Goal: Communication & Community: Answer question/provide support

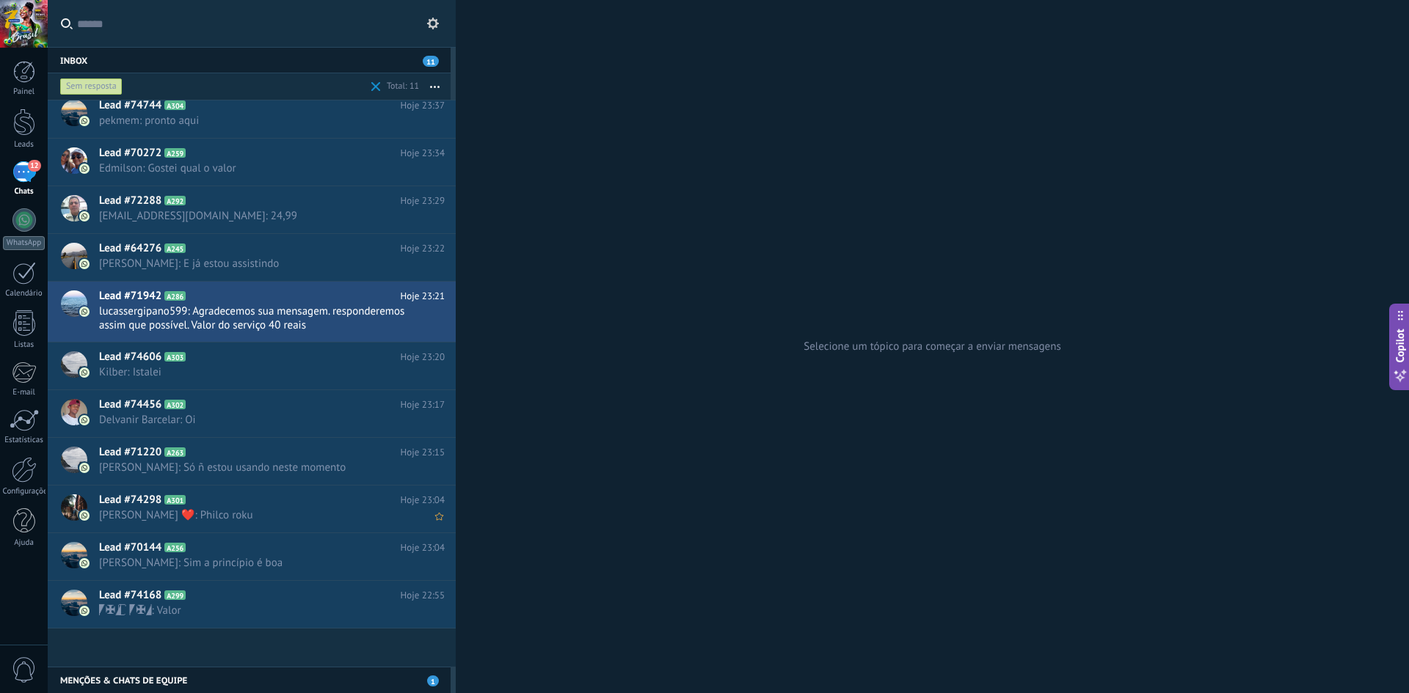
scroll to position [10, 0]
click at [242, 517] on span "[PERSON_NAME] ❤️: Philco roku" at bounding box center [258, 515] width 318 height 14
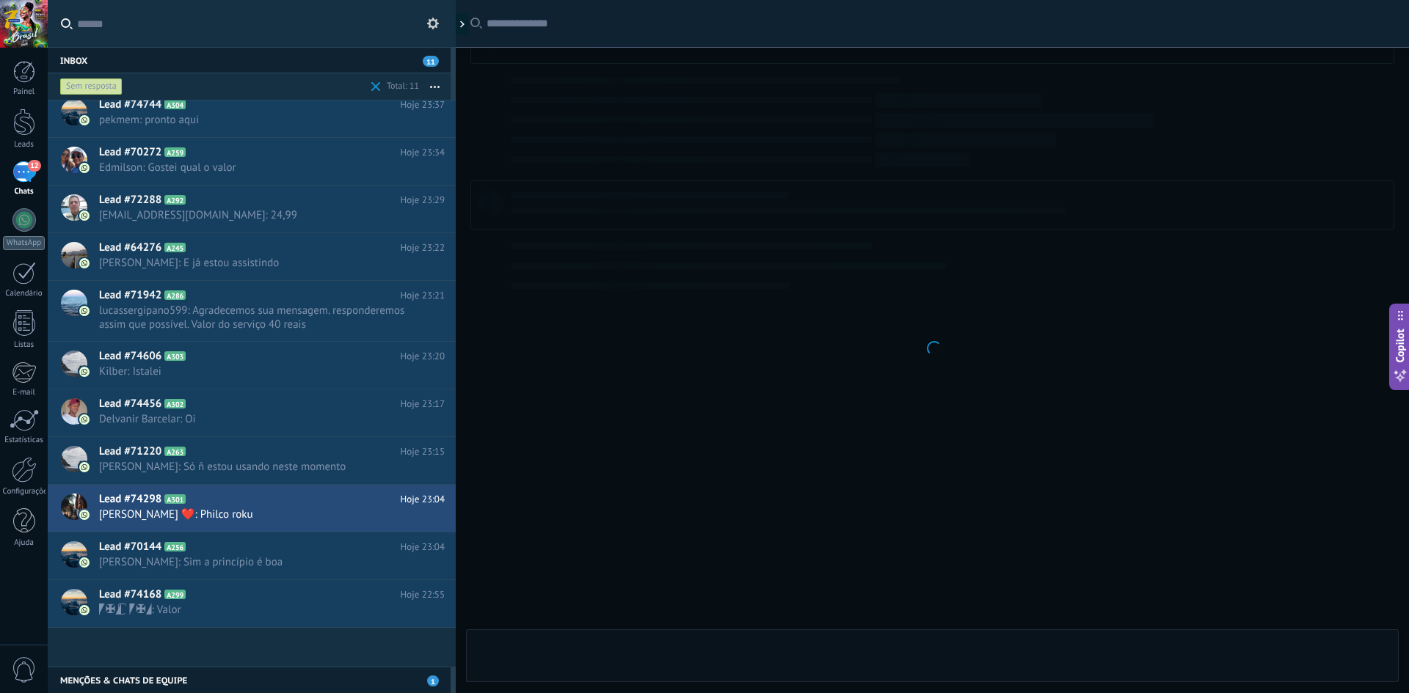
scroll to position [281, 0]
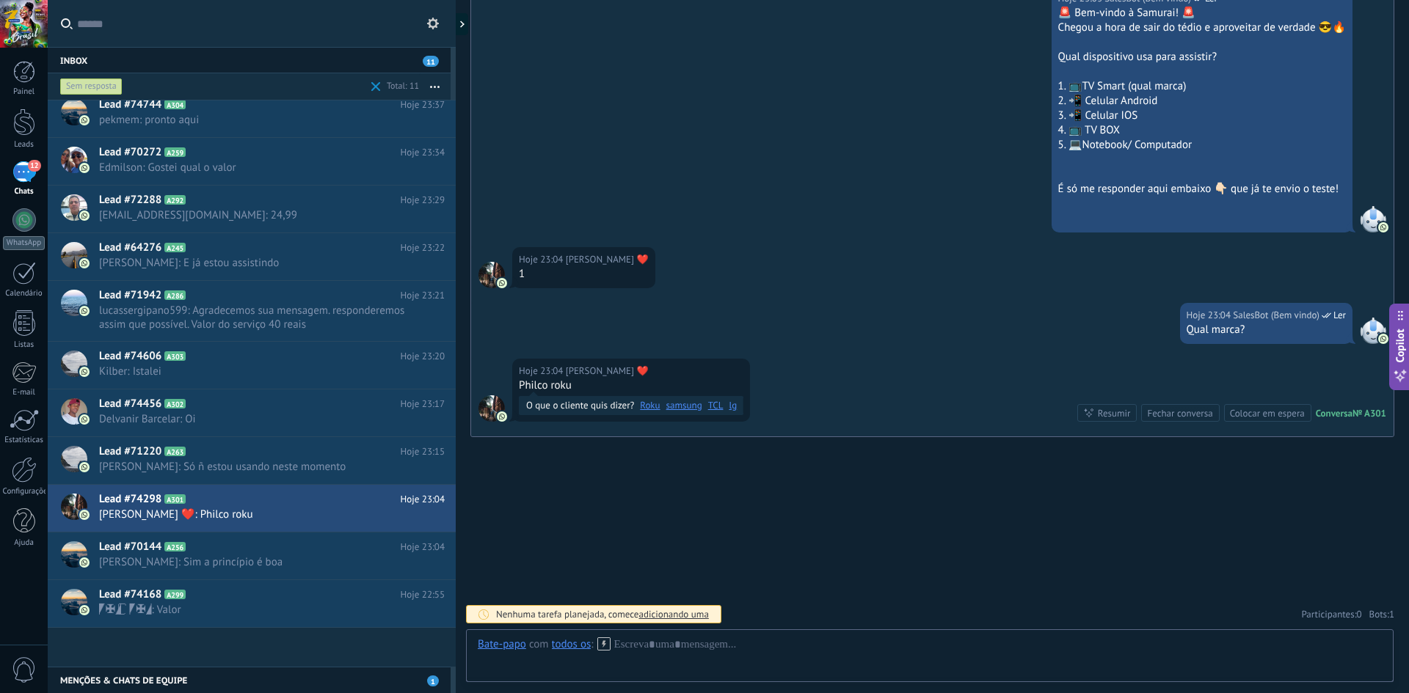
click at [605, 646] on icon at bounding box center [603, 644] width 13 height 13
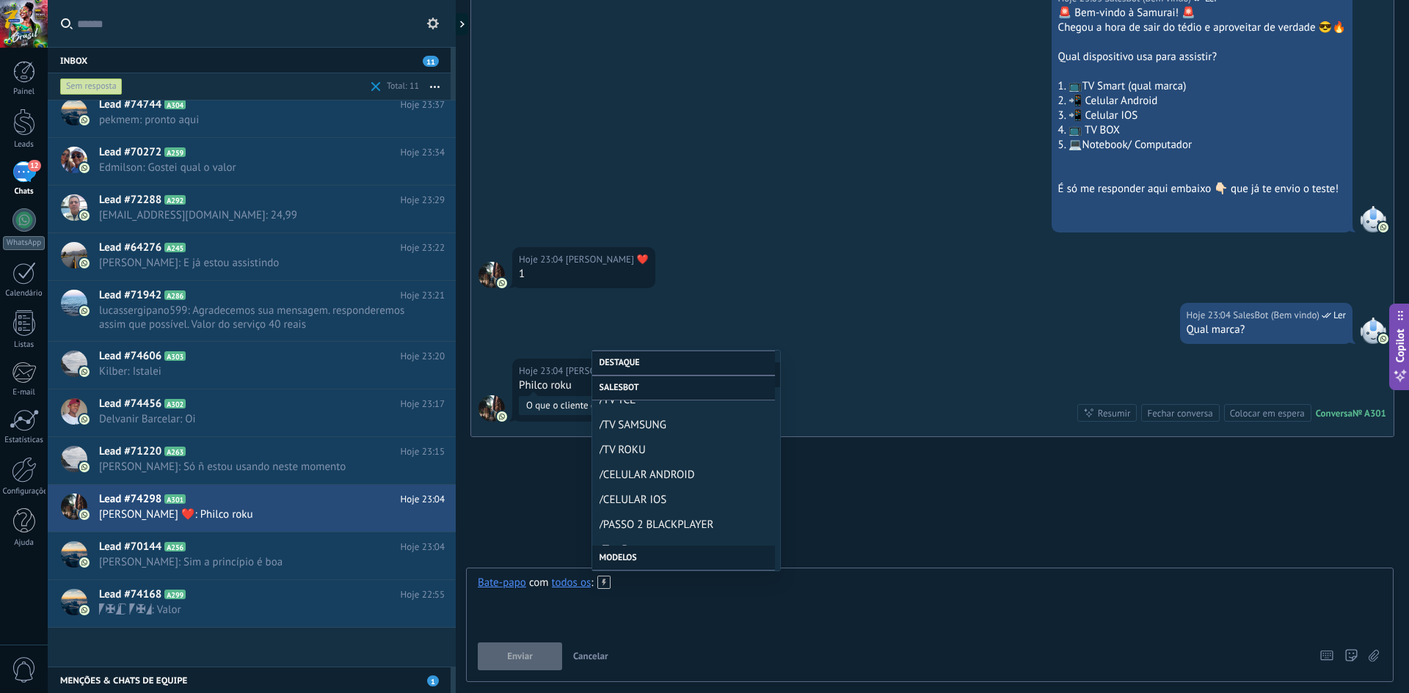
scroll to position [514, 0]
click at [627, 451] on span "/TV ROKU" at bounding box center [679, 449] width 161 height 14
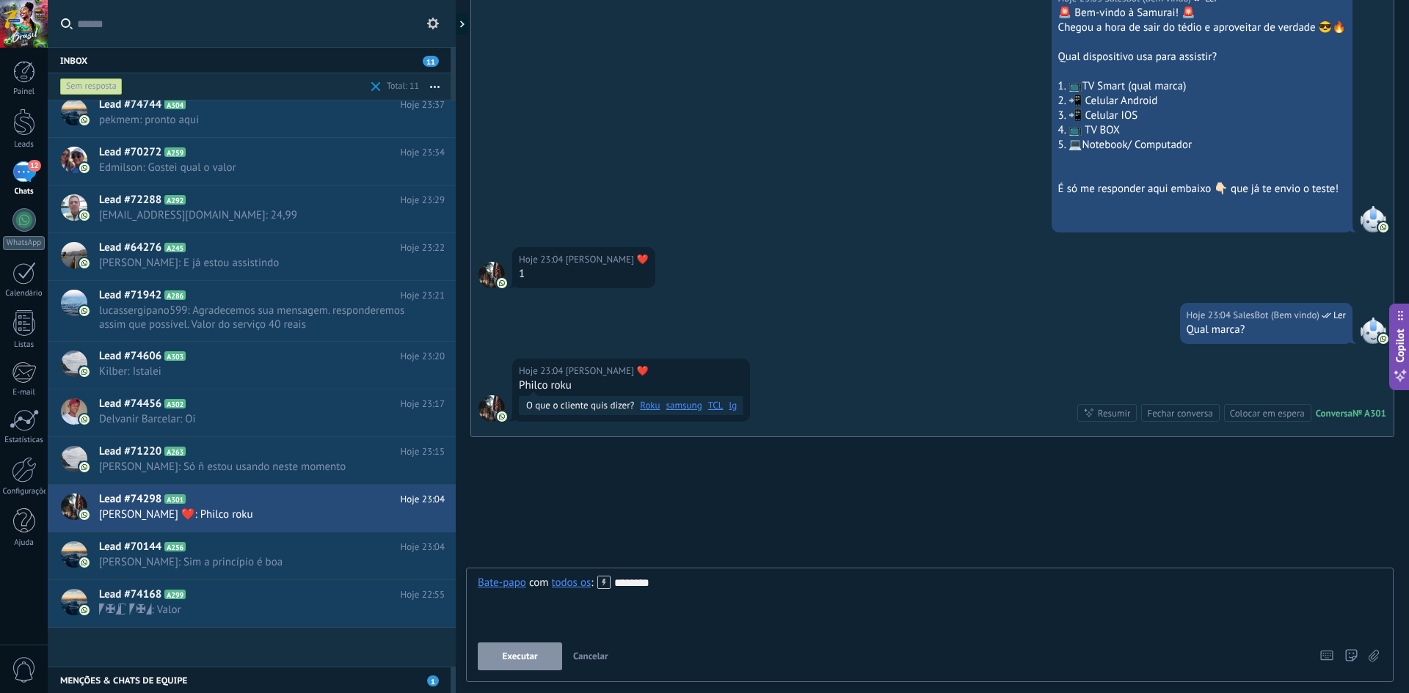
click at [528, 667] on button "Executar" at bounding box center [520, 657] width 84 height 28
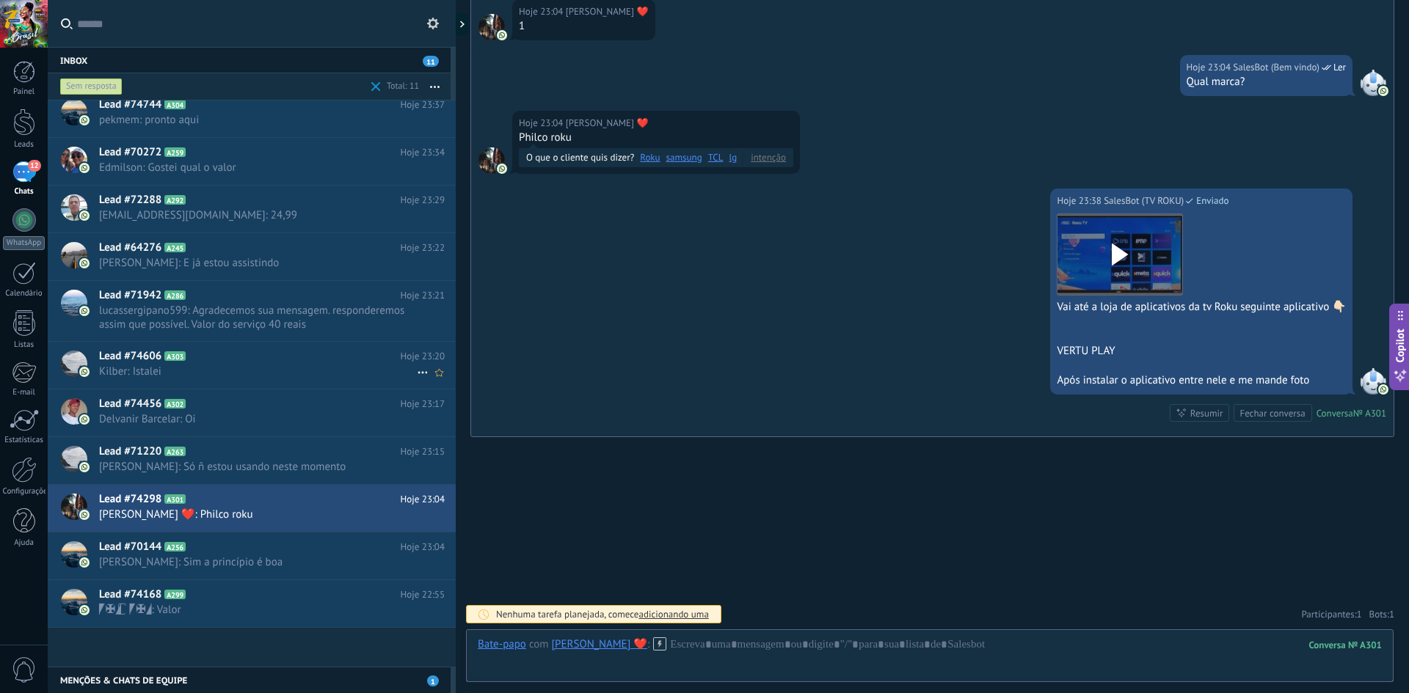
scroll to position [0, 0]
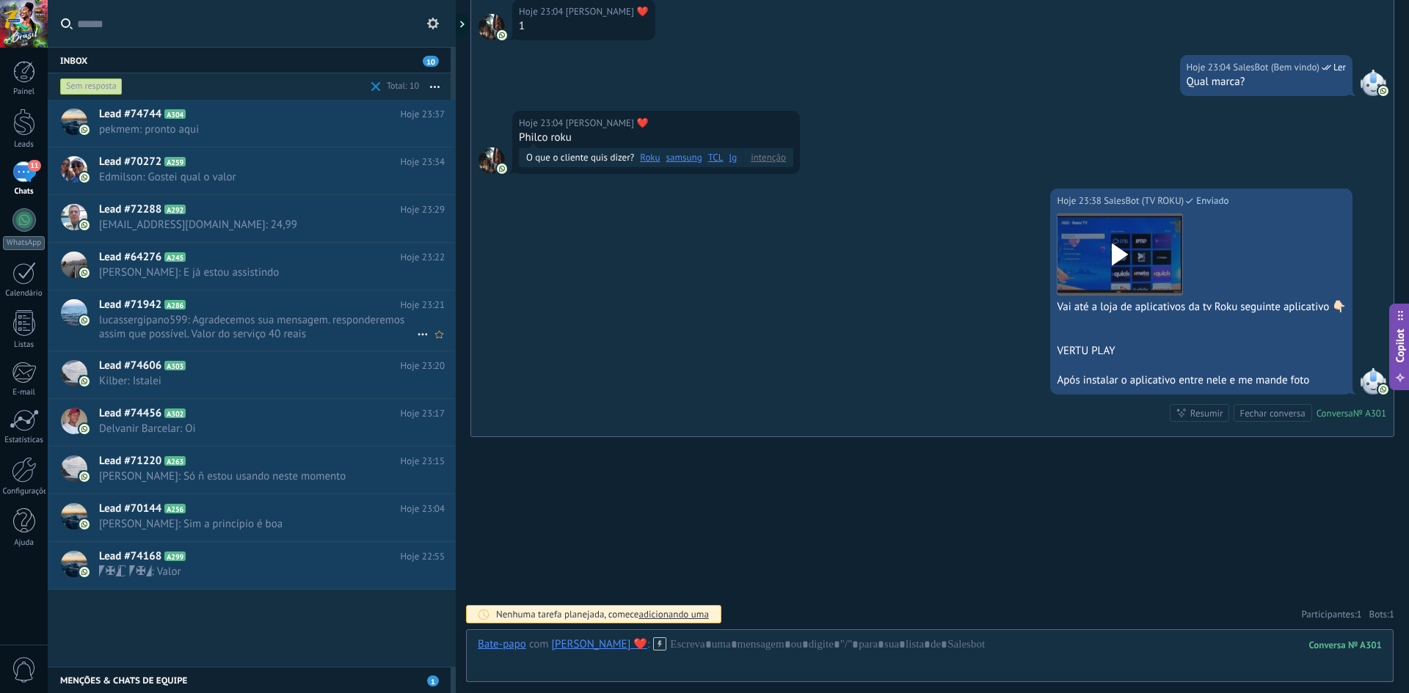
click at [221, 321] on span "lucassergipano599: Agradecemos sua mensagem. responderemos assim que possível. …" at bounding box center [258, 327] width 318 height 28
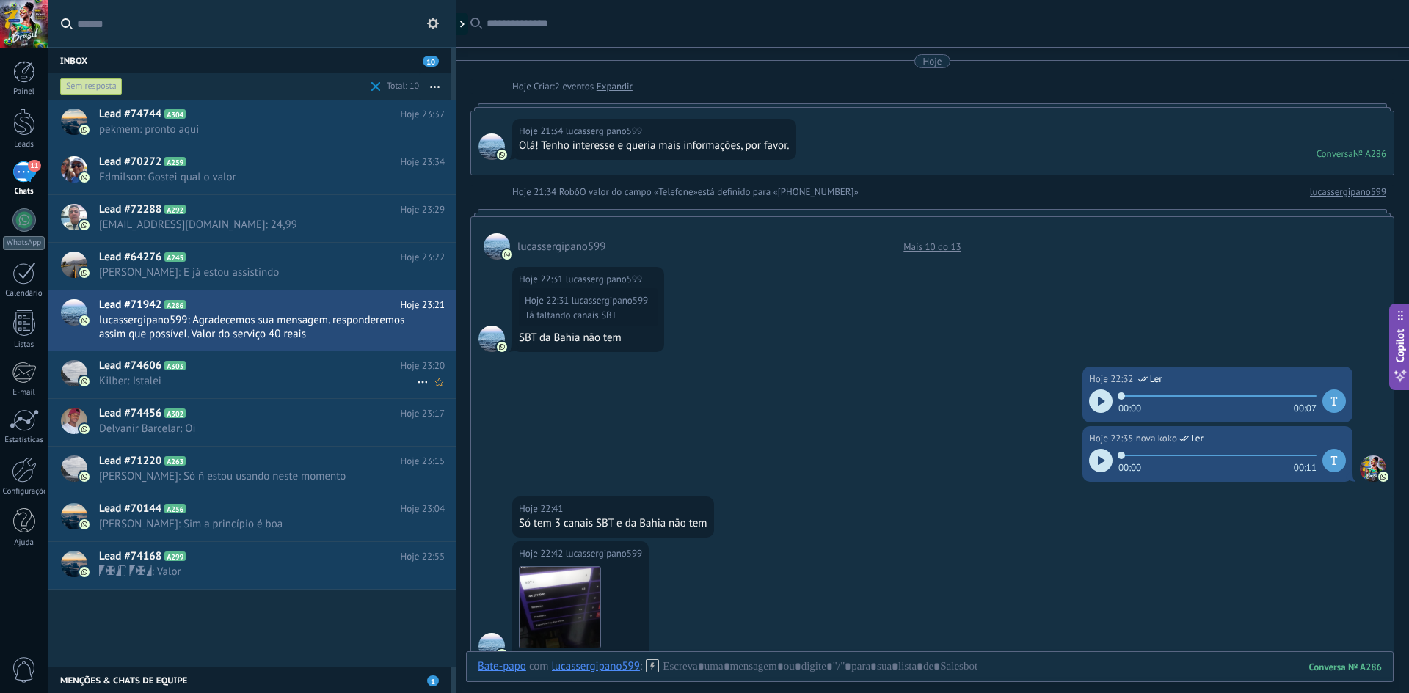
click at [266, 368] on h2 "Lead #74606 A303" at bounding box center [250, 366] width 302 height 15
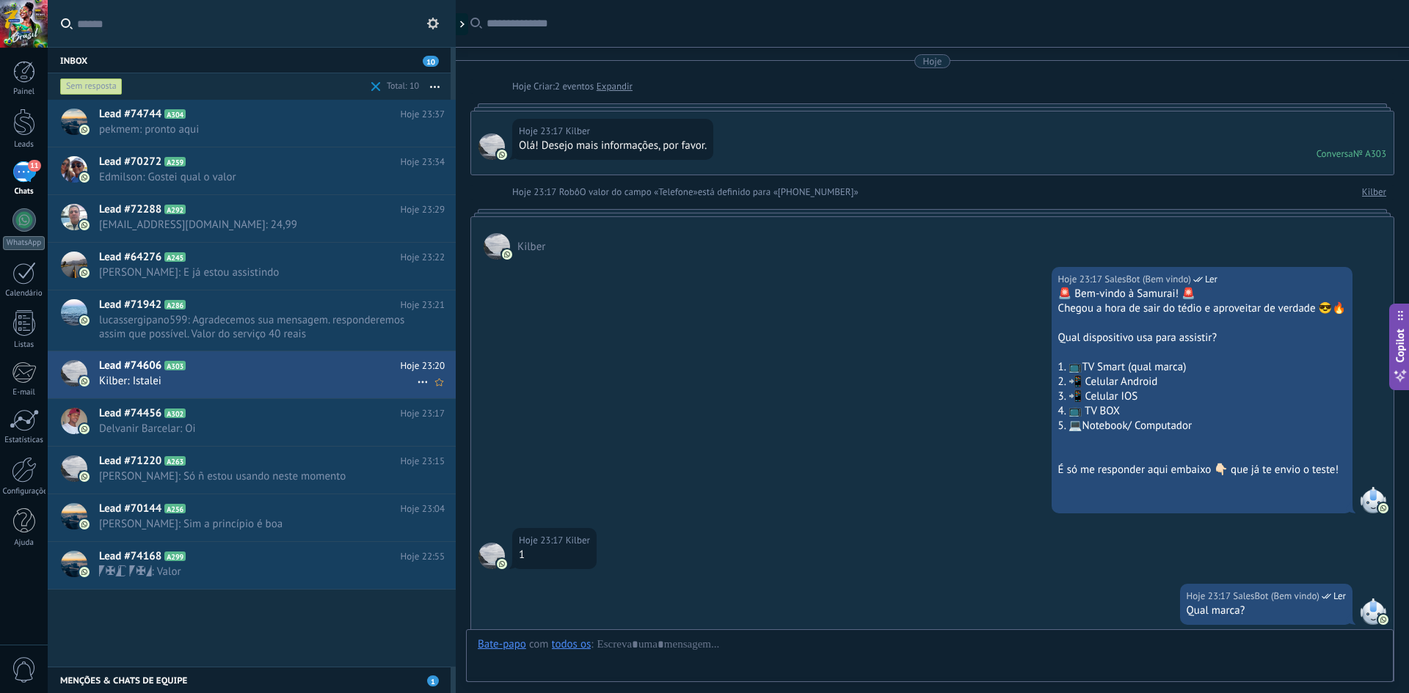
scroll to position [551, 0]
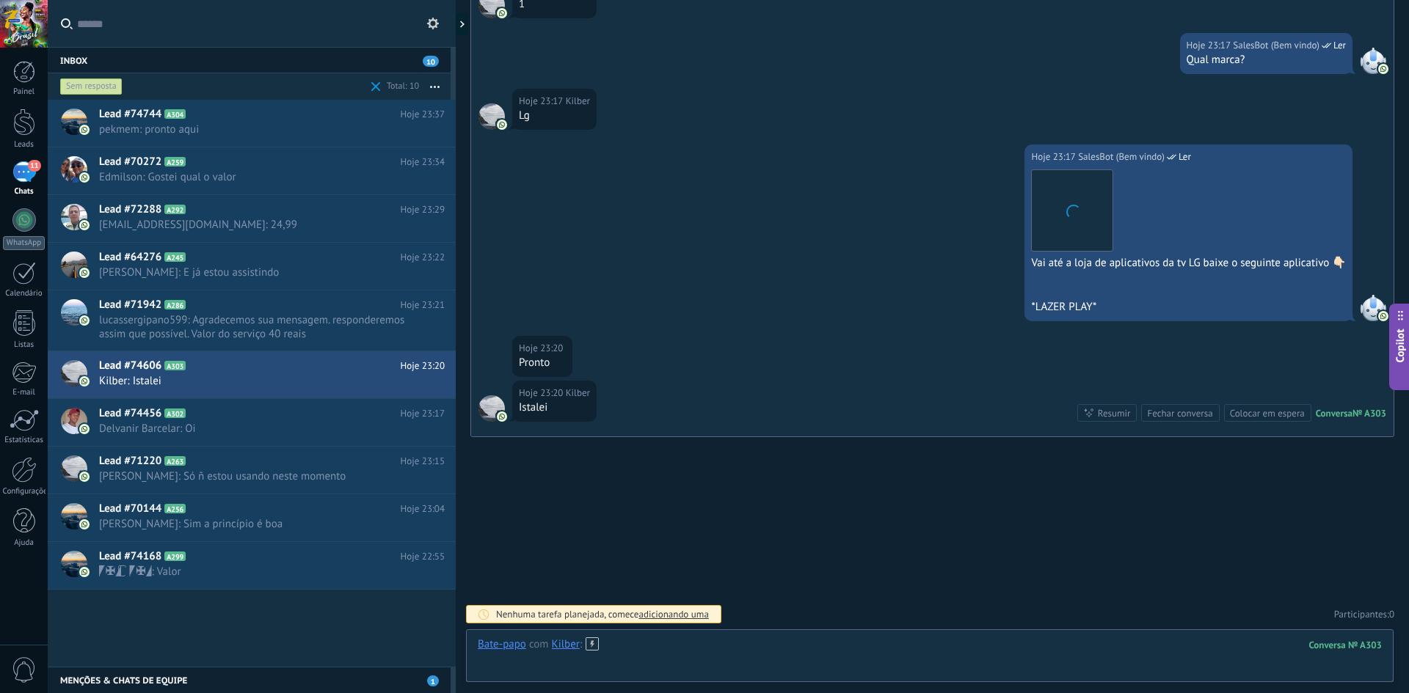
click at [702, 644] on div at bounding box center [930, 660] width 904 height 44
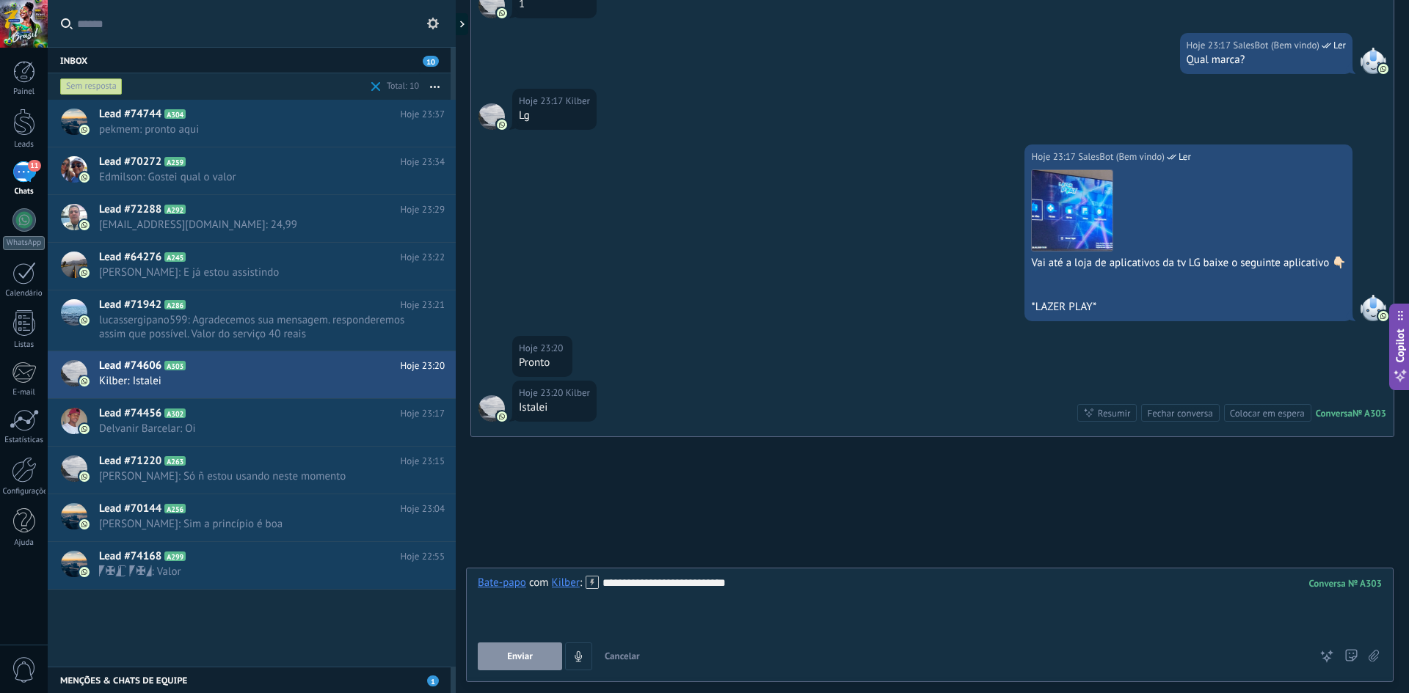
click at [517, 652] on span "Enviar" at bounding box center [520, 657] width 26 height 10
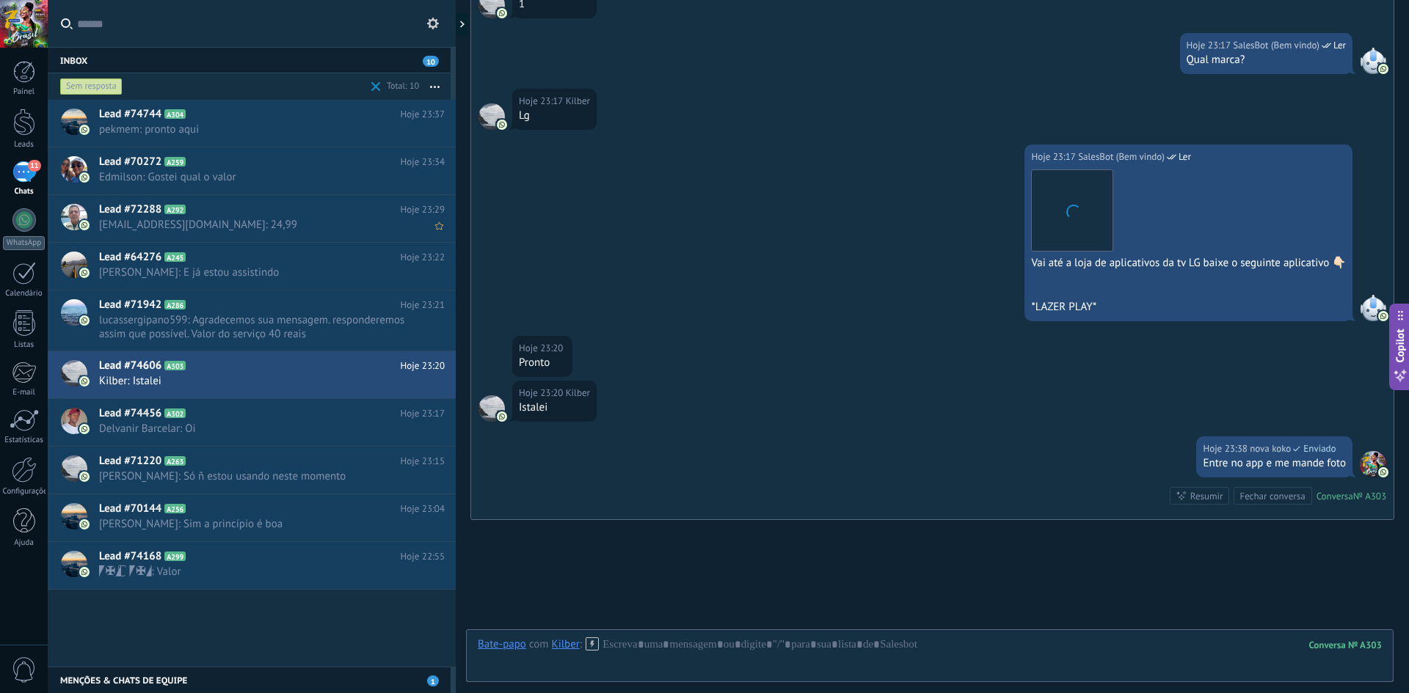
scroll to position [634, 0]
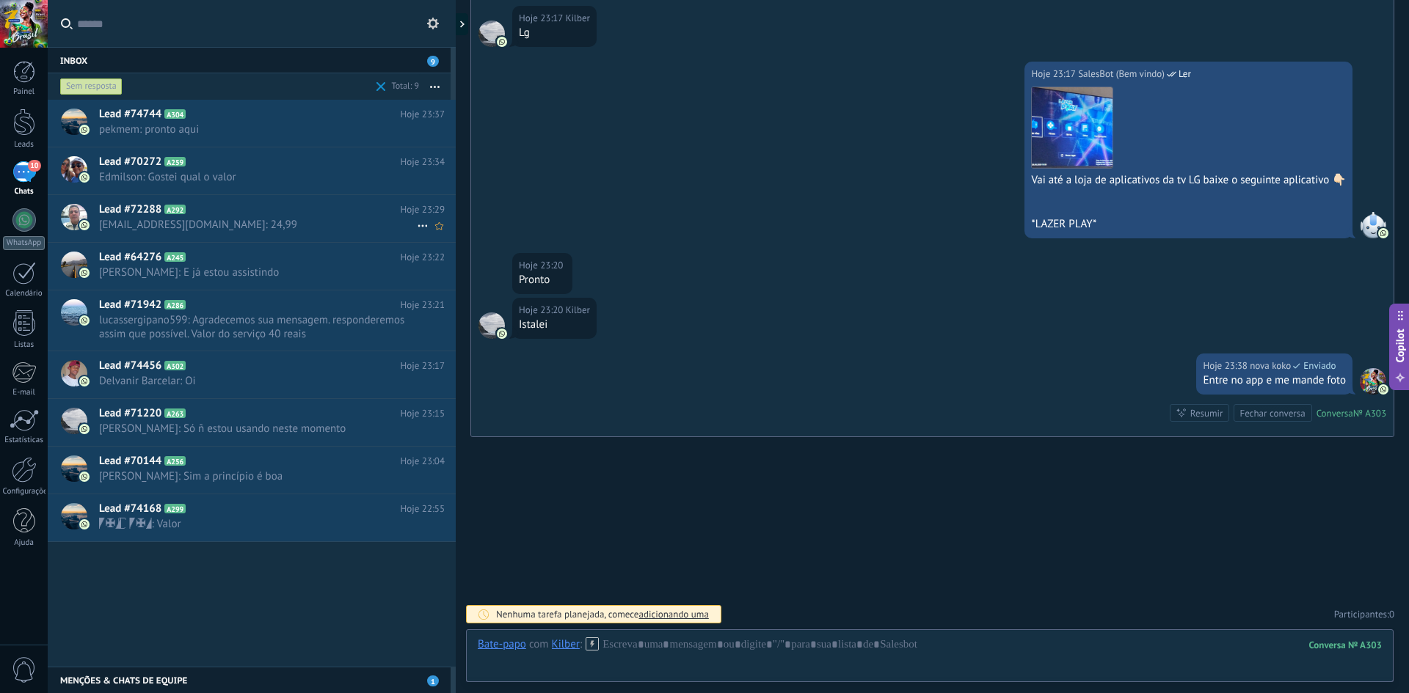
click at [186, 220] on span "[EMAIL_ADDRESS][DOMAIN_NAME]: 24,99" at bounding box center [258, 225] width 318 height 14
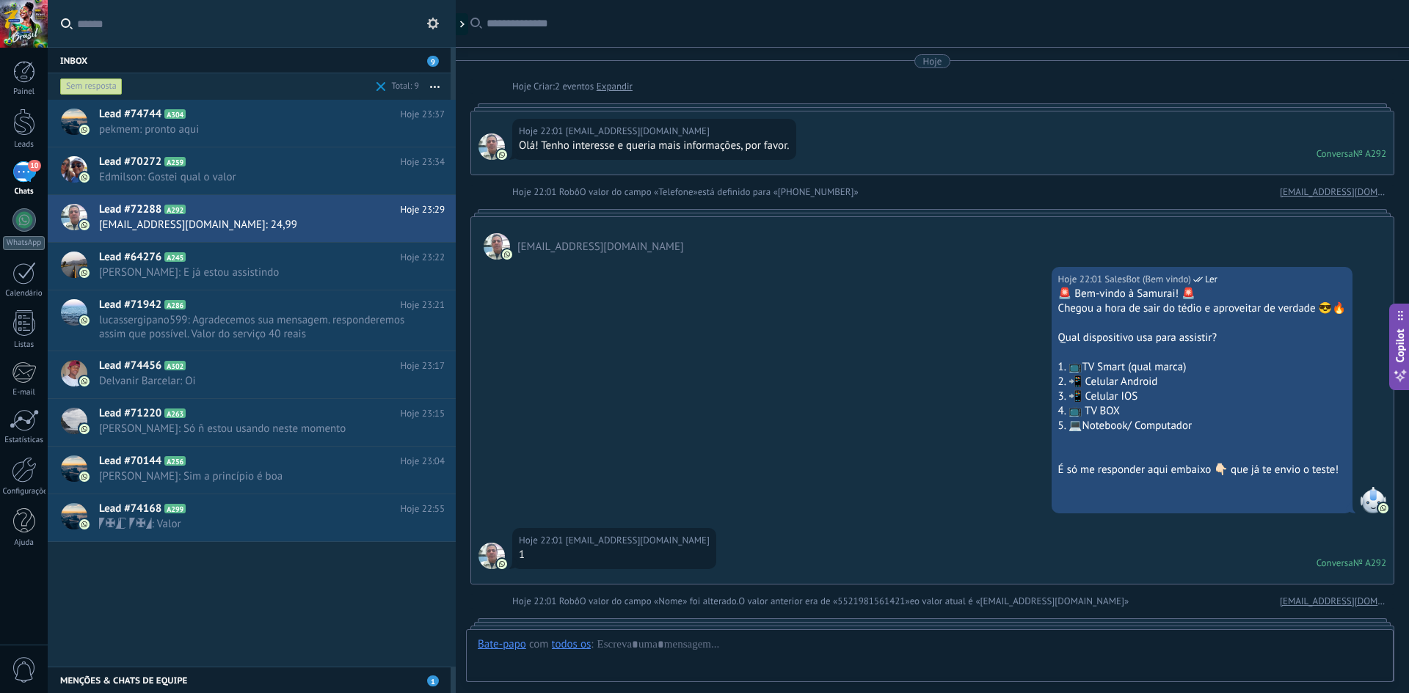
scroll to position [2067, 0]
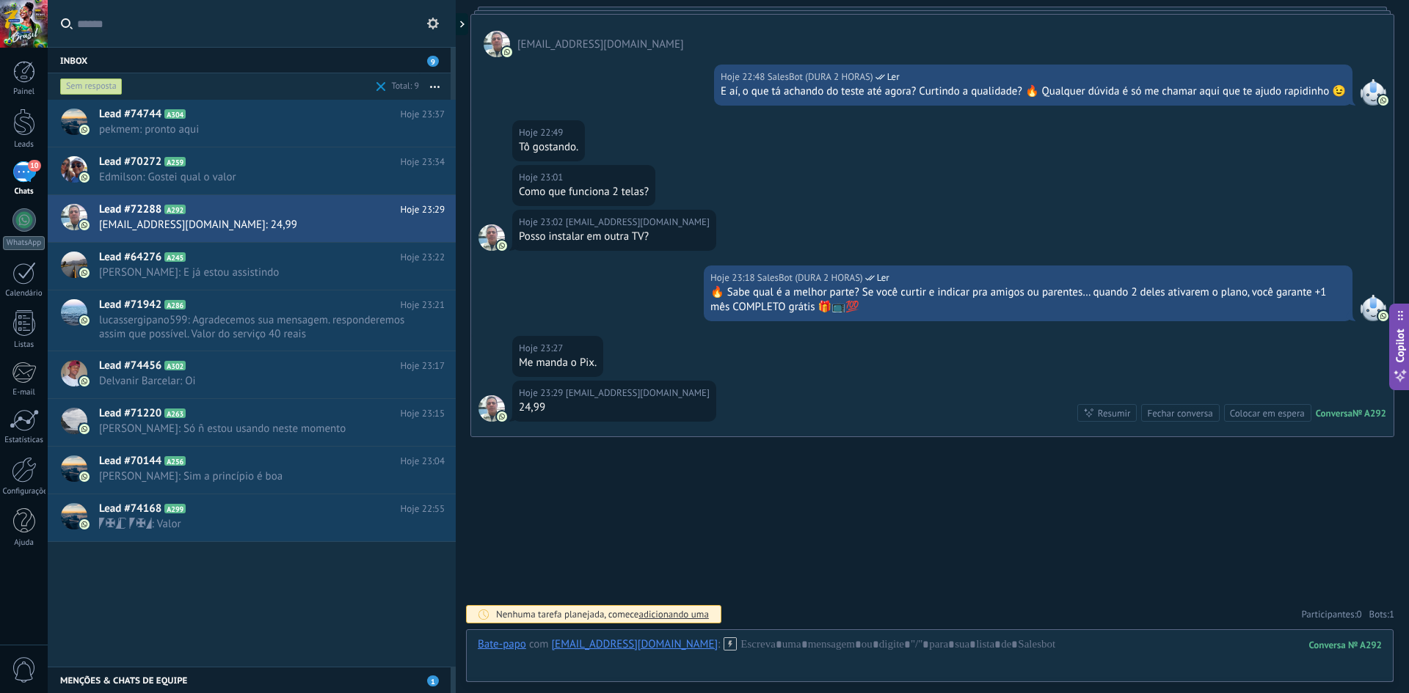
click at [702, 647] on icon at bounding box center [729, 644] width 13 height 13
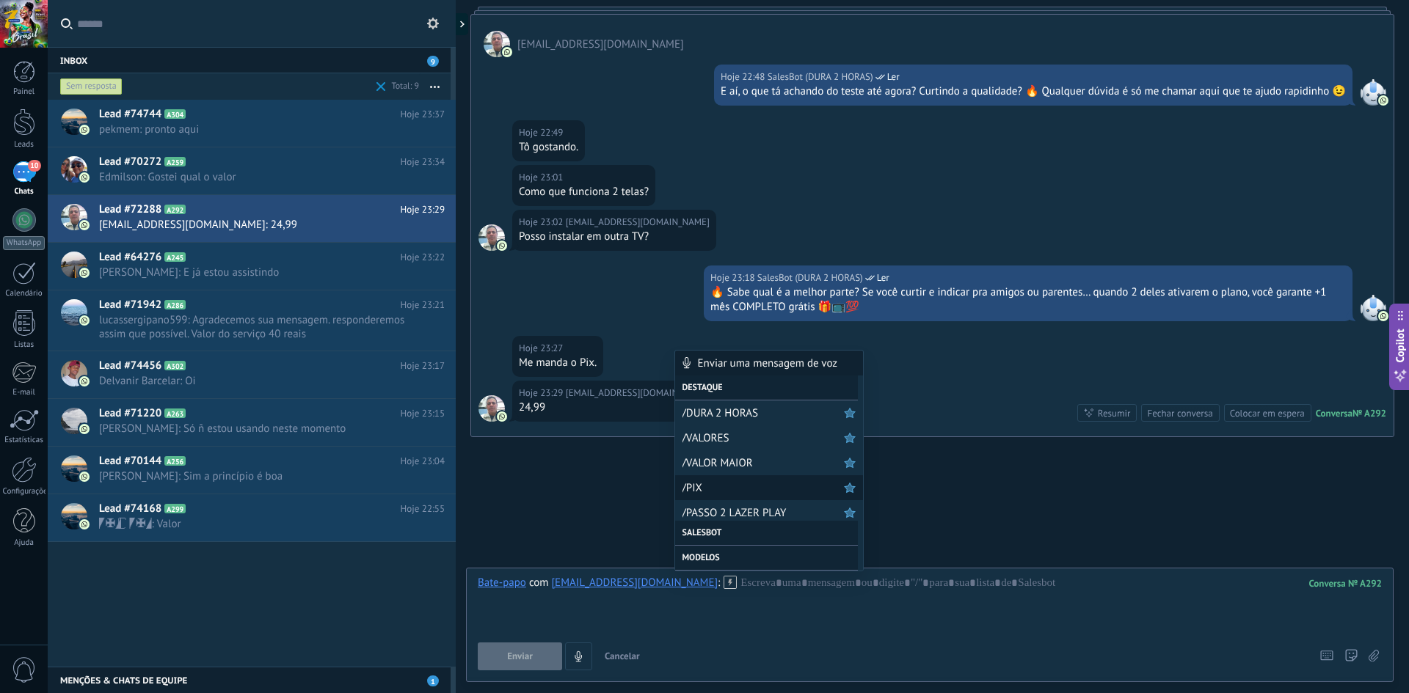
click at [702, 486] on span "/PIX" at bounding box center [762, 488] width 161 height 14
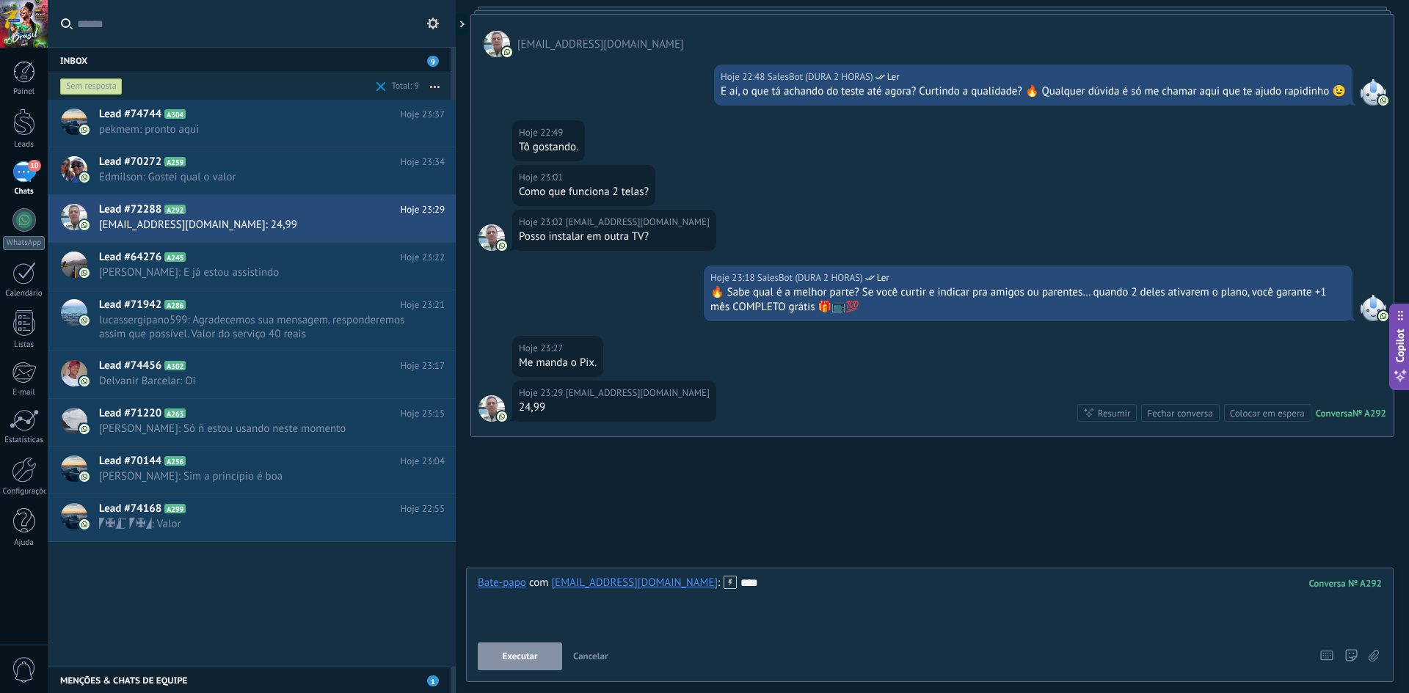
click at [520, 652] on span "Executar" at bounding box center [519, 657] width 35 height 10
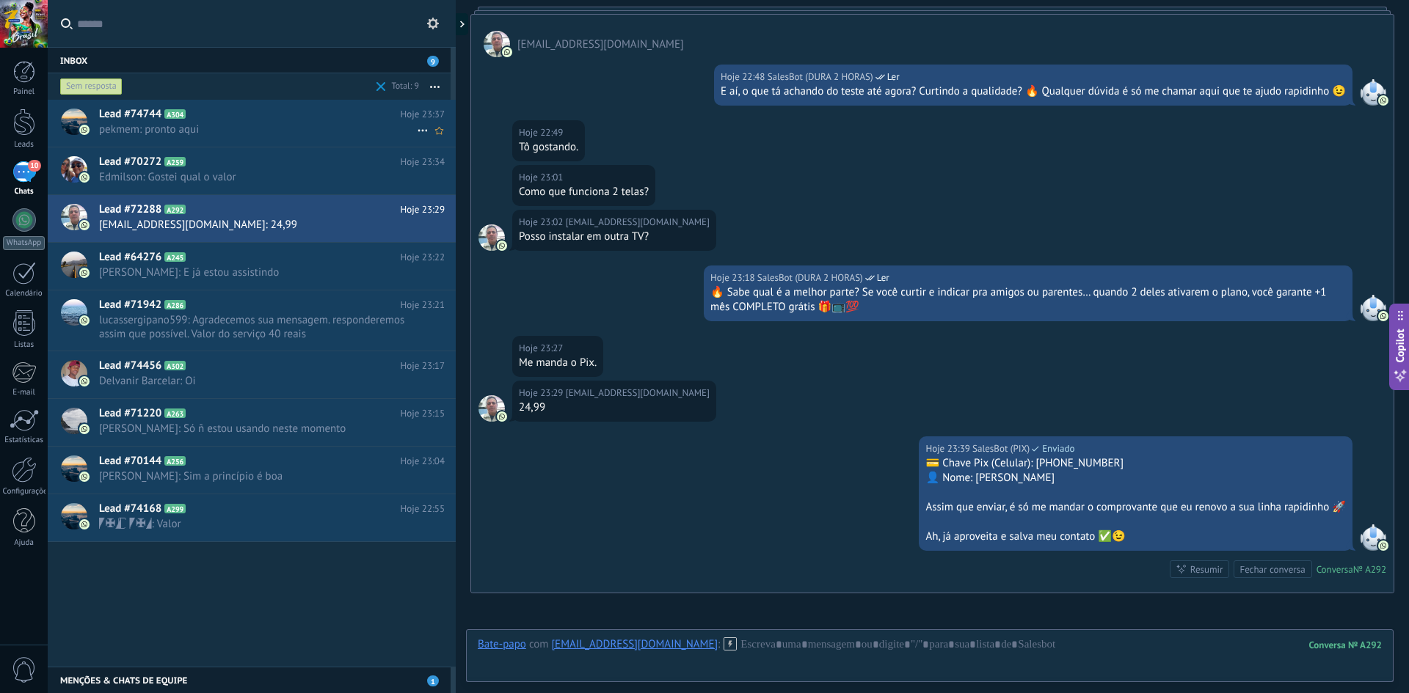
scroll to position [2223, 0]
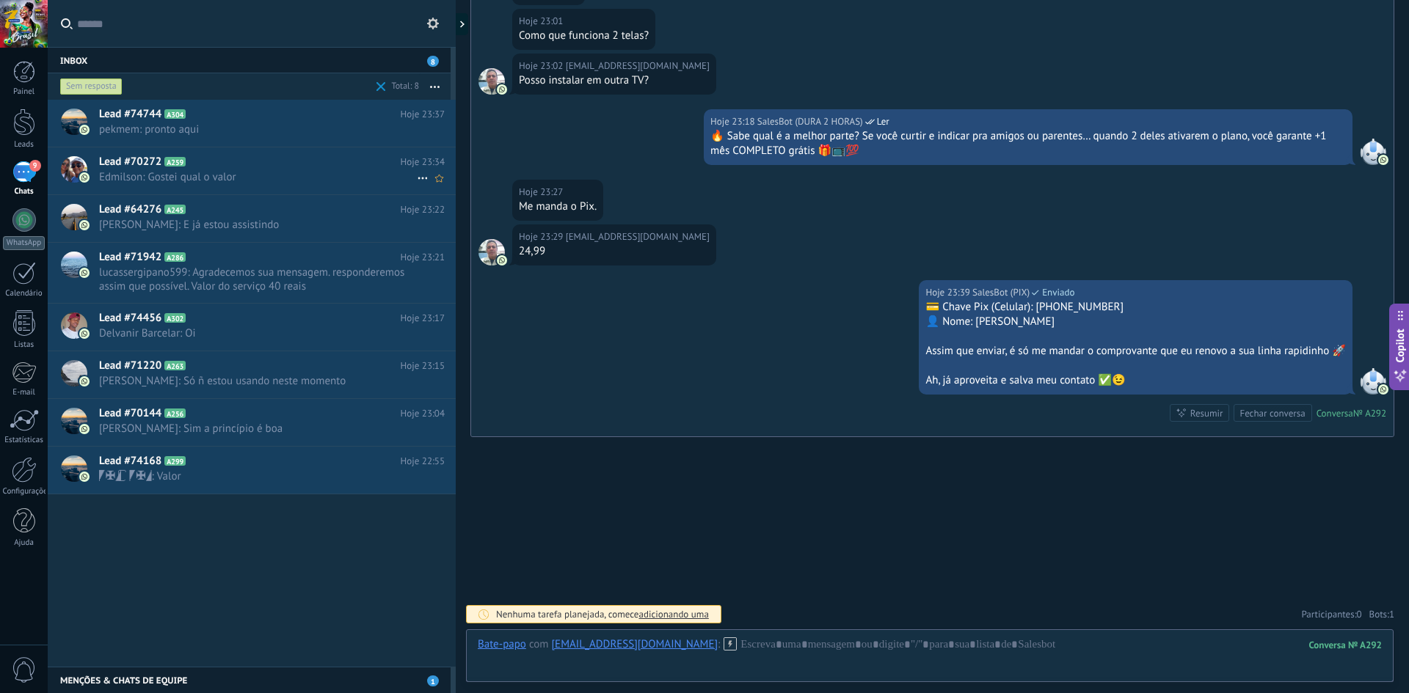
click at [267, 172] on span "Edmilson: Gostei qual o valor" at bounding box center [258, 177] width 318 height 14
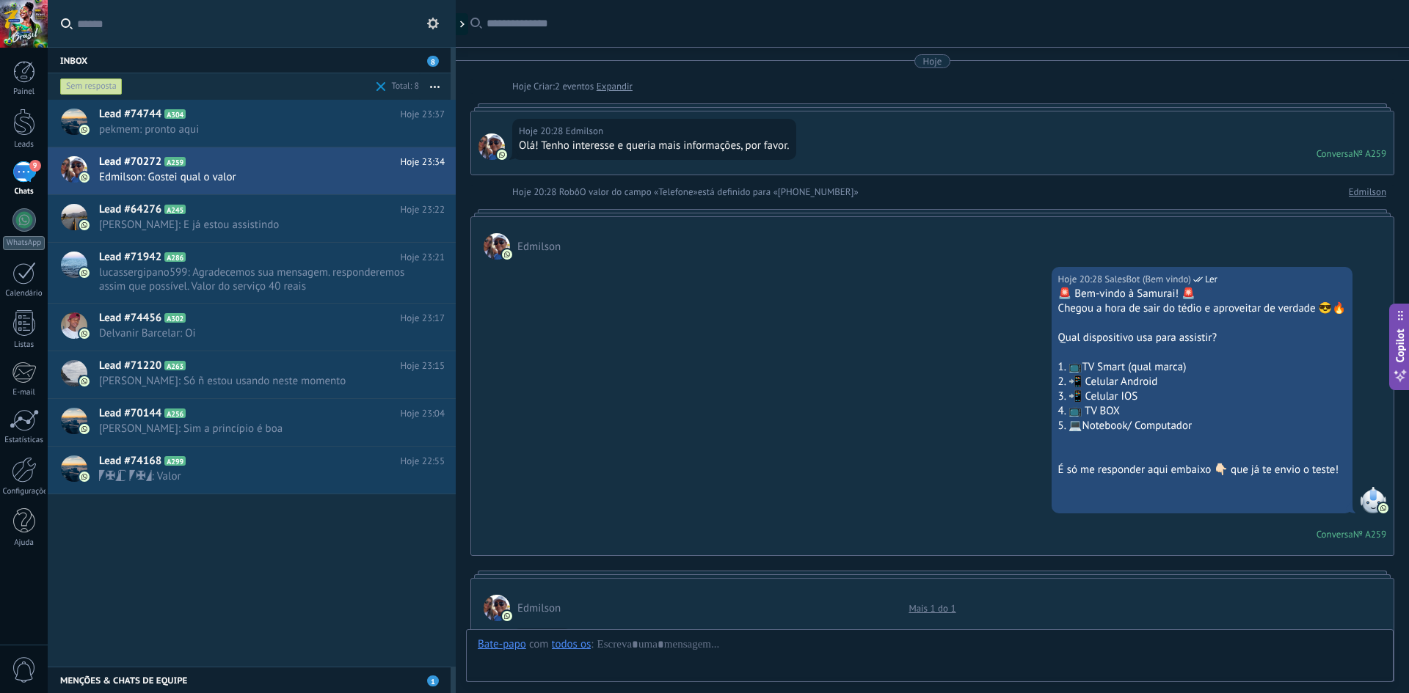
scroll to position [1583, 0]
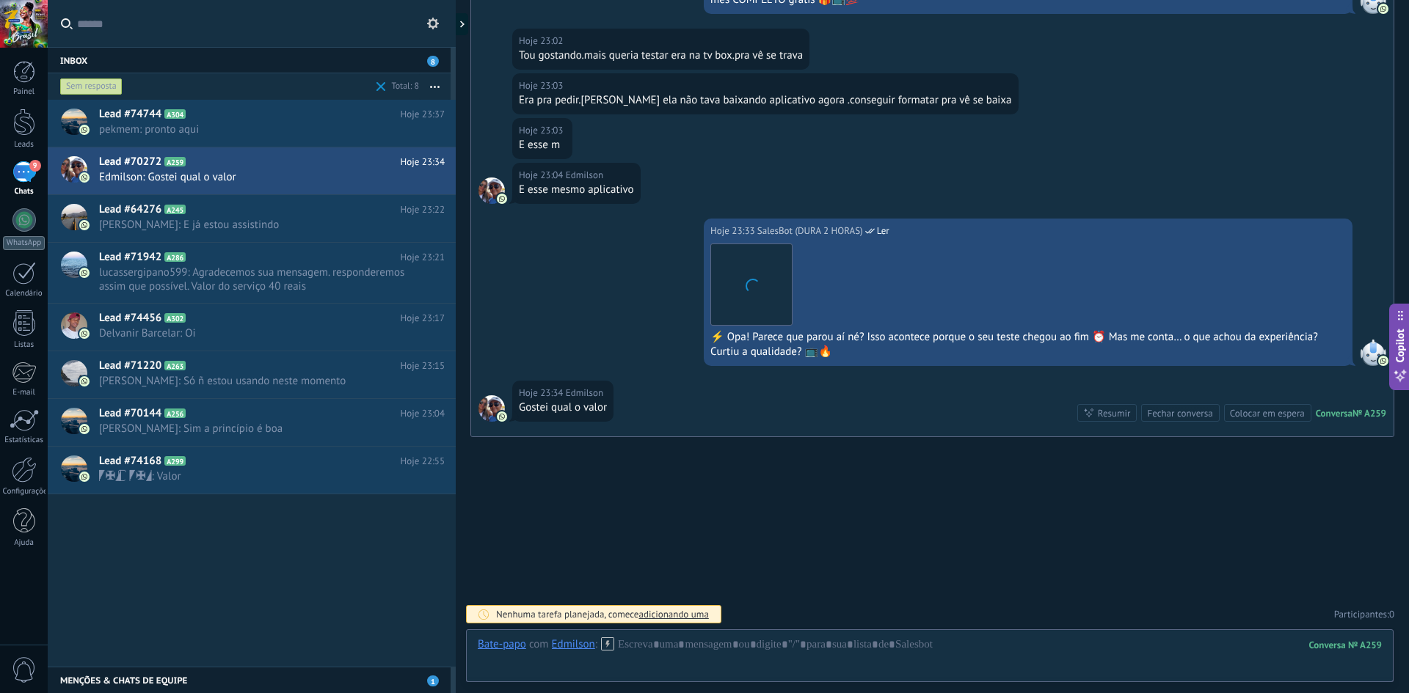
click at [608, 643] on use at bounding box center [608, 644] width 12 height 12
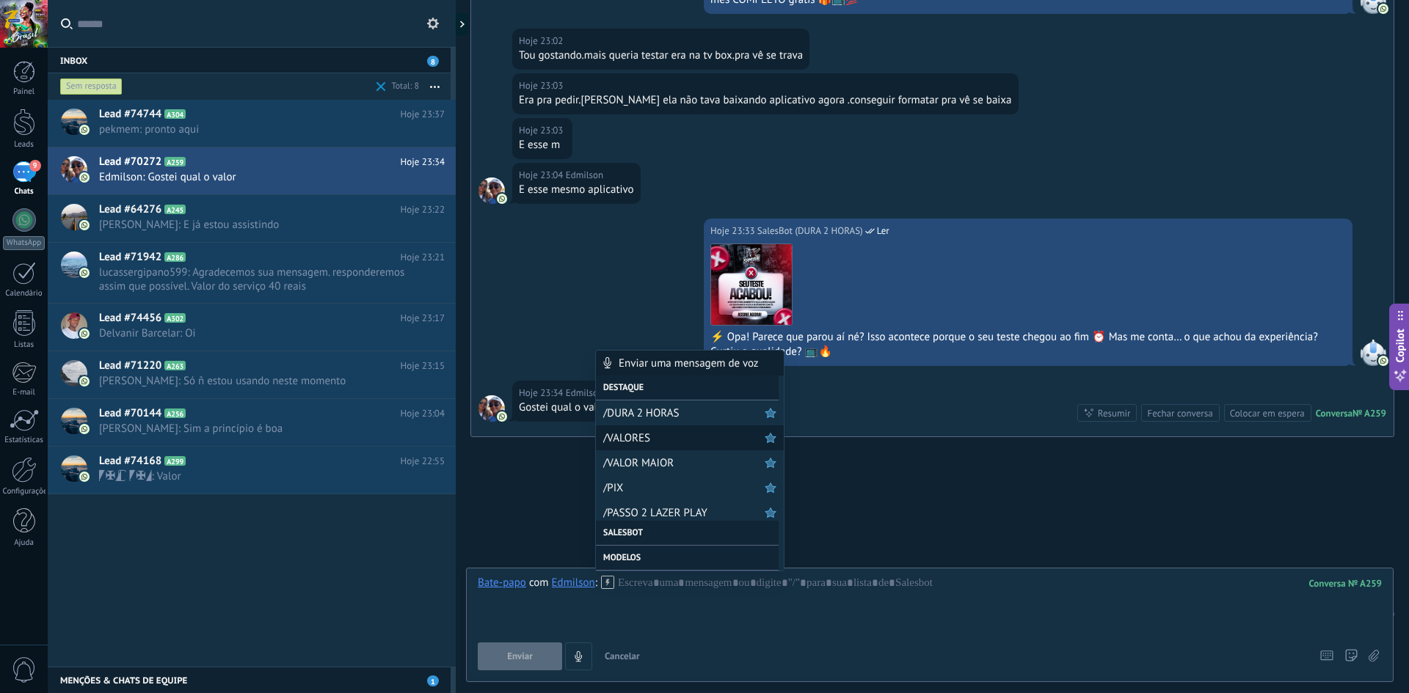
click at [652, 438] on span "/VALORES" at bounding box center [683, 438] width 161 height 14
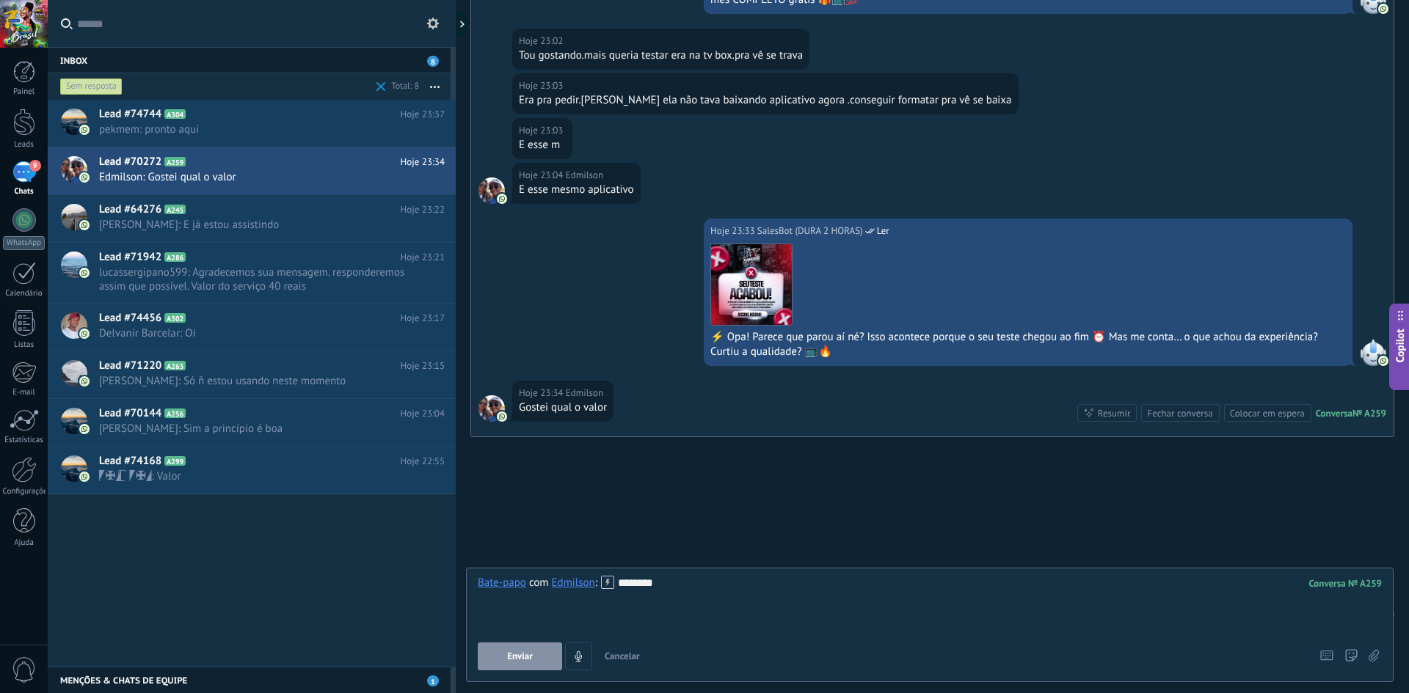
click at [535, 665] on button "Enviar" at bounding box center [520, 657] width 84 height 28
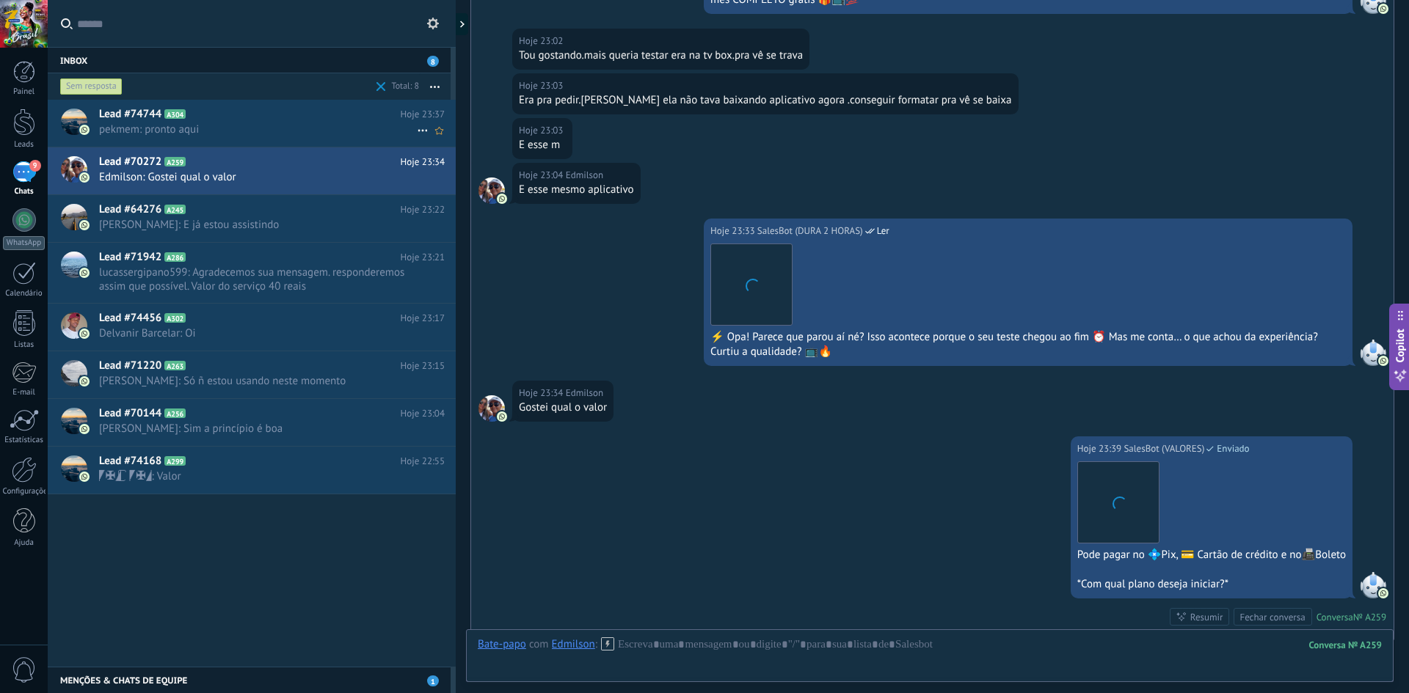
scroll to position [1787, 0]
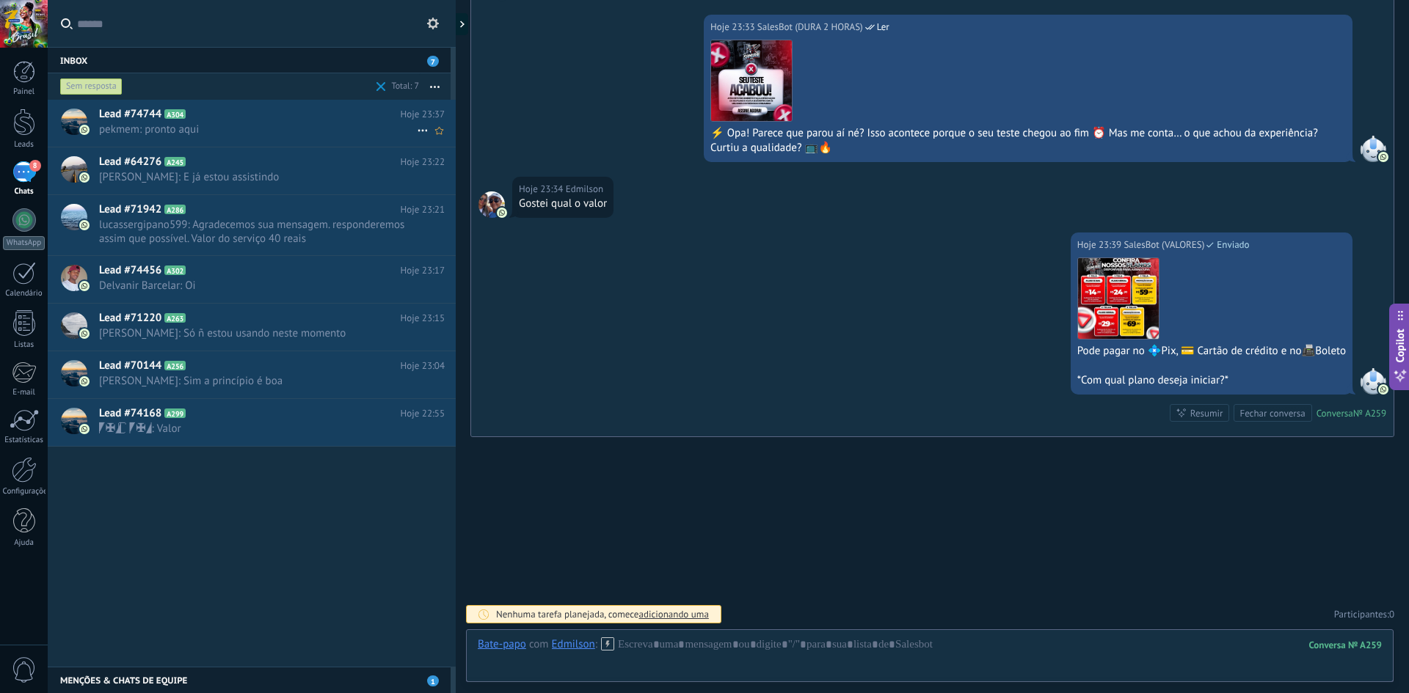
click at [282, 142] on div "Lead #74744 A304 Hoje 23:37 pekmem: pronto aqui" at bounding box center [277, 123] width 357 height 46
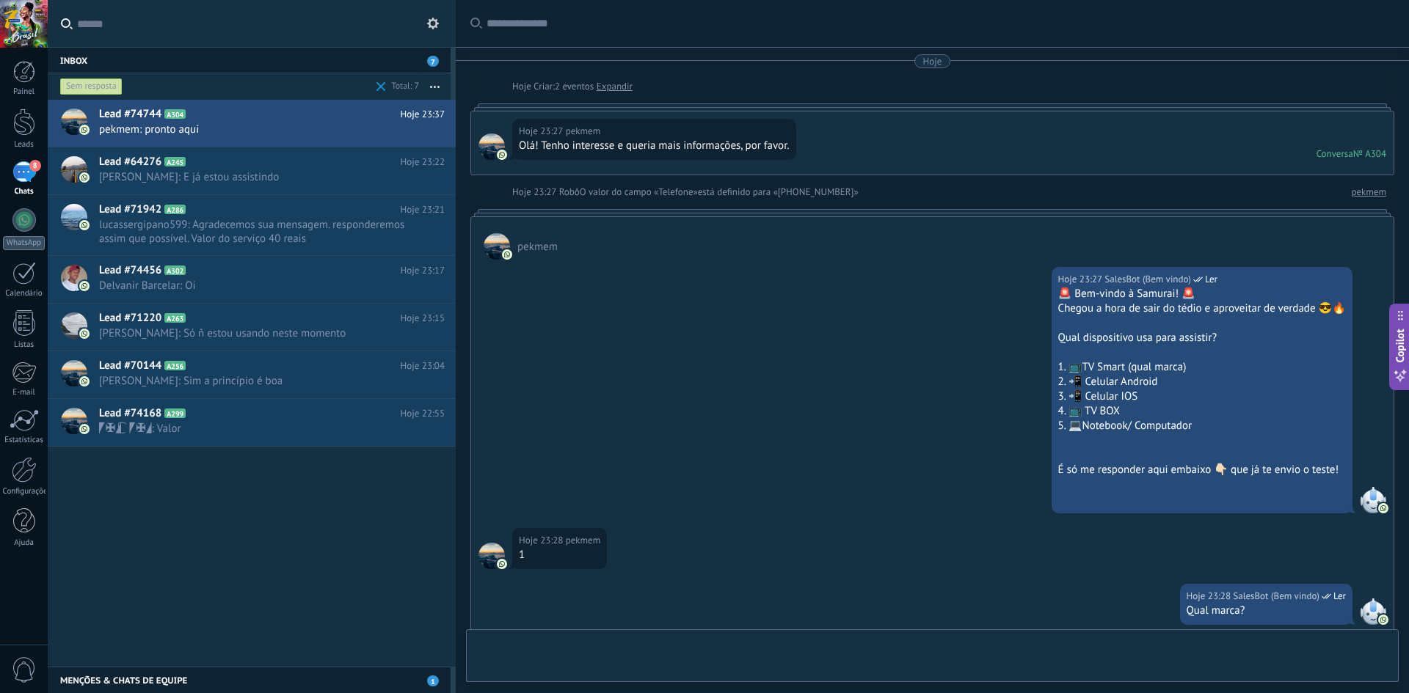
scroll to position [806, 0]
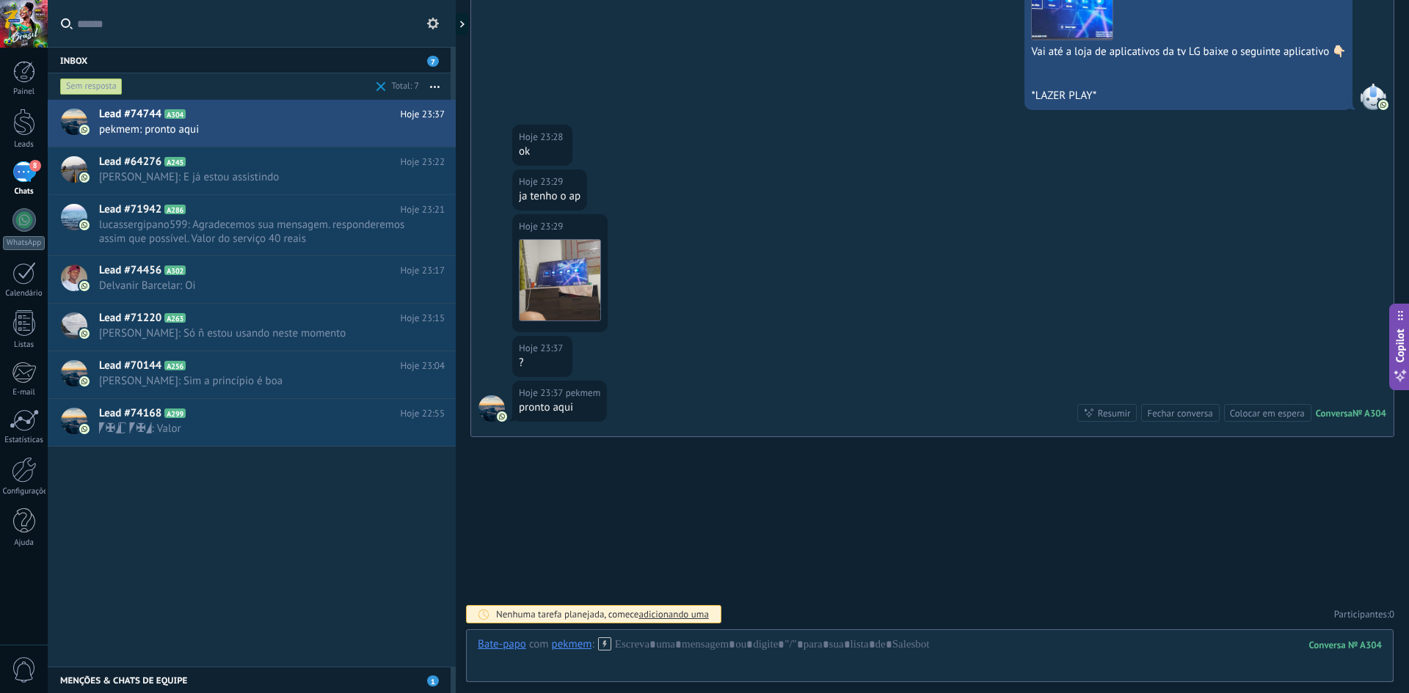
click at [605, 648] on icon at bounding box center [604, 644] width 13 height 13
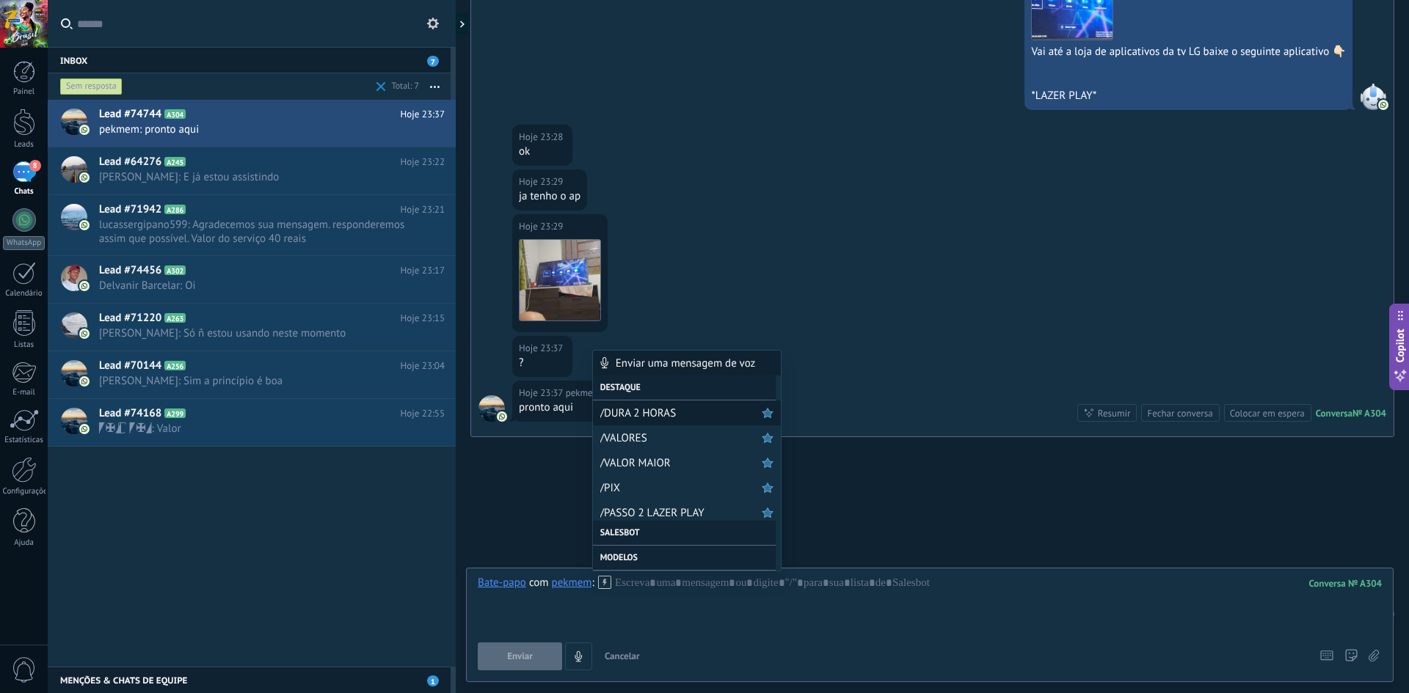
click at [620, 416] on span "/DURA 2 HORAS" at bounding box center [680, 413] width 161 height 14
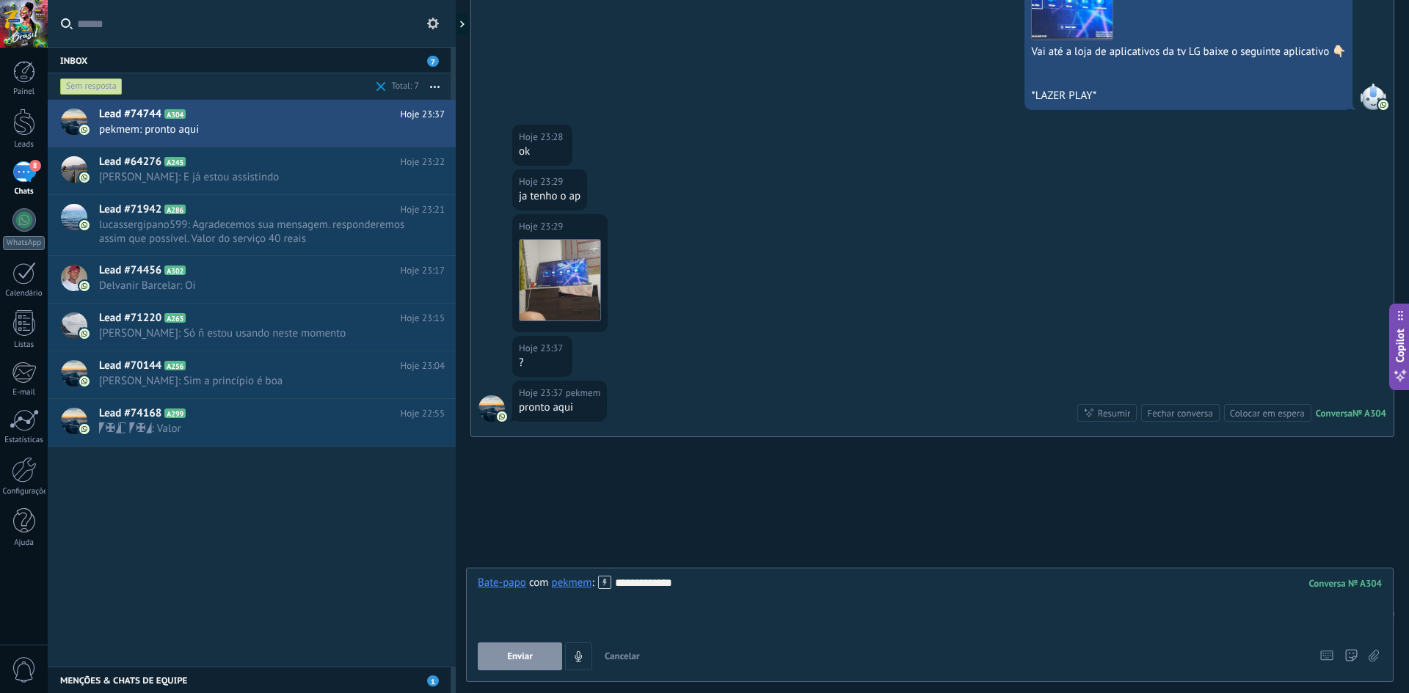
click at [498, 667] on button "Enviar" at bounding box center [520, 657] width 84 height 28
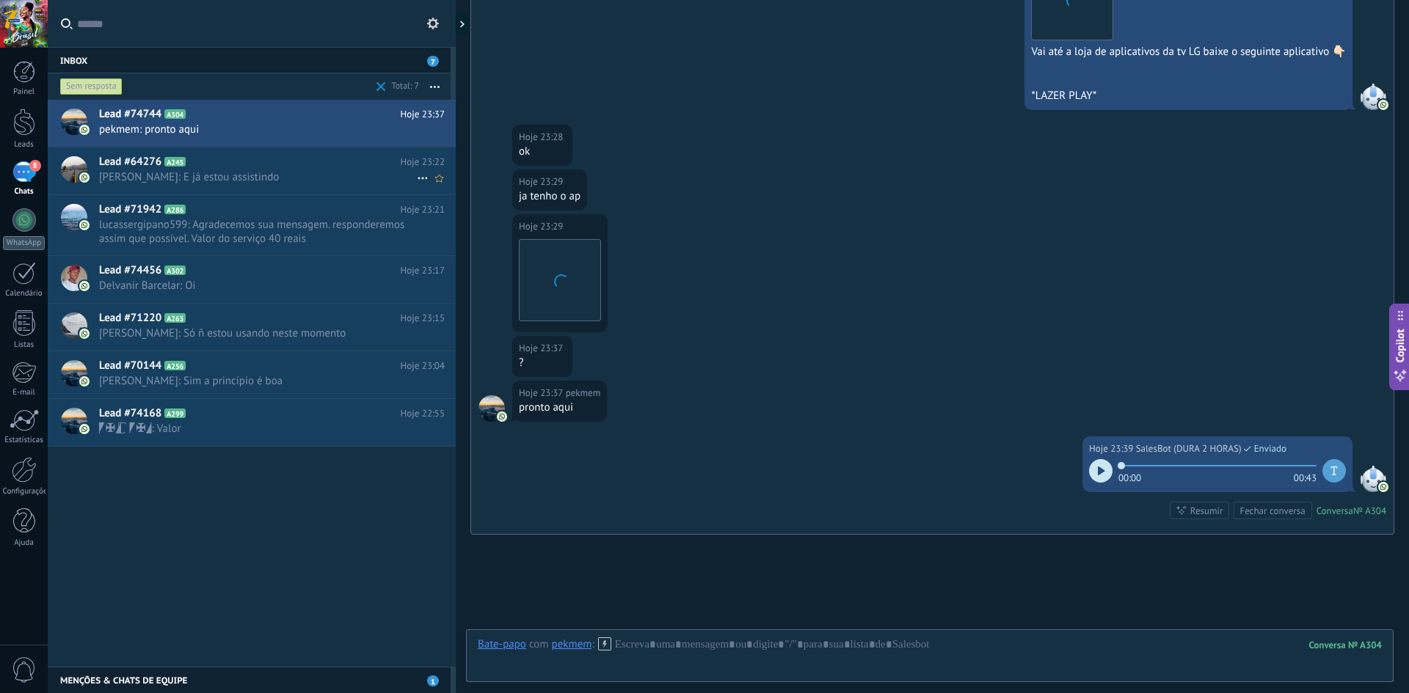
scroll to position [904, 0]
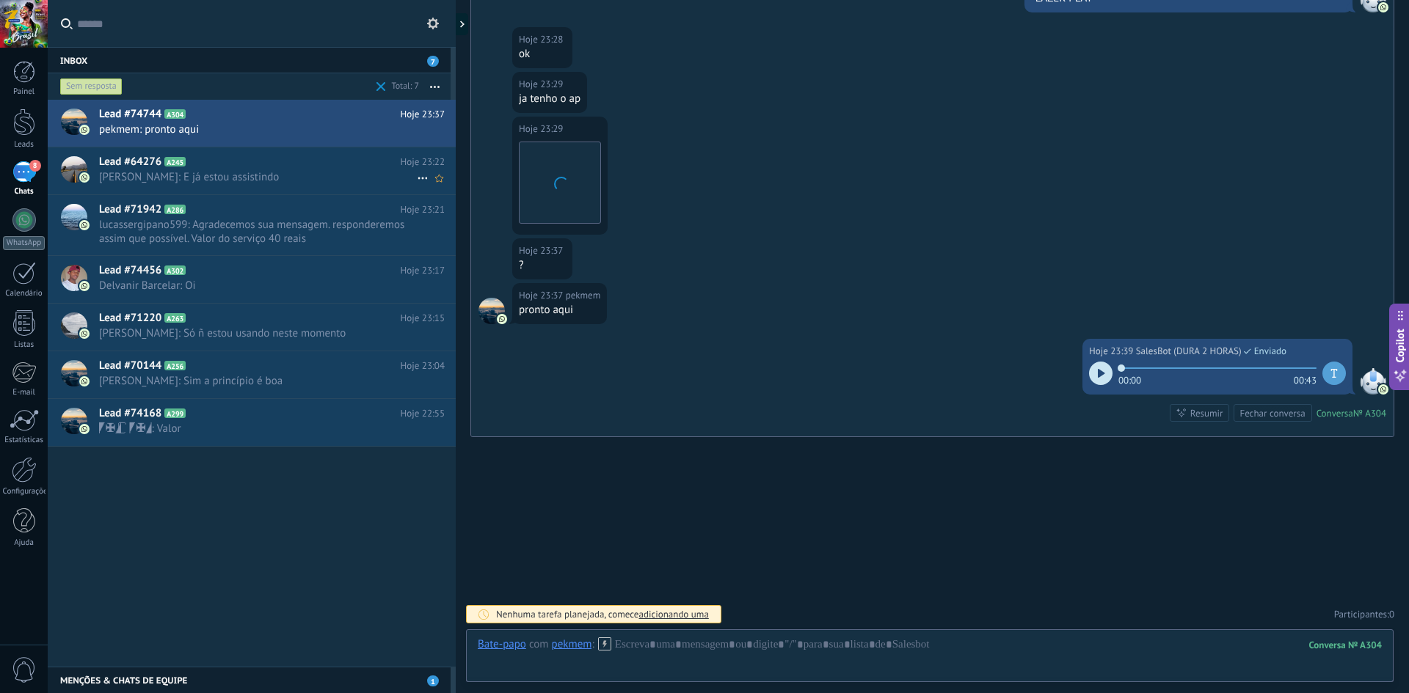
click at [222, 177] on span "[PERSON_NAME]: E já estou assistindo" at bounding box center [258, 177] width 318 height 14
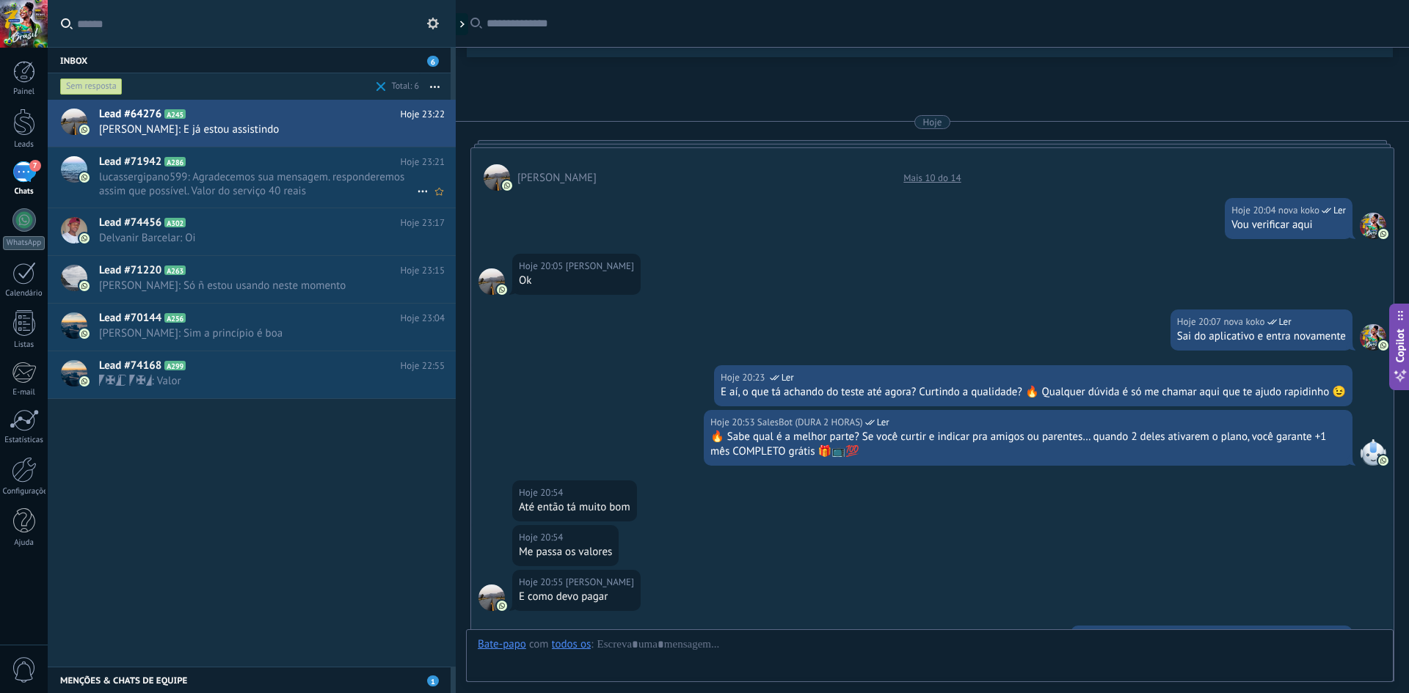
scroll to position [2365, 0]
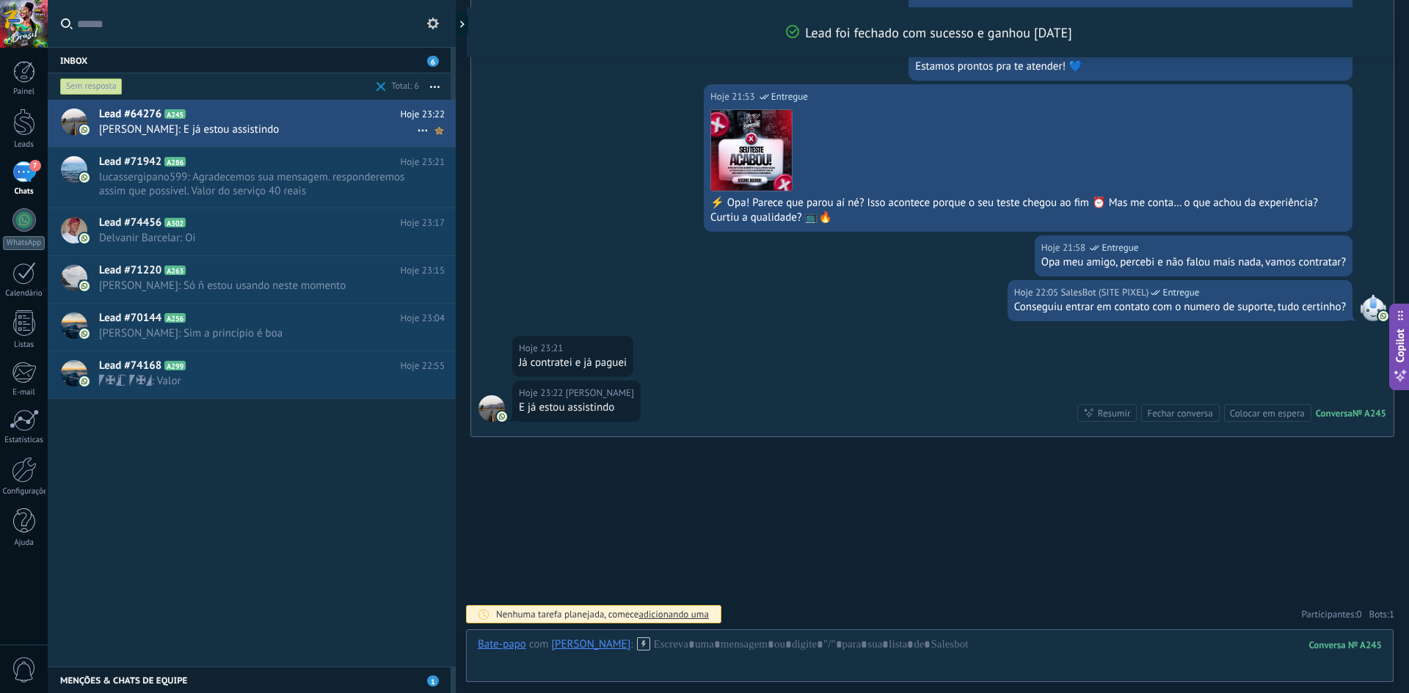
click at [435, 130] on use at bounding box center [439, 130] width 8 height 7
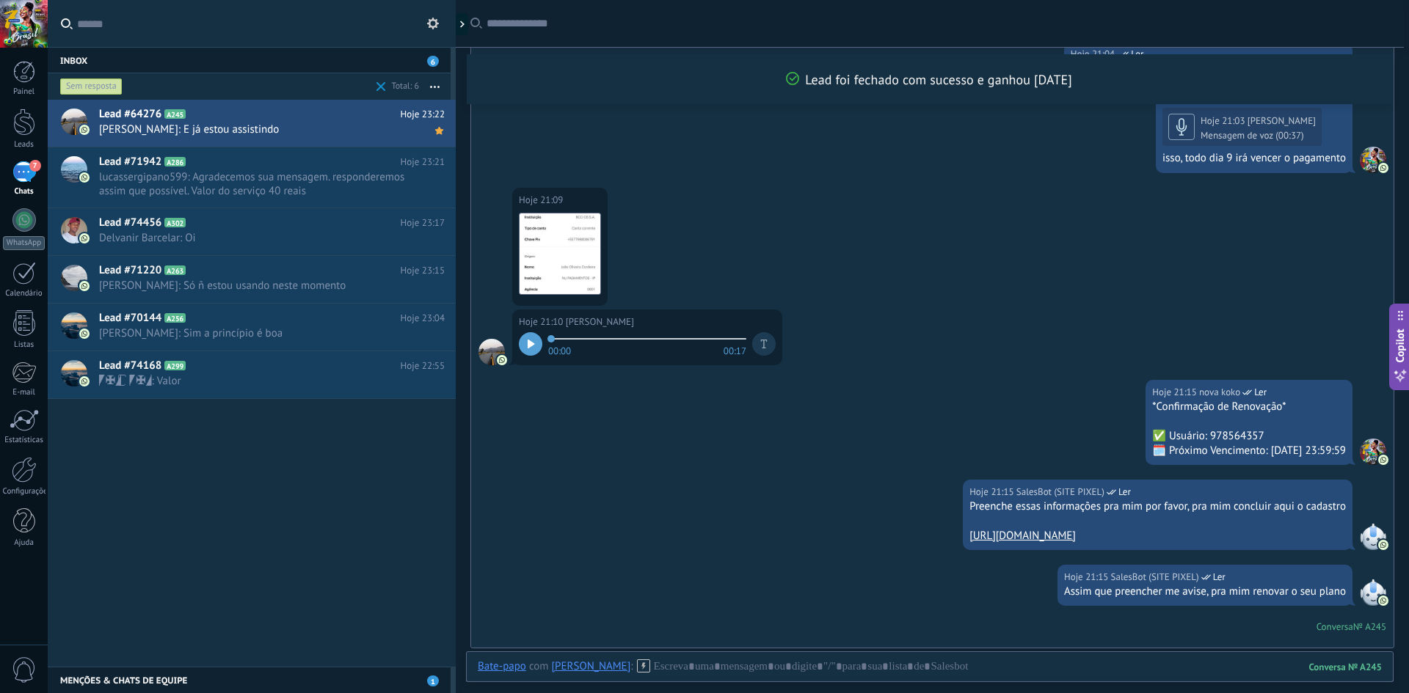
scroll to position [1118, 0]
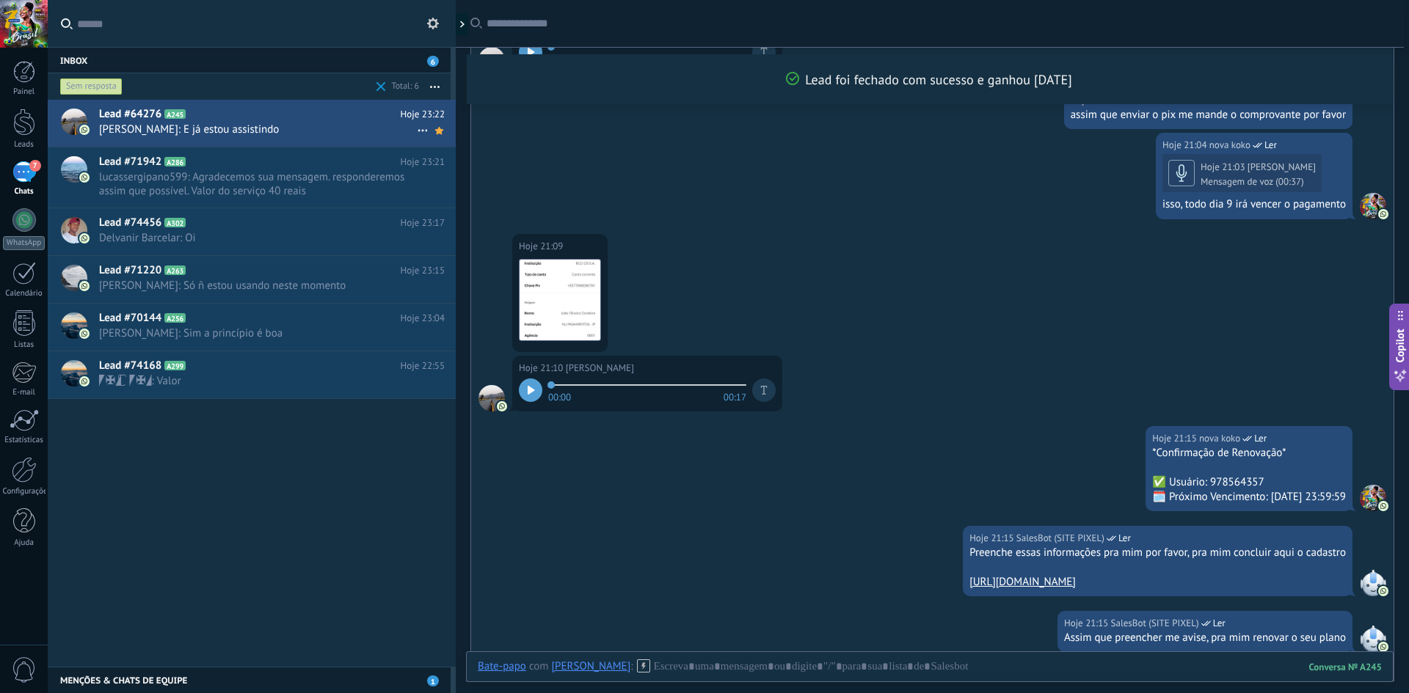
drag, startPoint x: 405, startPoint y: 128, endPoint x: 410, endPoint y: 134, distance: 7.8
click at [404, 130] on span "[PERSON_NAME]: E já estou assistindo" at bounding box center [258, 130] width 318 height 14
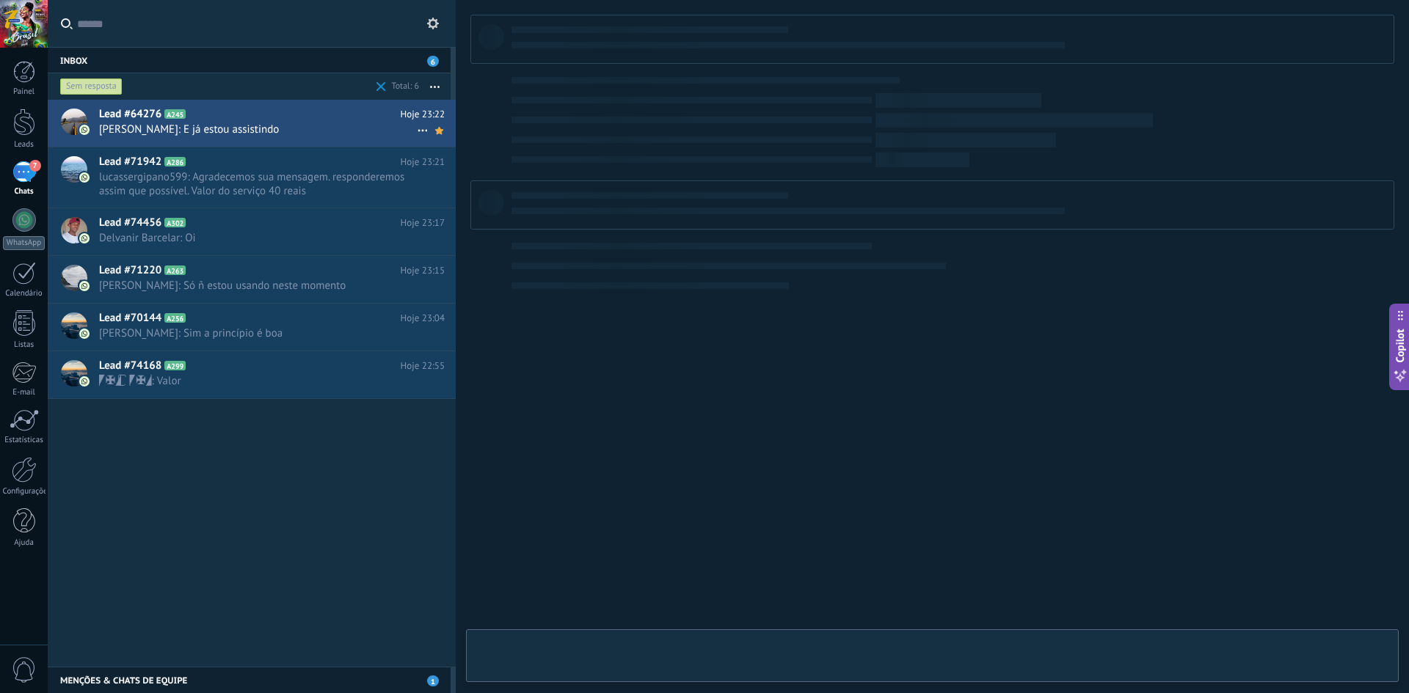
click at [414, 134] on icon at bounding box center [423, 131] width 18 height 18
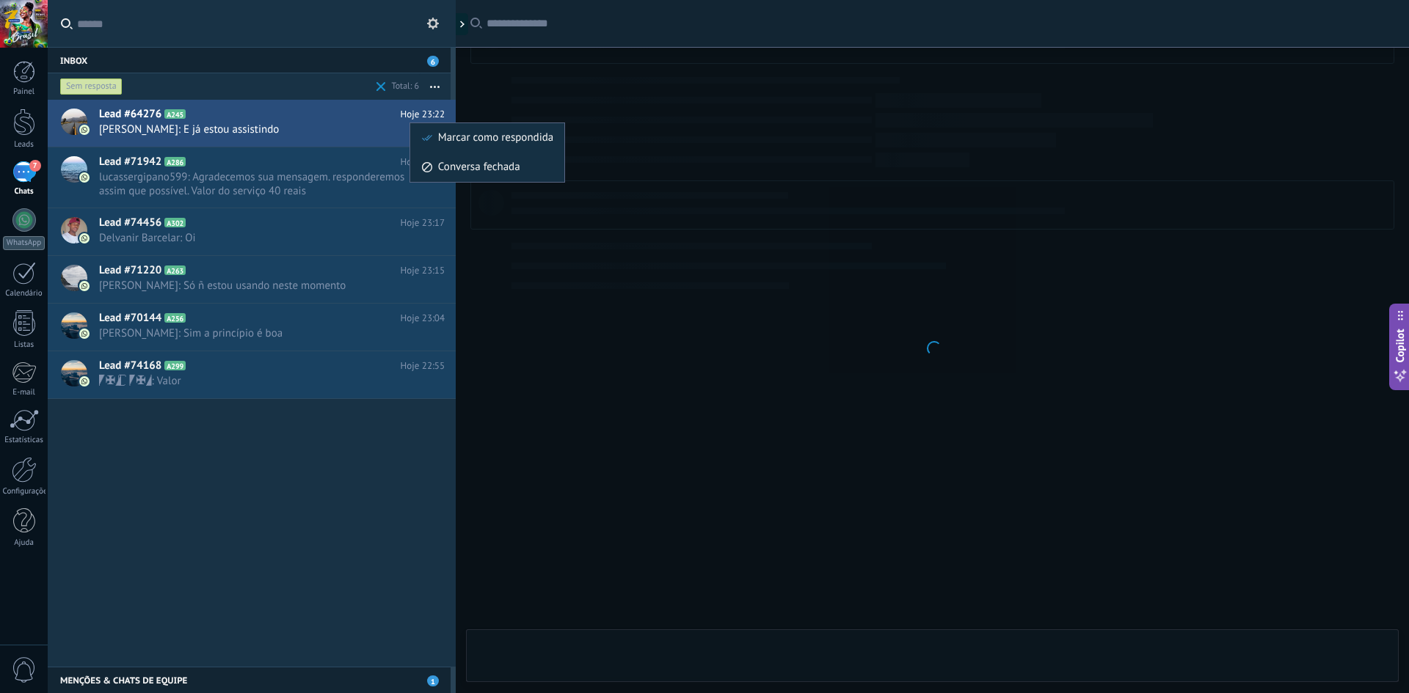
click at [423, 136] on icon at bounding box center [427, 138] width 10 height 10
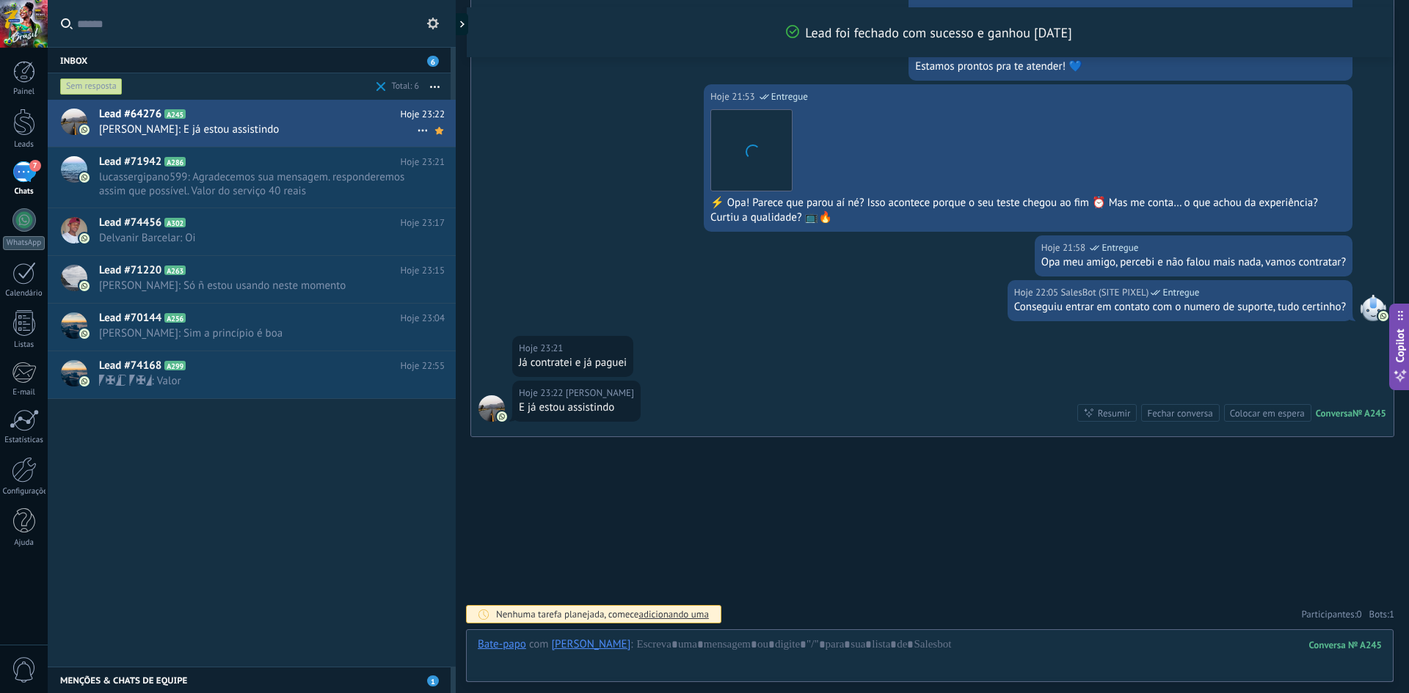
scroll to position [2390, 0]
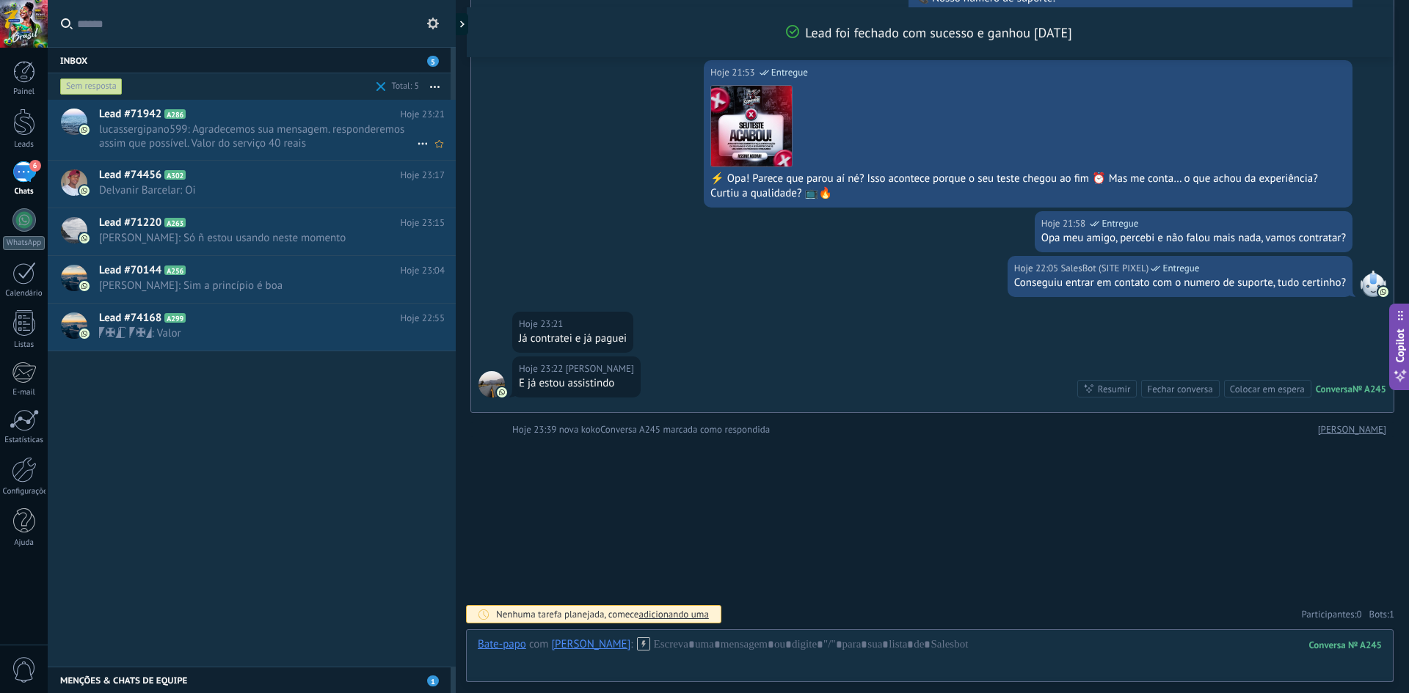
click at [249, 141] on span "lucassergipano599: Agradecemos sua mensagem. responderemos assim que possível. …" at bounding box center [258, 137] width 318 height 28
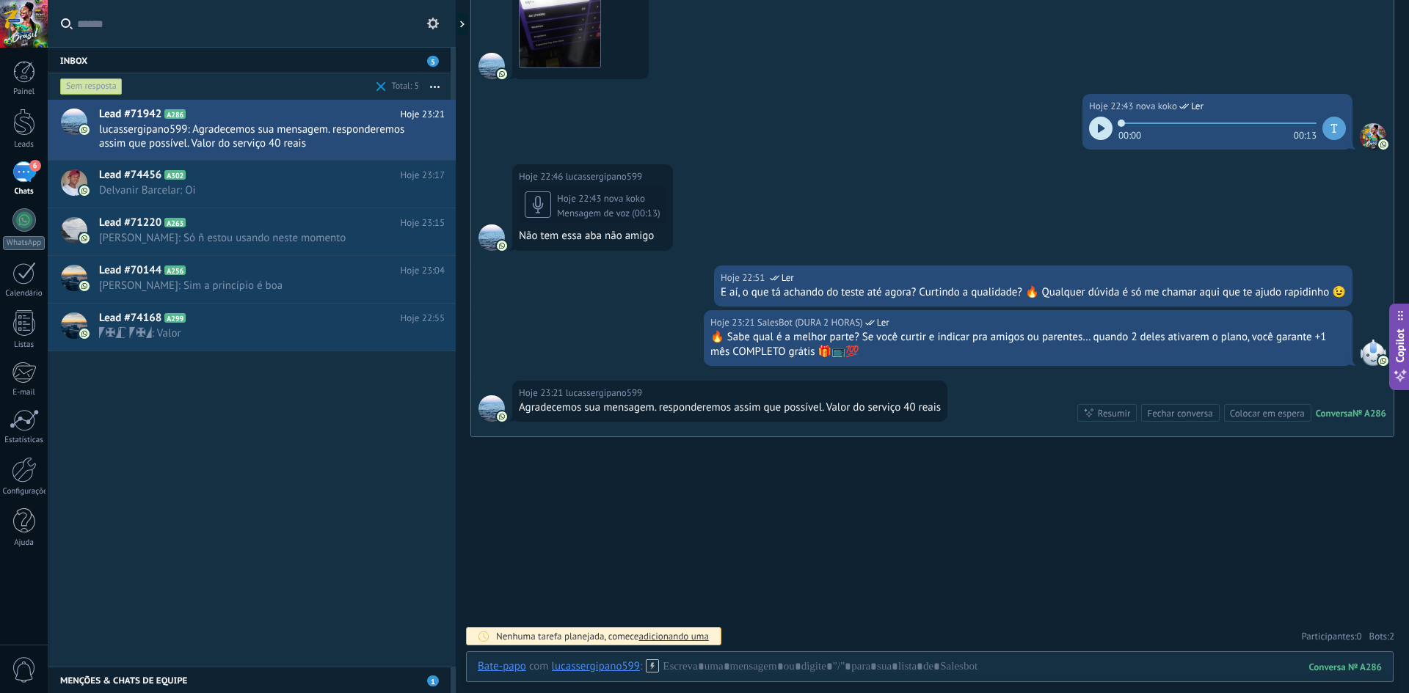
drag, startPoint x: 692, startPoint y: 303, endPoint x: 712, endPoint y: 313, distance: 23.0
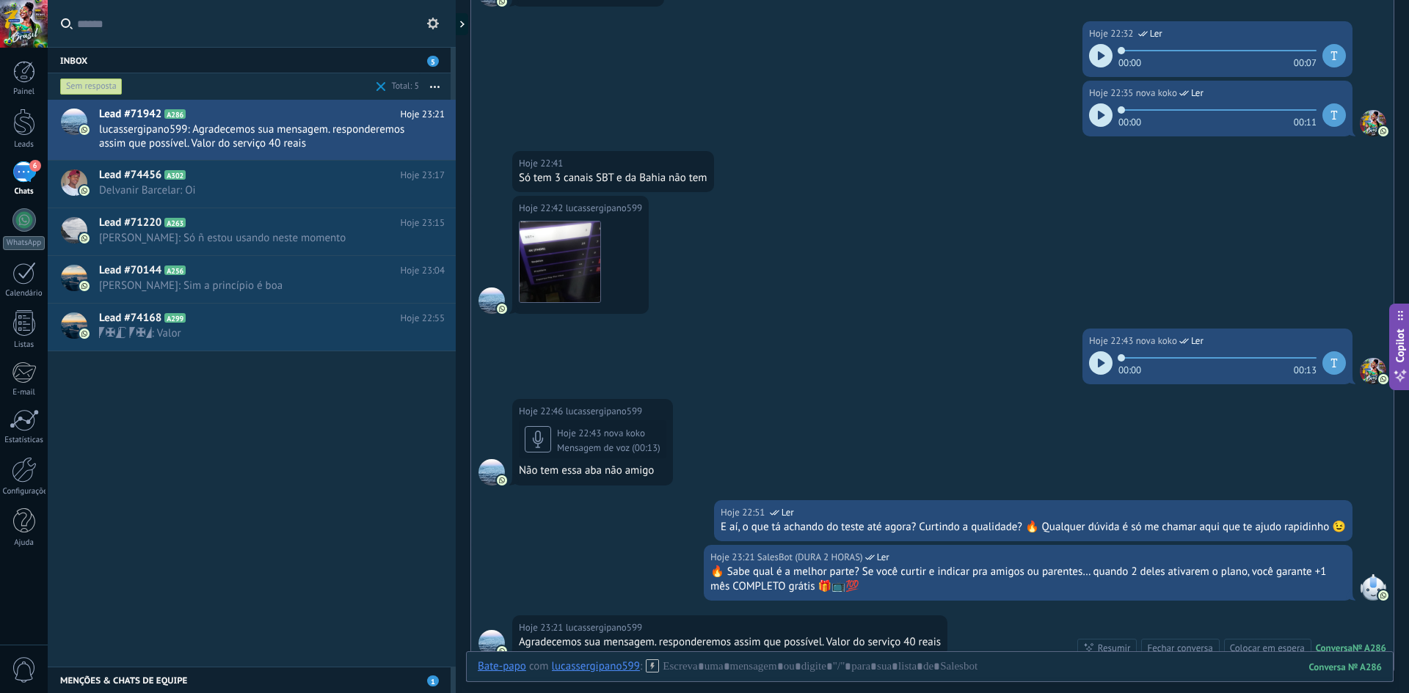
scroll to position [137, 0]
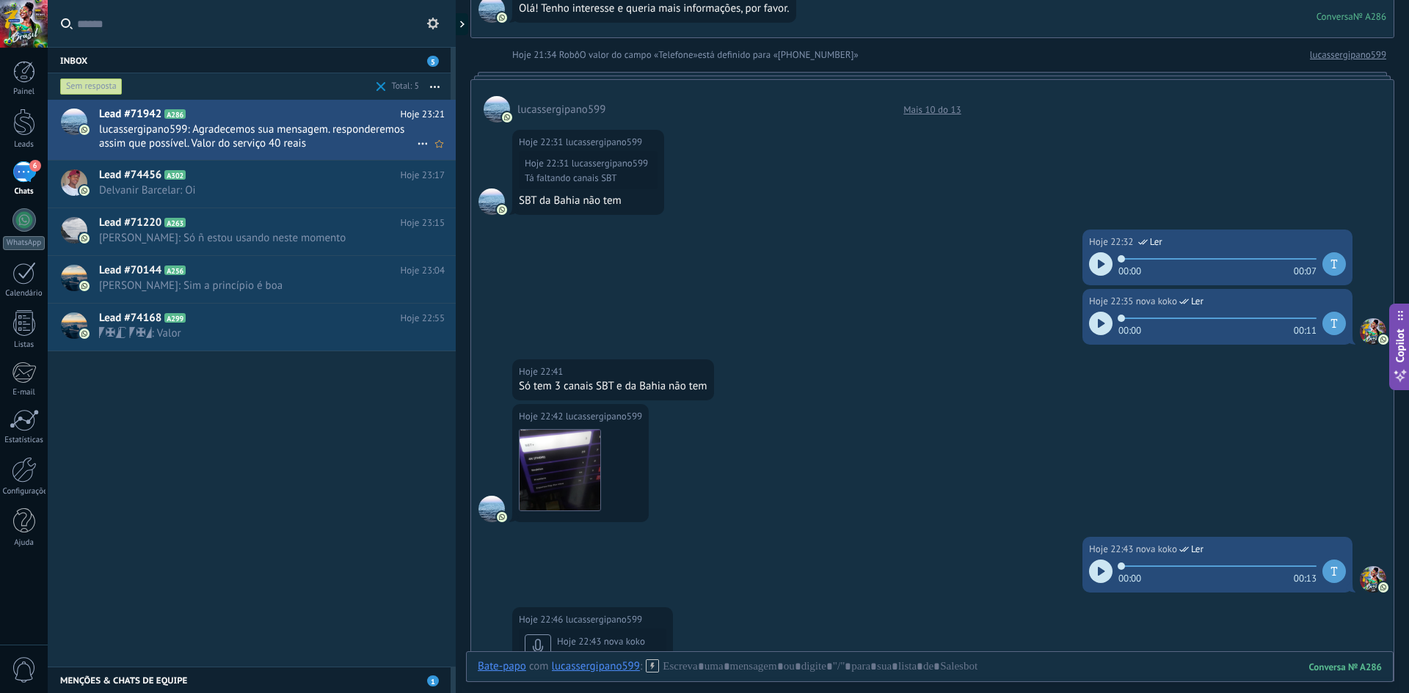
click at [414, 145] on icon at bounding box center [423, 144] width 18 height 18
click at [651, 663] on div at bounding box center [704, 346] width 1409 height 693
click at [655, 670] on icon at bounding box center [652, 666] width 13 height 13
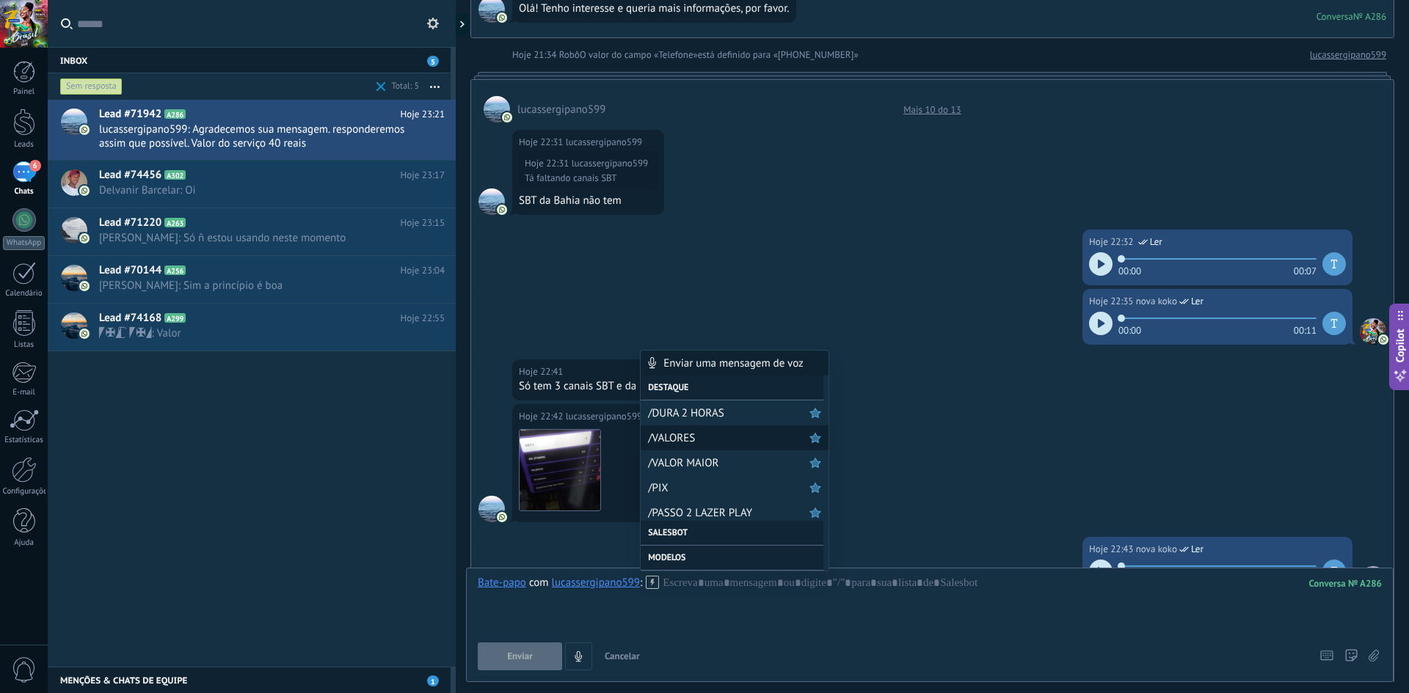
click at [676, 429] on div "/VALORES" at bounding box center [735, 438] width 188 height 25
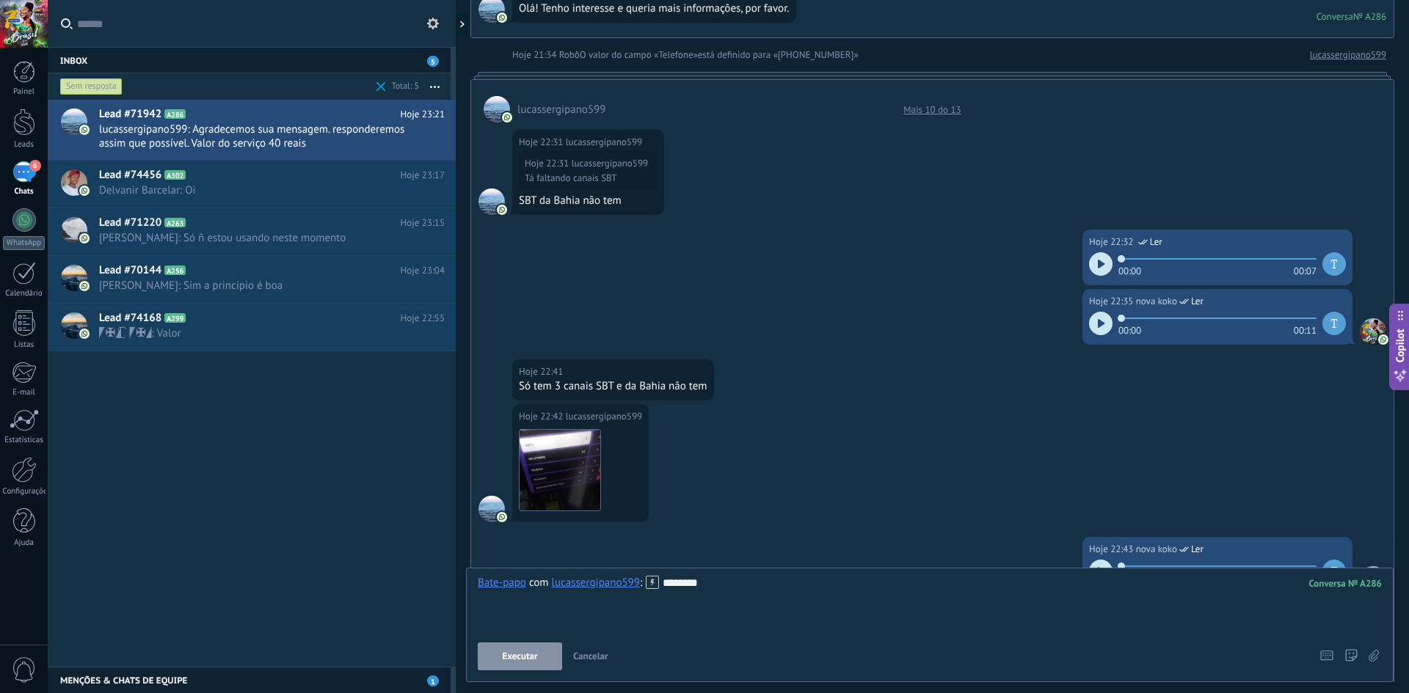
click at [541, 657] on button "Executar" at bounding box center [520, 657] width 84 height 28
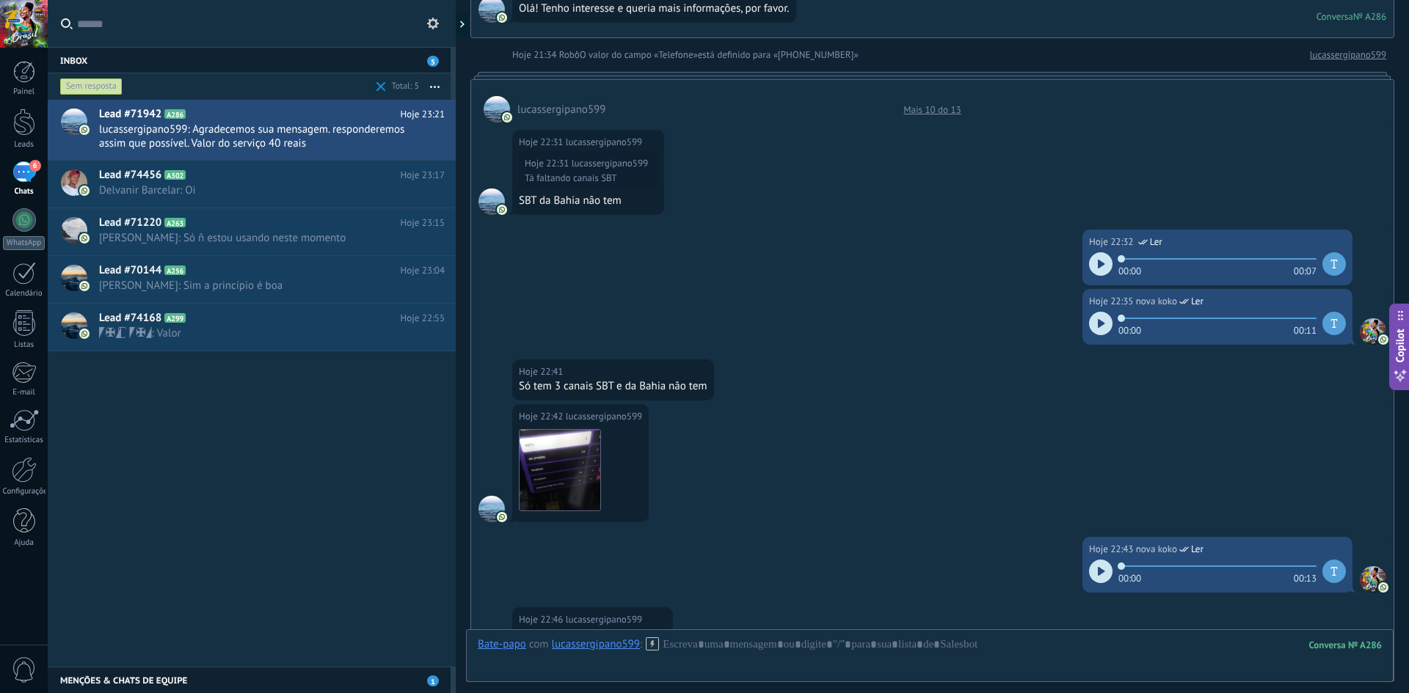
scroll to position [784, 0]
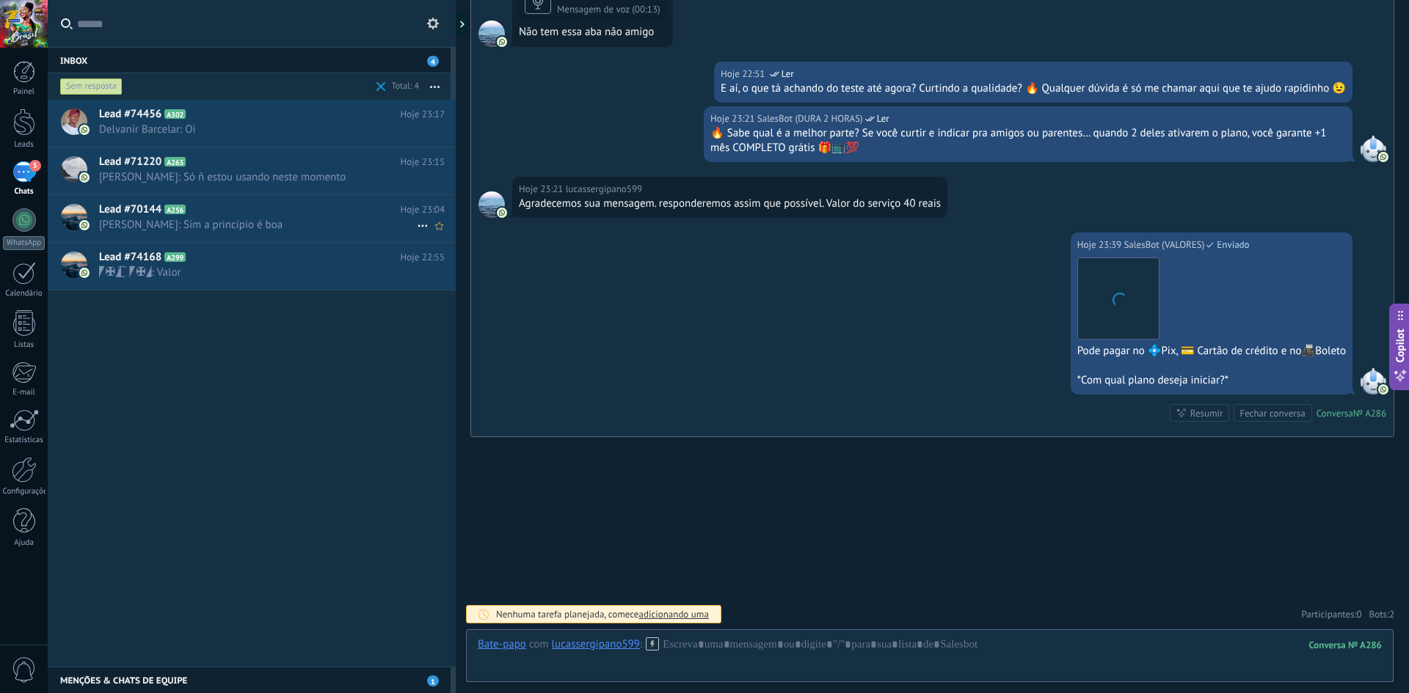
click at [235, 197] on div "Lead #70144 A256 Hoje 23:04 [PERSON_NAME]: Sim a princípio é boa" at bounding box center [277, 218] width 357 height 46
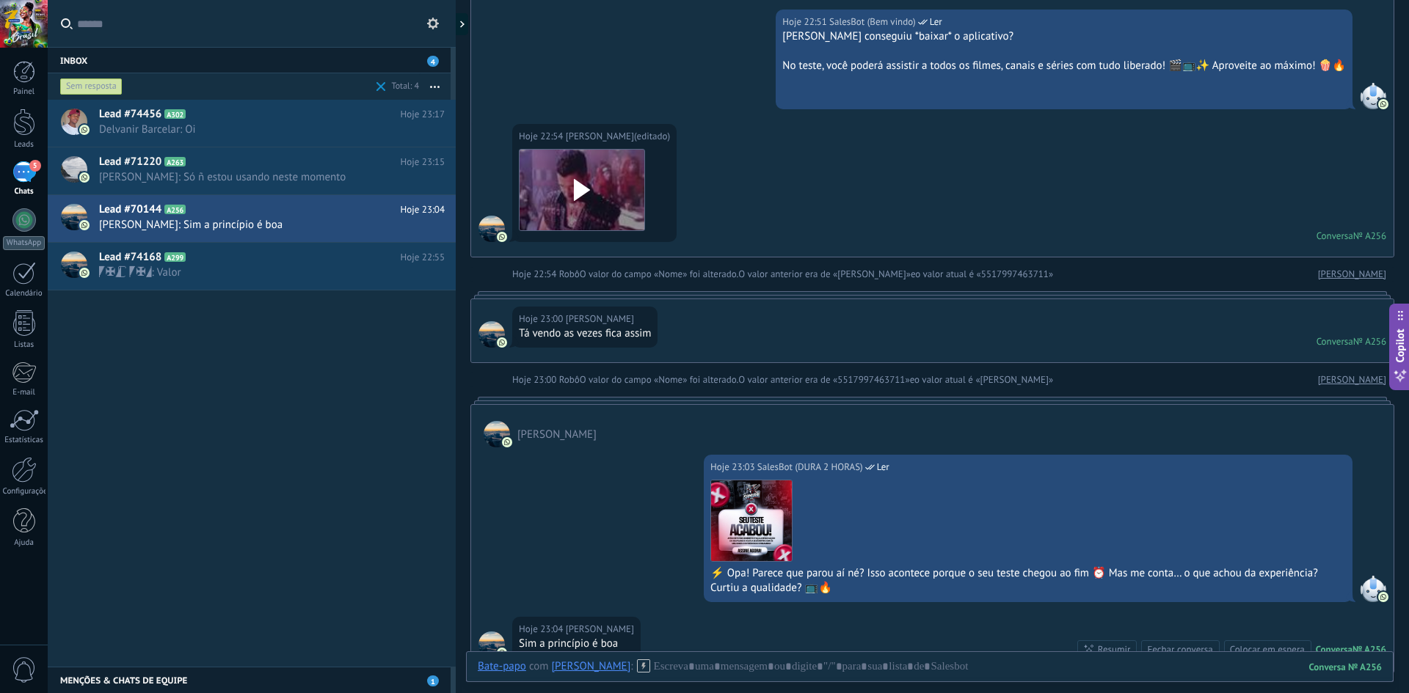
scroll to position [3681, 0]
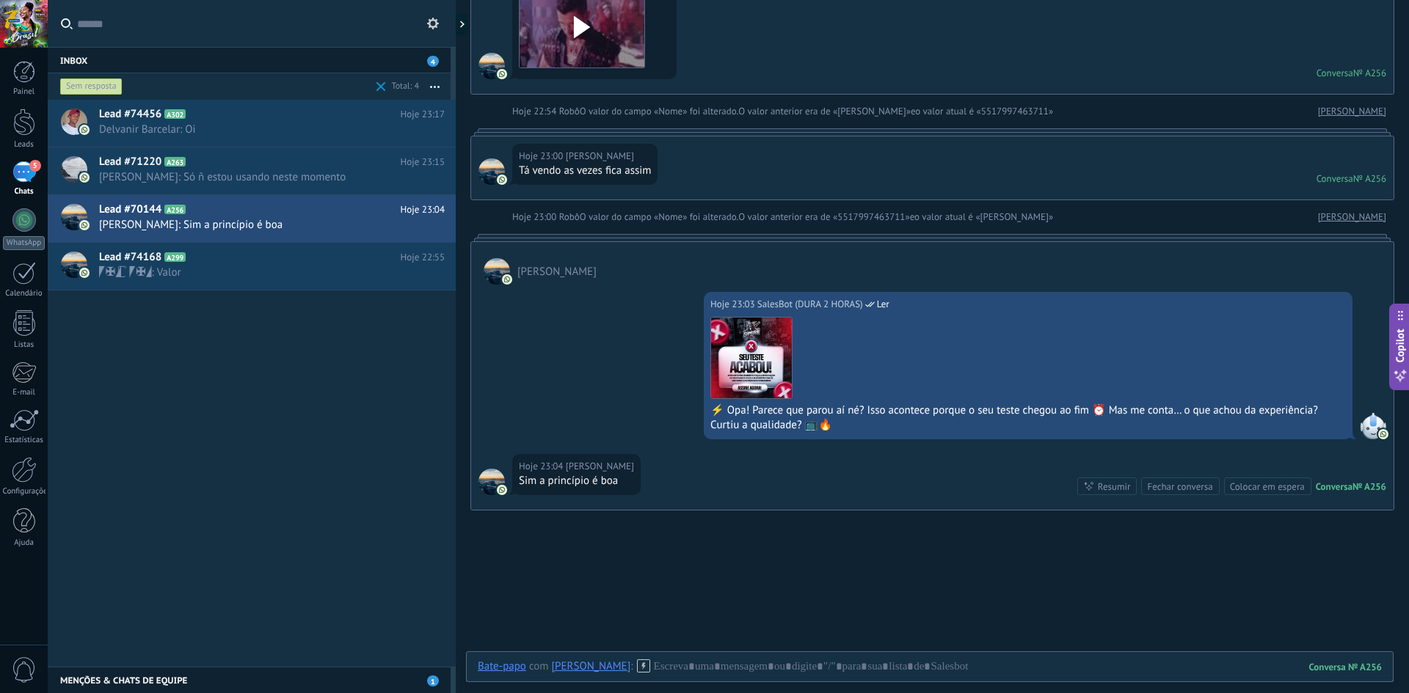
click at [637, 668] on icon at bounding box center [643, 666] width 13 height 13
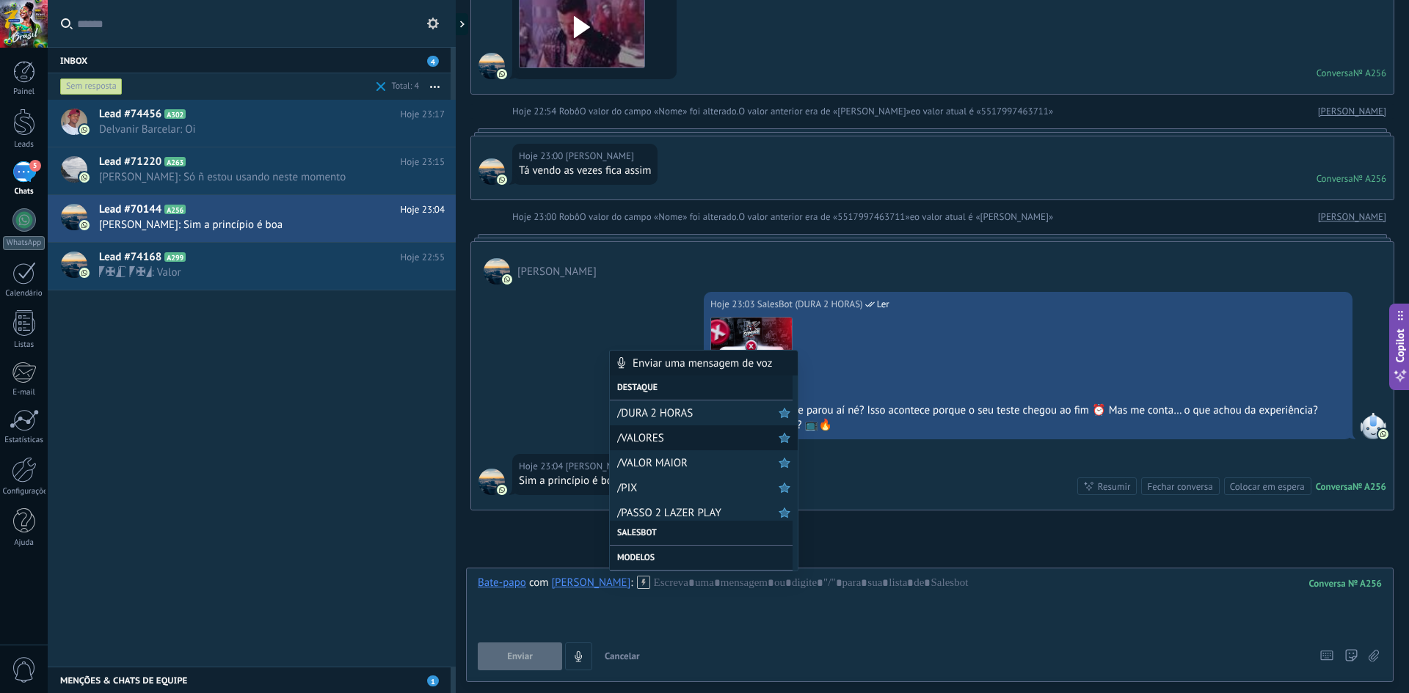
click at [638, 439] on span "/VALORES" at bounding box center [697, 438] width 161 height 14
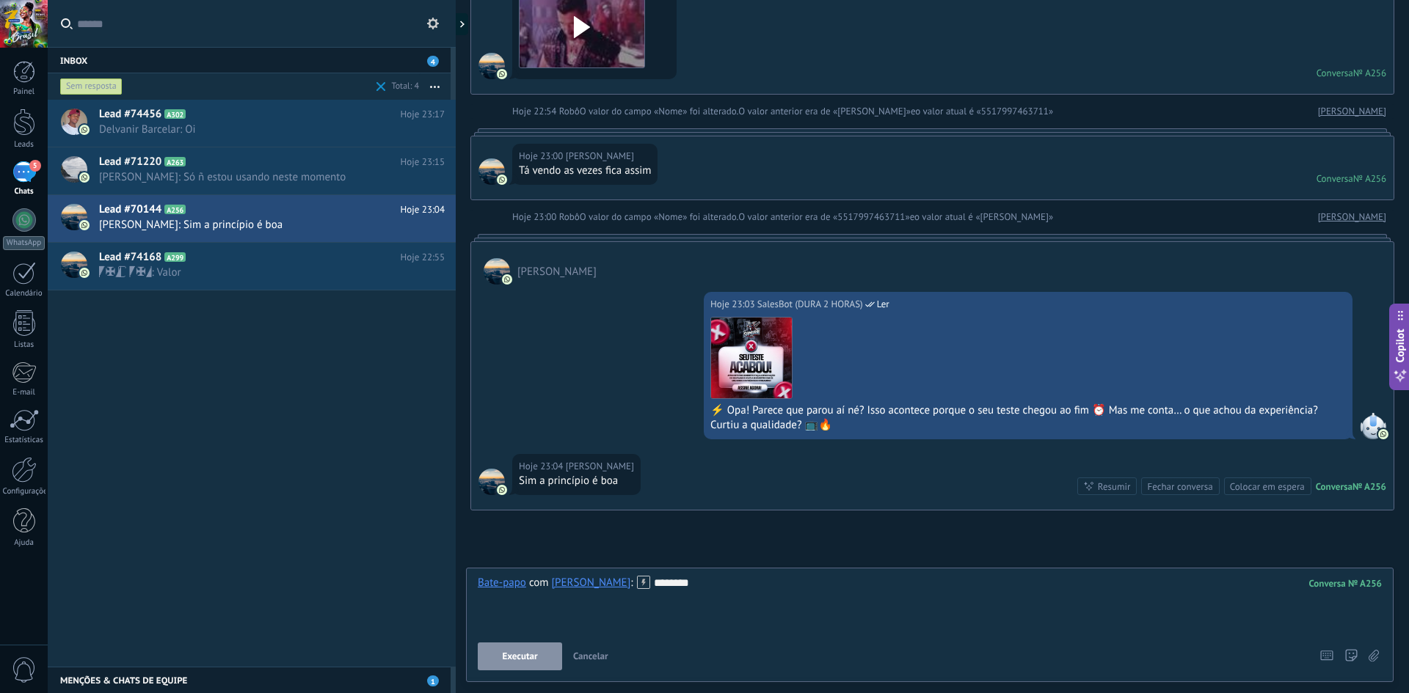
click at [514, 656] on span "Executar" at bounding box center [519, 657] width 35 height 10
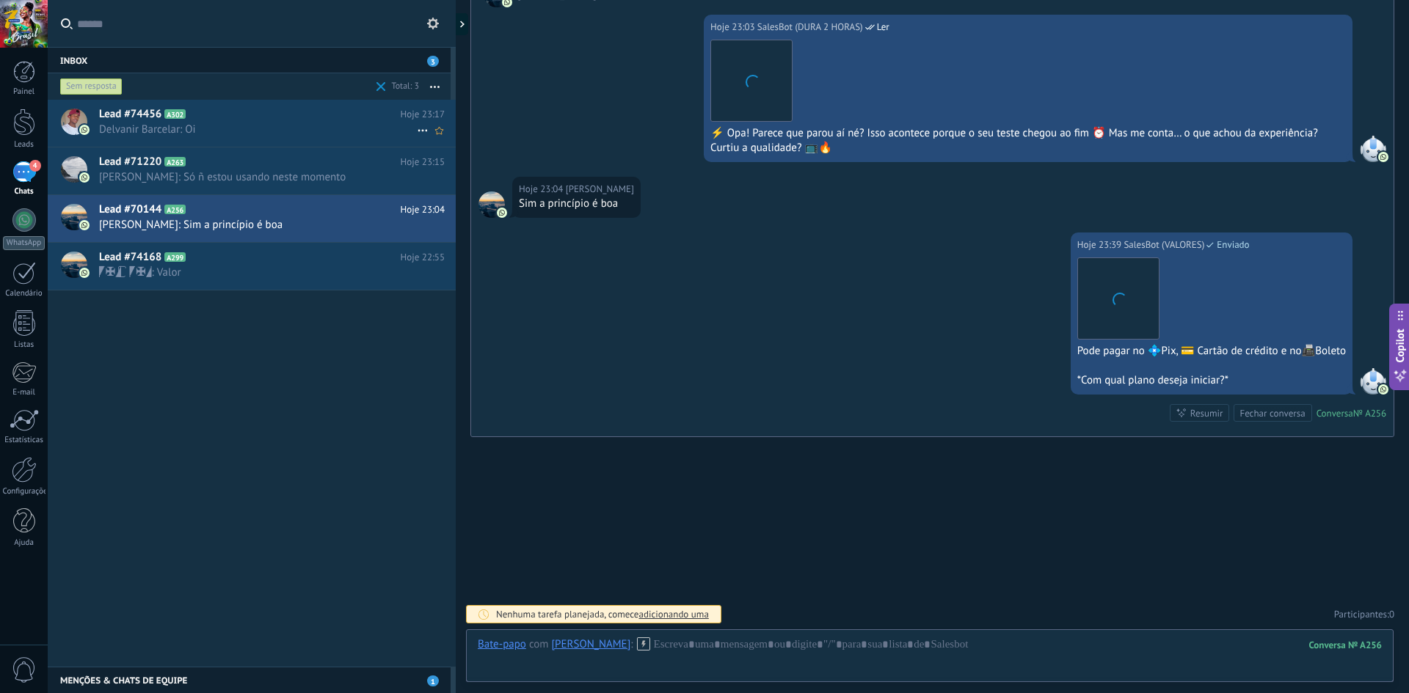
click at [211, 146] on div "Lead #74456 A302 Hoje 23:17 Delvanir Barcelar: Oi" at bounding box center [252, 124] width 408 height 48
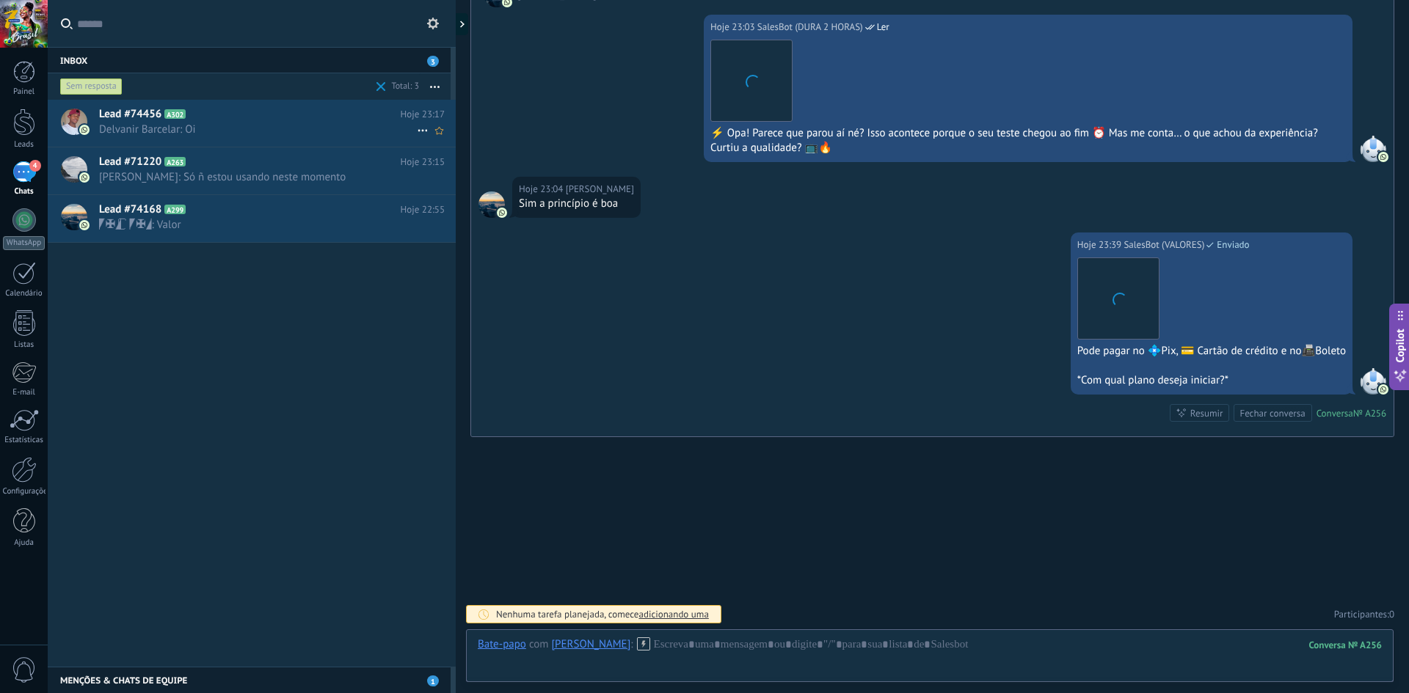
click at [210, 131] on span "Delvanir Barcelar: Oi" at bounding box center [258, 130] width 318 height 14
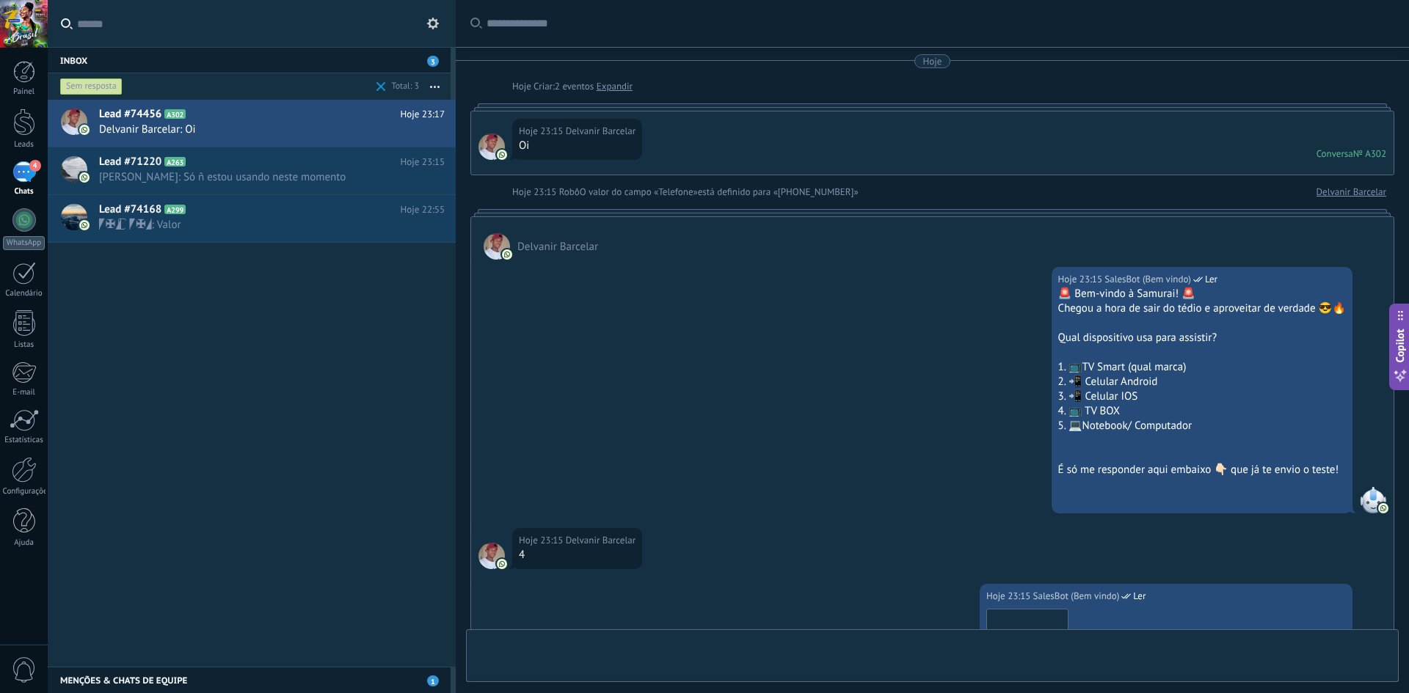
scroll to position [543, 0]
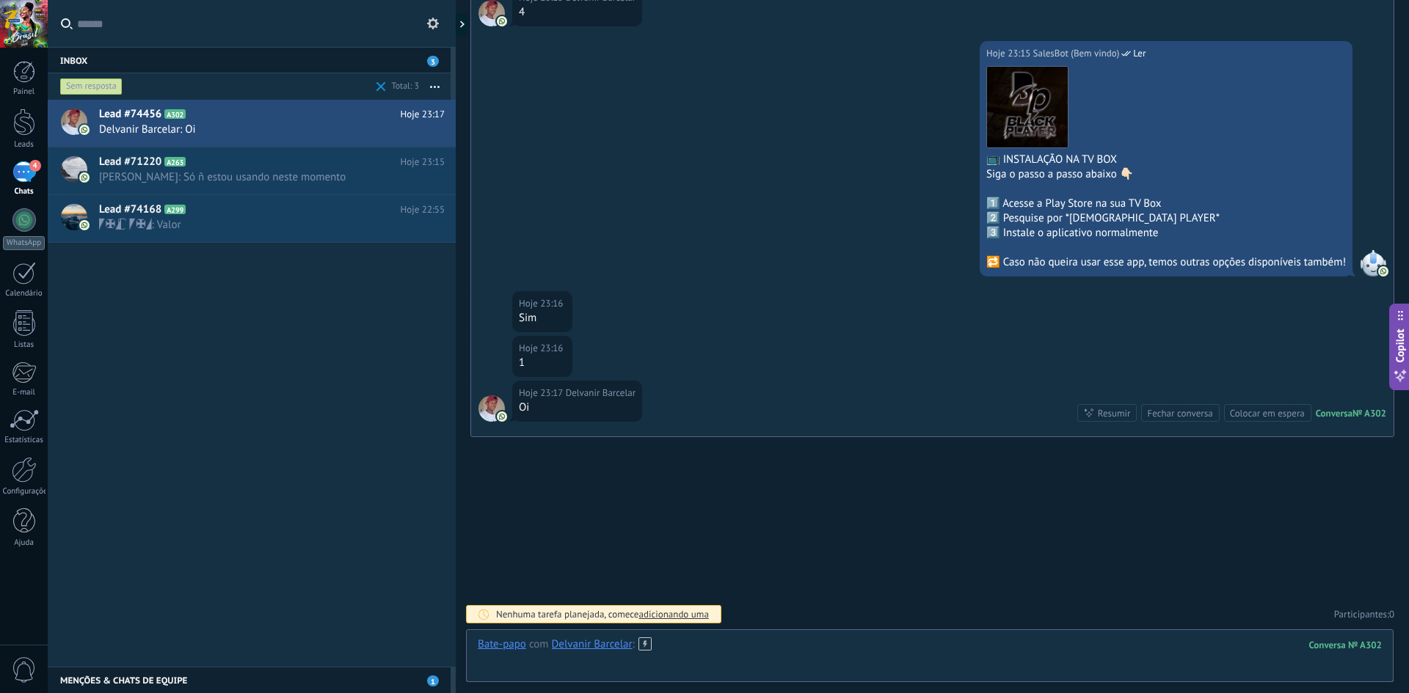
click at [702, 665] on div at bounding box center [930, 660] width 904 height 44
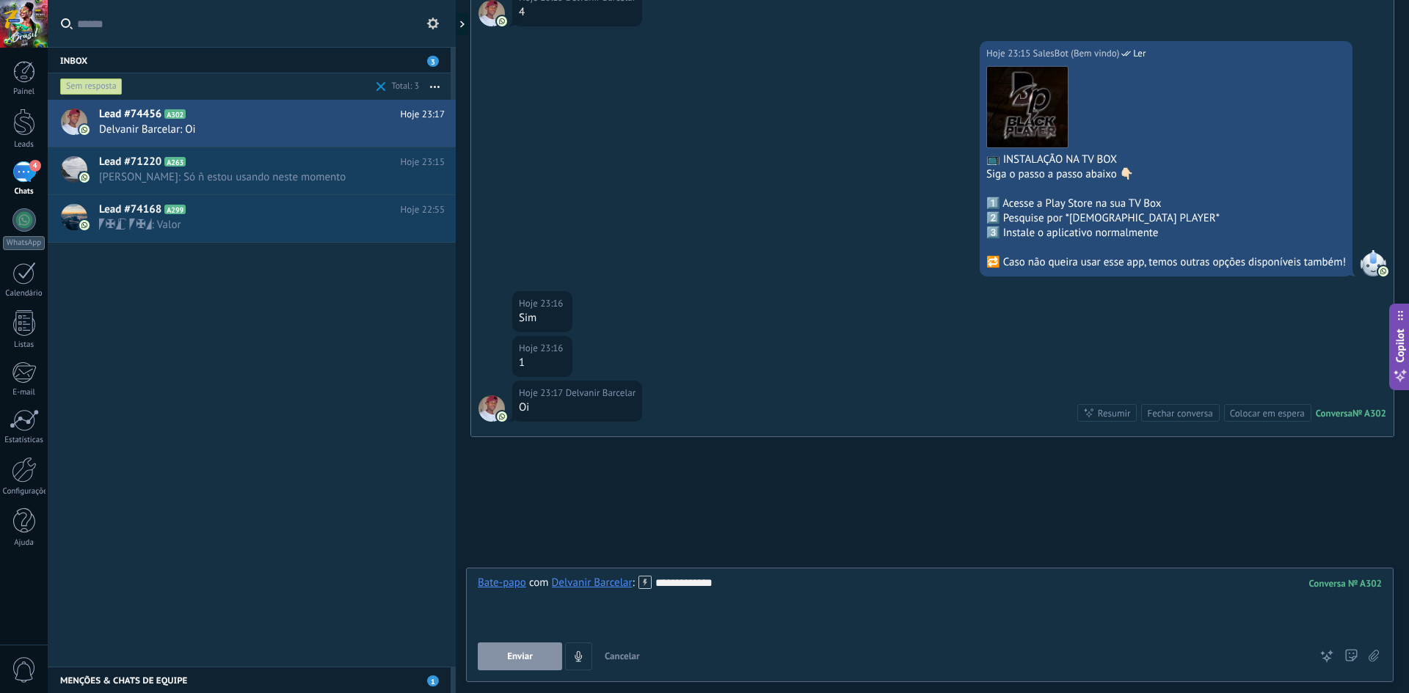
click at [547, 660] on button "Enviar" at bounding box center [520, 657] width 84 height 28
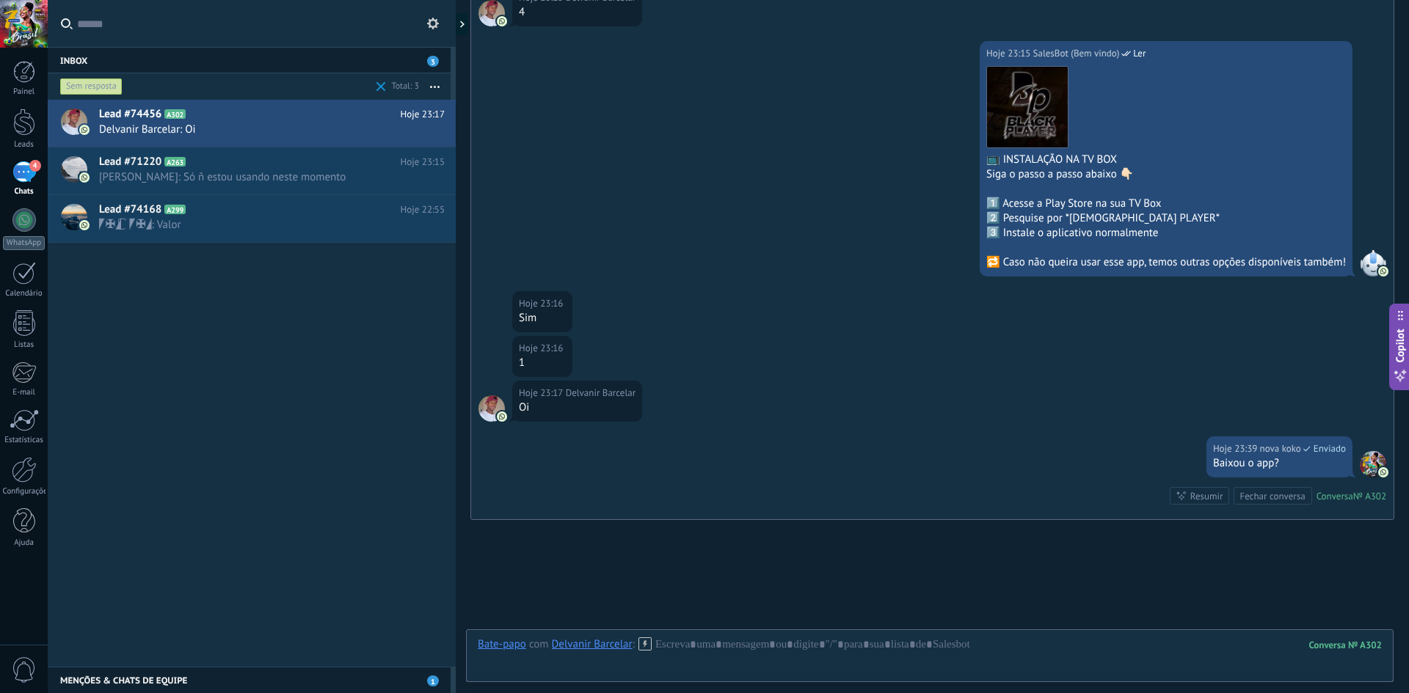
scroll to position [626, 0]
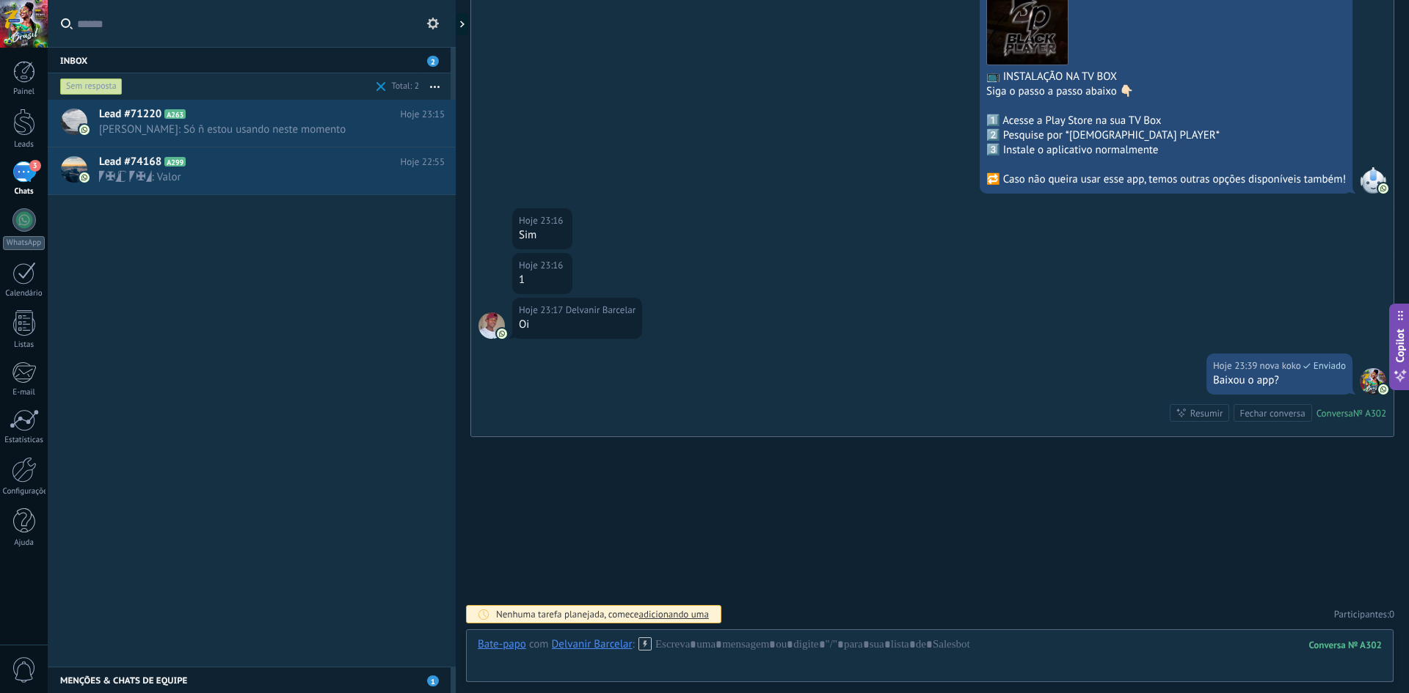
click at [646, 647] on icon at bounding box center [644, 644] width 13 height 13
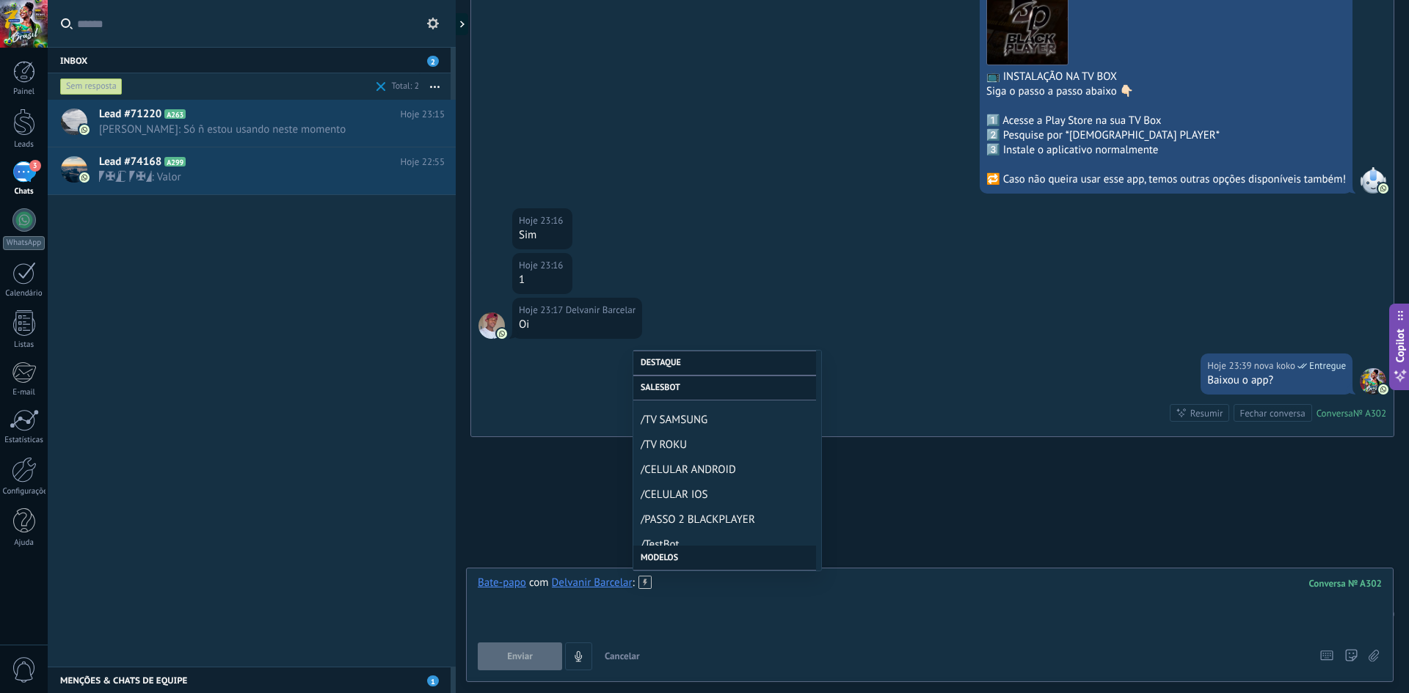
scroll to position [587, 0]
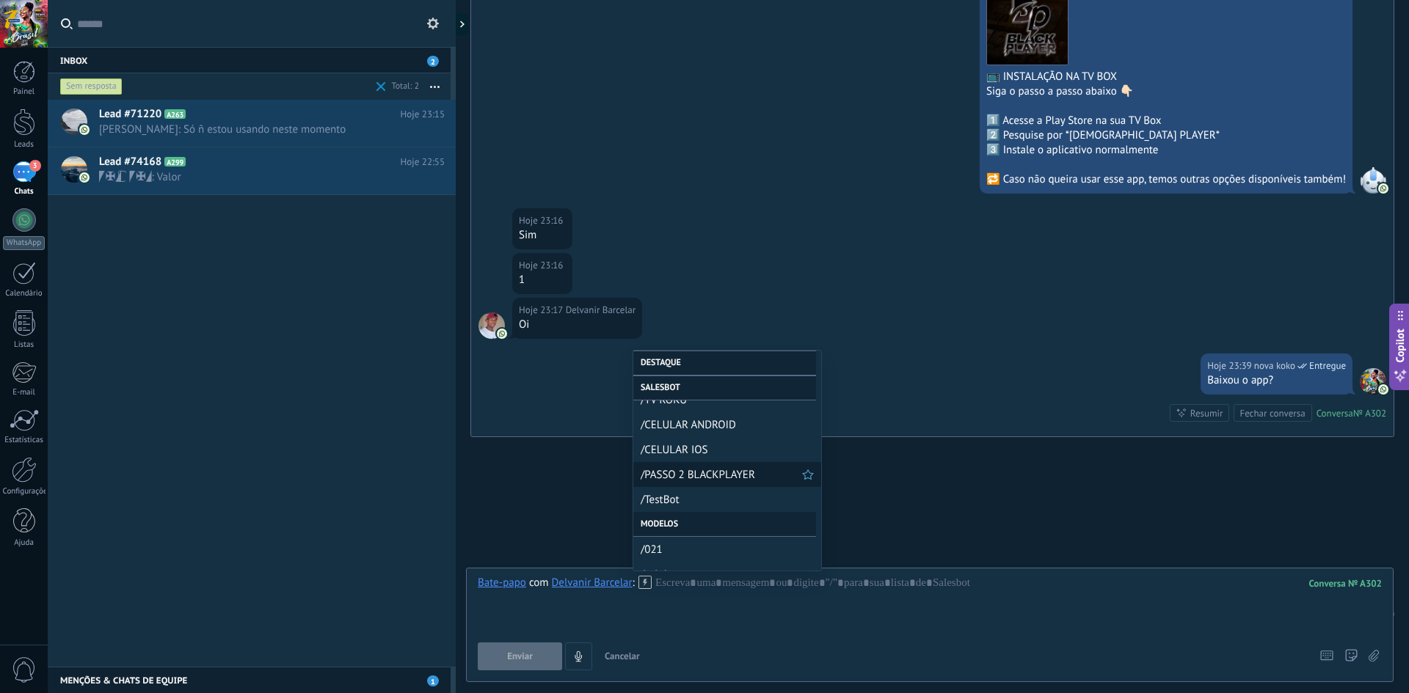
click at [702, 479] on span "/PASSO 2 BLACKPLAYER" at bounding box center [721, 475] width 161 height 14
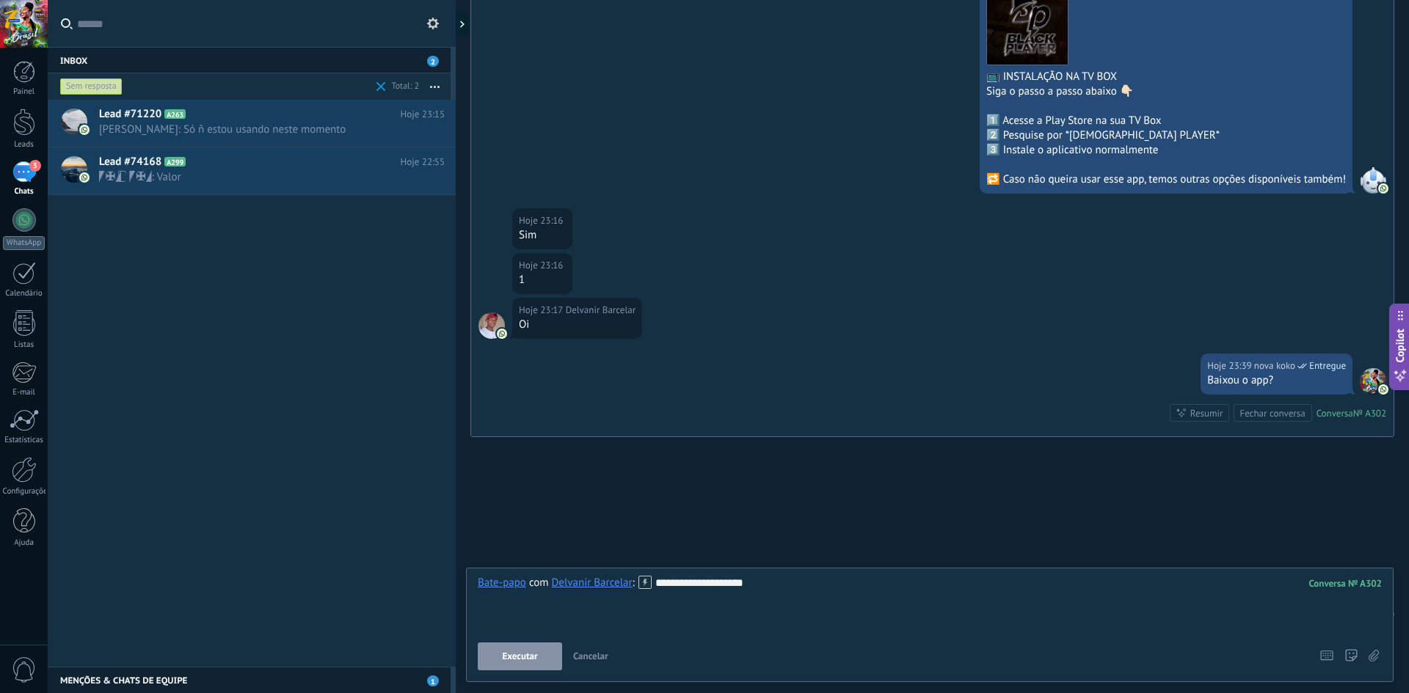
click at [526, 660] on span "Executar" at bounding box center [519, 657] width 35 height 10
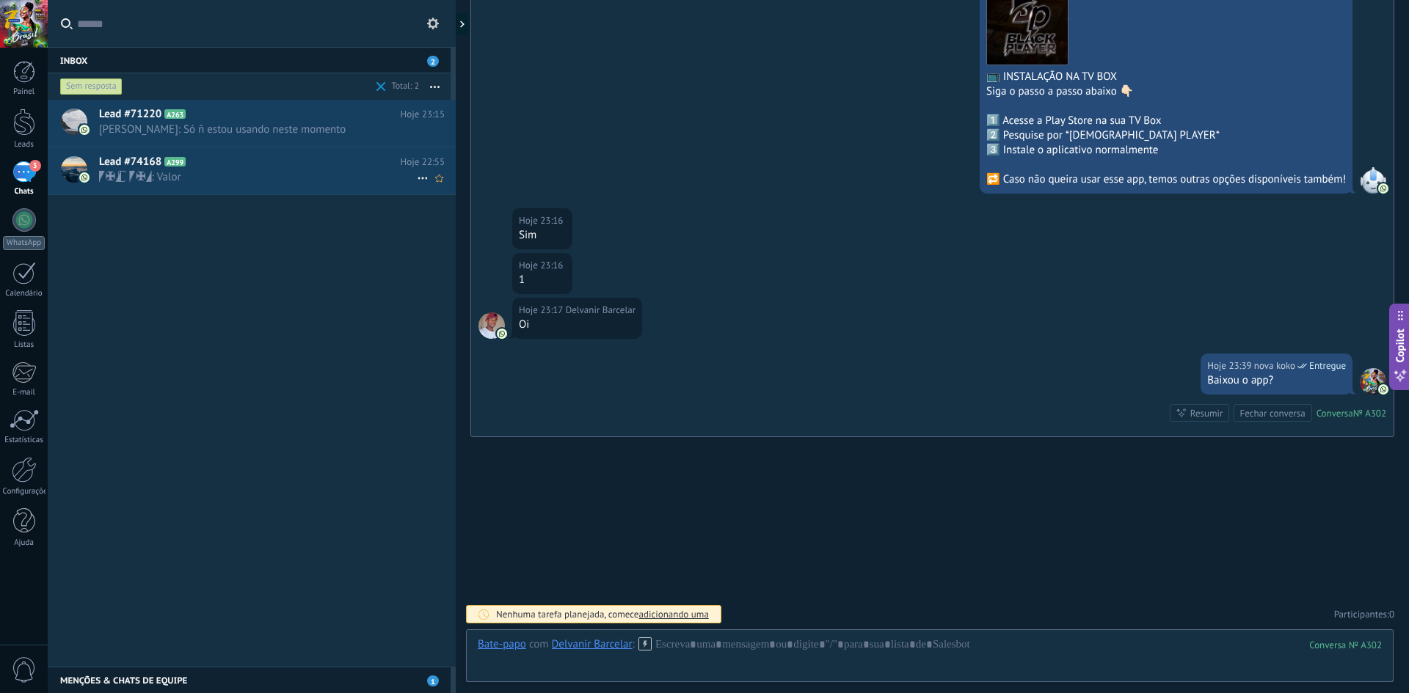
scroll to position [773, 0]
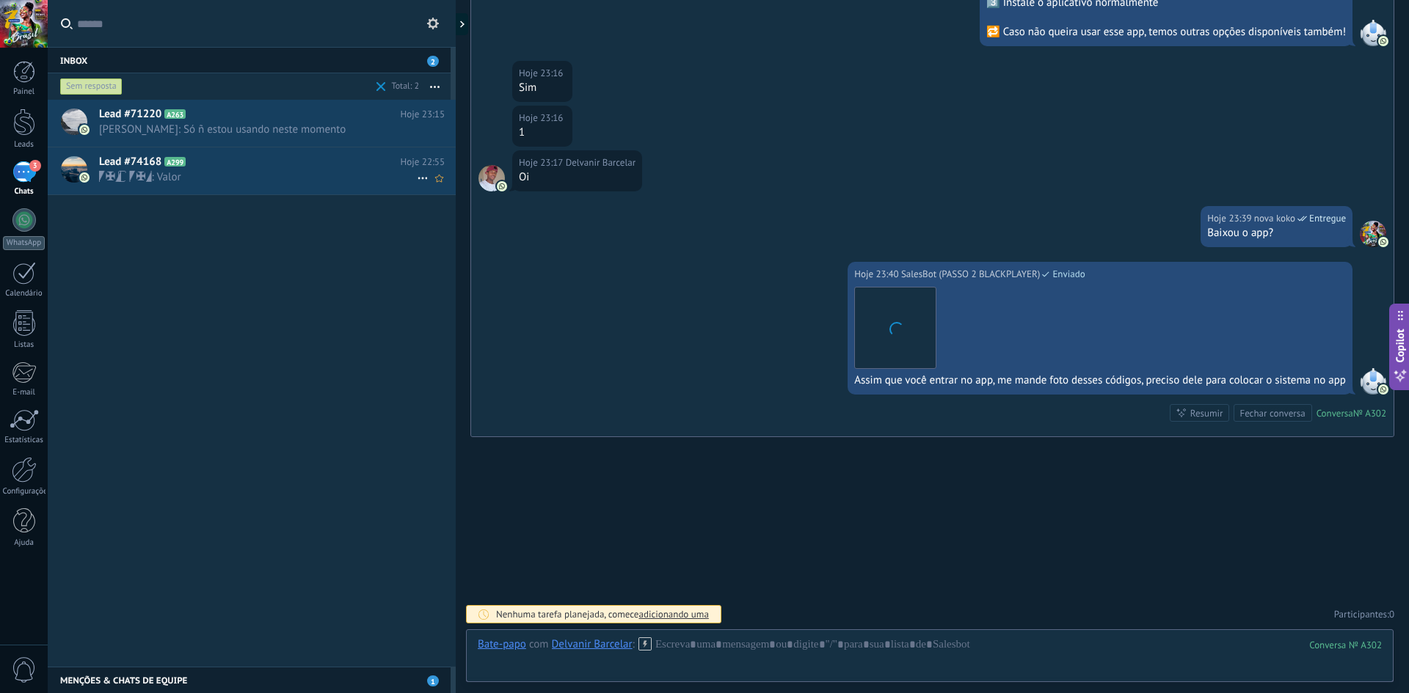
click at [201, 188] on div "Lead #74168 A299 Hoje 22:55 ◤✠◢ ြ ◤✠◢: Valor" at bounding box center [277, 170] width 357 height 46
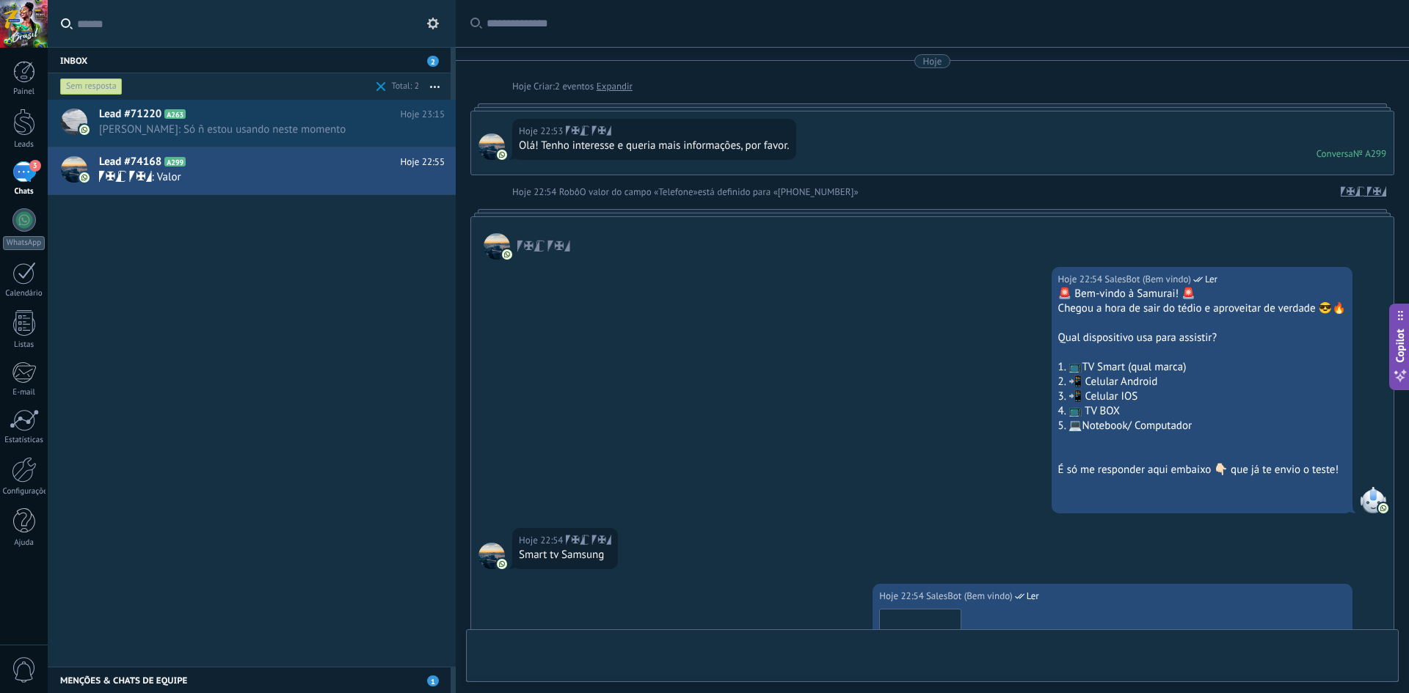
scroll to position [453, 0]
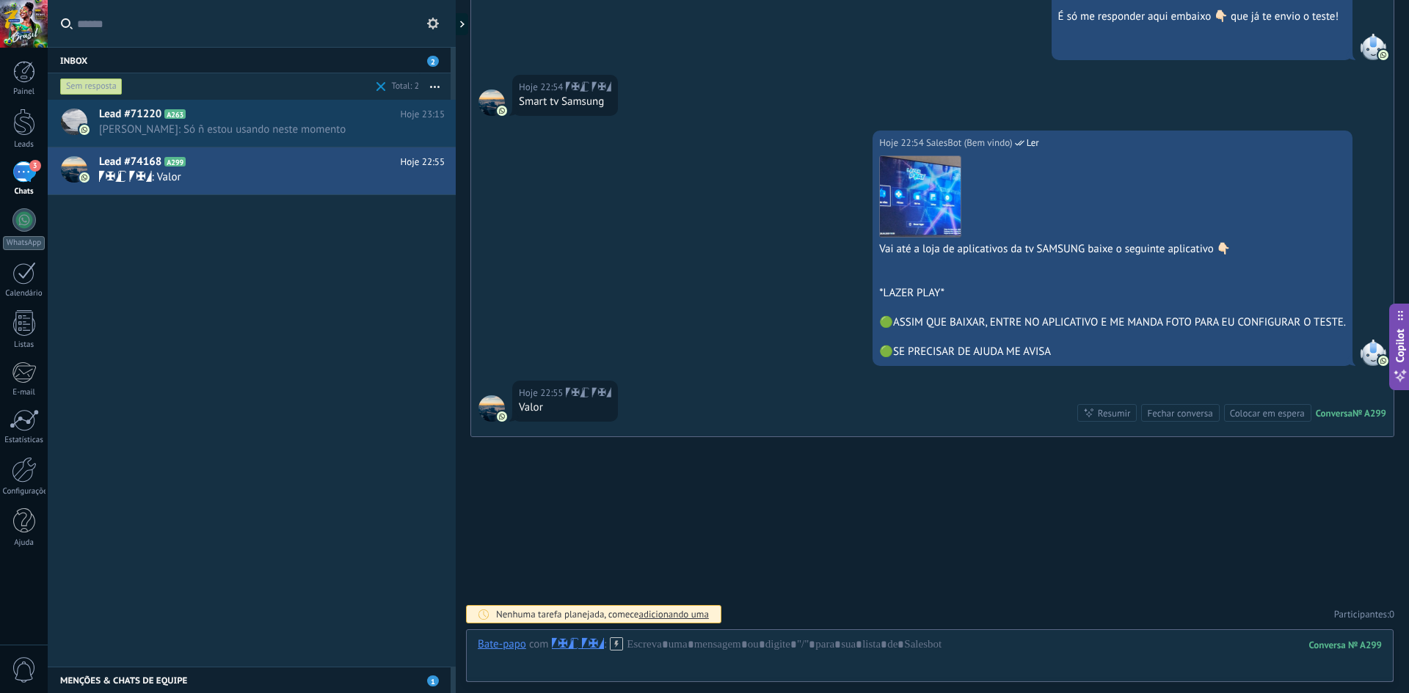
click at [623, 647] on icon at bounding box center [616, 644] width 13 height 13
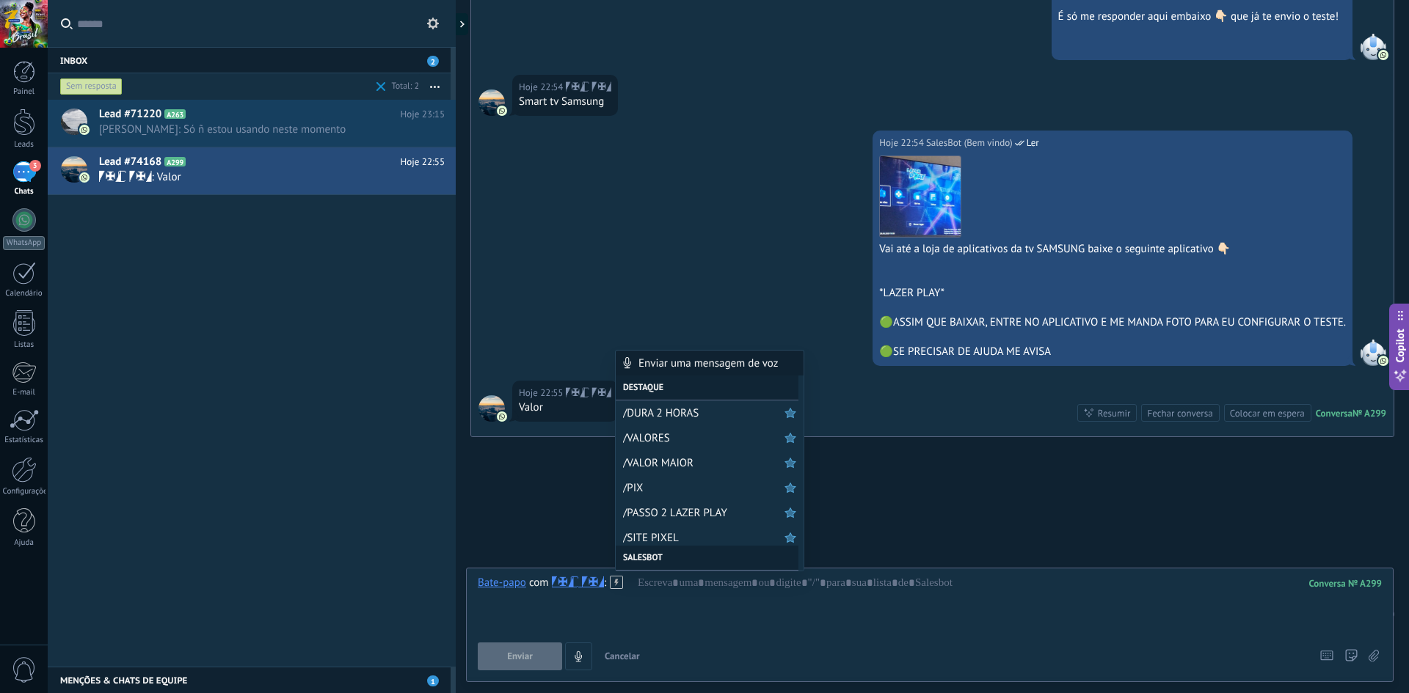
drag, startPoint x: 673, startPoint y: 441, endPoint x: 668, endPoint y: 449, distance: 9.2
click at [673, 440] on span "/VALORES" at bounding box center [703, 438] width 161 height 14
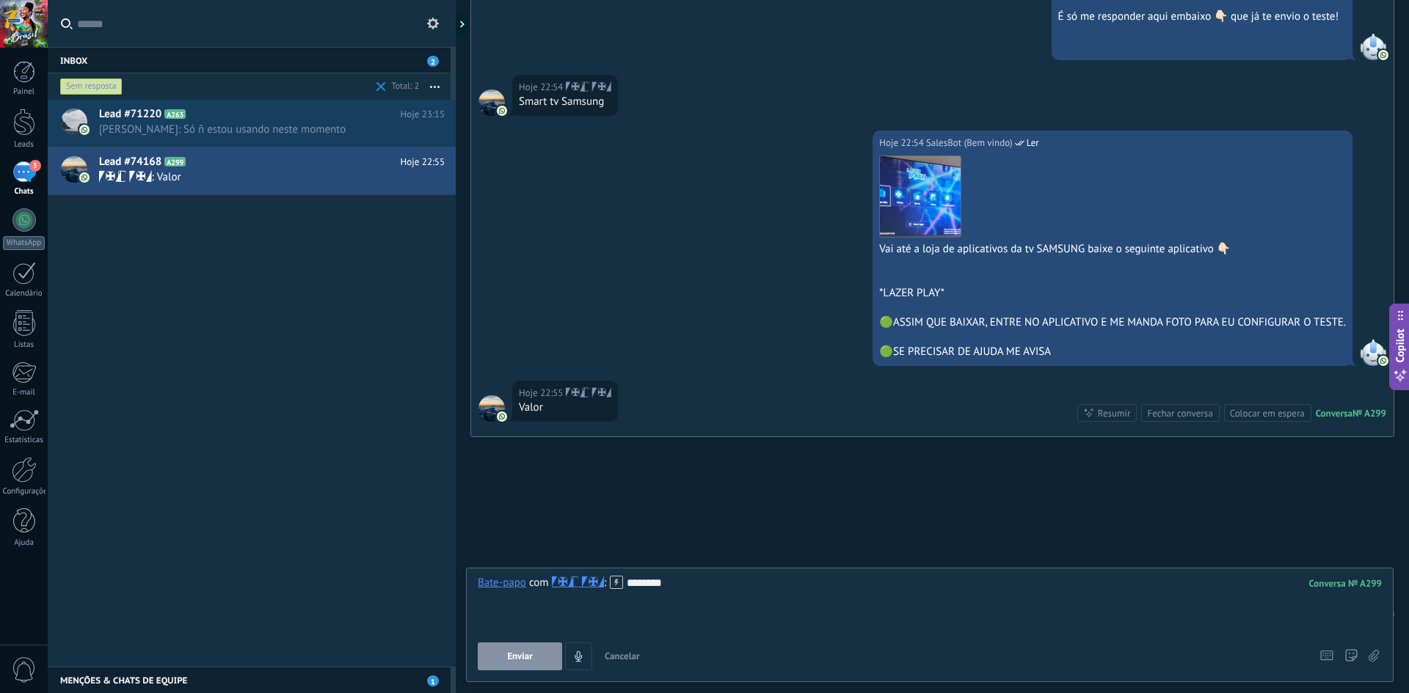
click at [533, 660] on span "Enviar" at bounding box center [520, 657] width 26 height 10
click at [260, 125] on span "[PERSON_NAME]: Só ñ estou usando neste momento" at bounding box center [258, 130] width 318 height 14
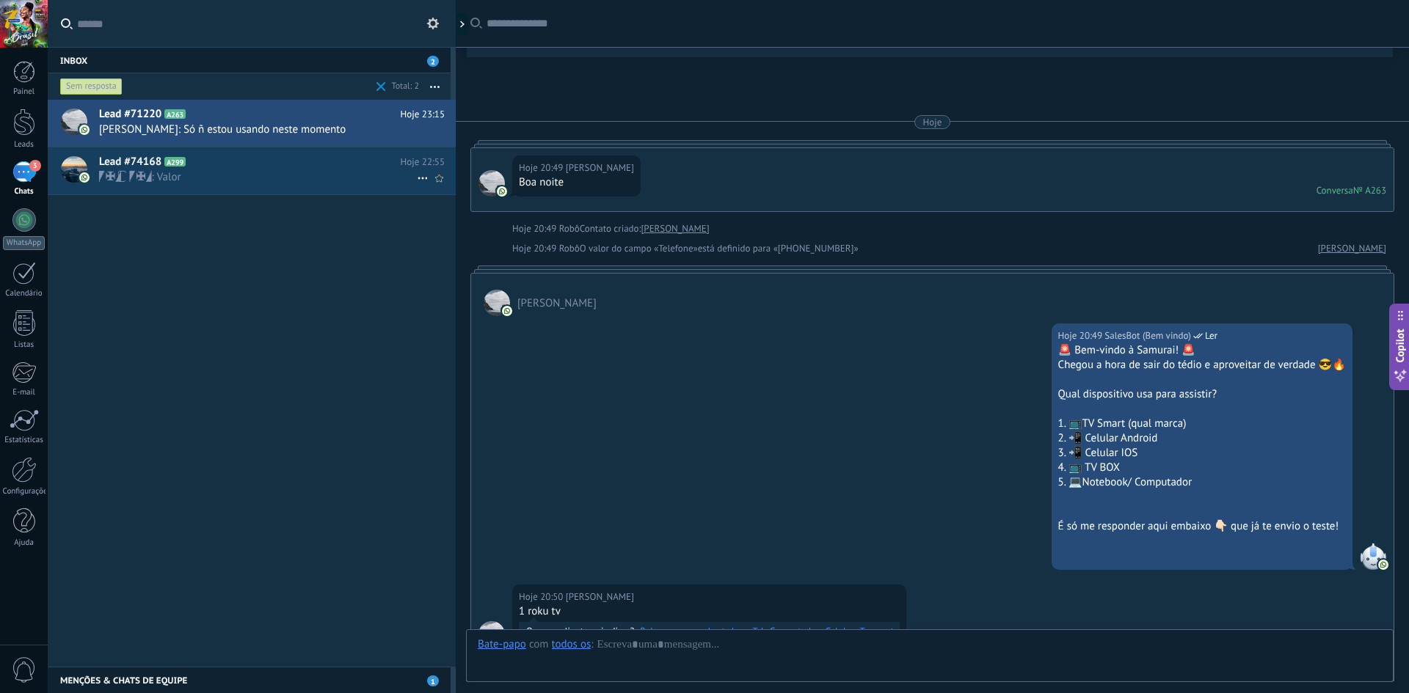
scroll to position [3824, 0]
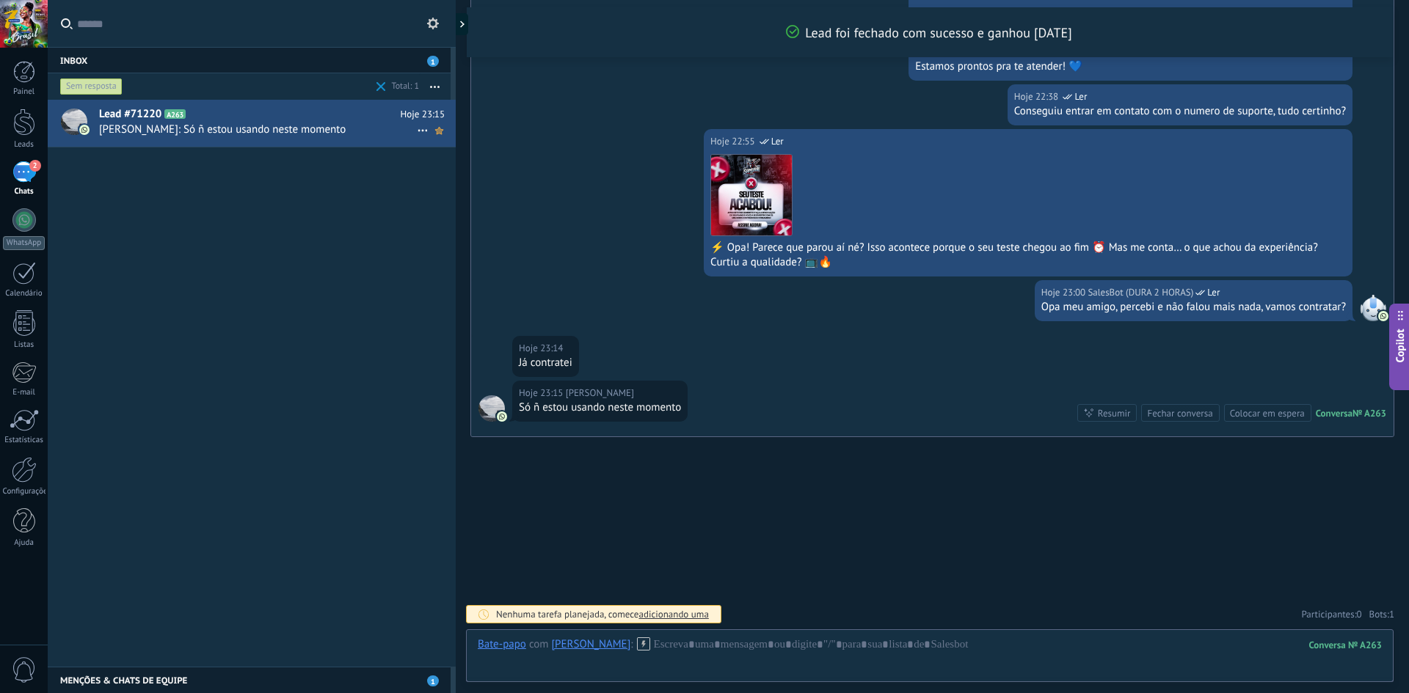
click at [438, 133] on icon at bounding box center [438, 131] width 15 height 18
click at [417, 131] on use at bounding box center [422, 131] width 10 height 2
click at [427, 142] on icon at bounding box center [427, 138] width 10 height 10
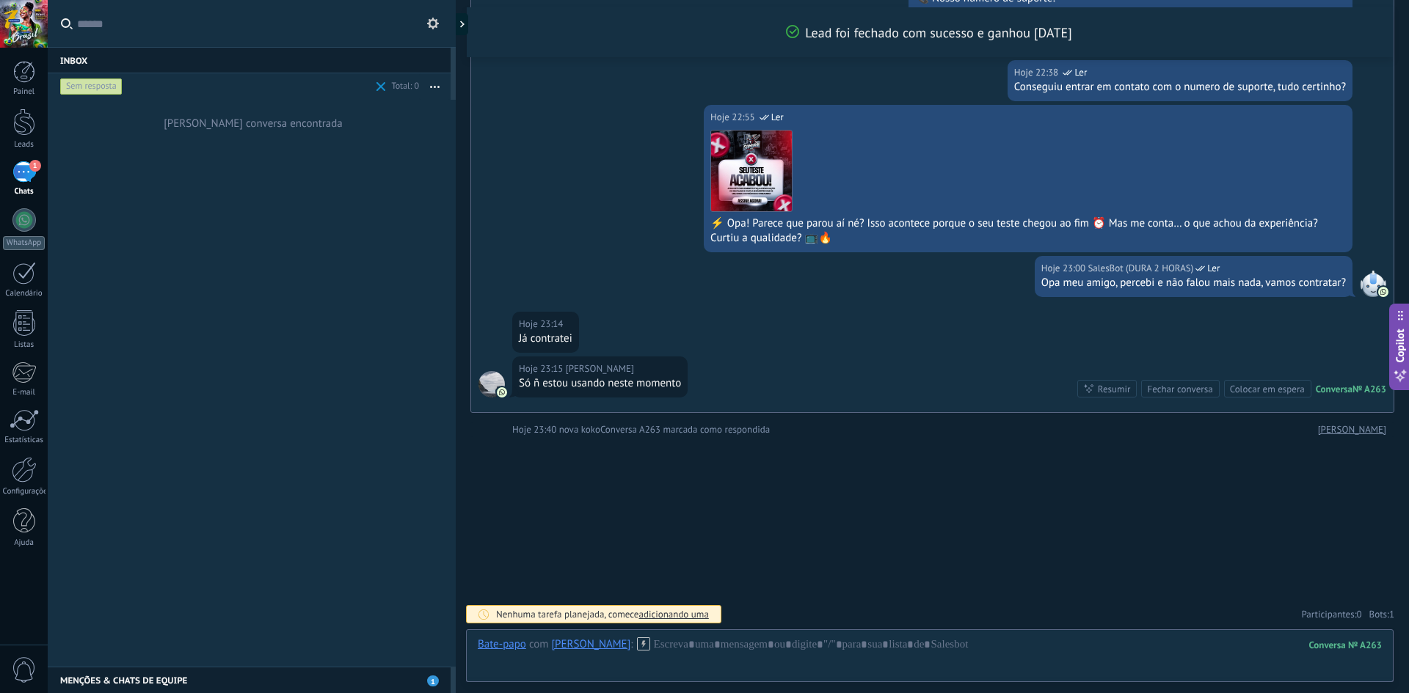
click at [30, 182] on div "1" at bounding box center [23, 171] width 23 height 21
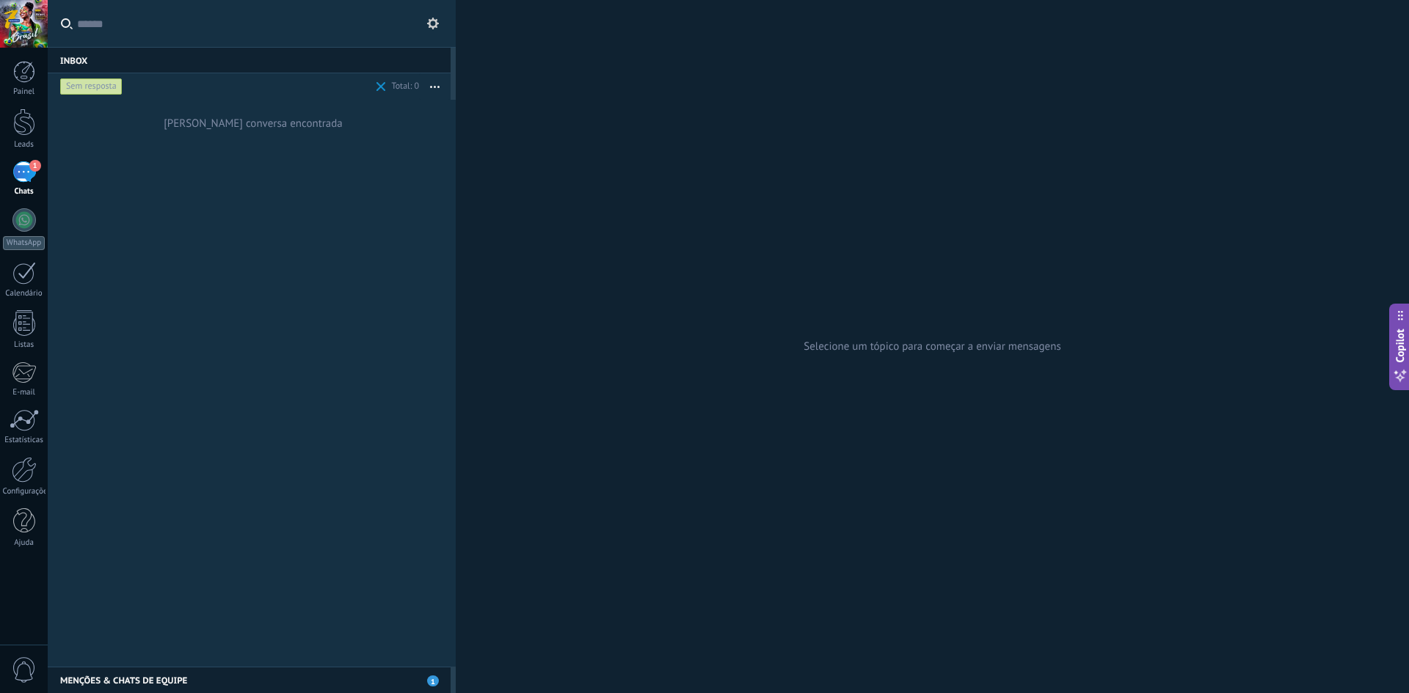
click at [338, 682] on div "Menções & Chats de equipe 1" at bounding box center [249, 680] width 403 height 26
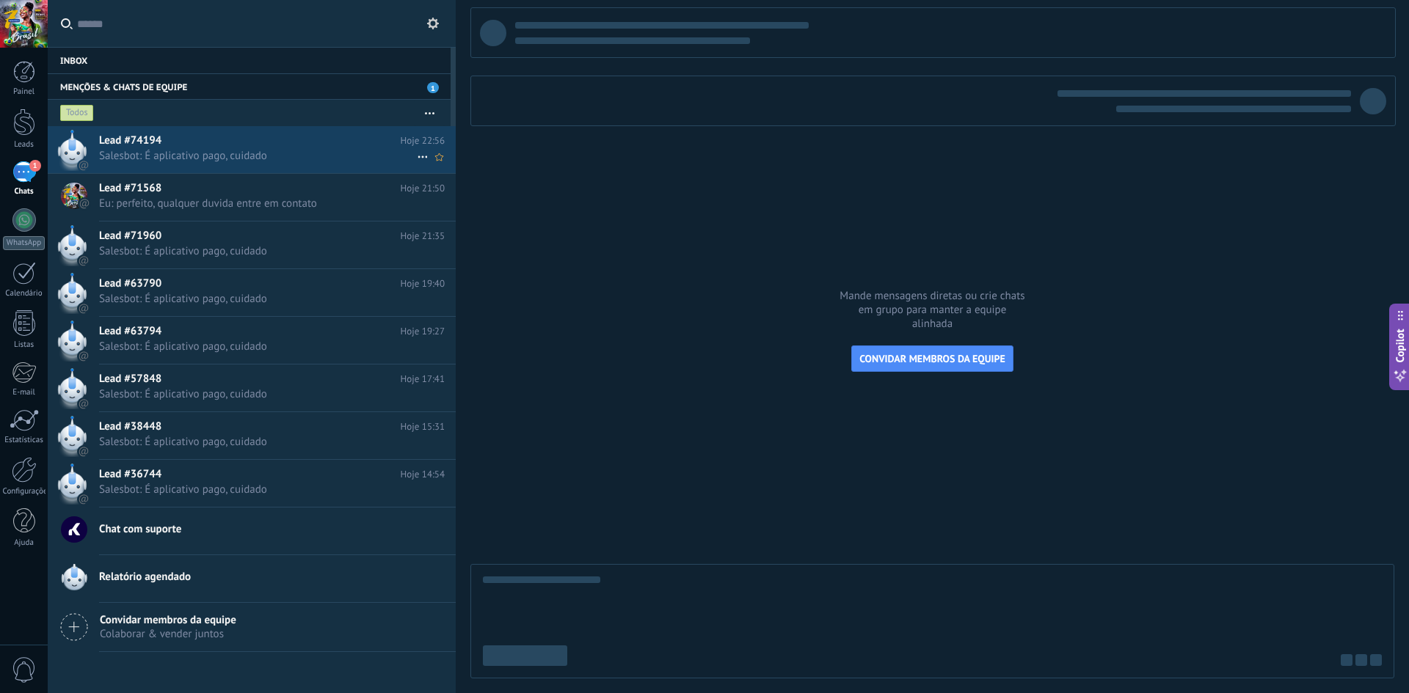
click at [256, 160] on span "Salesbot: É aplicativo pago, cuidado" at bounding box center [258, 156] width 318 height 14
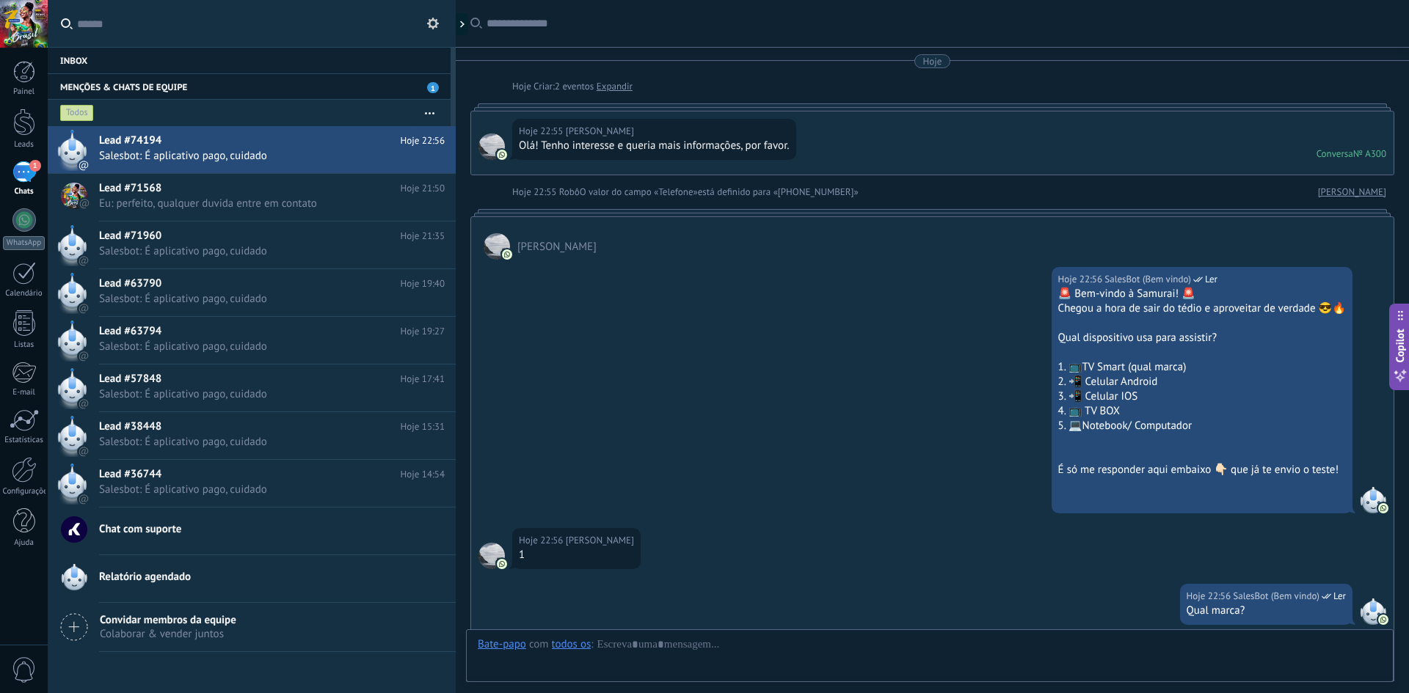
scroll to position [654, 0]
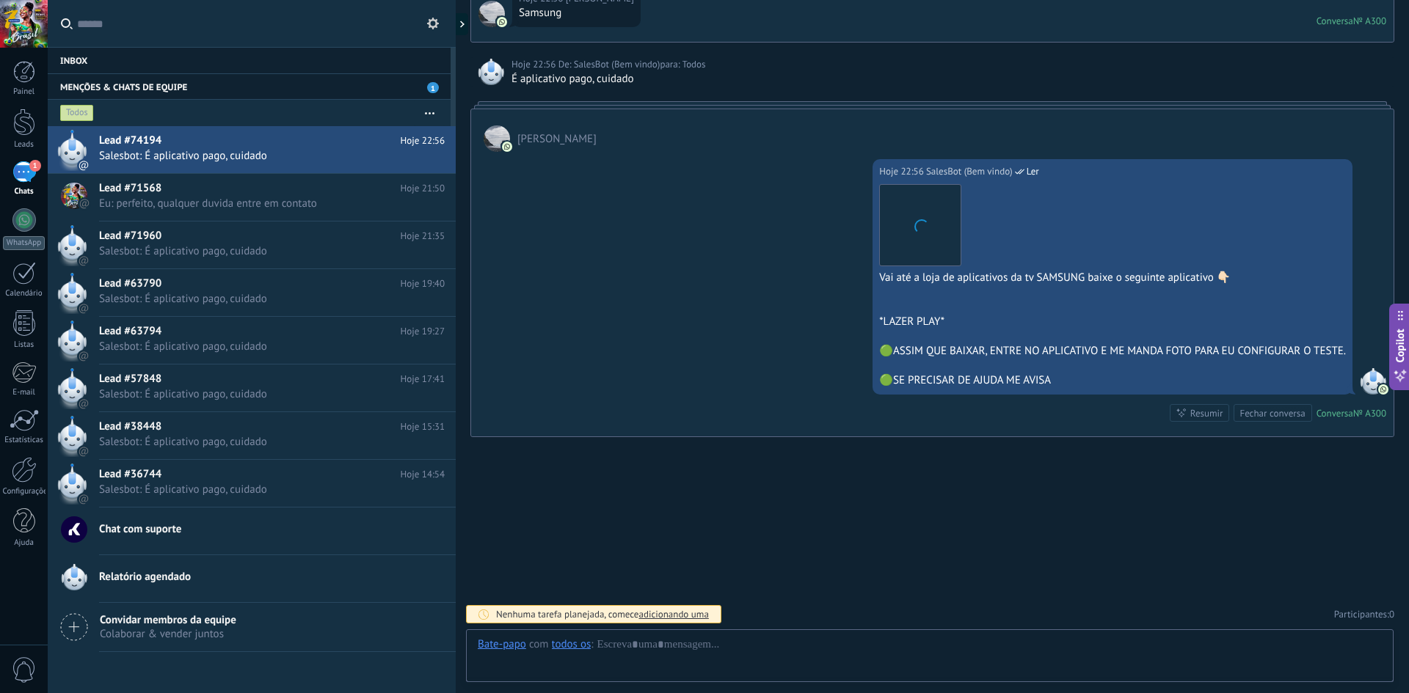
click at [33, 170] on span "1" at bounding box center [35, 166] width 12 height 12
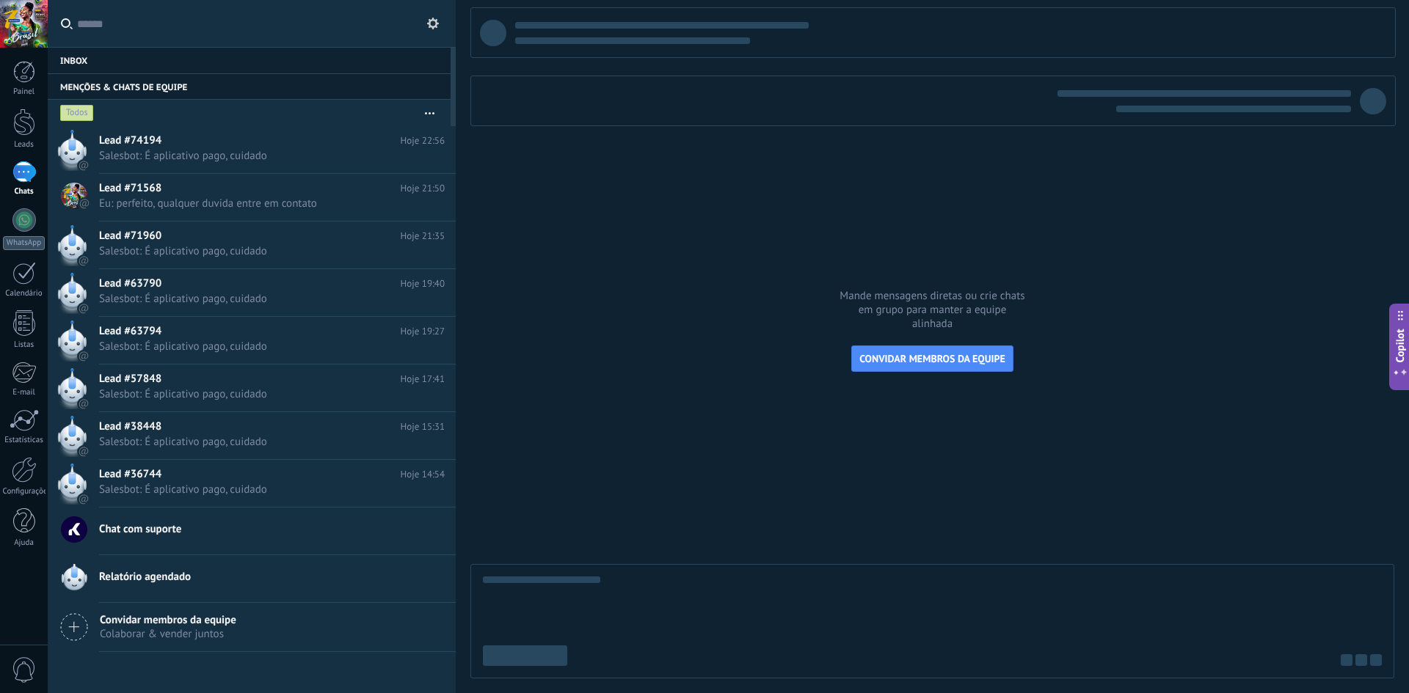
click at [346, 63] on div "Inbox 0" at bounding box center [249, 60] width 403 height 26
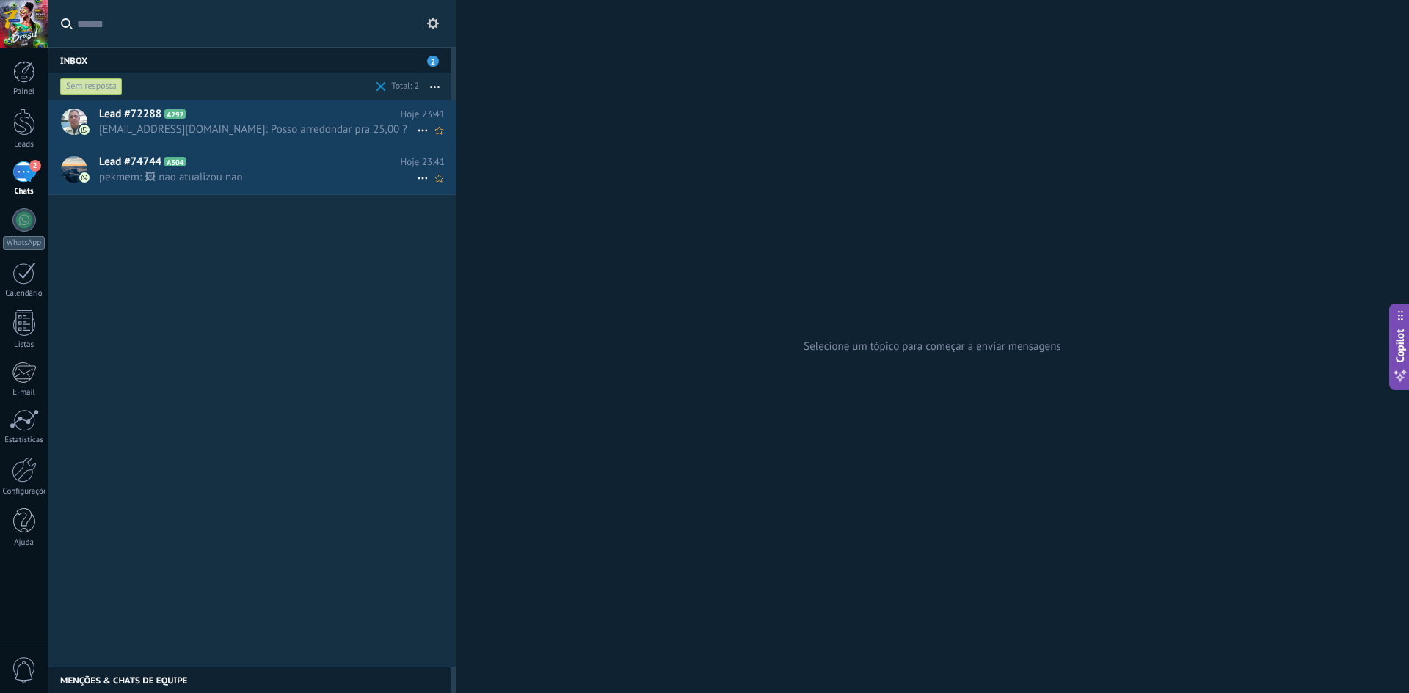
click at [229, 117] on h2 "Lead #72288 A292" at bounding box center [250, 114] width 302 height 15
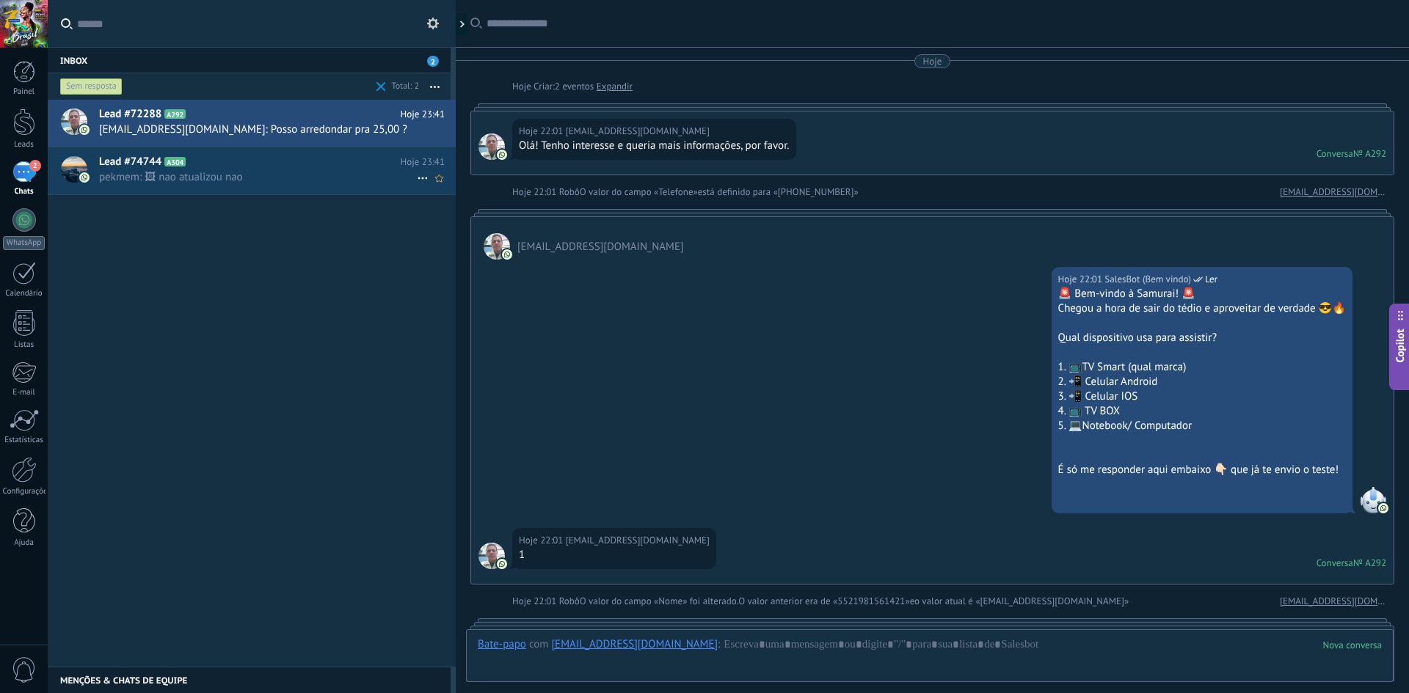
scroll to position [2297, 0]
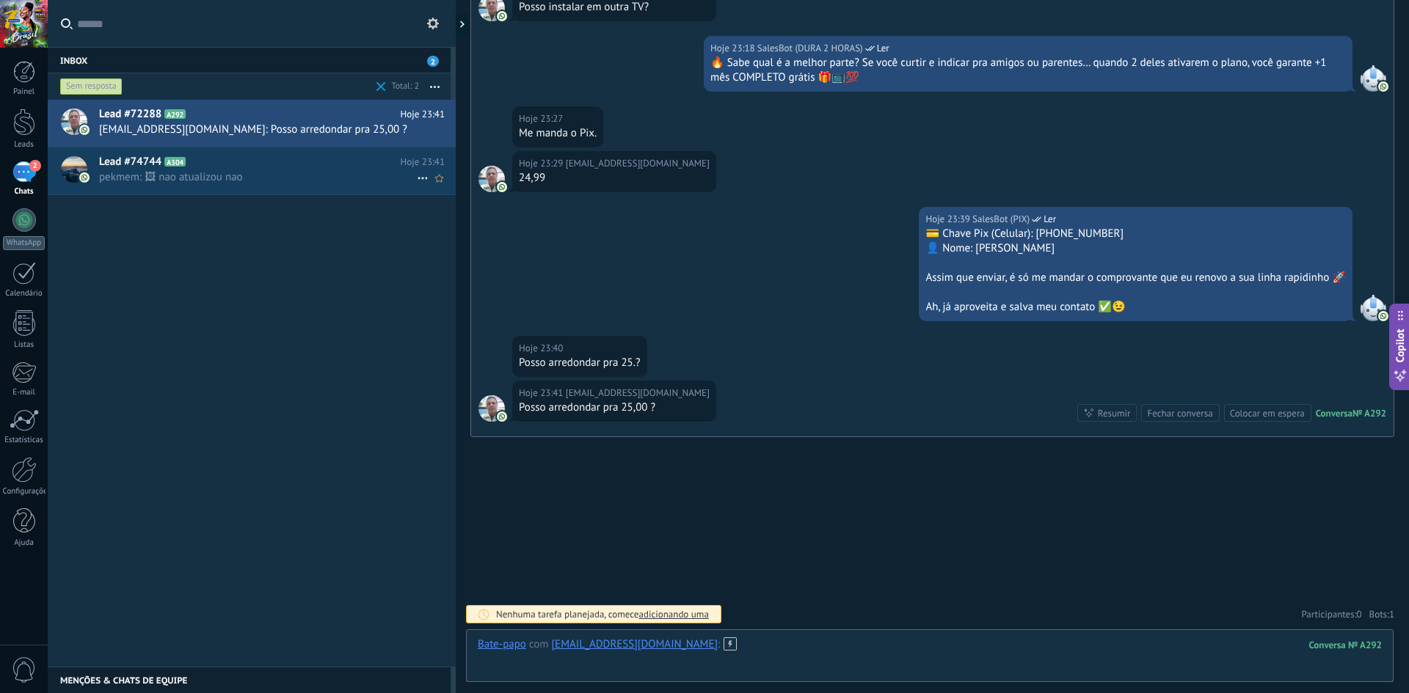
click at [702, 652] on div at bounding box center [930, 660] width 904 height 44
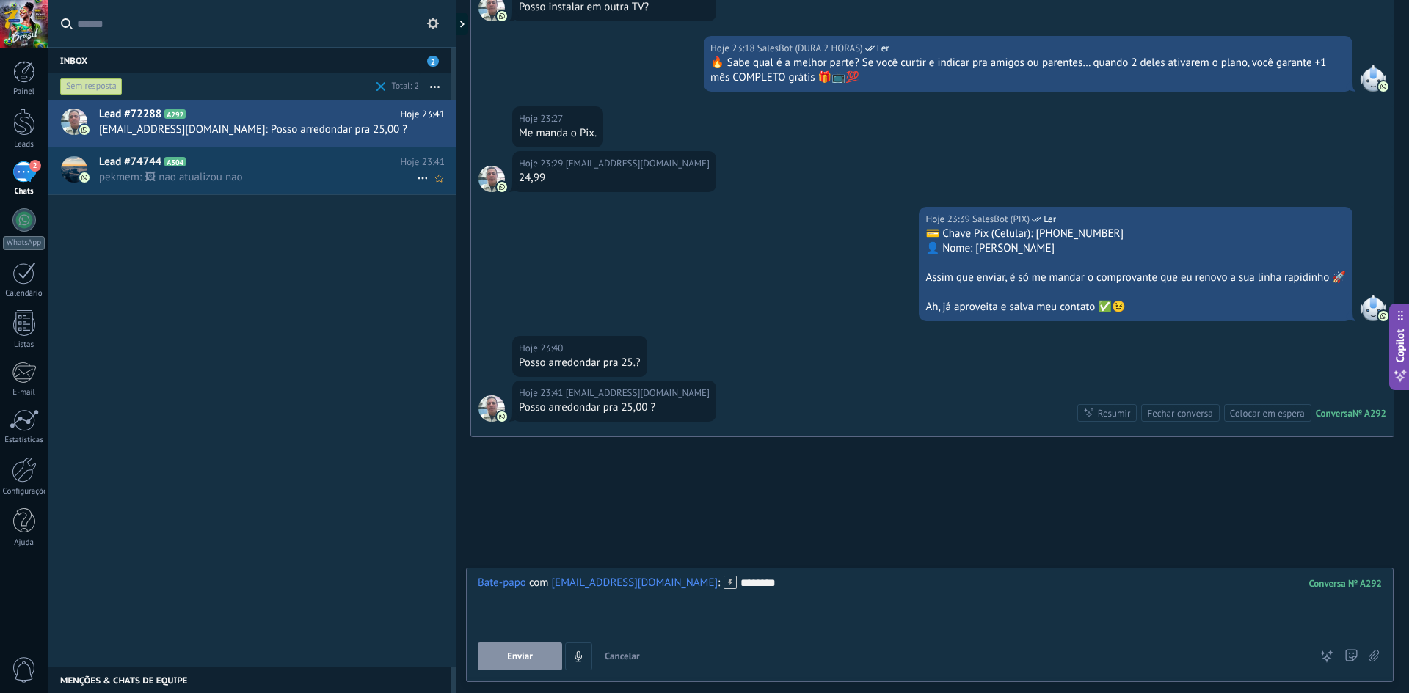
click at [508, 653] on span "Enviar" at bounding box center [520, 657] width 26 height 10
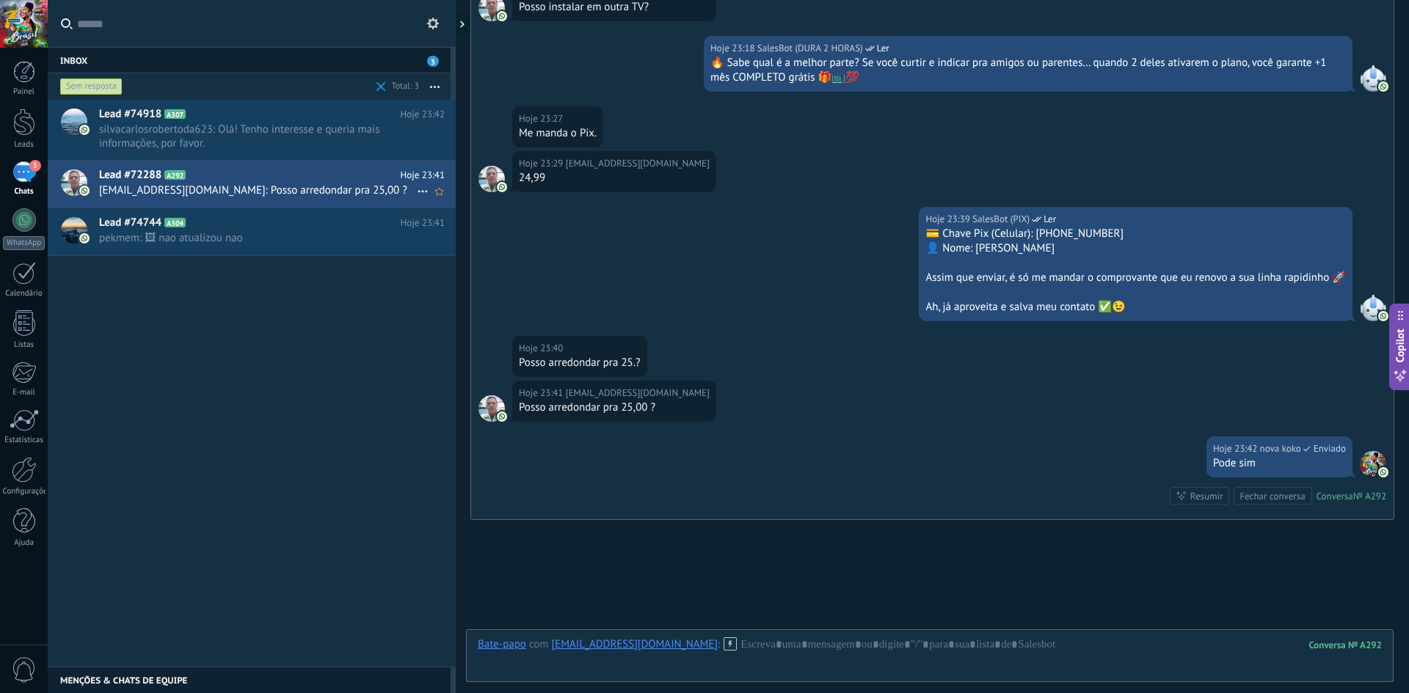
scroll to position [2379, 0]
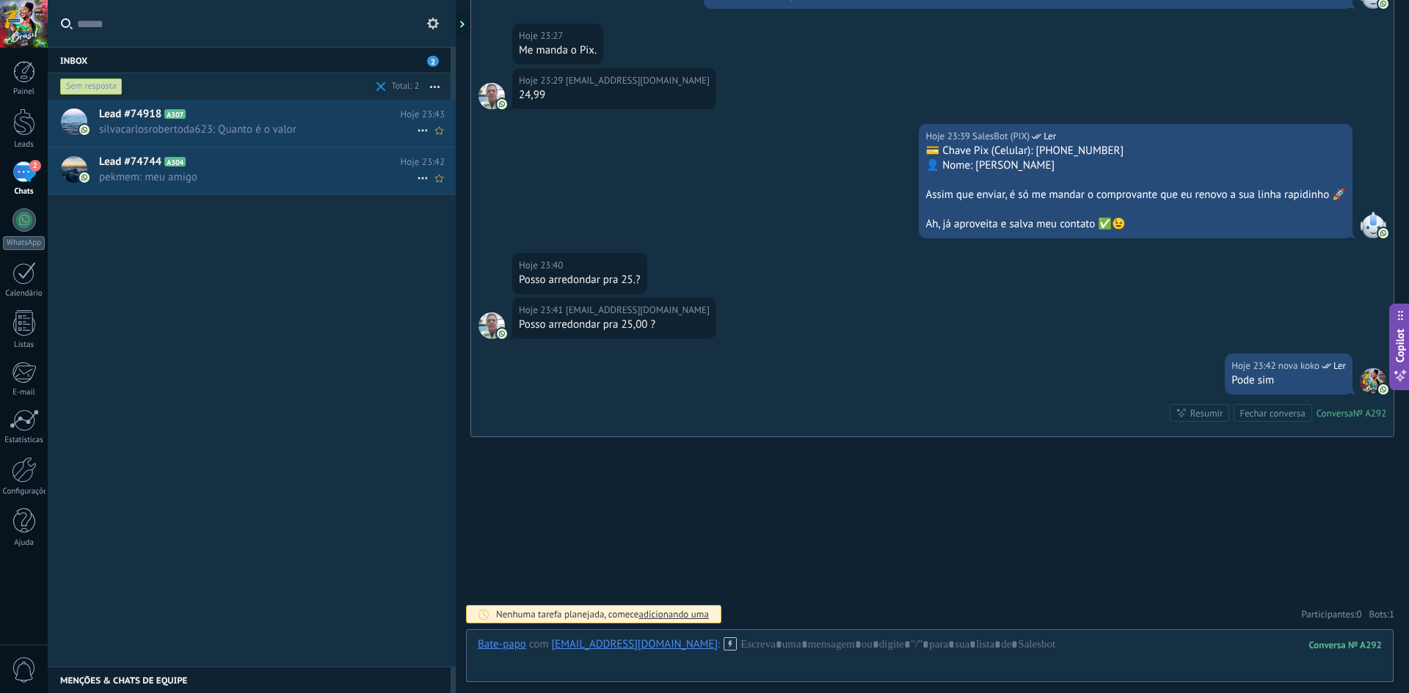
click at [288, 120] on h2 "Lead #74918 A307" at bounding box center [250, 114] width 302 height 15
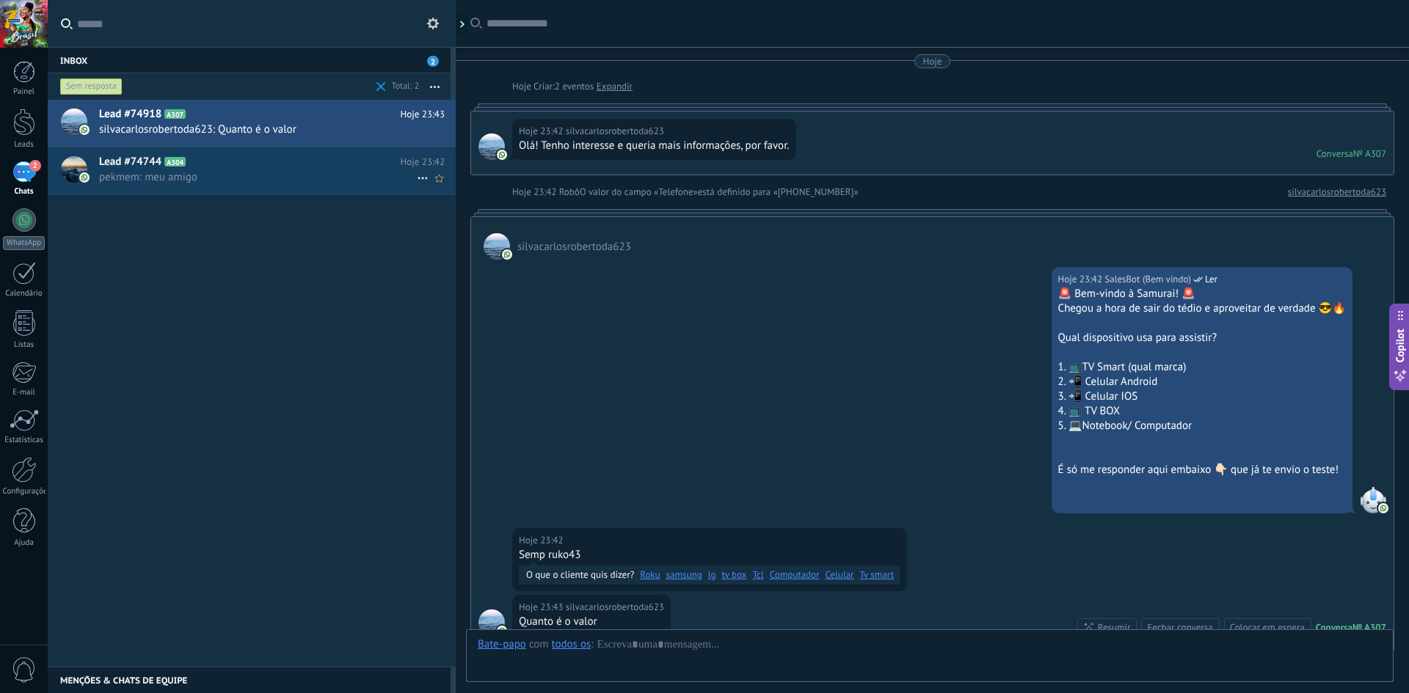
scroll to position [214, 0]
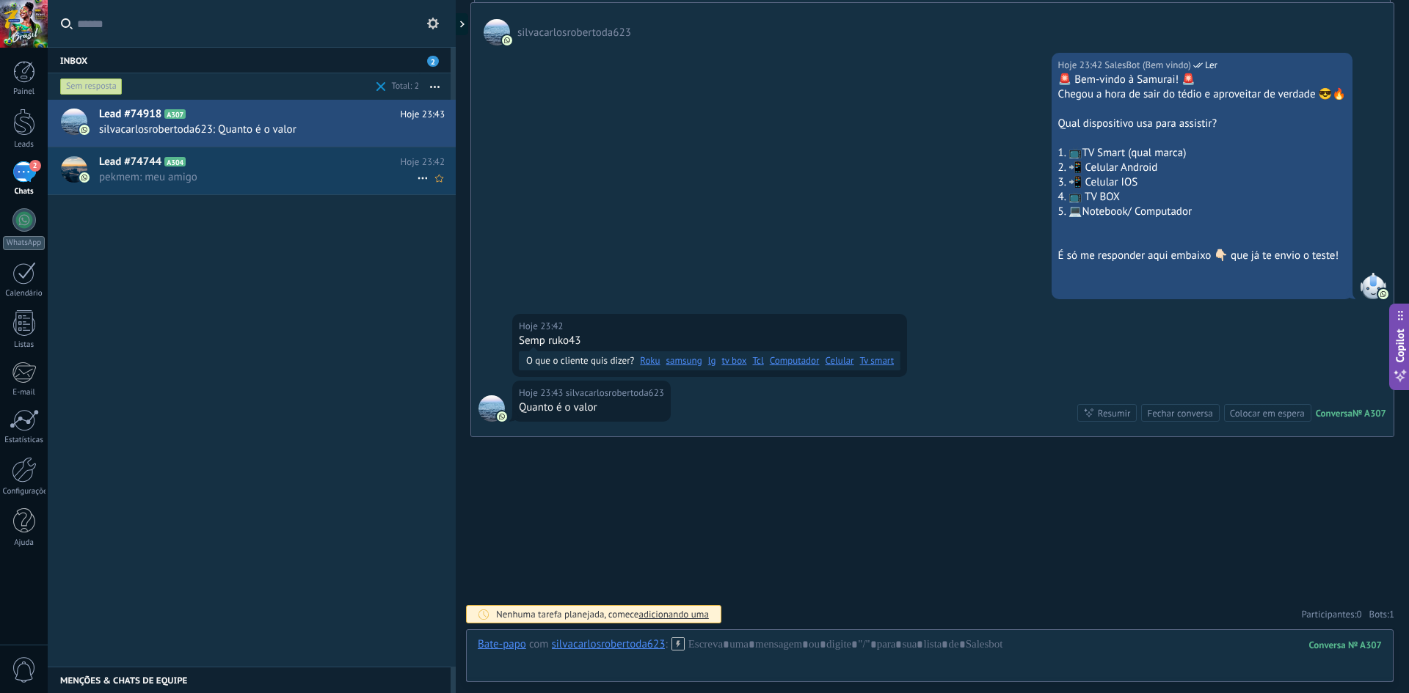
click at [651, 360] on link "Roku" at bounding box center [650, 361] width 20 height 15
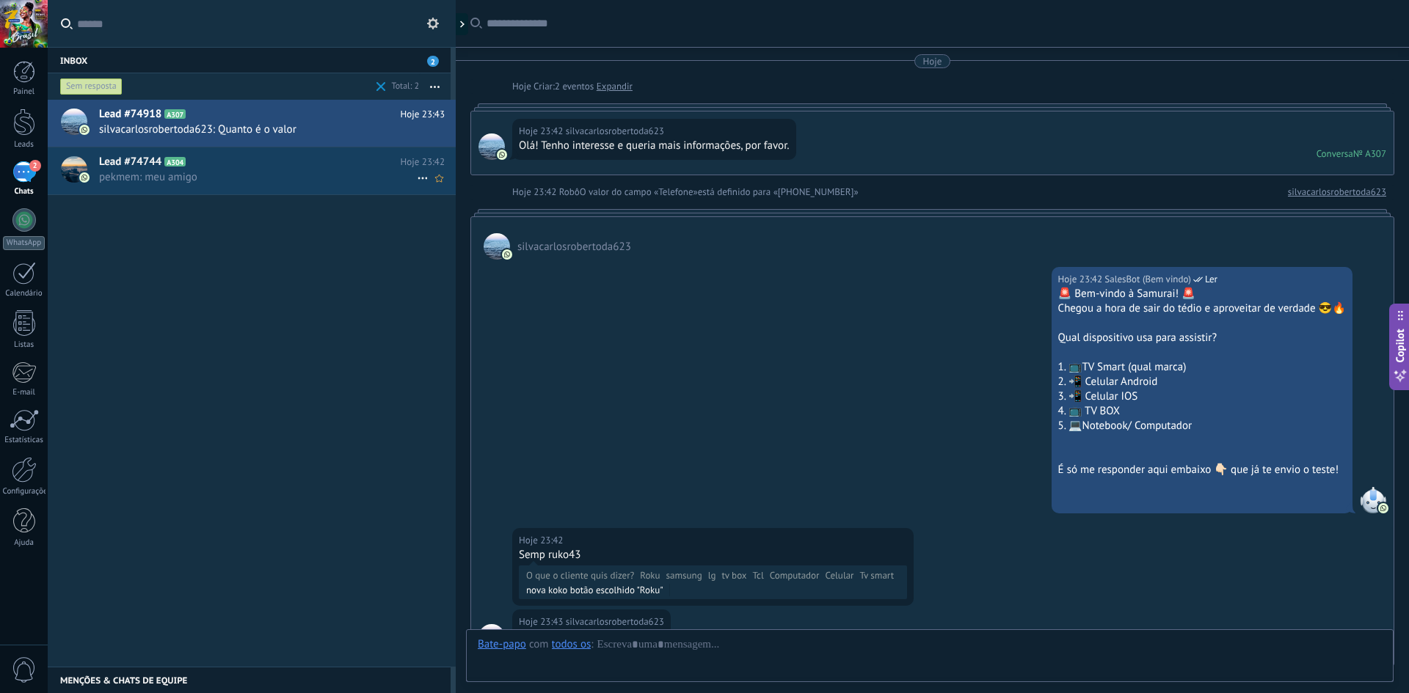
scroll to position [229, 0]
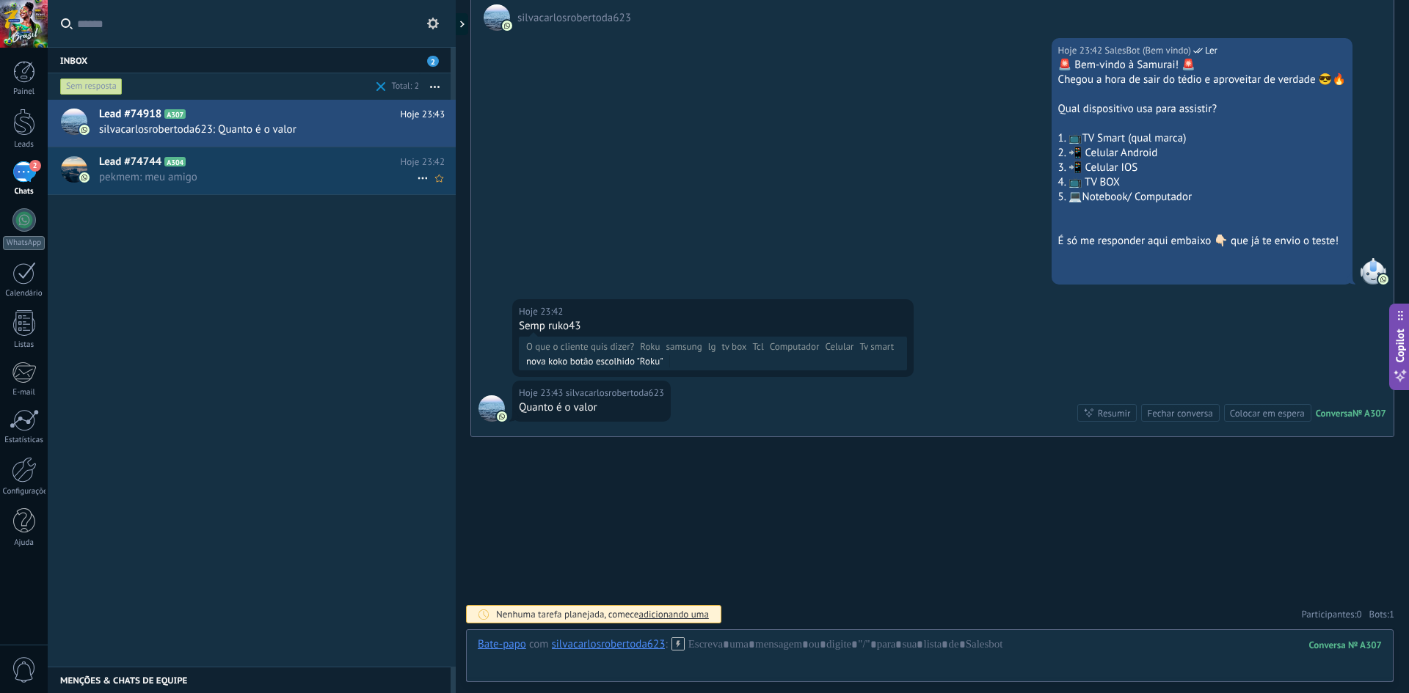
click at [209, 192] on div "Lead #74744 A304 Hoje 23:42 pekmem: meu amigo" at bounding box center [277, 170] width 357 height 46
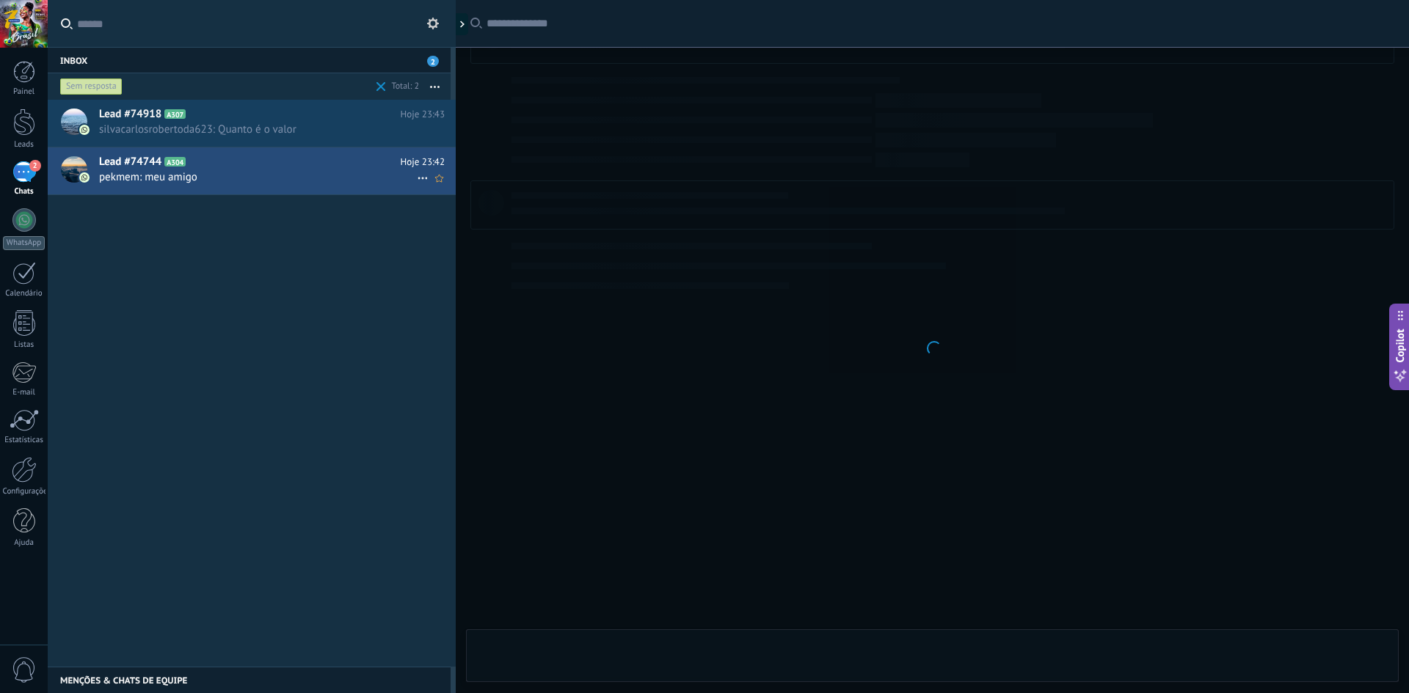
scroll to position [696, 0]
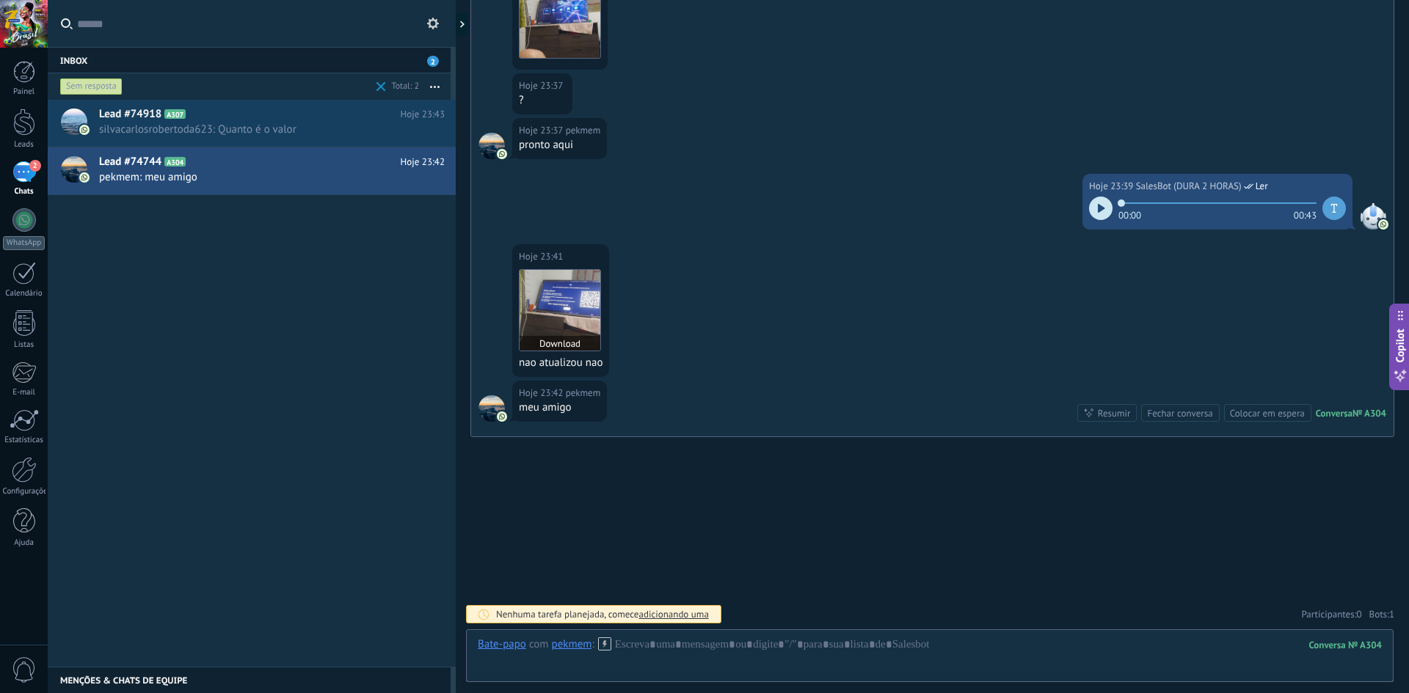
click at [576, 303] on img at bounding box center [559, 310] width 81 height 81
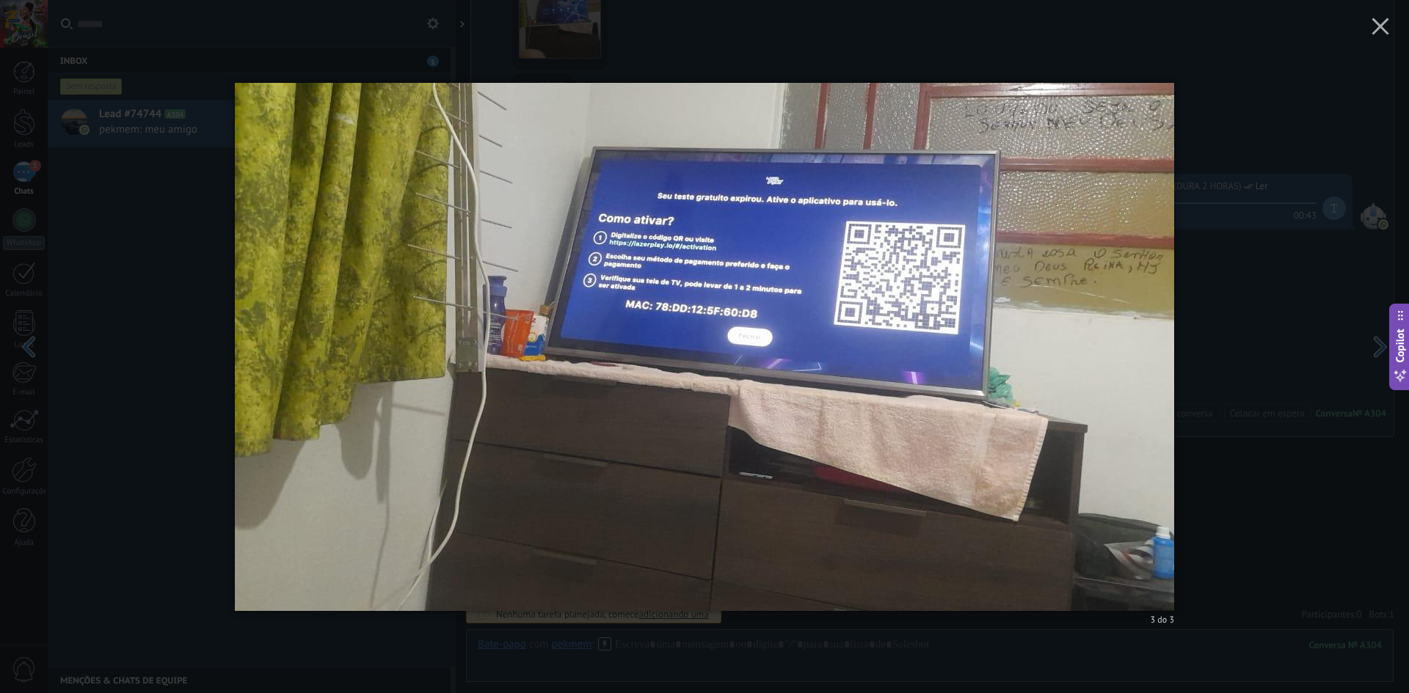
click at [702, 283] on div "3 do 3" at bounding box center [704, 346] width 1409 height 693
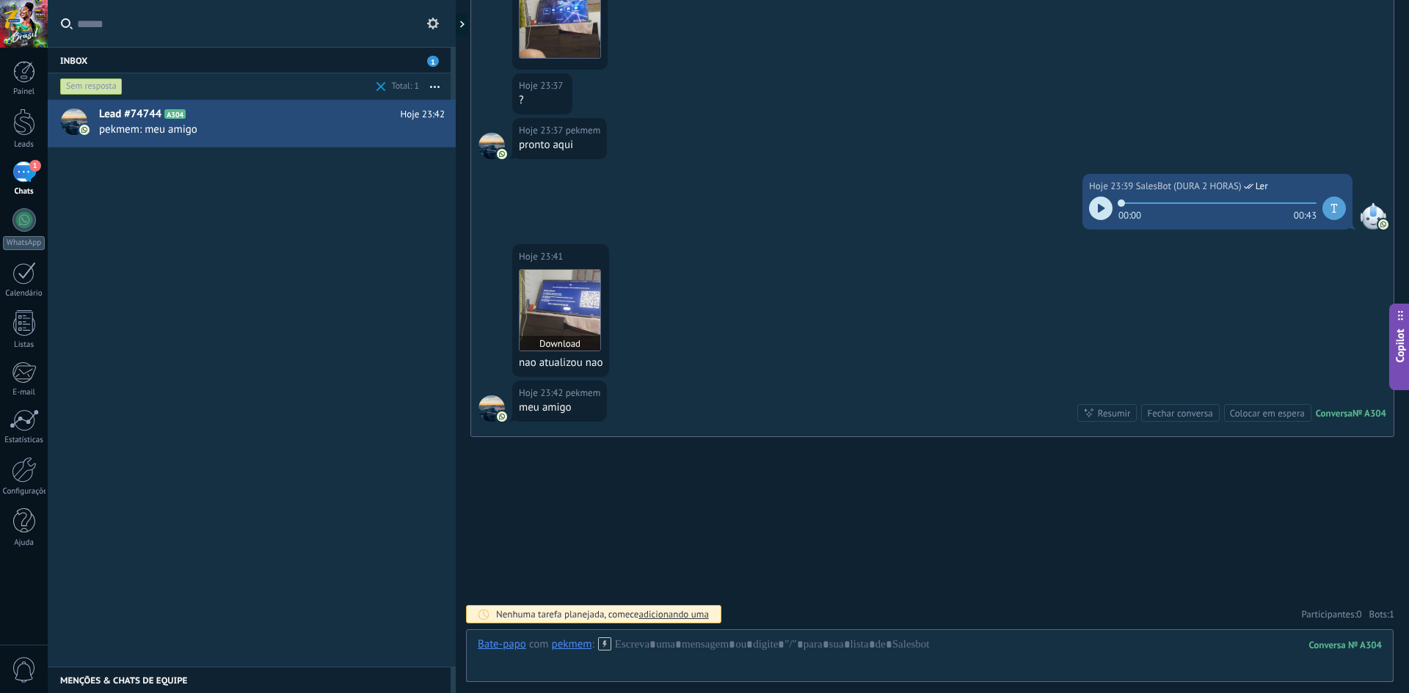
click at [560, 318] on img at bounding box center [559, 310] width 81 height 81
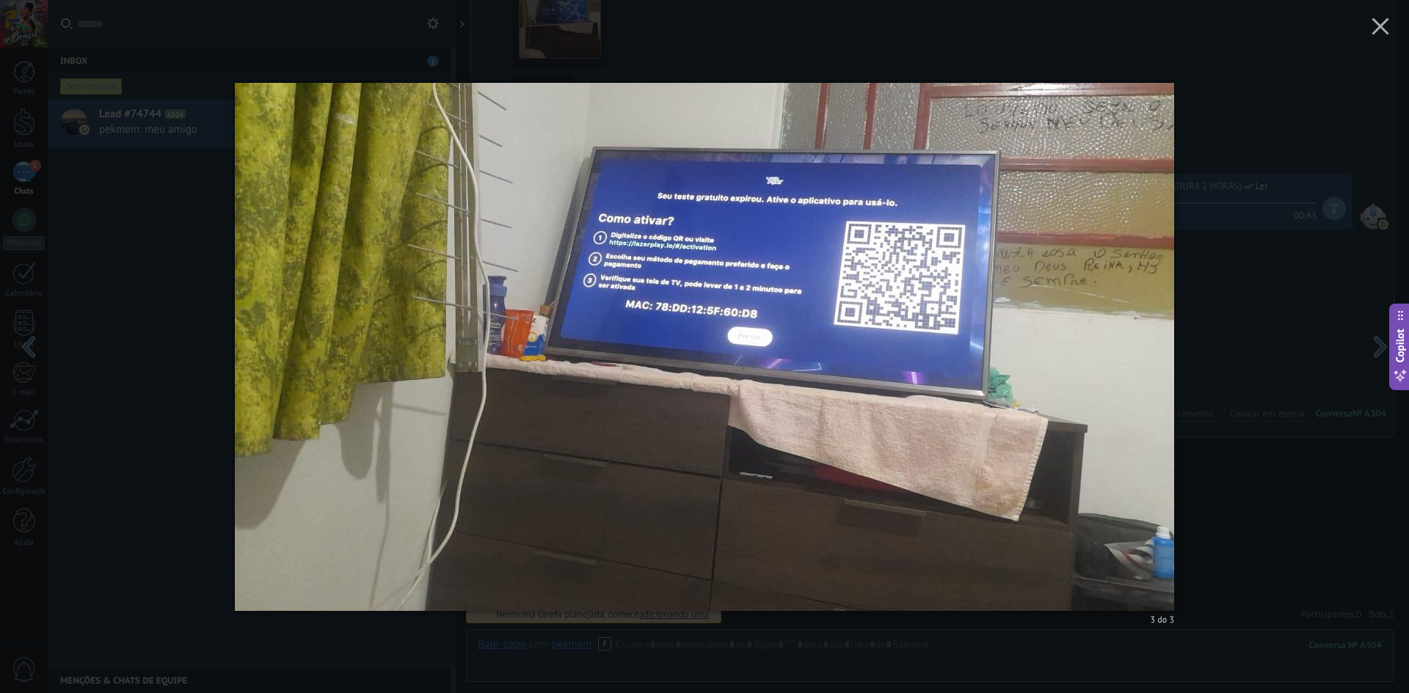
click at [702, 302] on img at bounding box center [704, 347] width 939 height 587
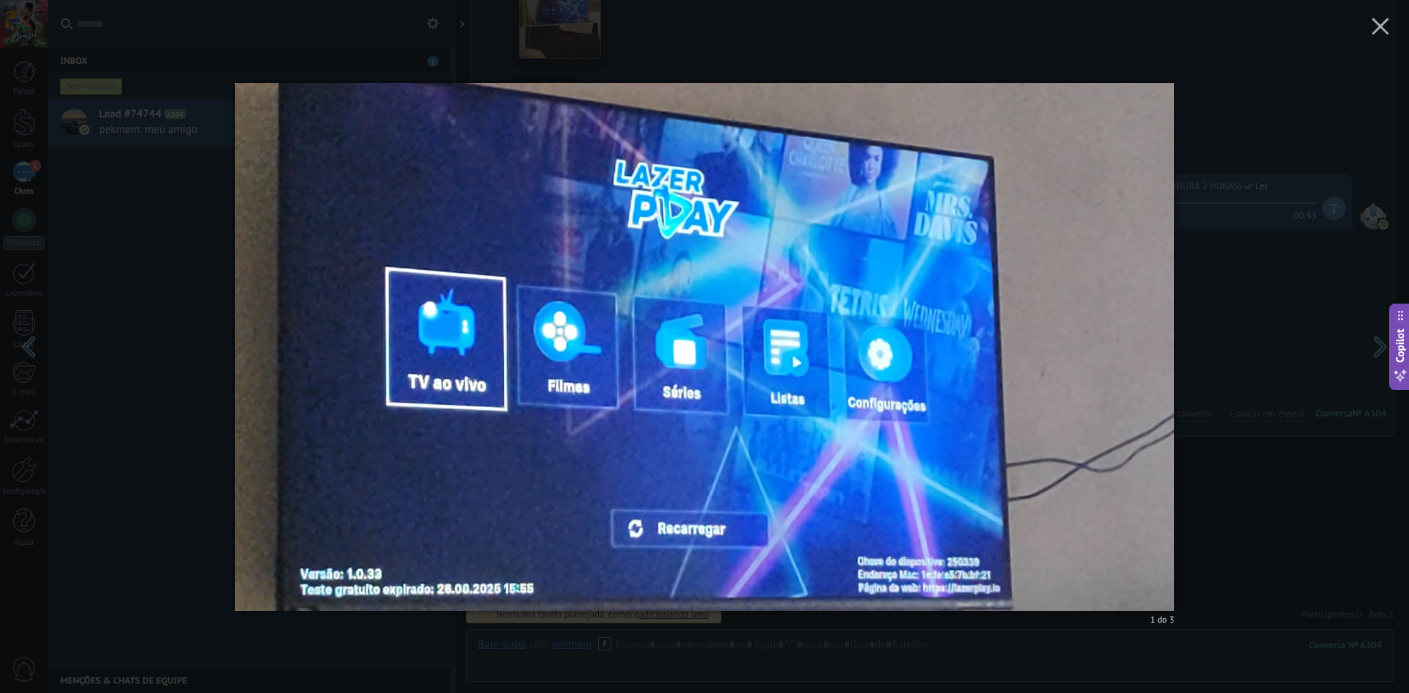
click at [702, 434] on div "1 do 3" at bounding box center [704, 346] width 1409 height 693
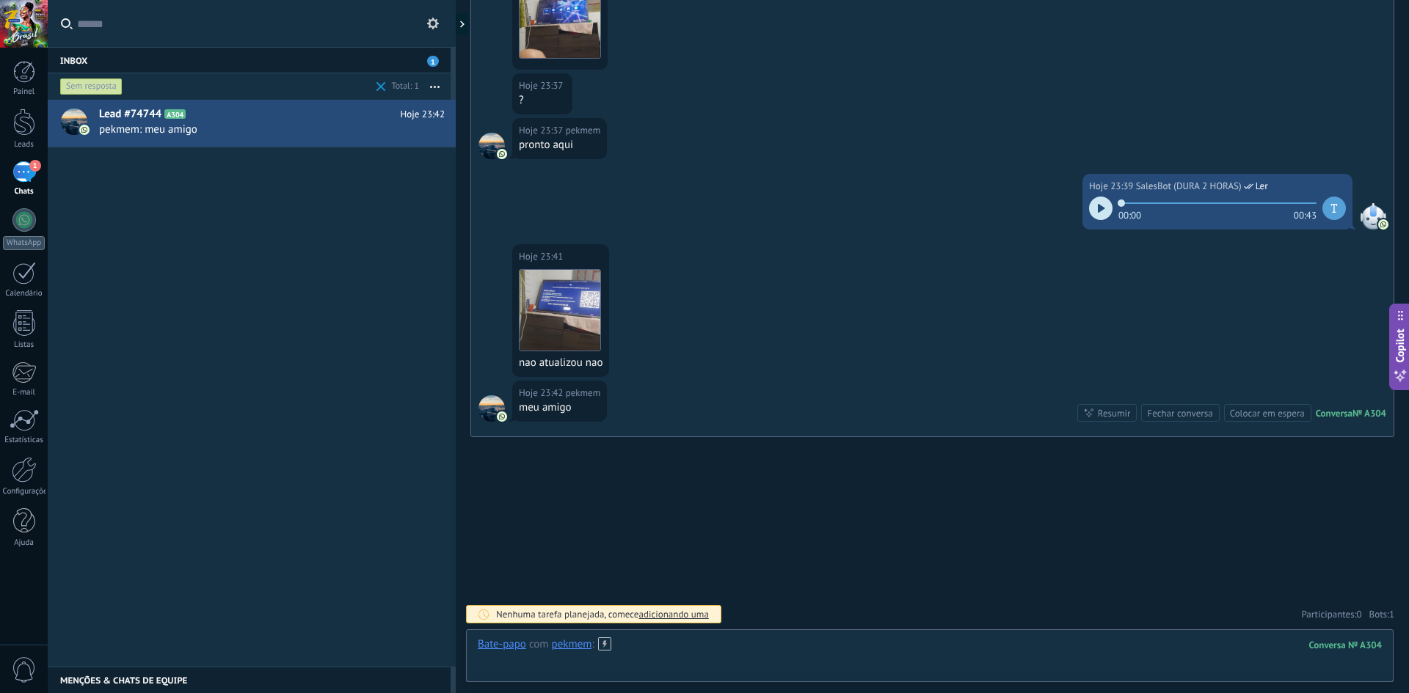
click at [702, 643] on div at bounding box center [930, 660] width 904 height 44
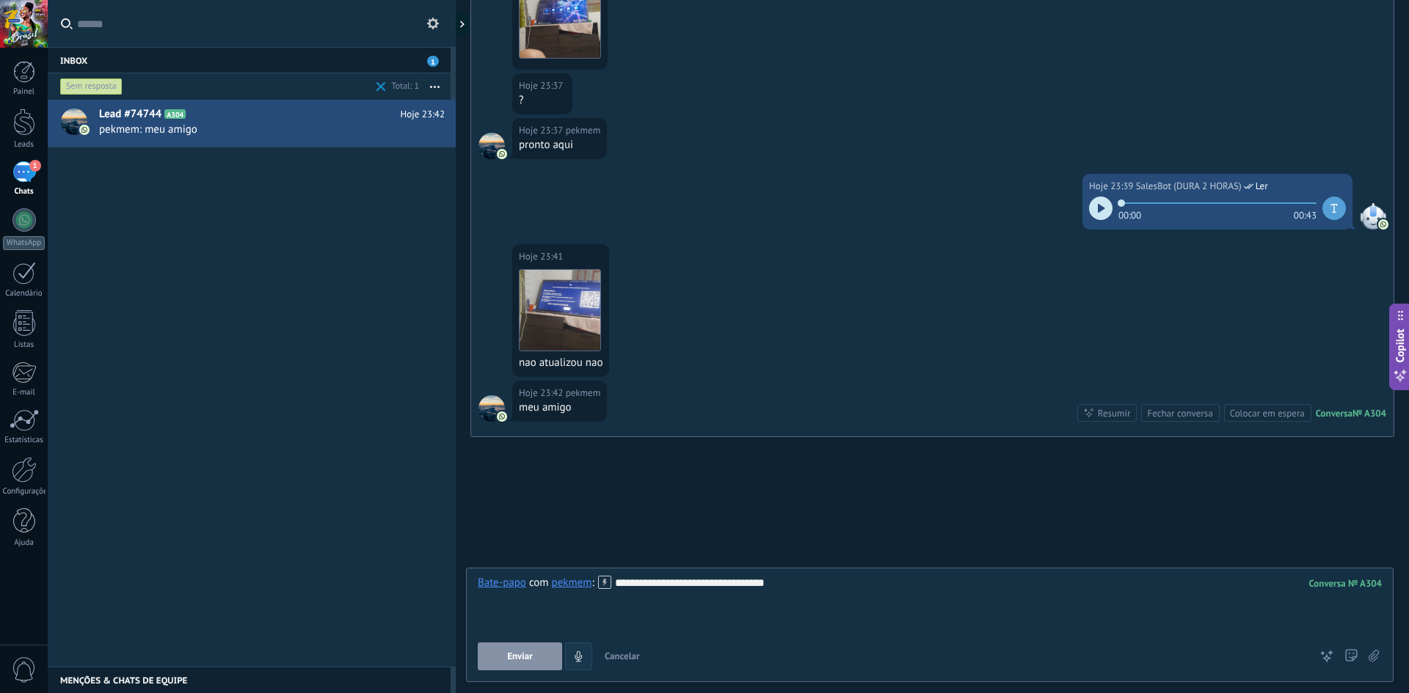
click at [508, 658] on button "Enviar" at bounding box center [520, 657] width 84 height 28
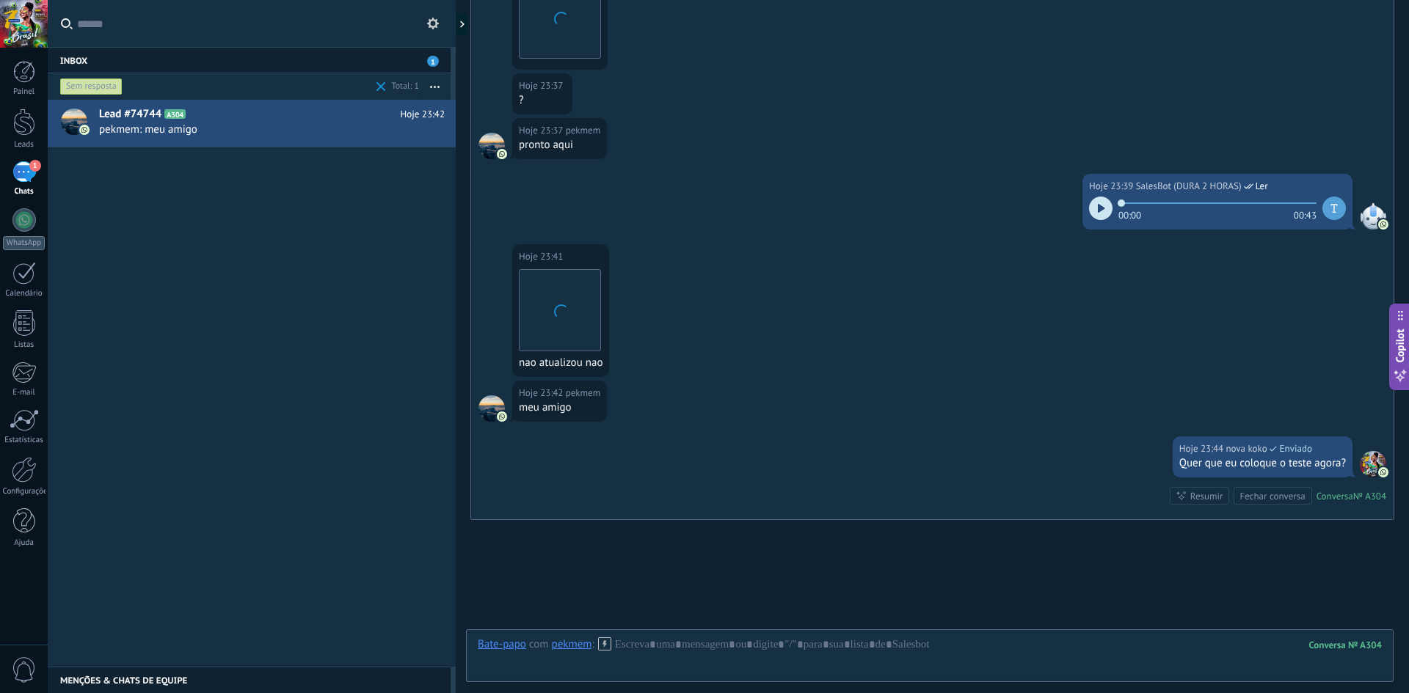
scroll to position [779, 0]
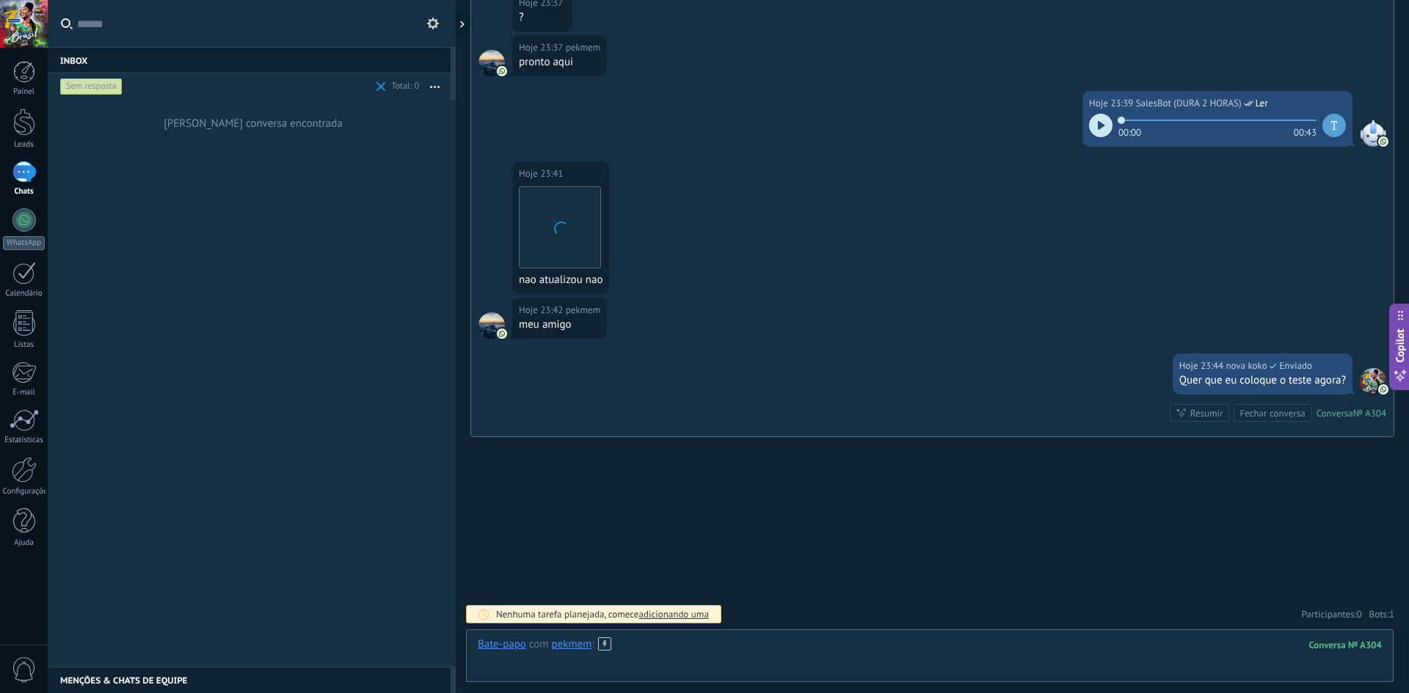
click at [641, 644] on div at bounding box center [930, 660] width 904 height 44
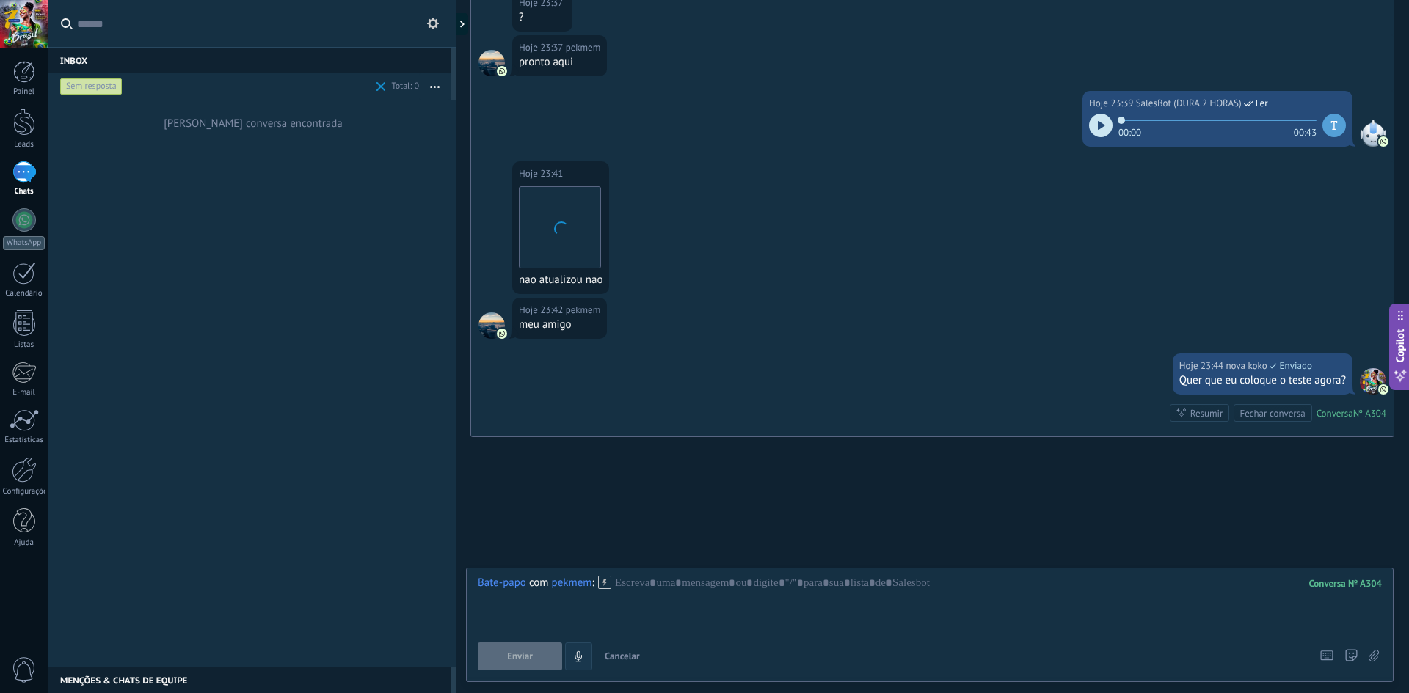
click at [580, 649] on button "4" at bounding box center [578, 657] width 27 height 28
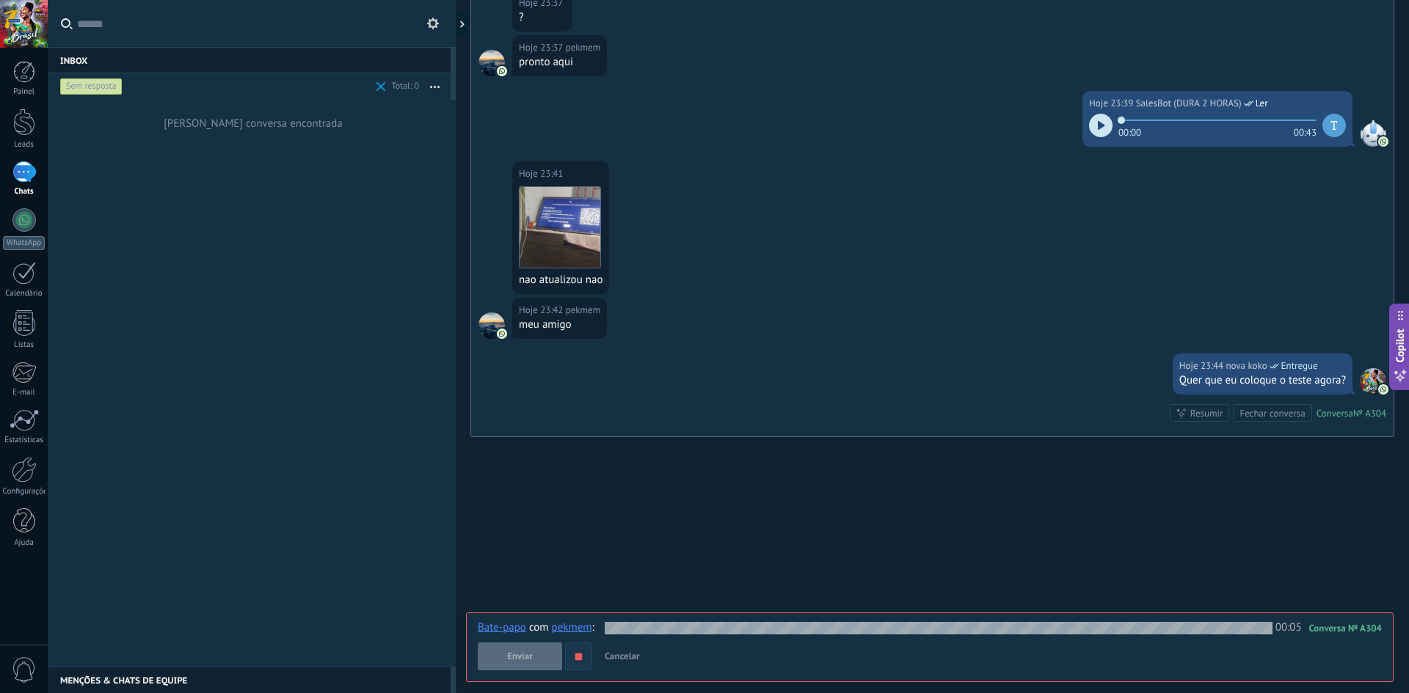
click at [577, 659] on use "button" at bounding box center [578, 656] width 7 height 7
click at [530, 659] on span "Enviar" at bounding box center [520, 657] width 26 height 10
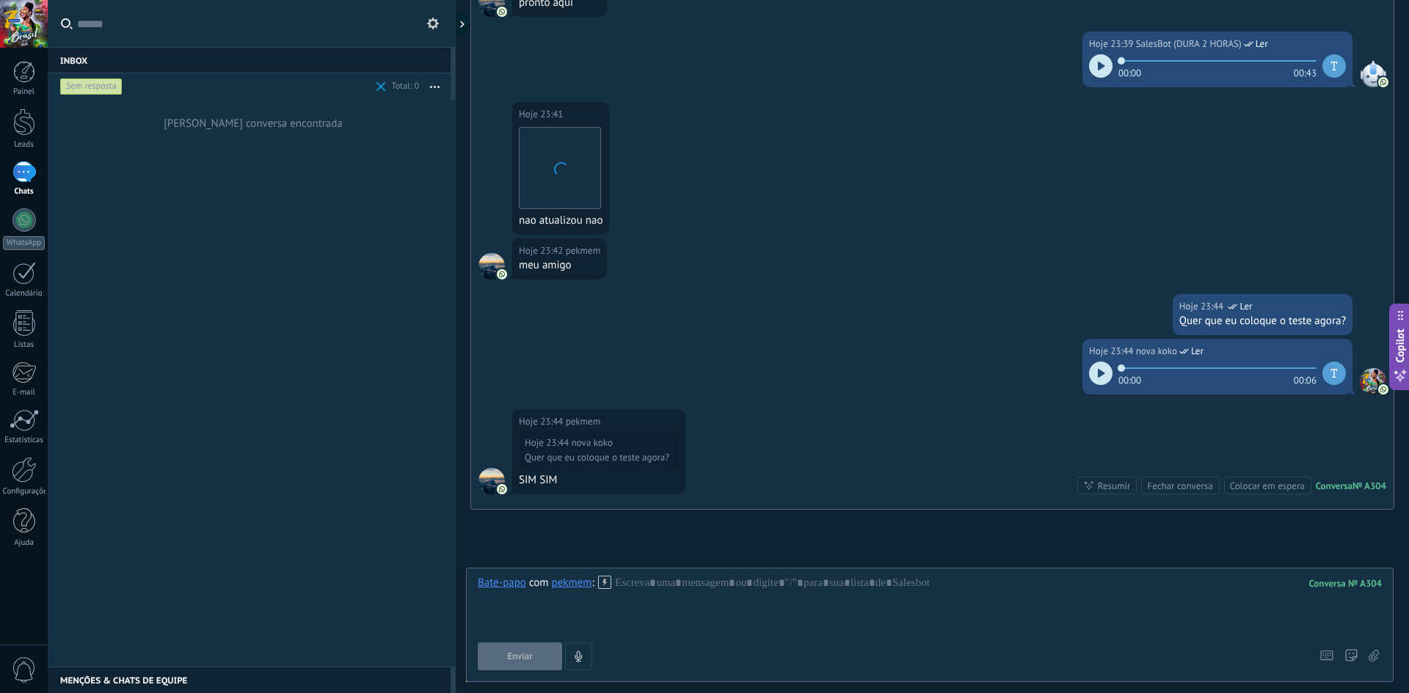
scroll to position [911, 0]
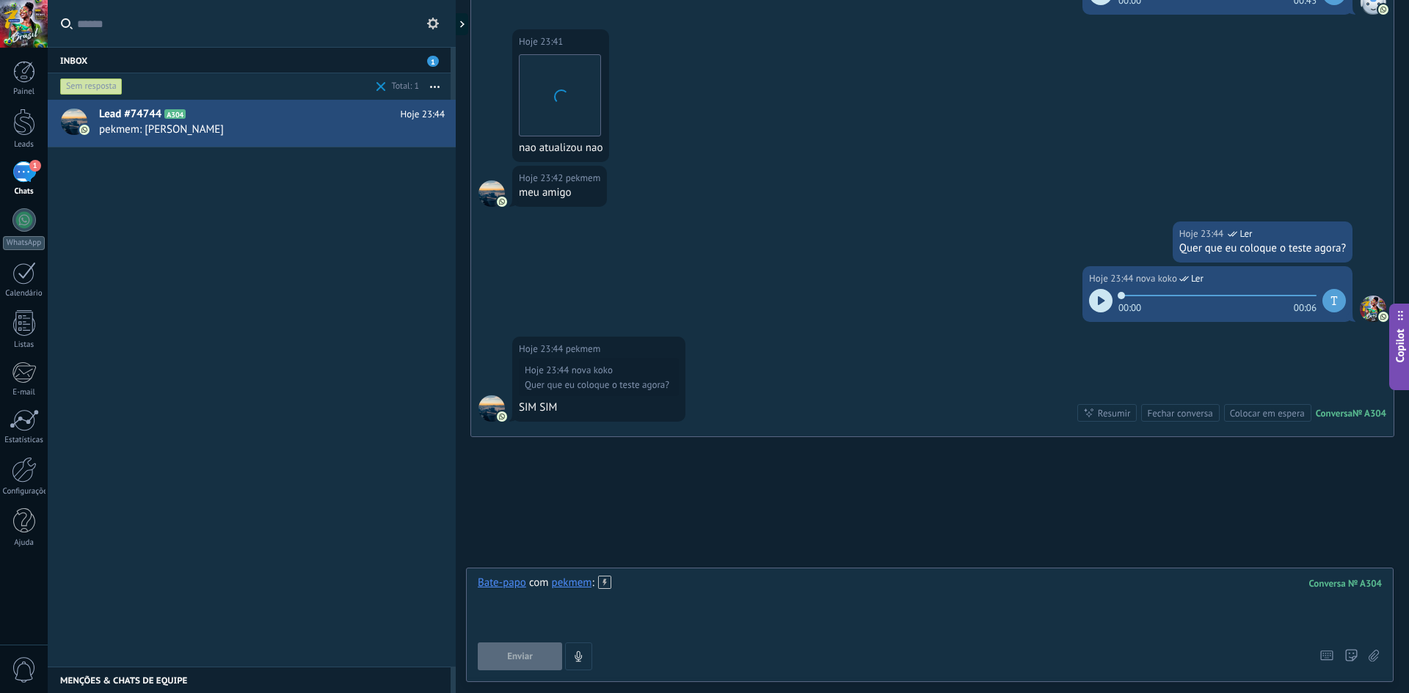
click at [466, 28] on div at bounding box center [460, 24] width 15 height 22
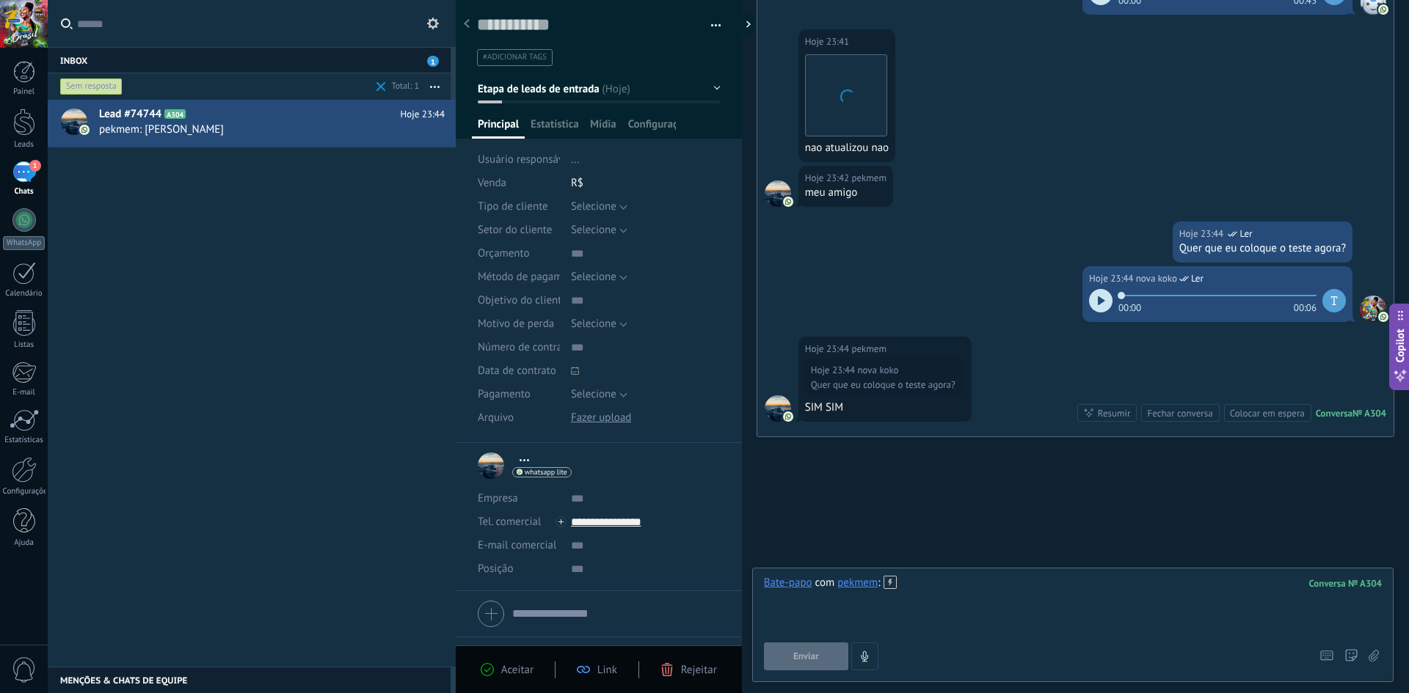
type textarea "**********"
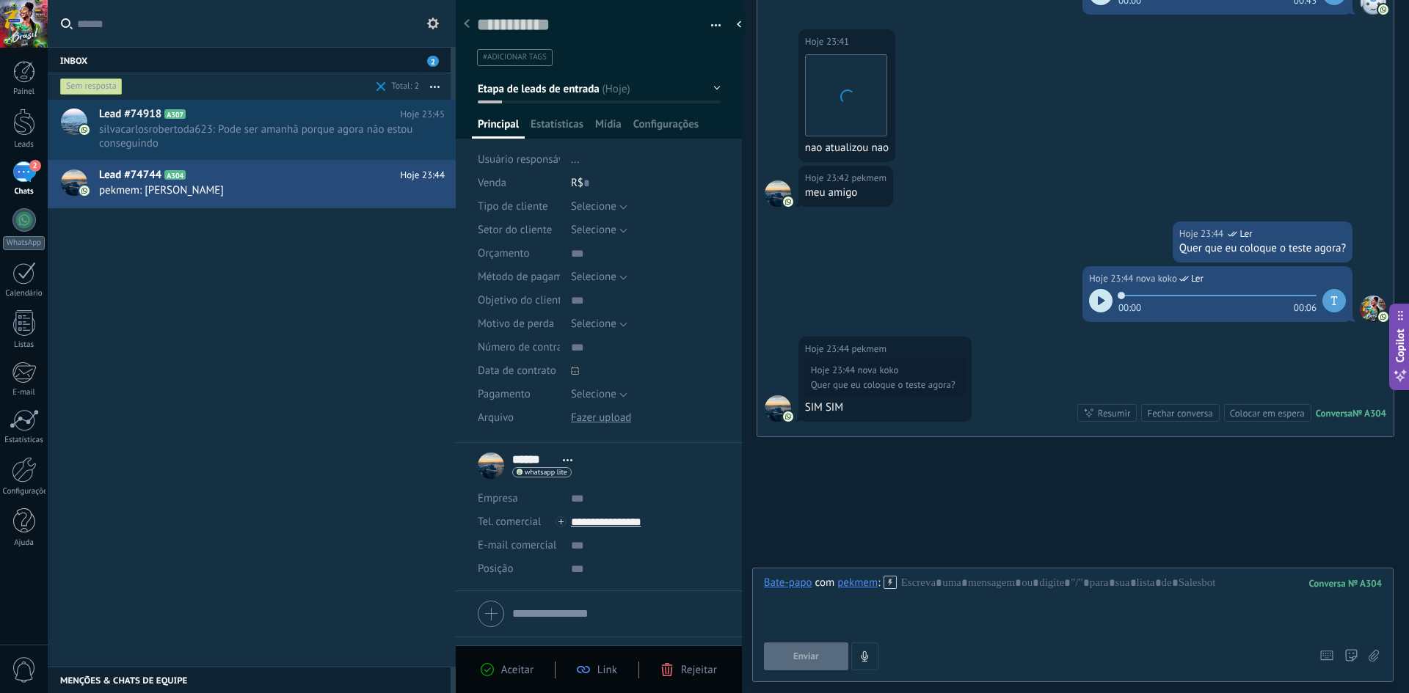
click at [702, 30] on button "button" at bounding box center [710, 26] width 21 height 22
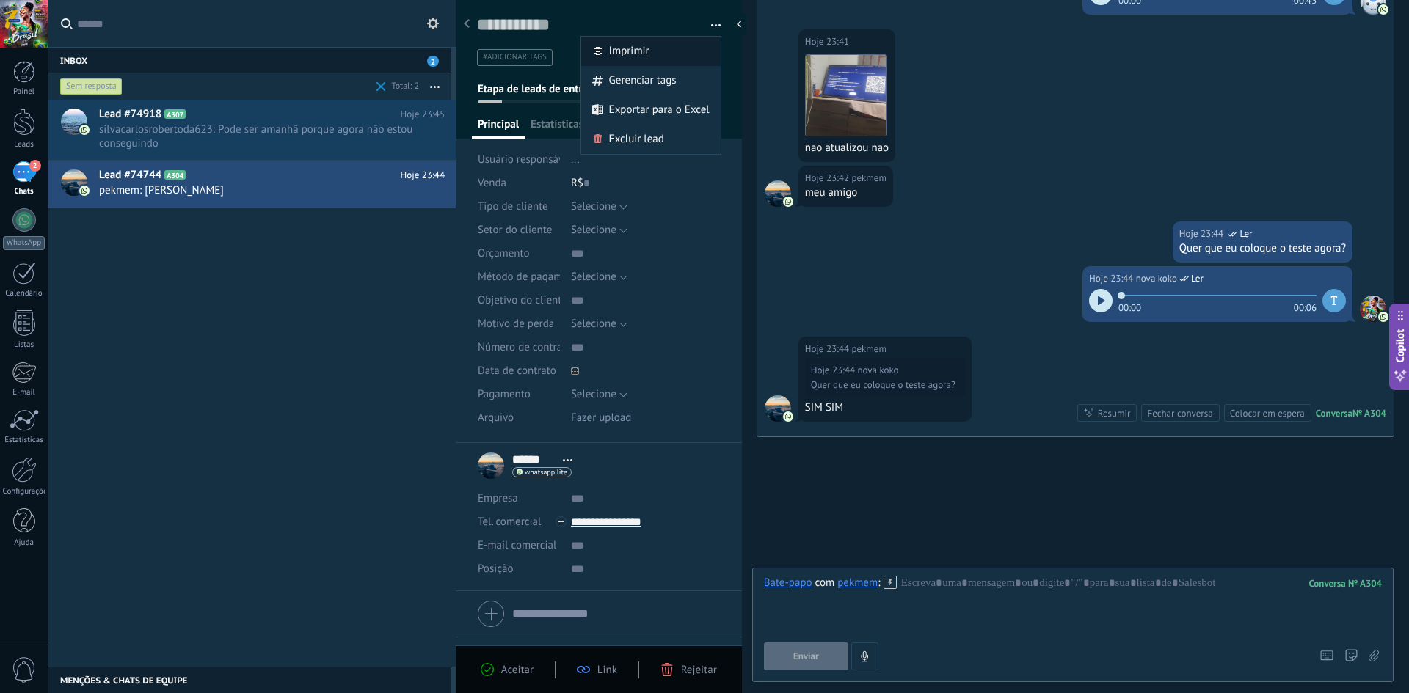
click at [651, 46] on div "Imprimir" at bounding box center [650, 51] width 139 height 29
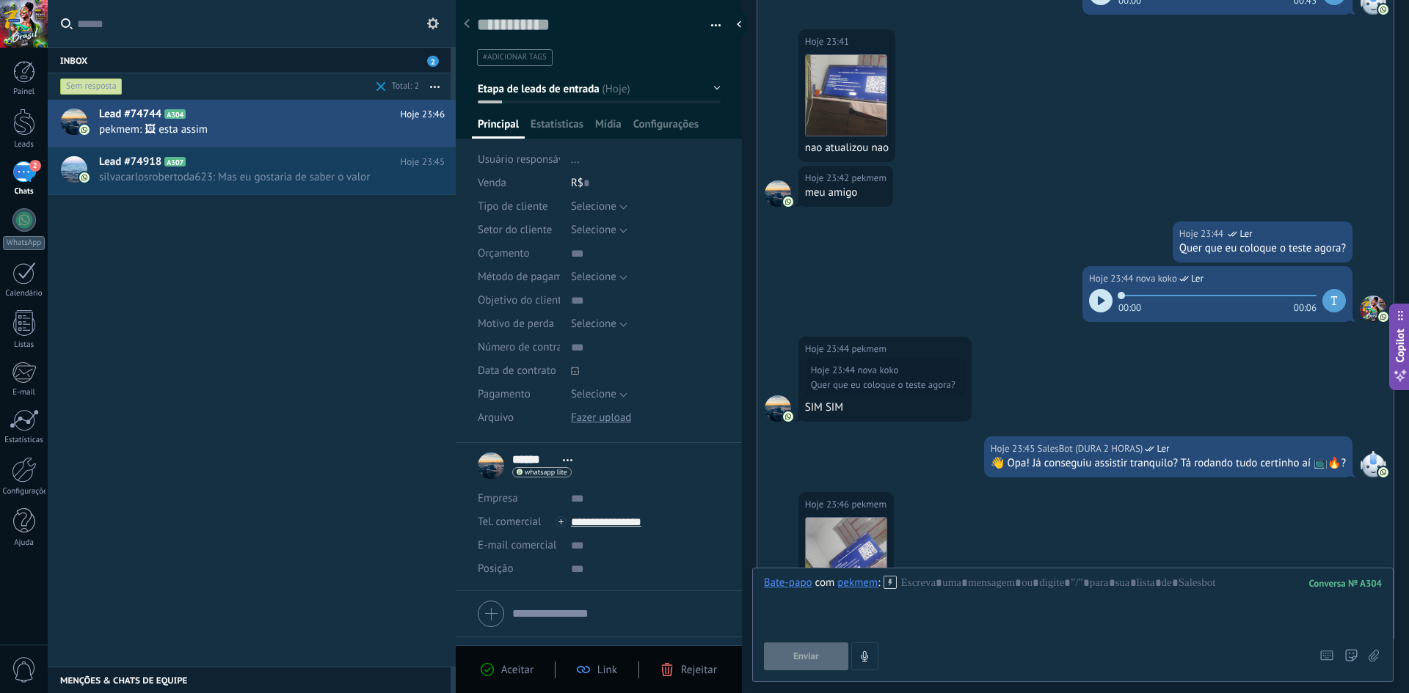
scroll to position [1115, 0]
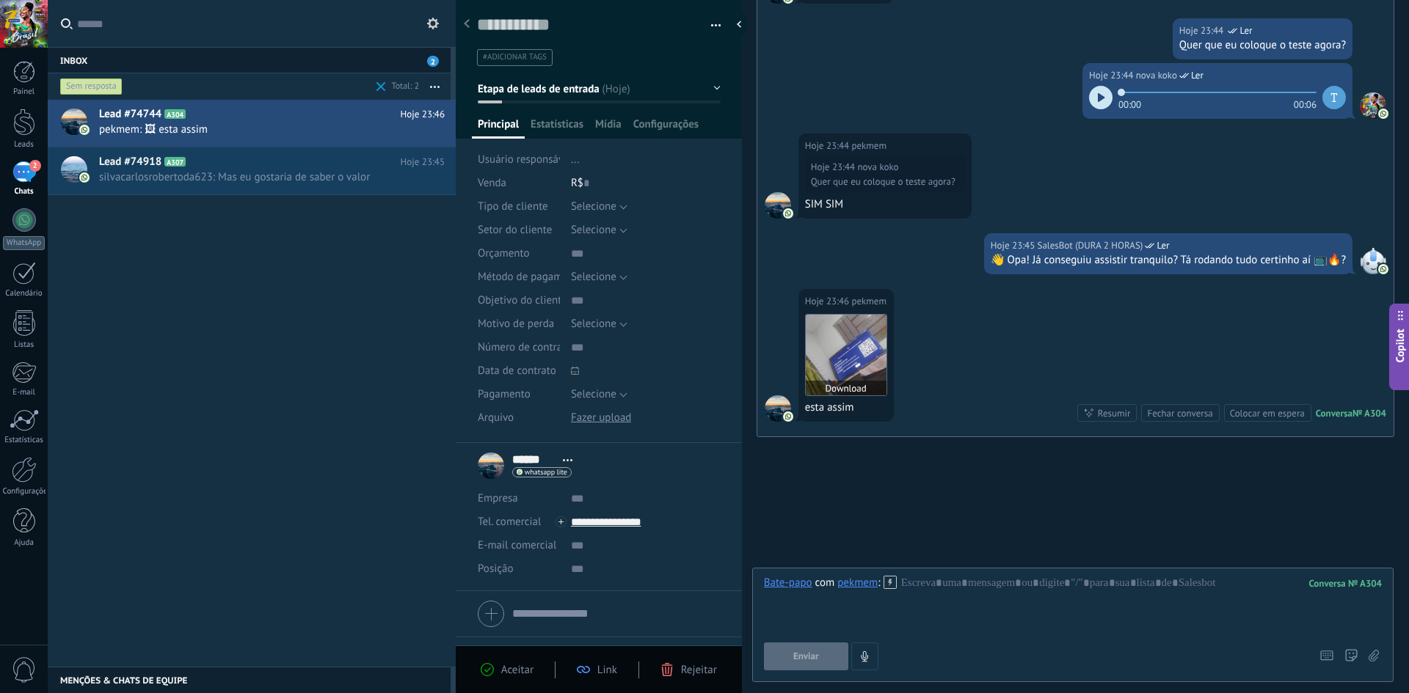
click at [702, 357] on img at bounding box center [846, 355] width 81 height 81
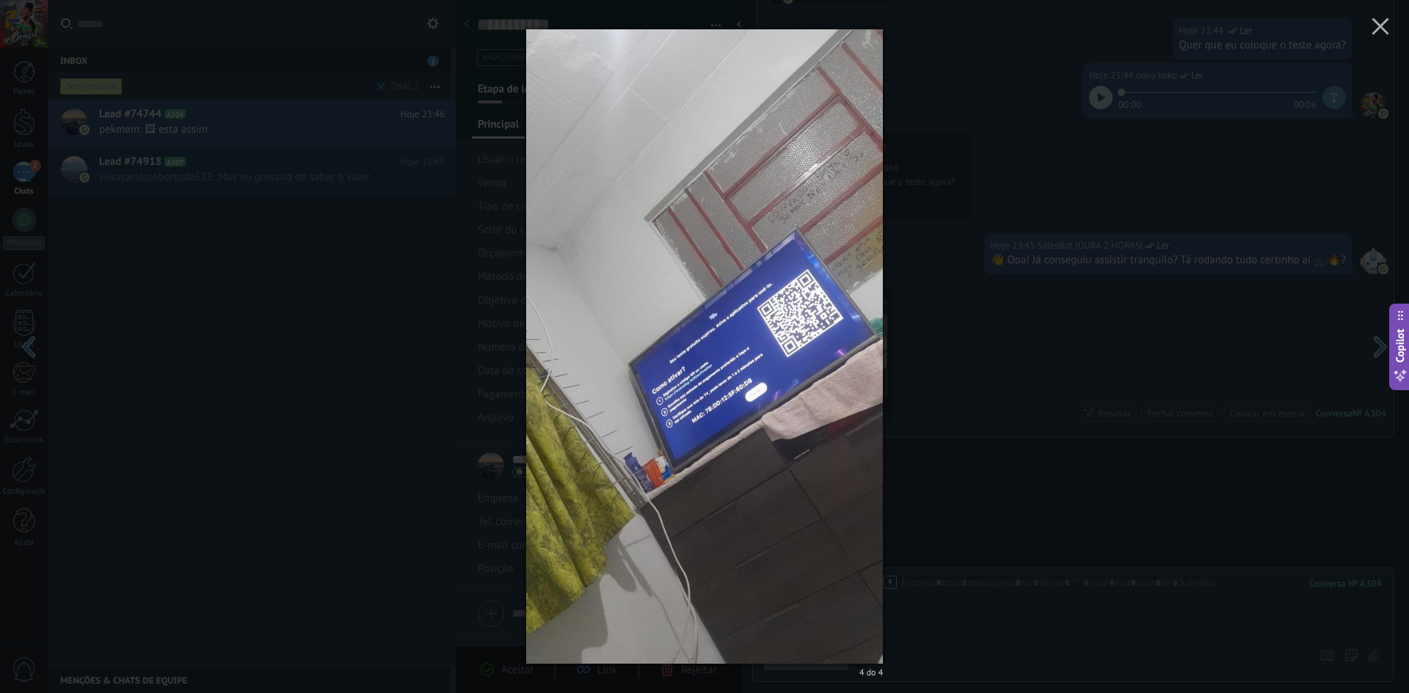
click at [702, 363] on img at bounding box center [704, 346] width 357 height 693
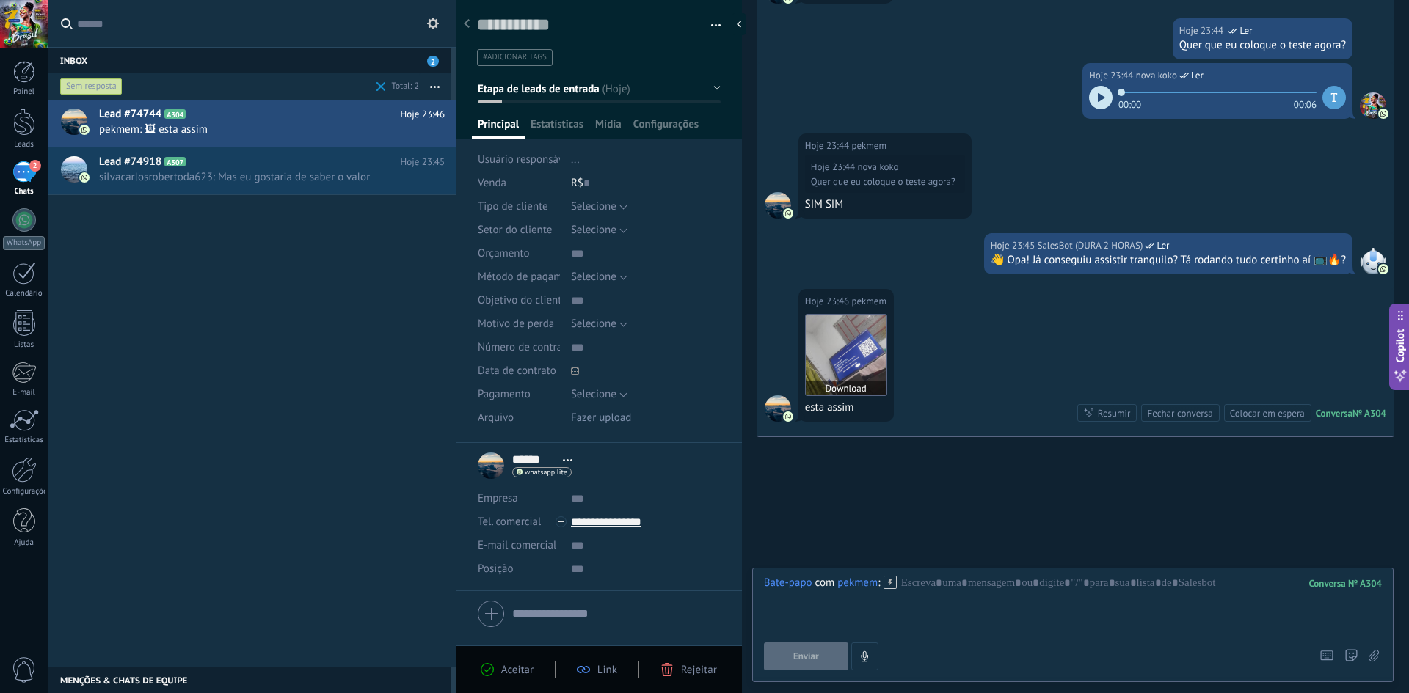
click at [702, 352] on img at bounding box center [846, 355] width 81 height 81
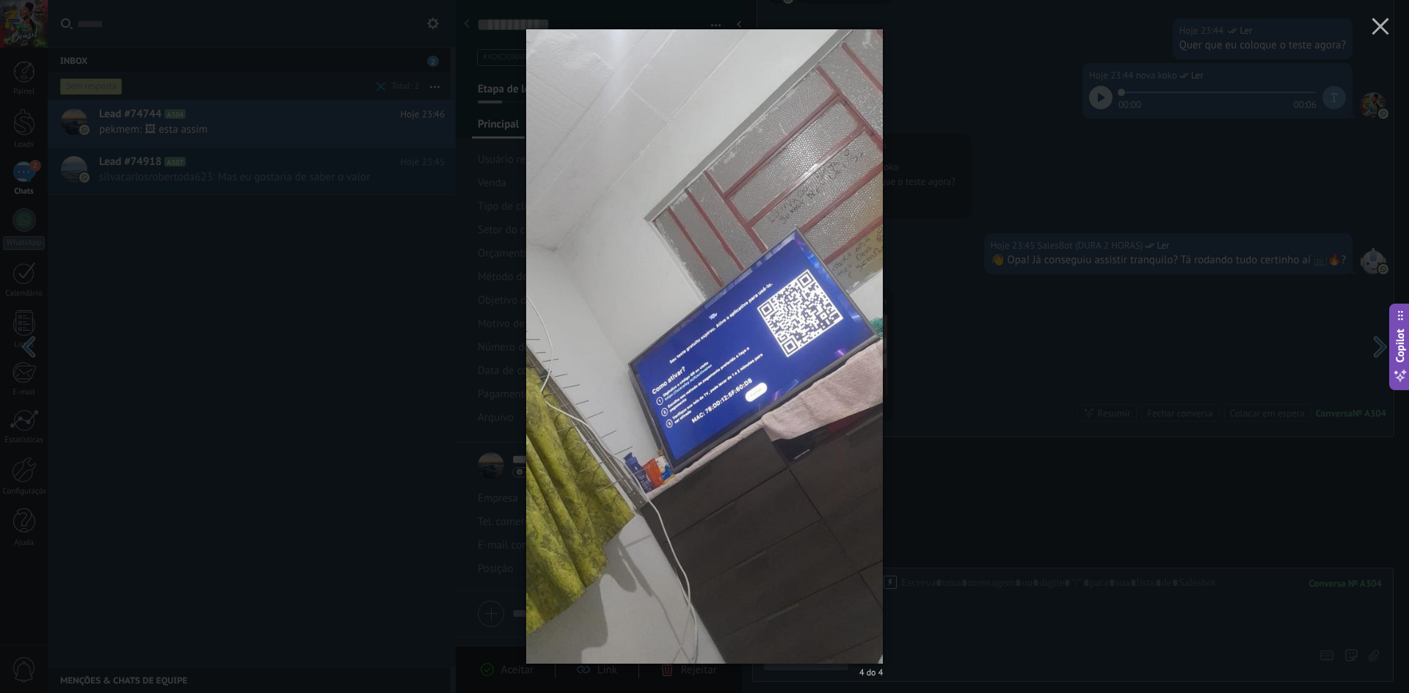
click at [702, 434] on div "4 do 4" at bounding box center [704, 346] width 1409 height 693
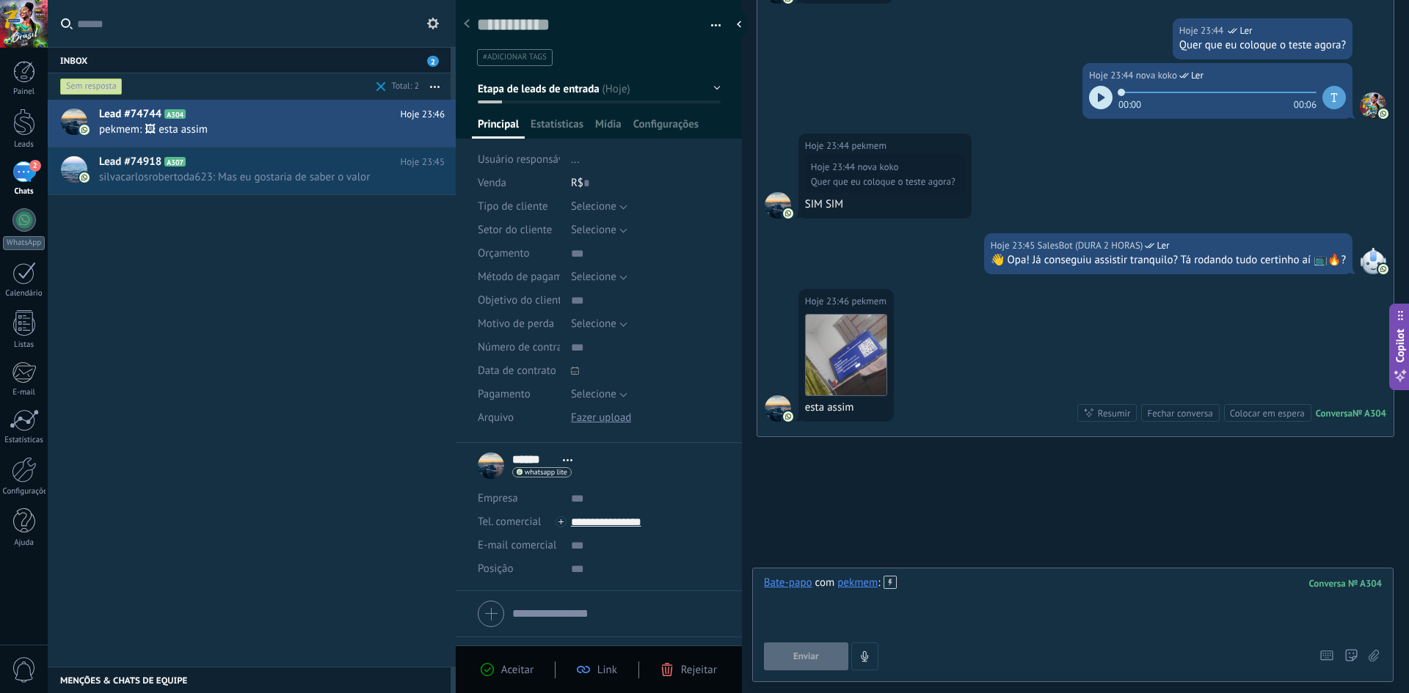
drag, startPoint x: 1035, startPoint y: 619, endPoint x: 1026, endPoint y: 614, distance: 9.8
click at [702, 619] on div at bounding box center [1073, 604] width 618 height 56
paste div
click at [702, 652] on span "Enviar" at bounding box center [806, 657] width 26 height 10
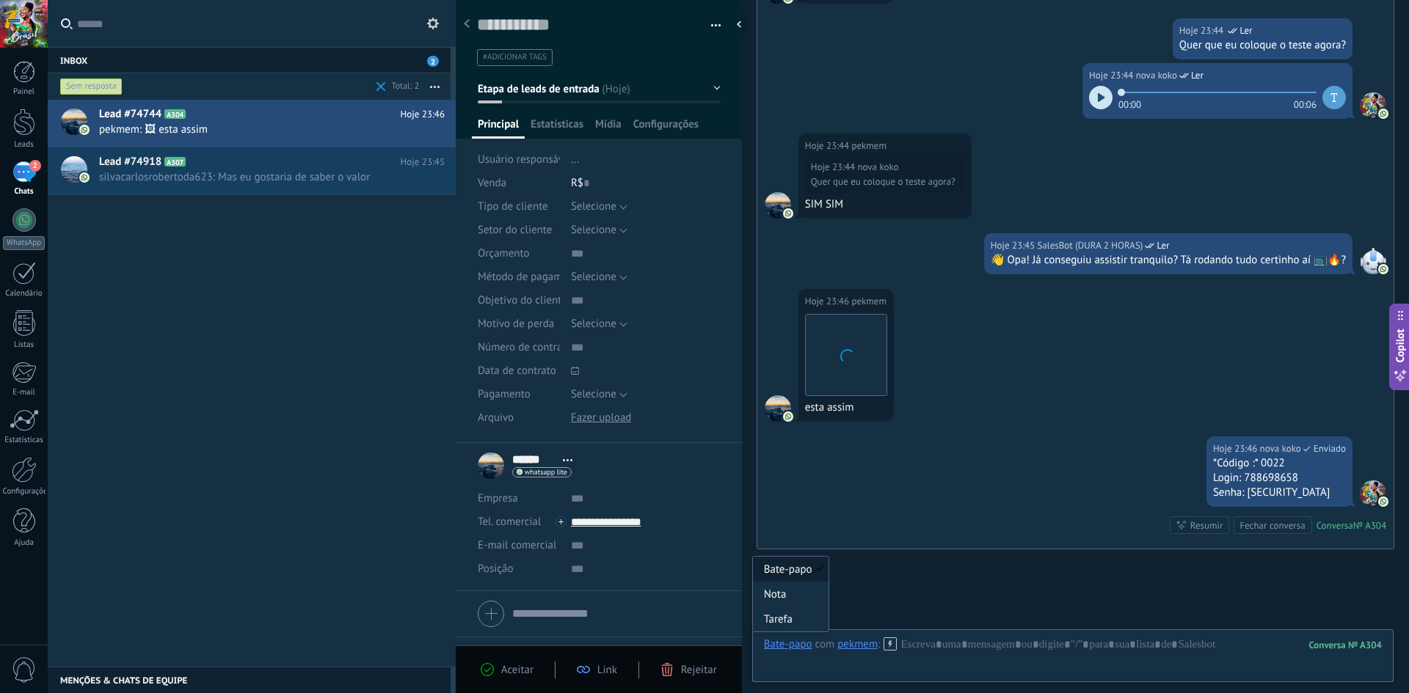
scroll to position [1227, 0]
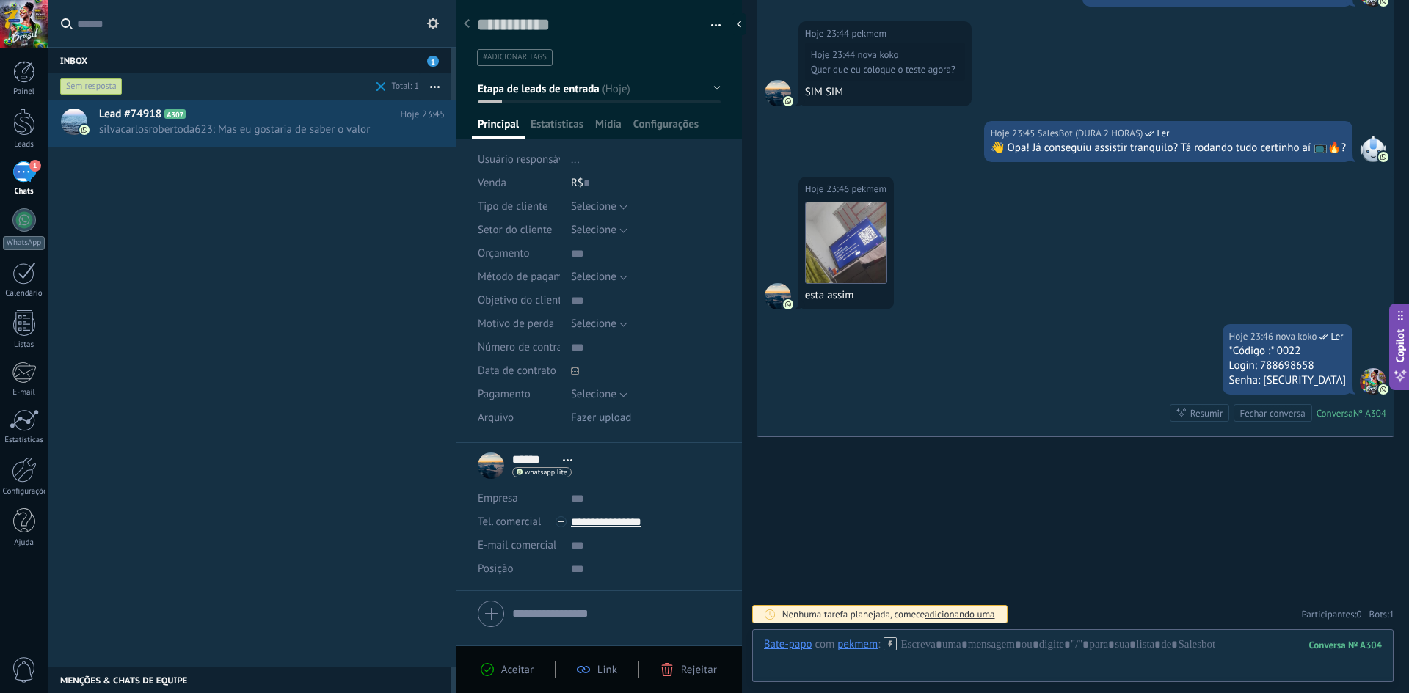
click at [702, 639] on icon at bounding box center [889, 644] width 13 height 13
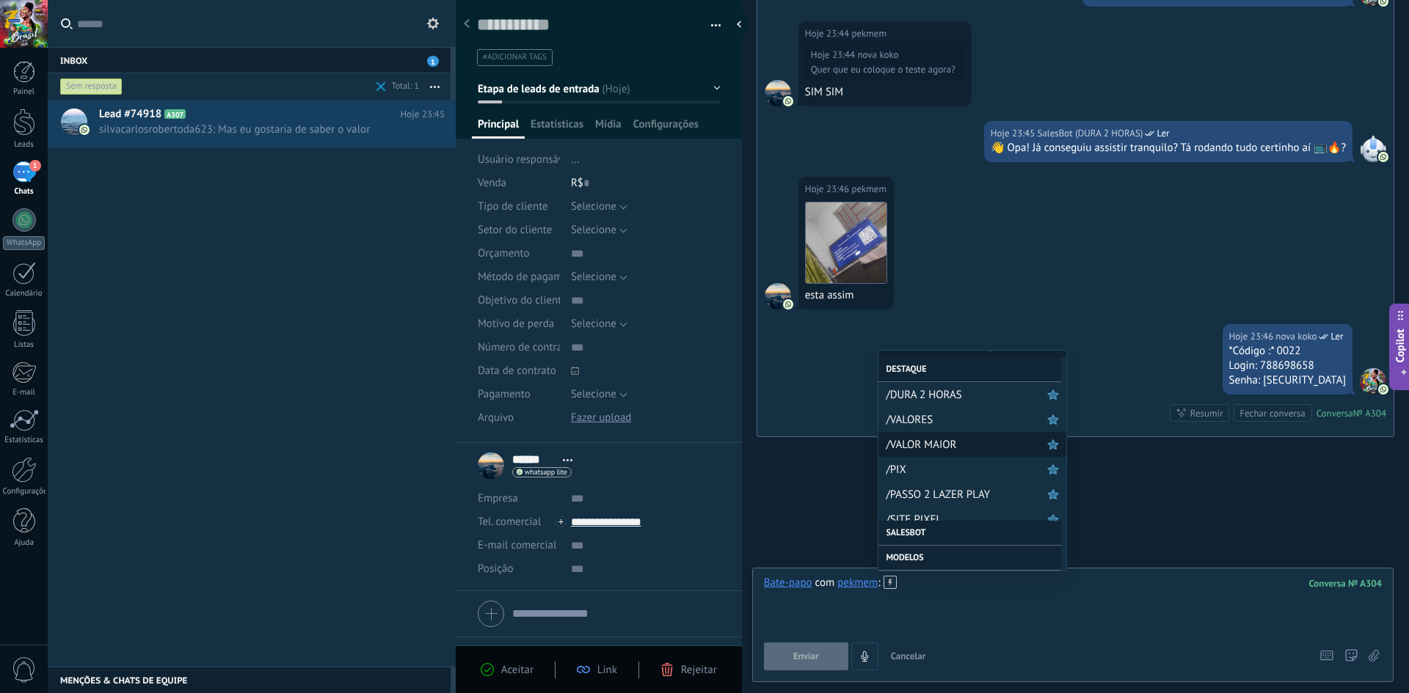
scroll to position [0, 0]
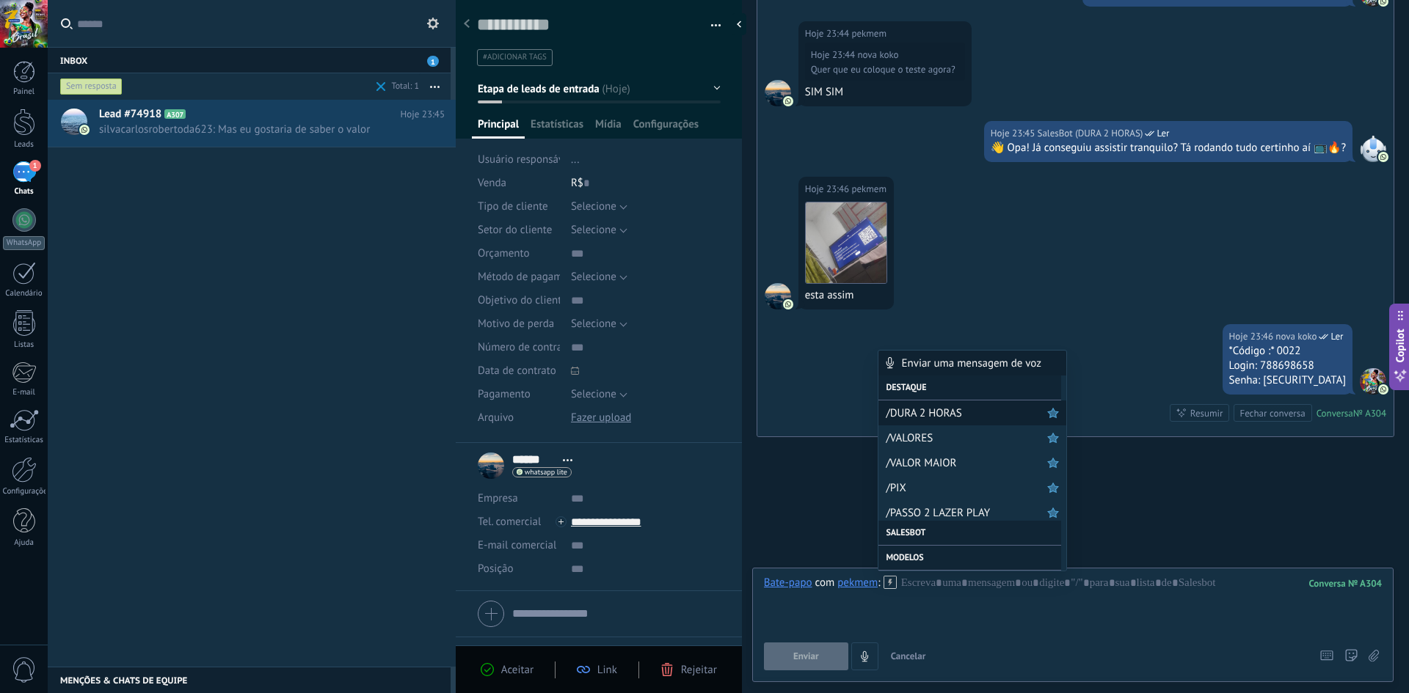
click at [702, 417] on span "/DURA 2 HORAS" at bounding box center [966, 413] width 161 height 14
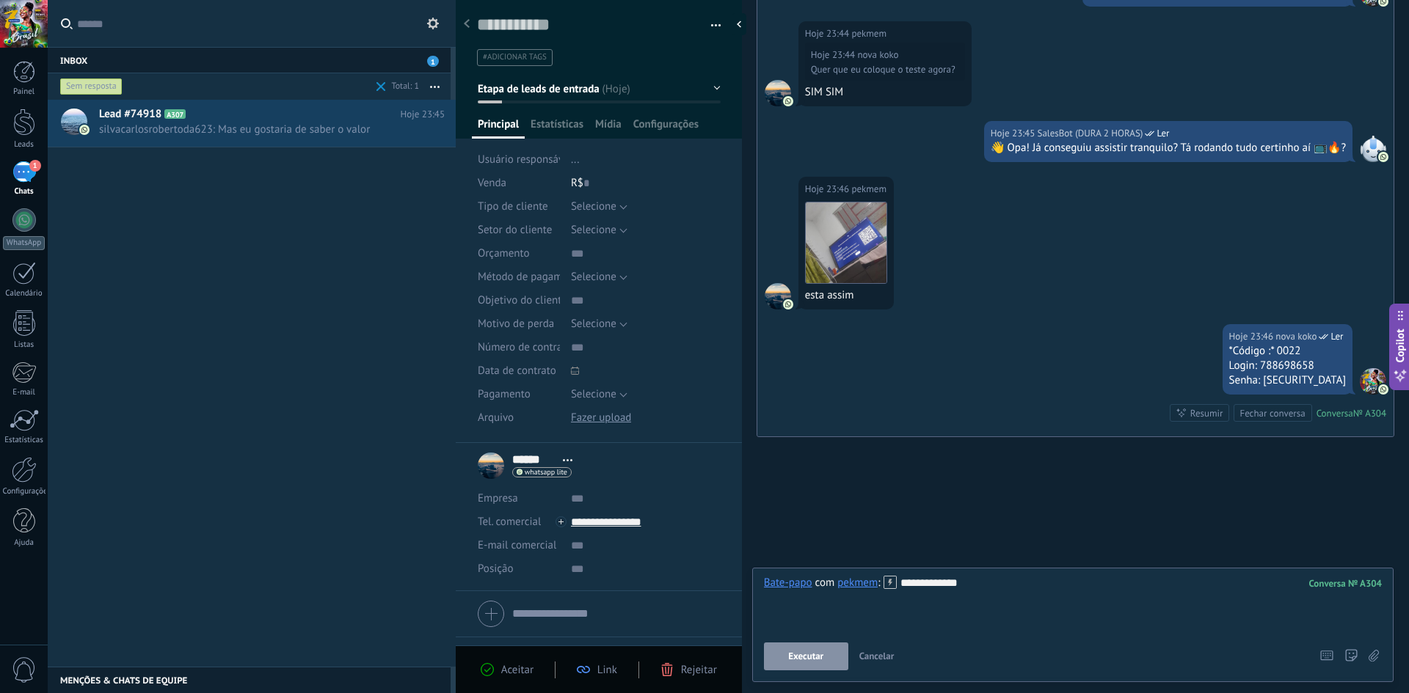
click at [702, 660] on span "Executar" at bounding box center [805, 657] width 35 height 10
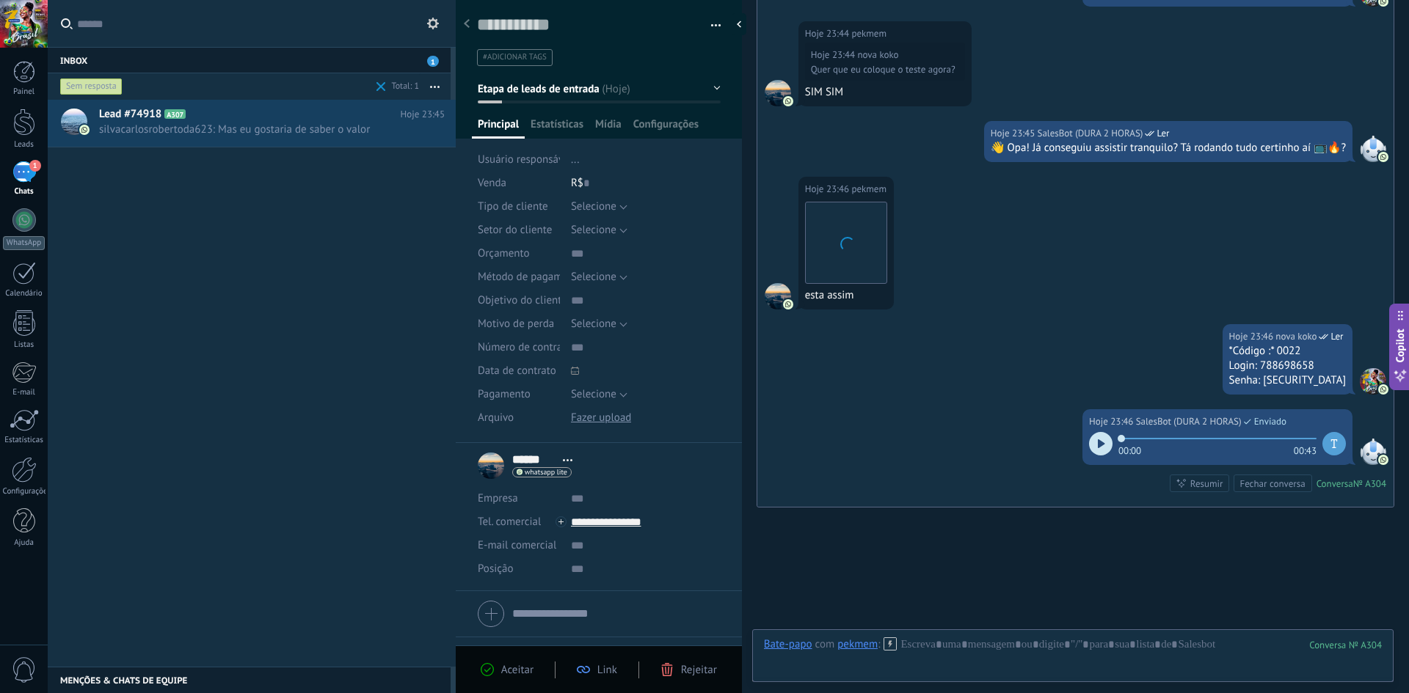
scroll to position [1297, 0]
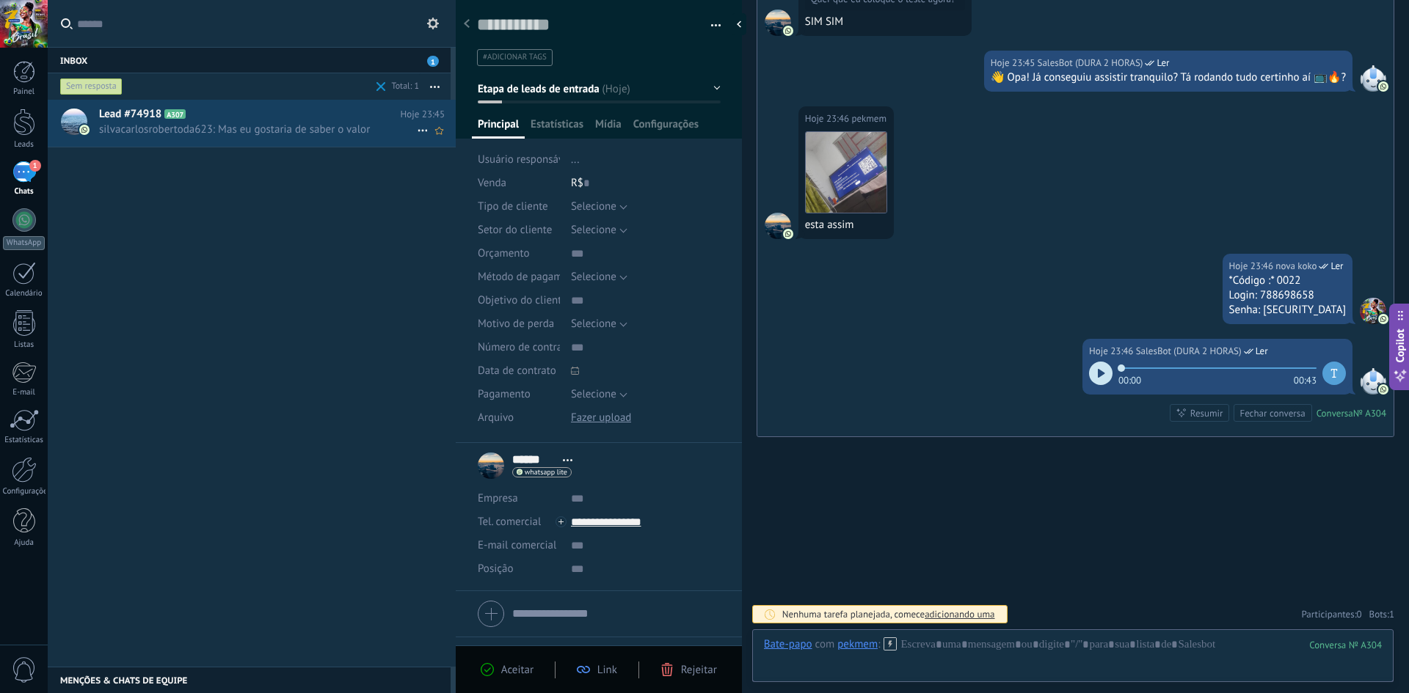
click at [331, 124] on span "silvacarlosrobertoda623: Mas eu gostaria de saber o valor" at bounding box center [258, 130] width 318 height 14
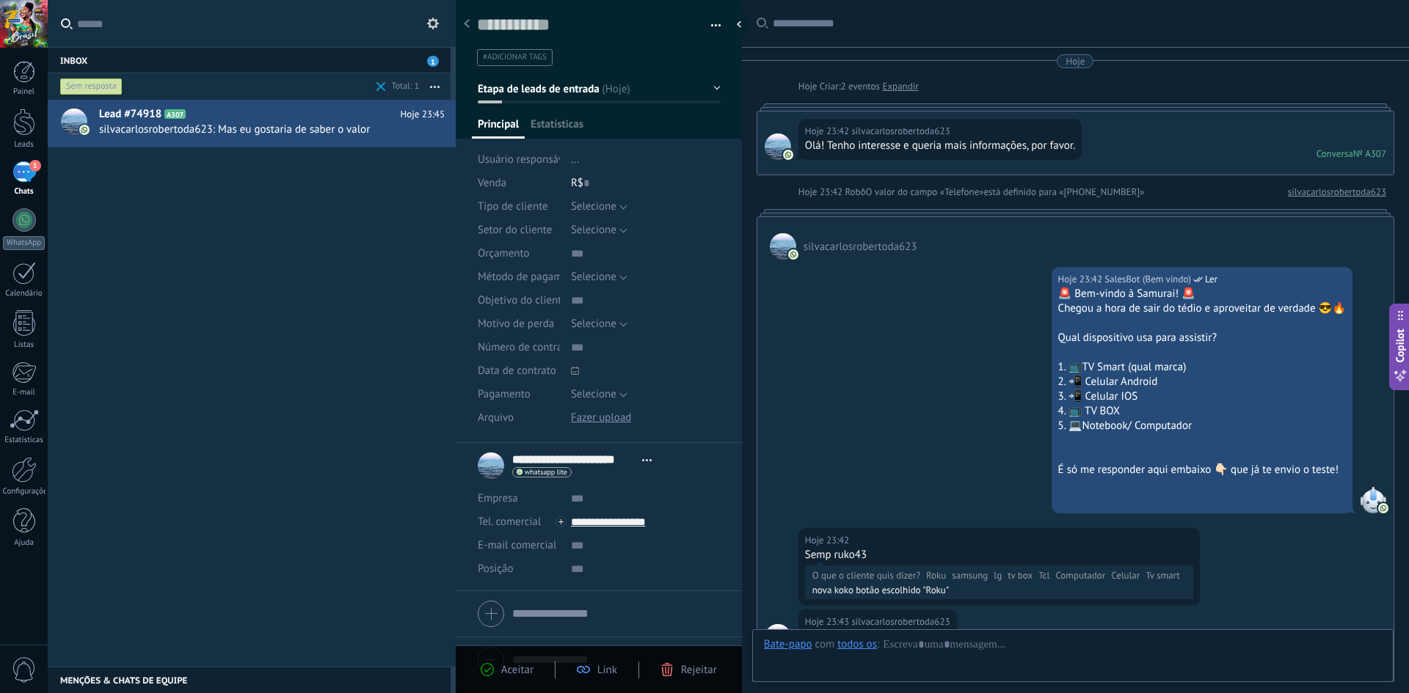
scroll to position [580, 0]
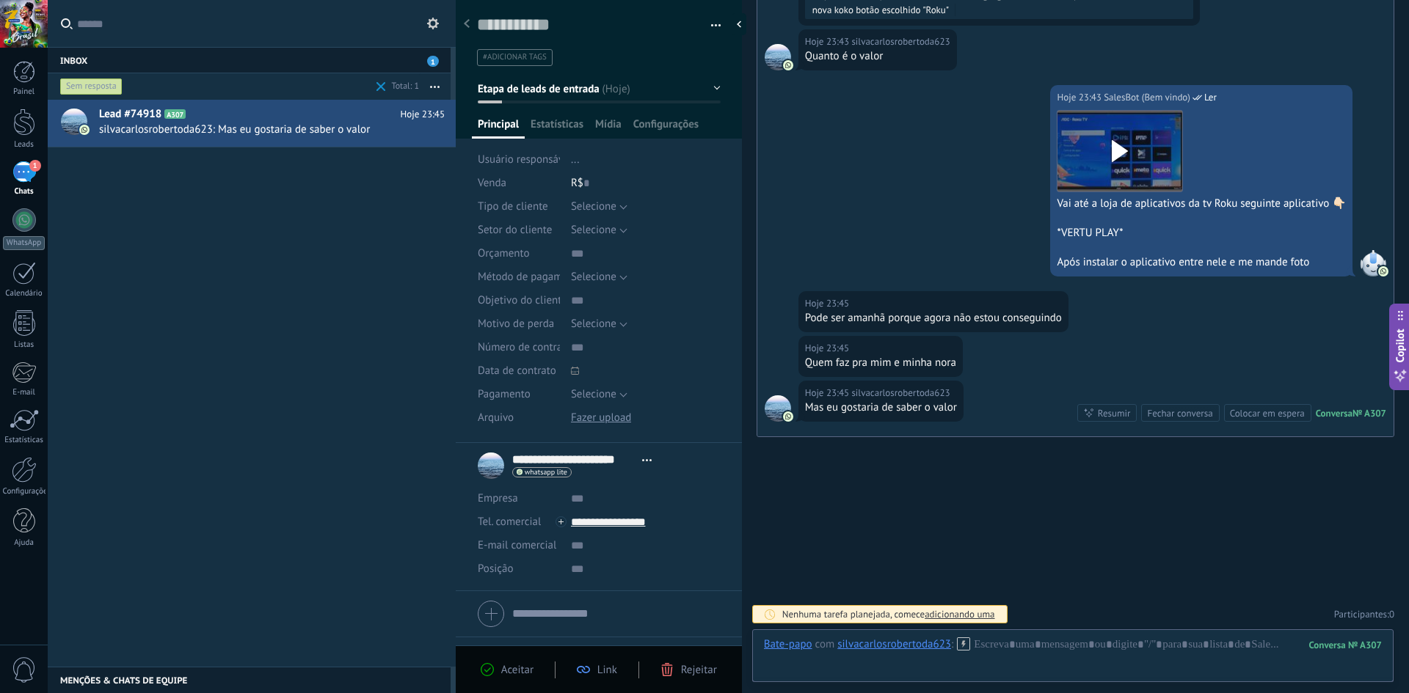
click at [702, 637] on div "Bate-papo E-mail Nota Tarefa Bate-papo com silvacarlosrobertoda623 : 307 Enviar…" at bounding box center [1072, 656] width 641 height 53
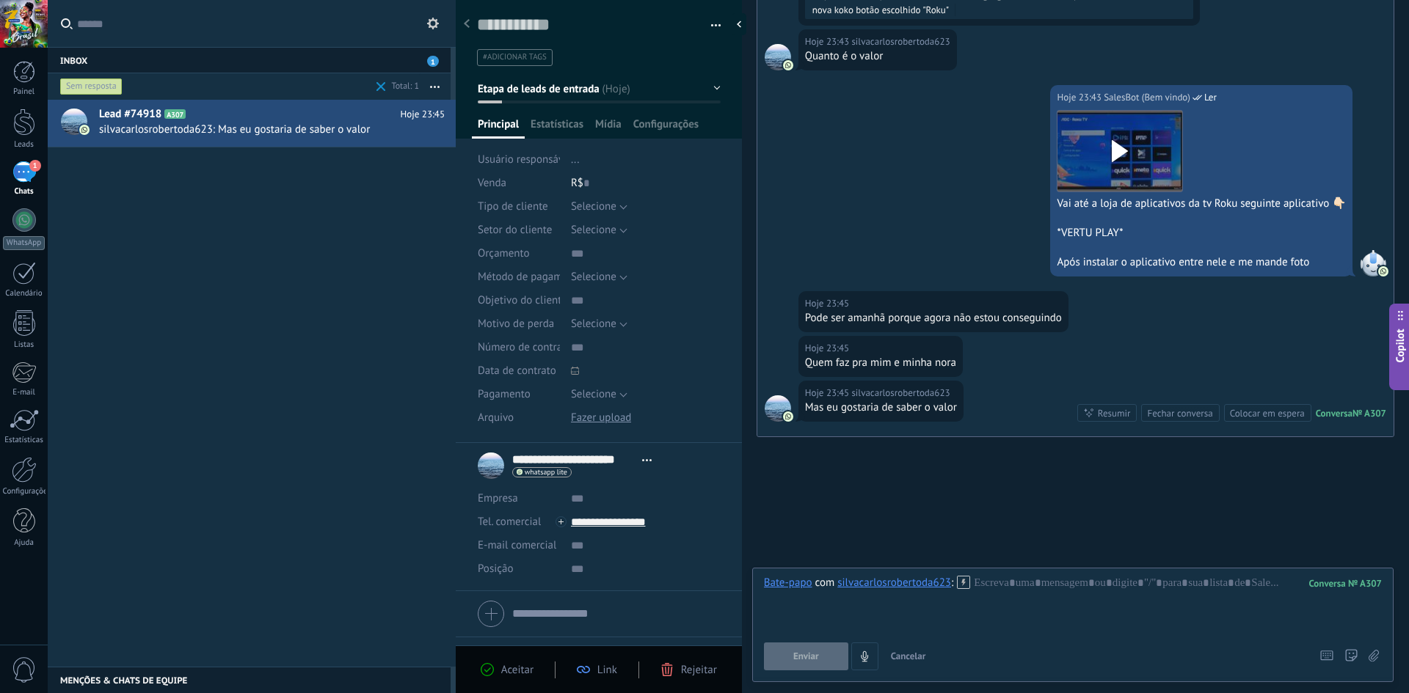
click at [702, 583] on use at bounding box center [963, 582] width 12 height 12
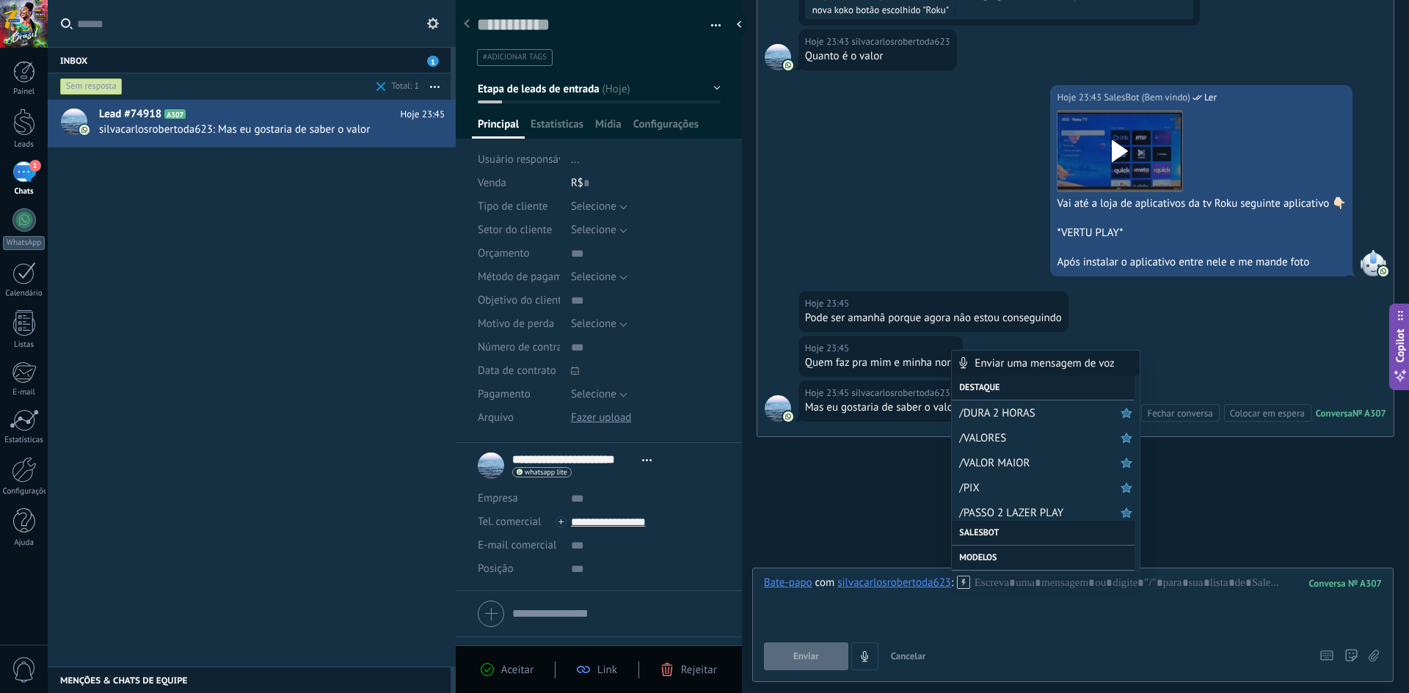
click at [702, 442] on span "/VALORES" at bounding box center [1039, 438] width 161 height 14
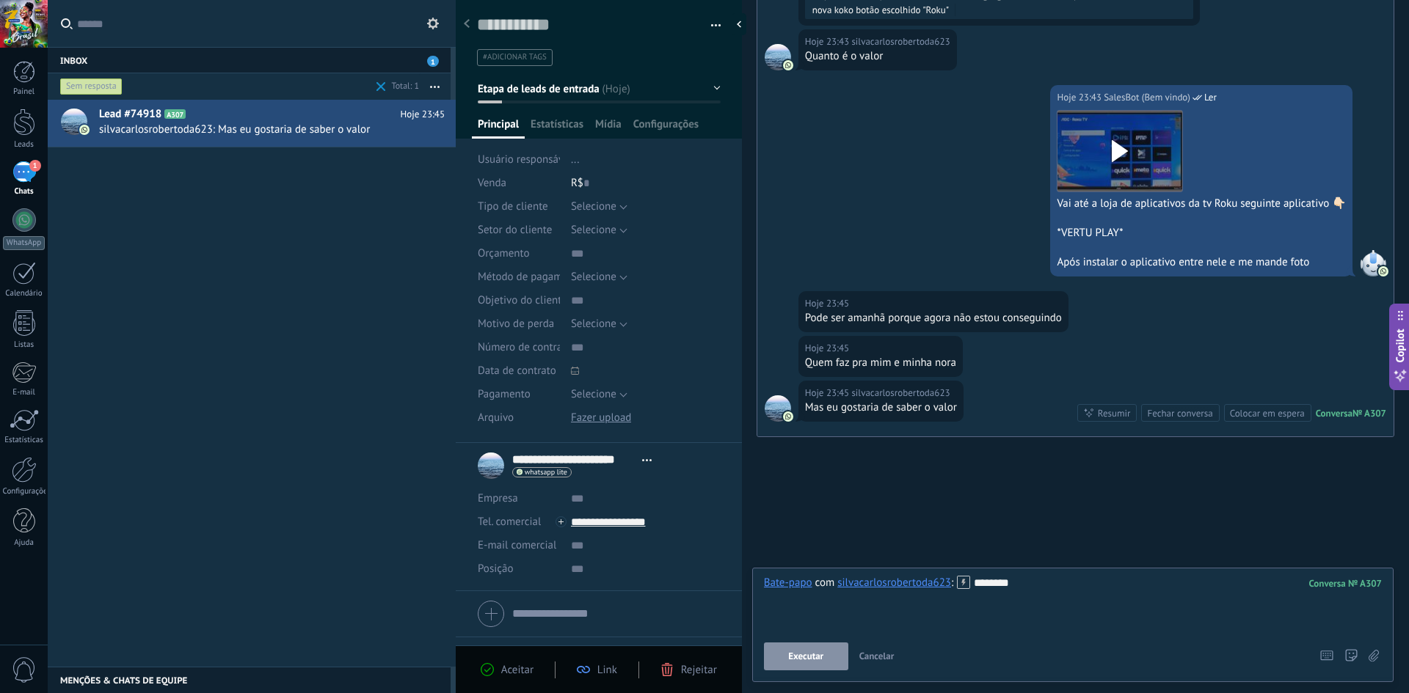
click at [702, 653] on span "Executar" at bounding box center [805, 657] width 35 height 10
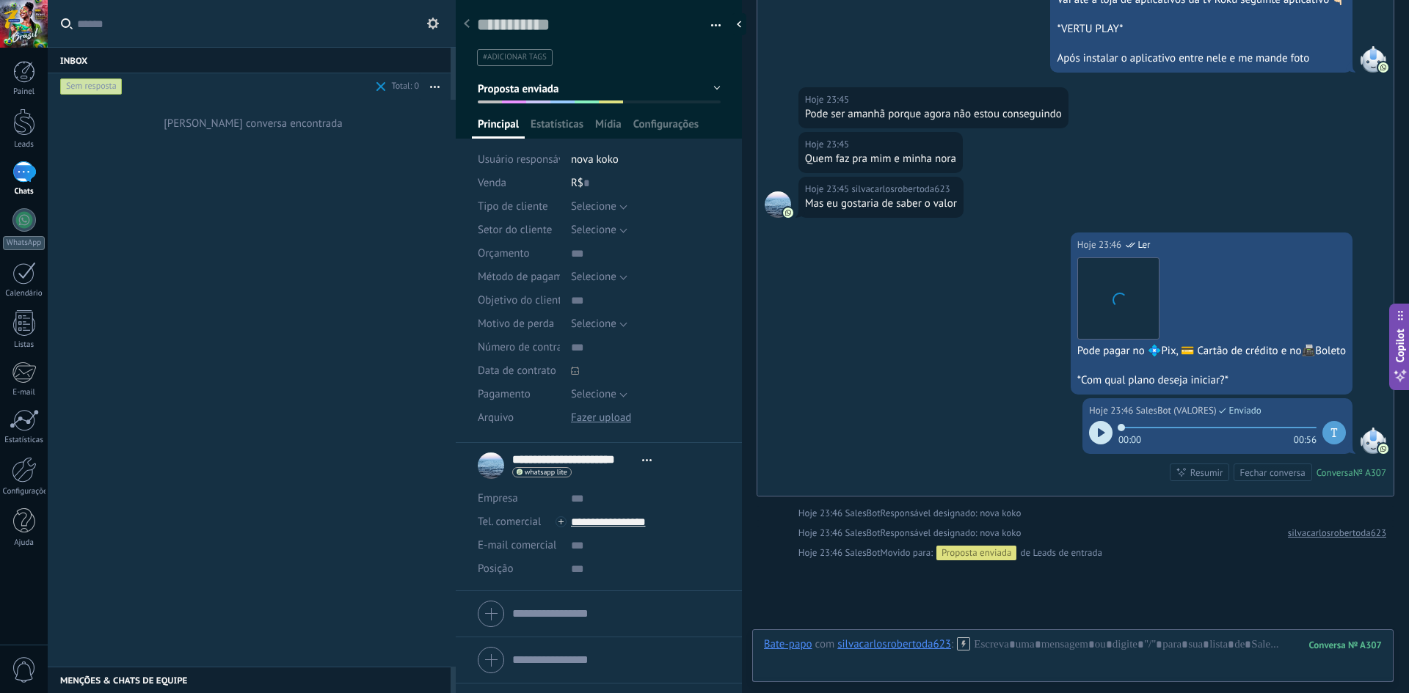
scroll to position [898, 0]
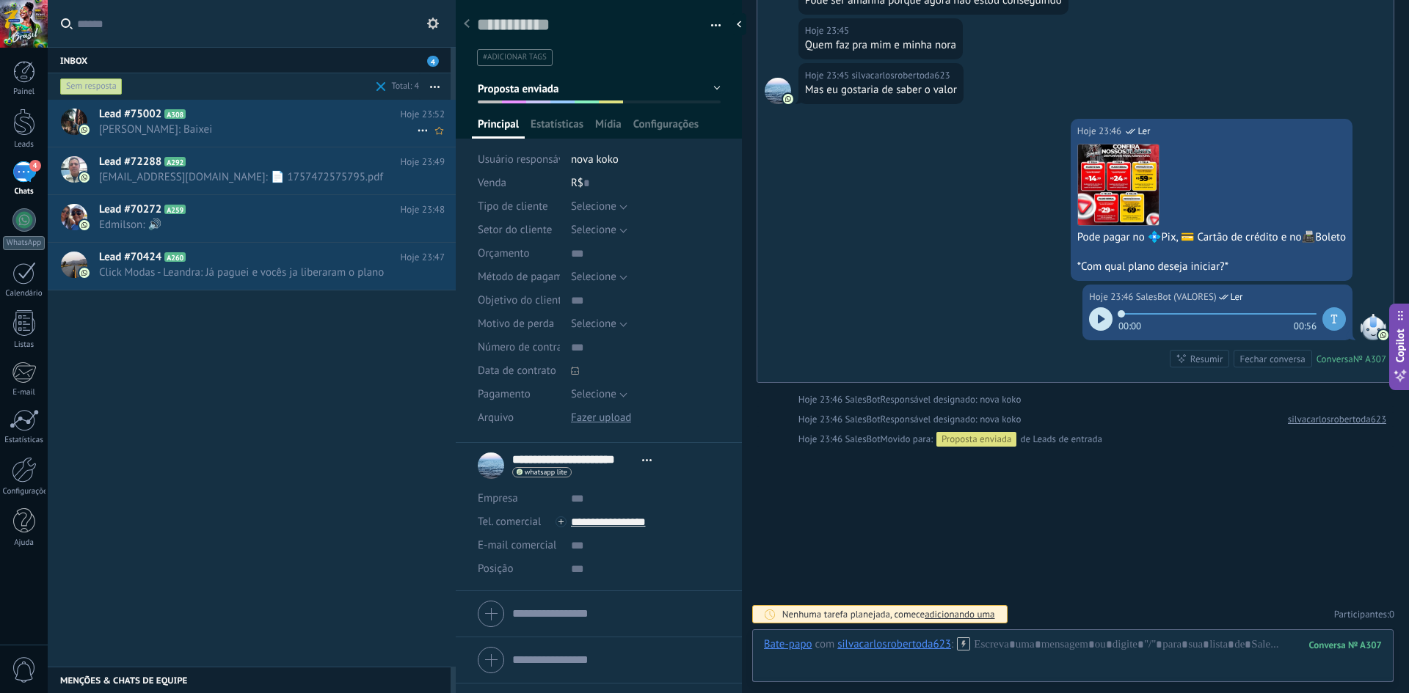
click at [247, 124] on span "[PERSON_NAME]: Baixei" at bounding box center [258, 130] width 318 height 14
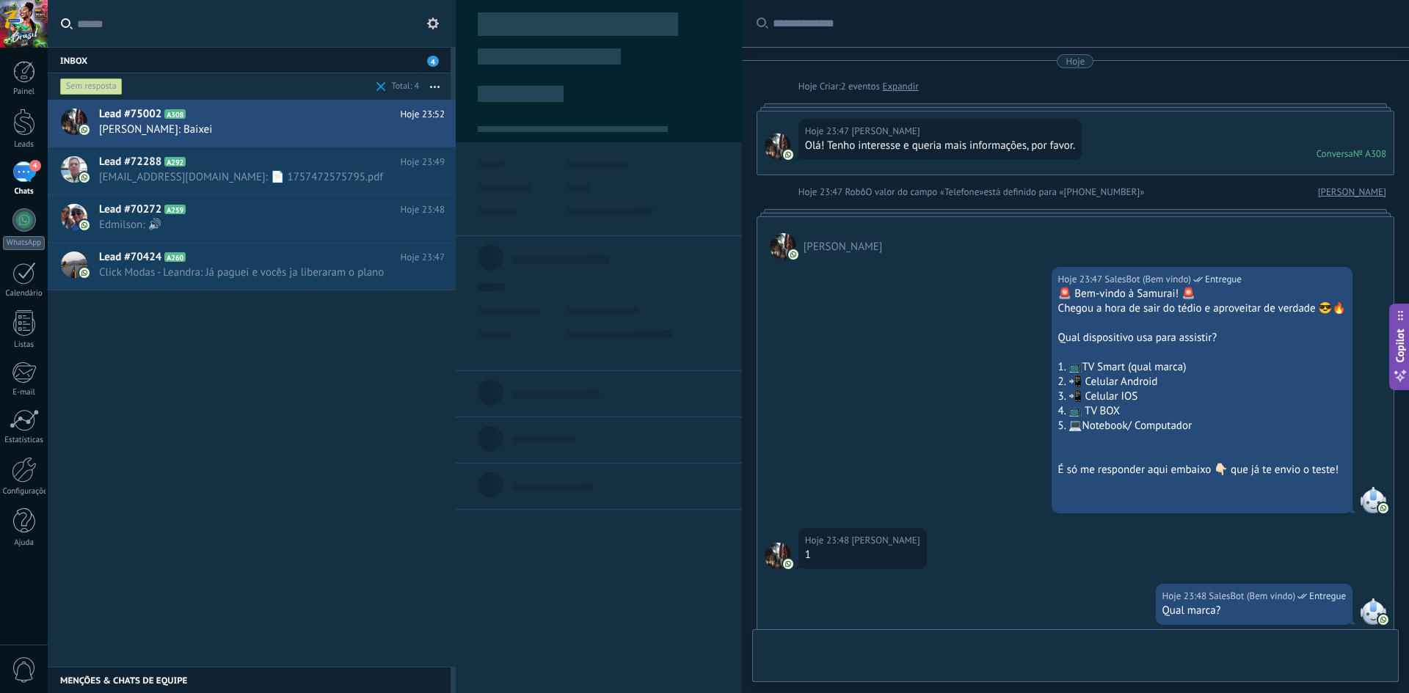
scroll to position [22, 0]
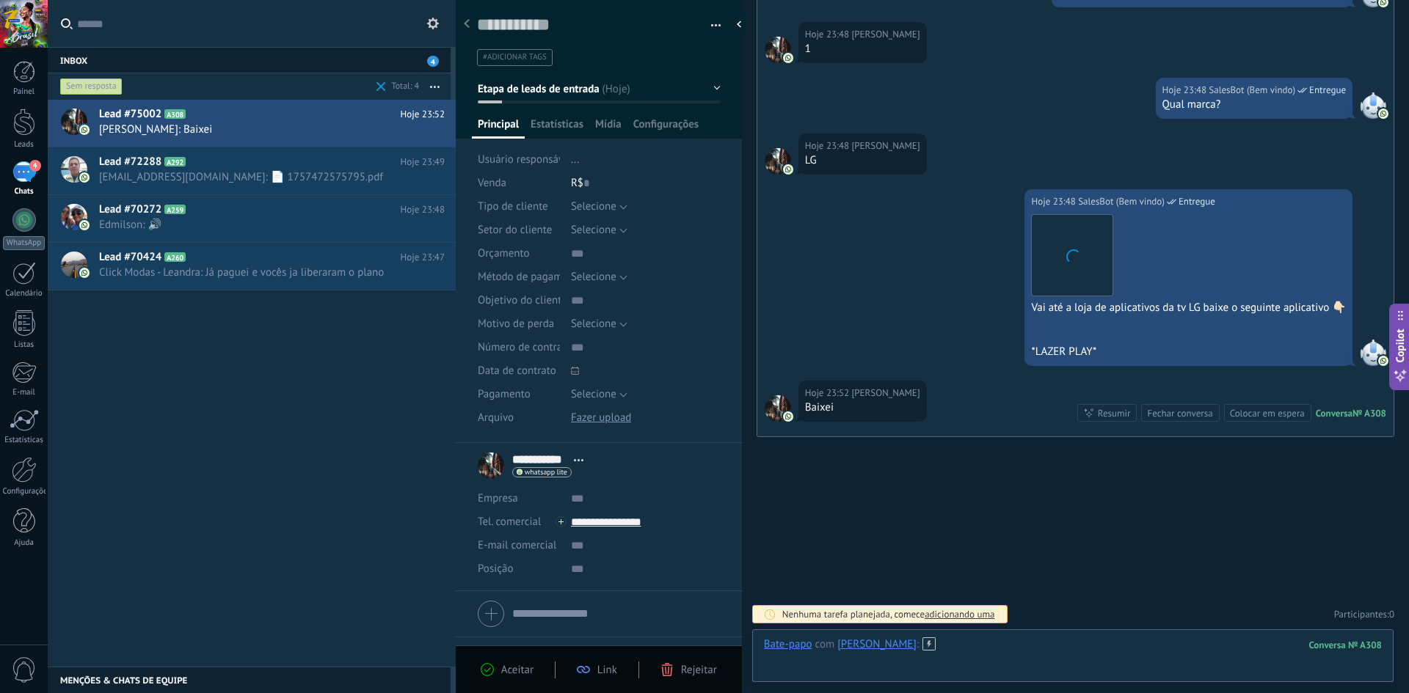
click at [702, 657] on div at bounding box center [1073, 660] width 618 height 44
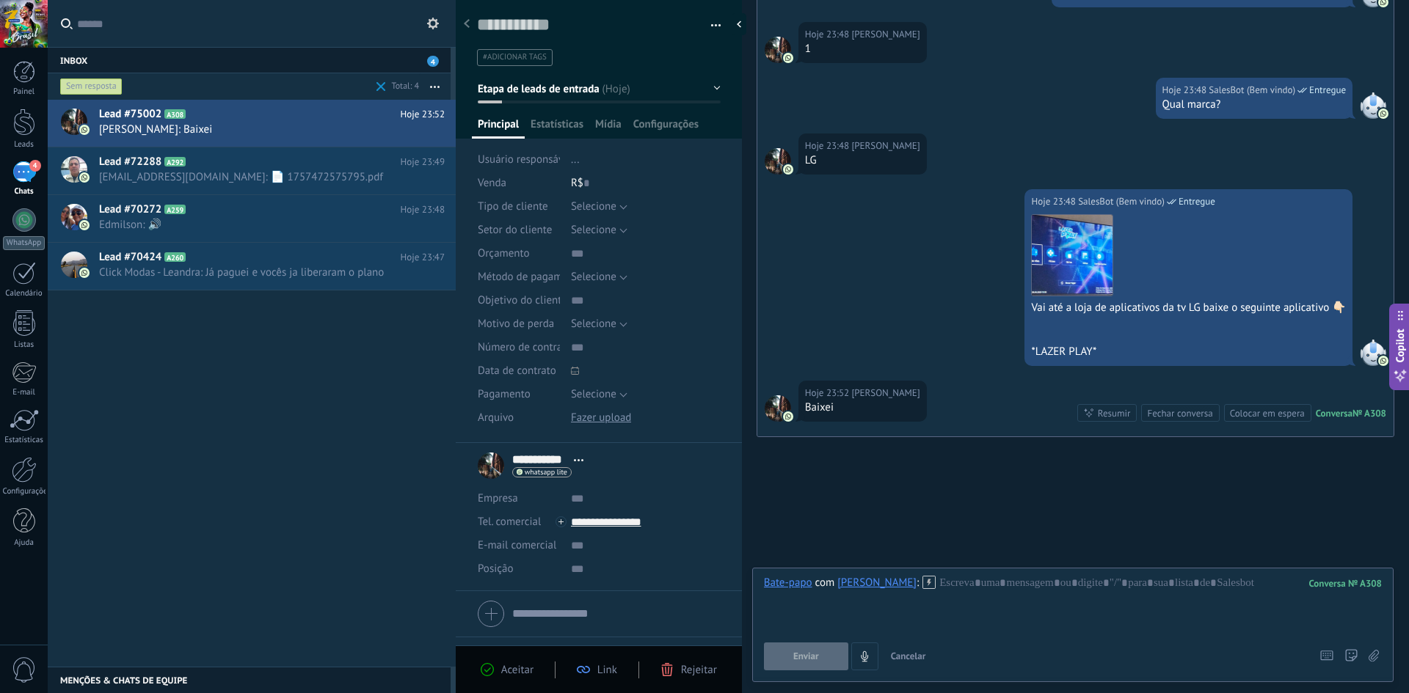
click at [702, 581] on icon at bounding box center [928, 582] width 13 height 13
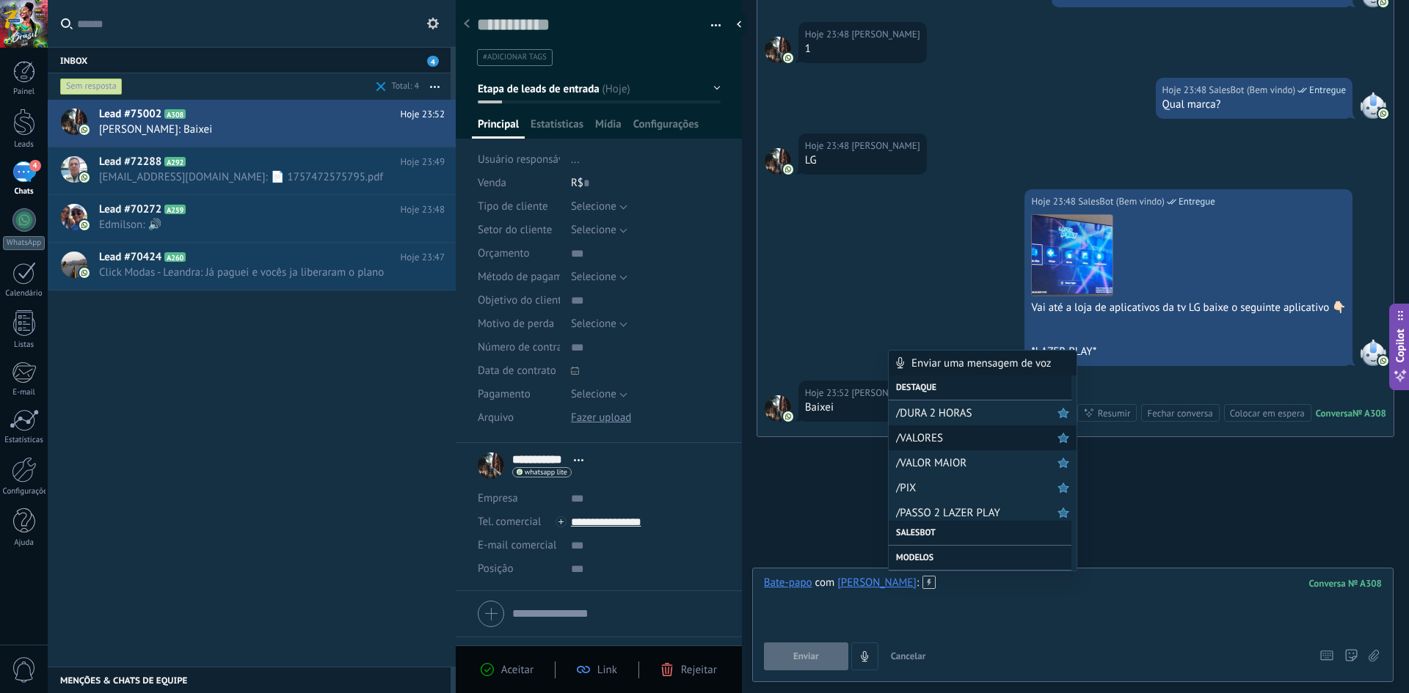
scroll to position [73, 0]
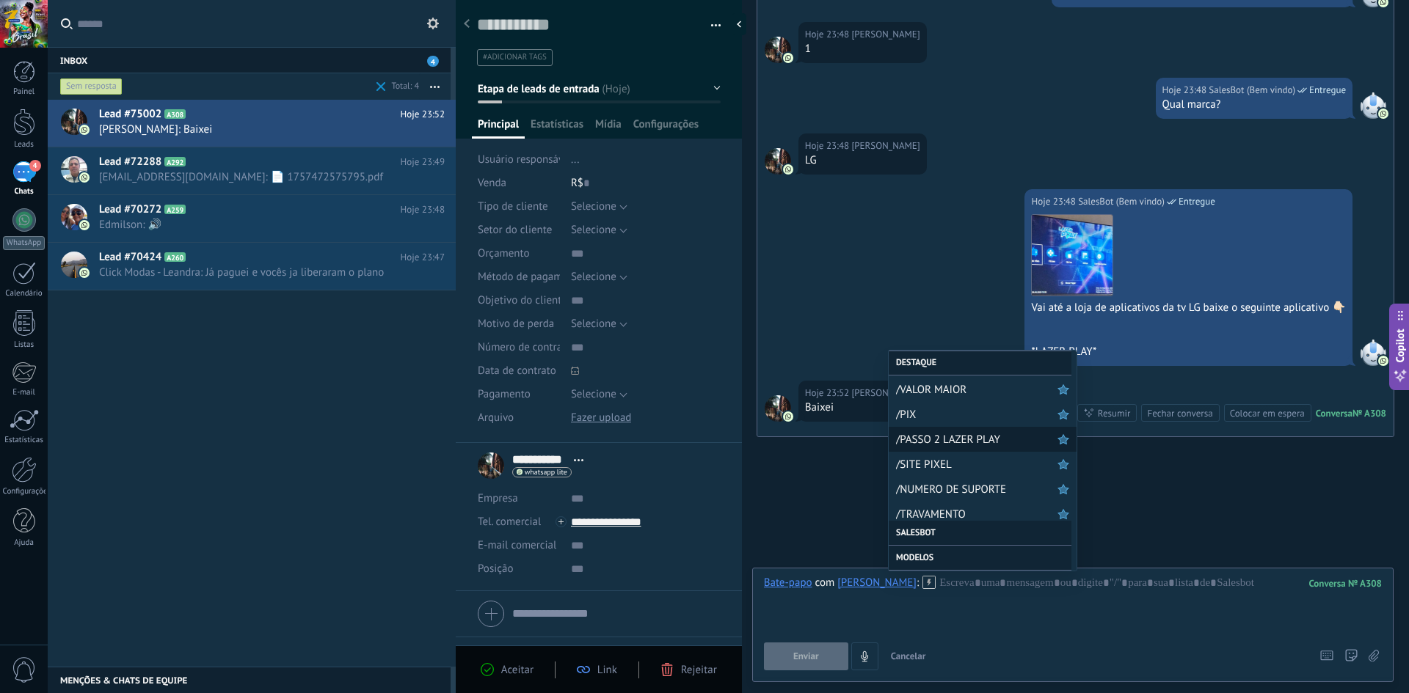
click at [702, 441] on span "/PASSO 2 LAZER PLAY" at bounding box center [976, 440] width 161 height 14
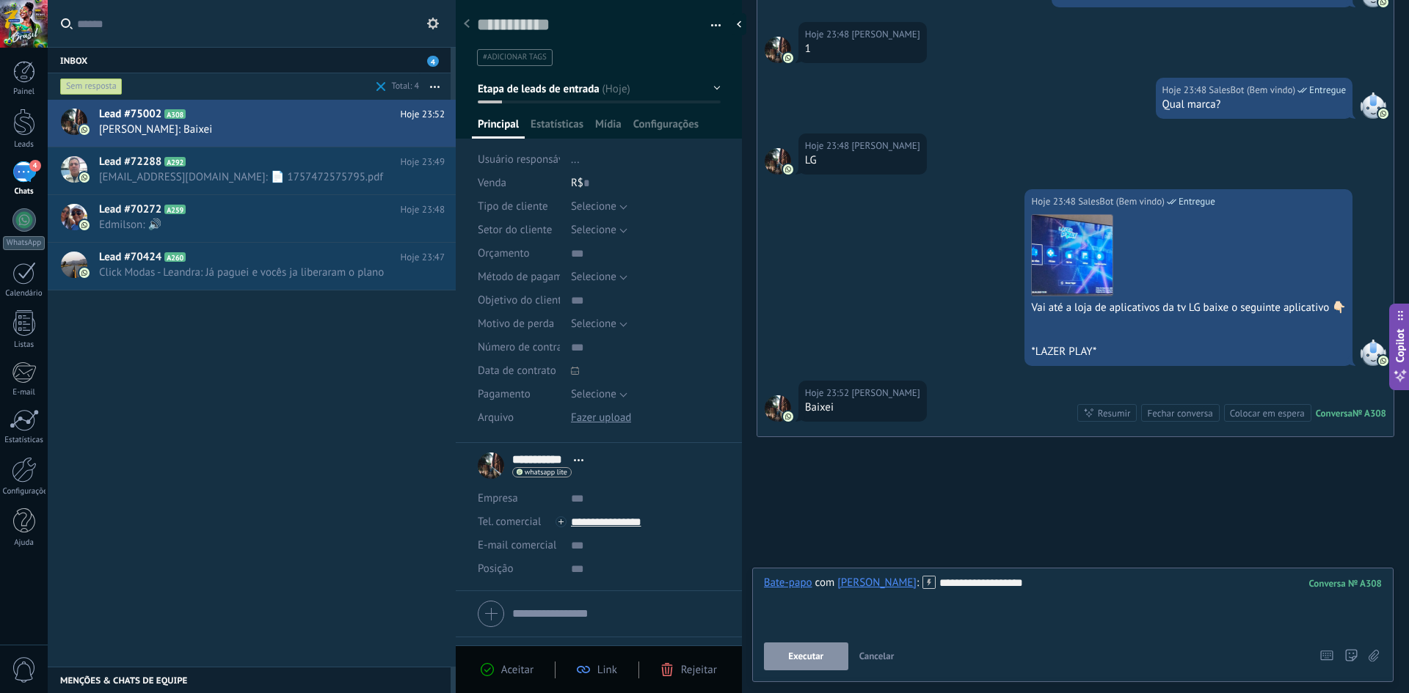
click at [702, 652] on span "Executar" at bounding box center [805, 657] width 35 height 10
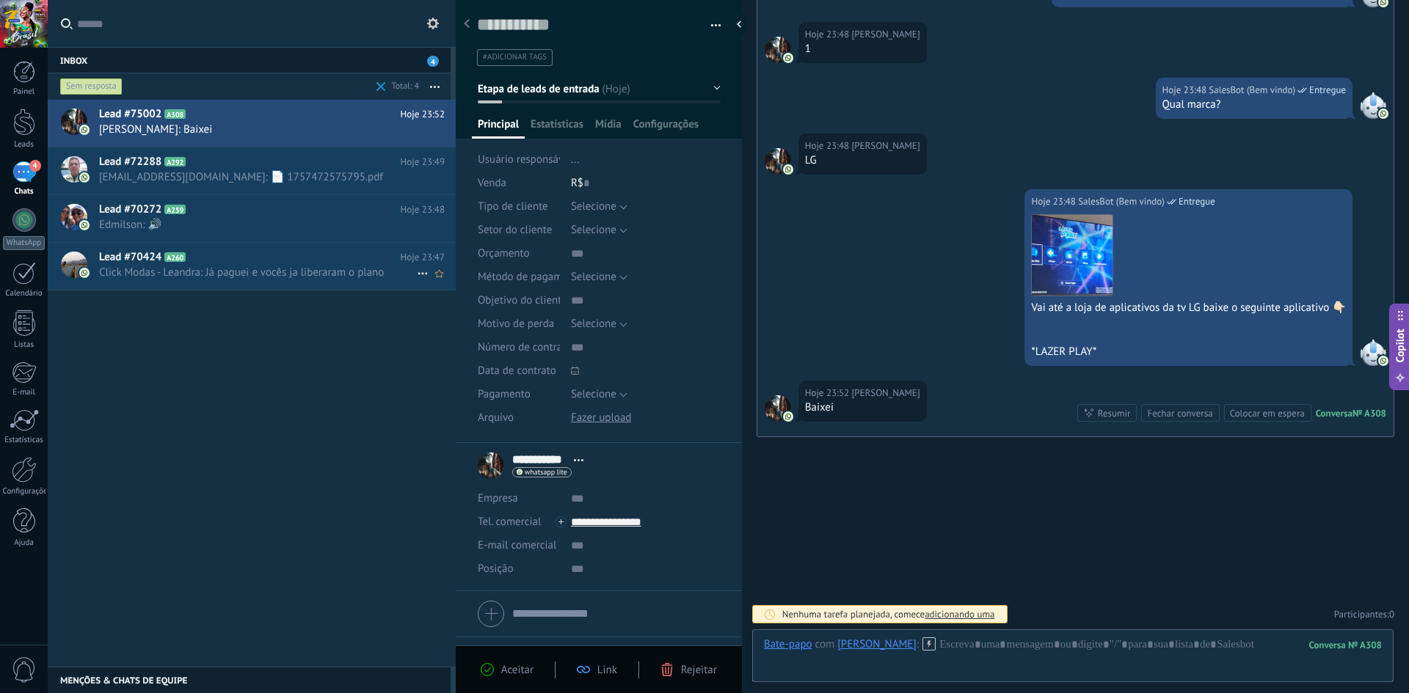
scroll to position [681, 0]
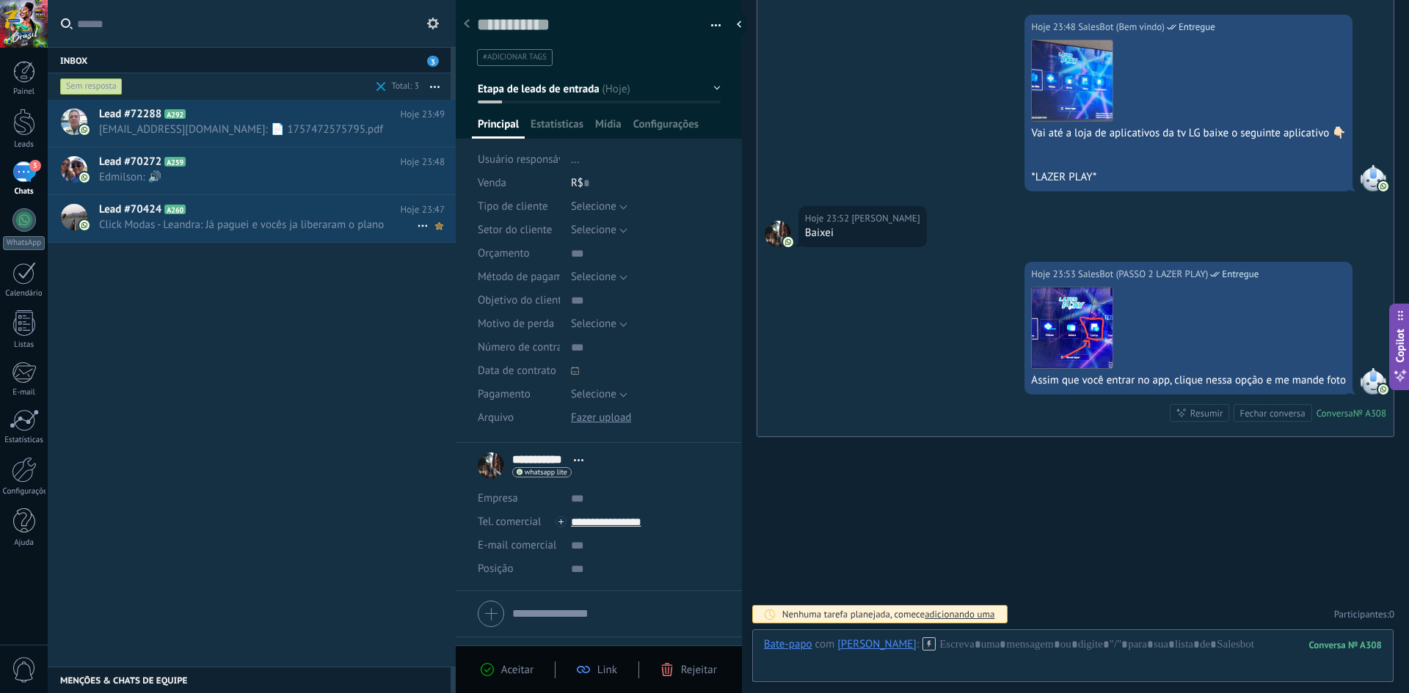
click at [437, 227] on icon at bounding box center [438, 226] width 15 height 18
click at [435, 133] on use at bounding box center [439, 130] width 8 height 7
click at [336, 125] on span "[EMAIL_ADDRESS][DOMAIN_NAME]: 📄 1757472575795.pdf" at bounding box center [258, 130] width 318 height 14
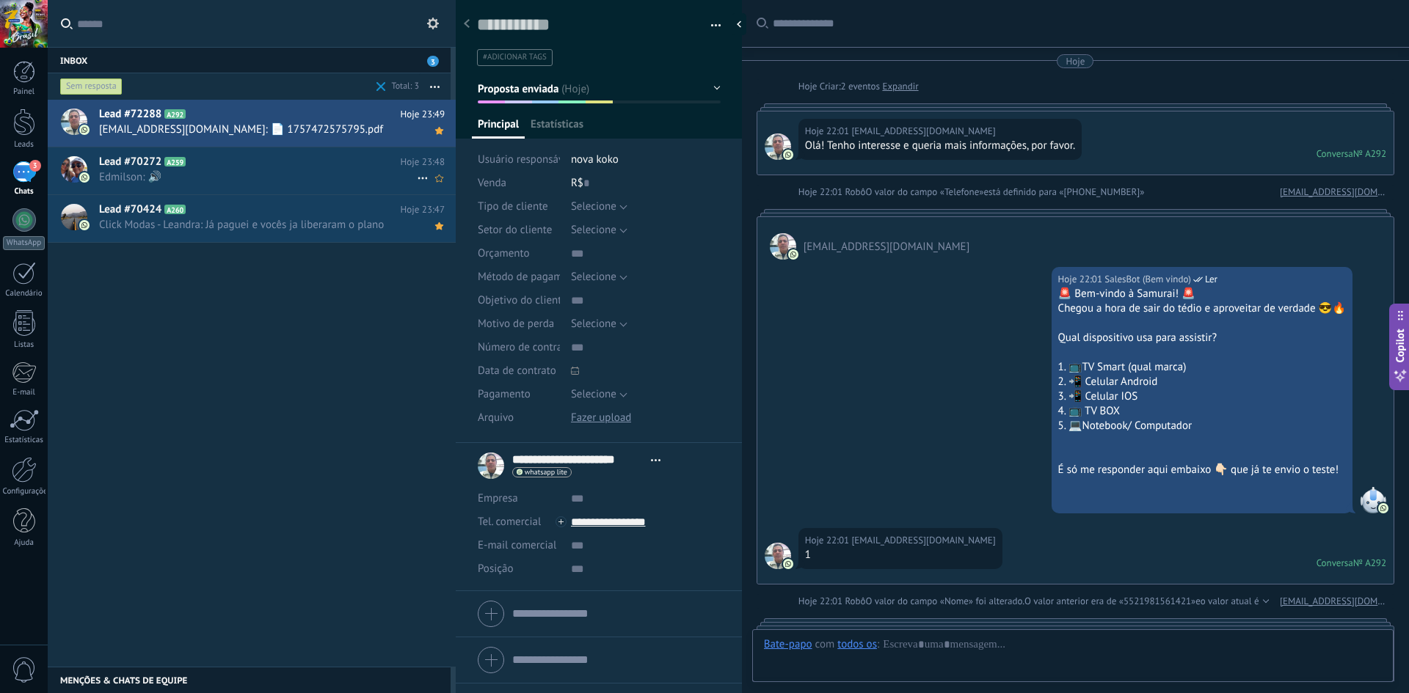
scroll to position [2385, 0]
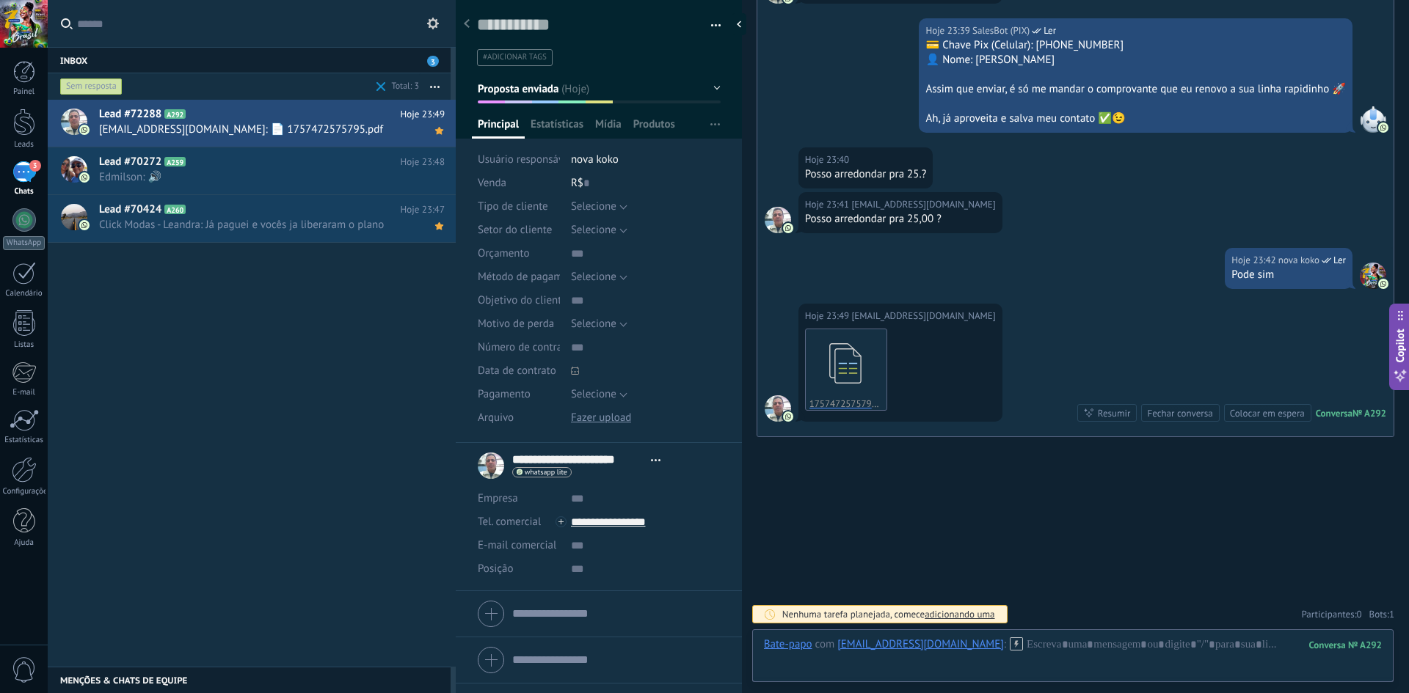
click at [702, 643] on icon at bounding box center [1016, 644] width 13 height 13
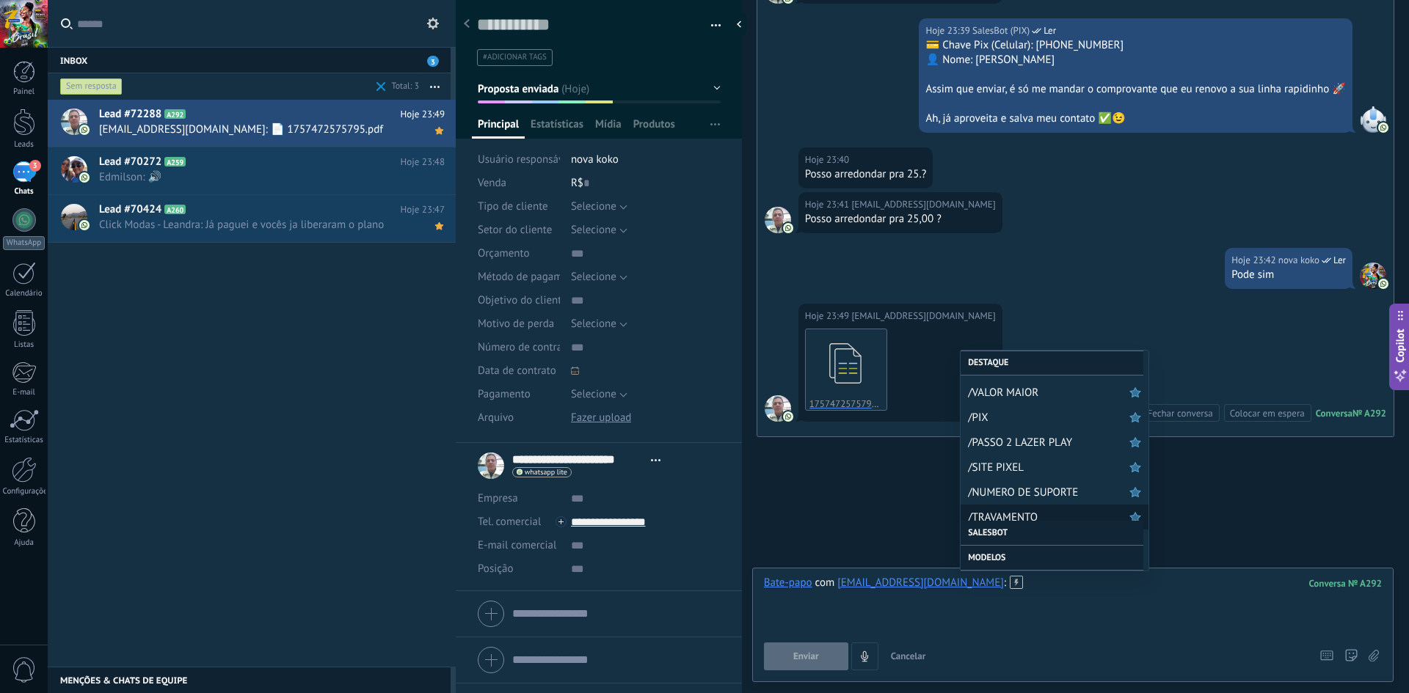
scroll to position [73, 0]
click at [702, 467] on span "/SITE PIXEL" at bounding box center [1048, 465] width 161 height 14
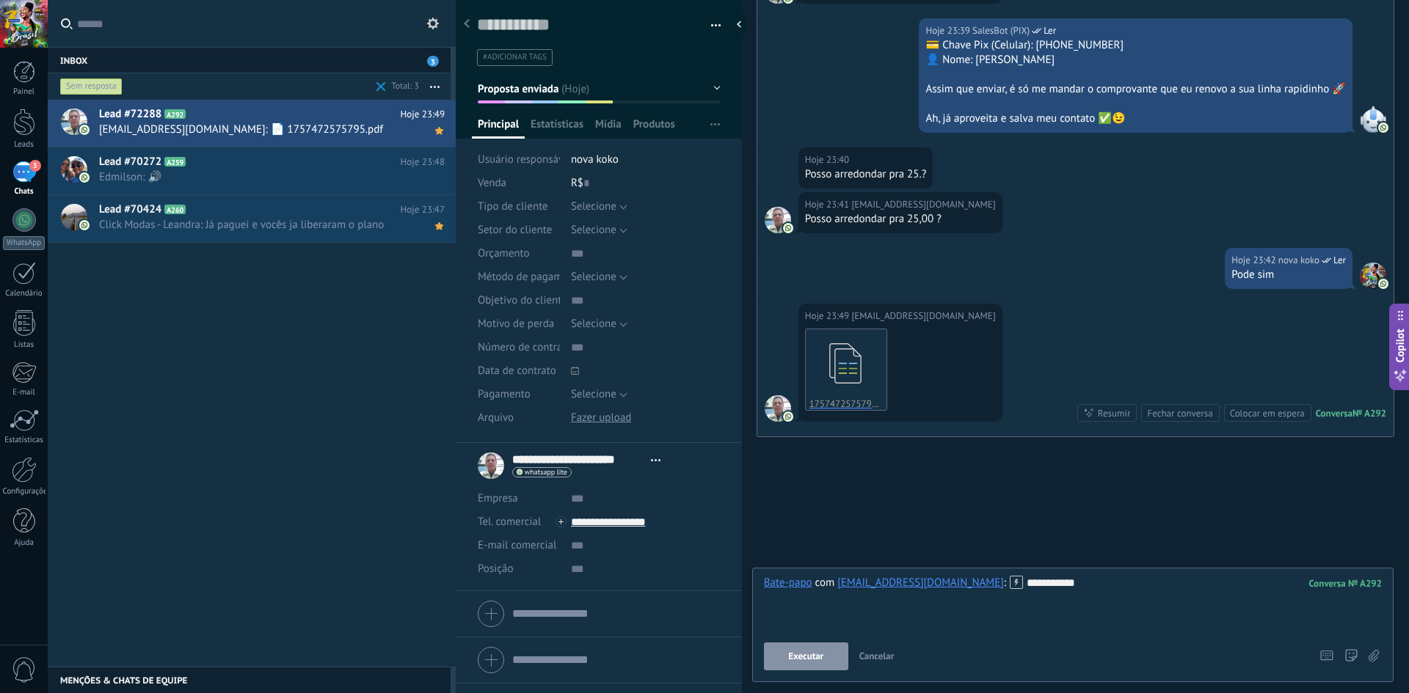
click at [702, 654] on span "Executar" at bounding box center [805, 657] width 35 height 10
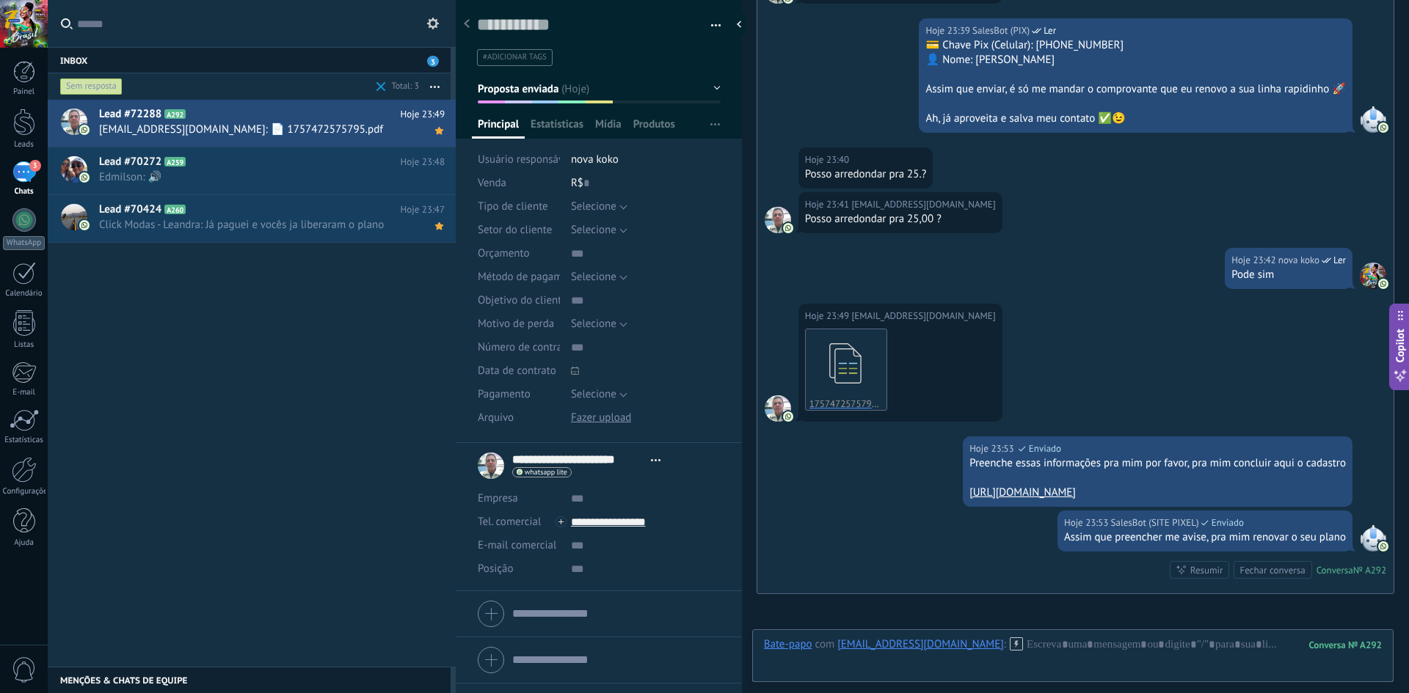
scroll to position [2617, 0]
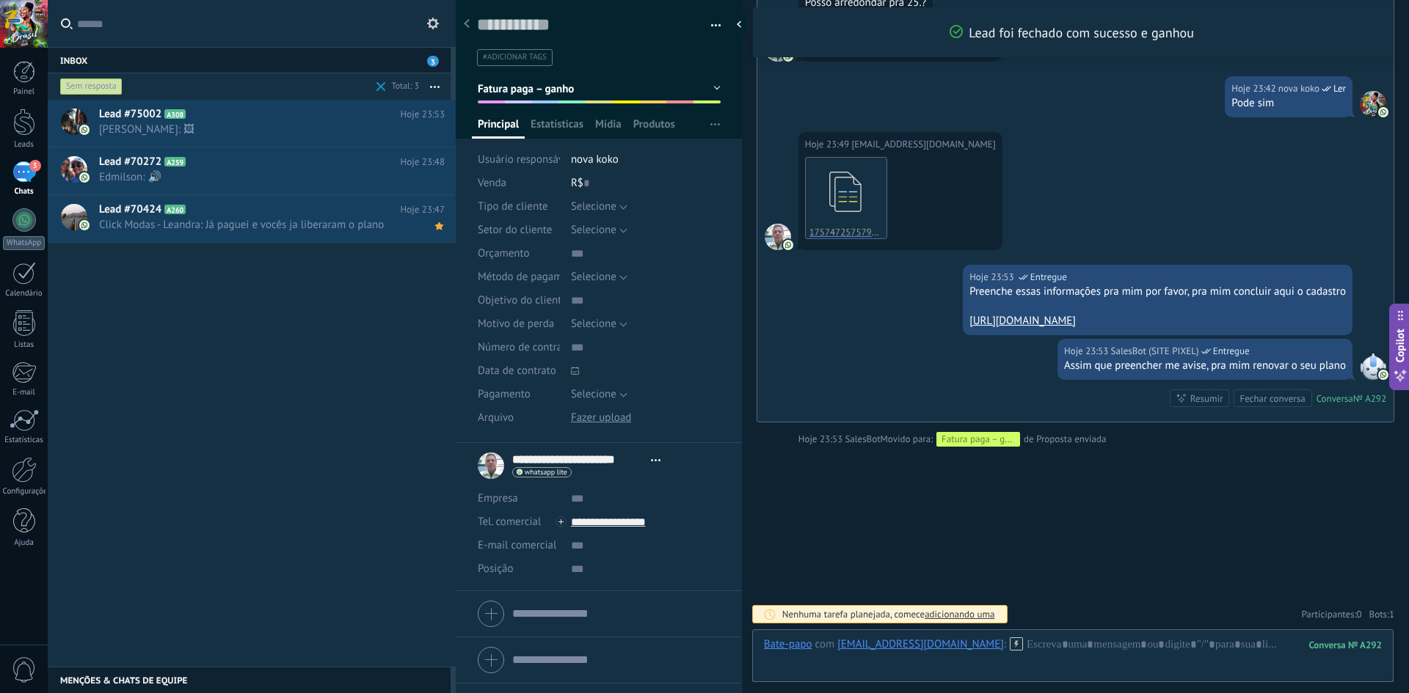
click at [702, 20] on button "button" at bounding box center [710, 26] width 21 height 22
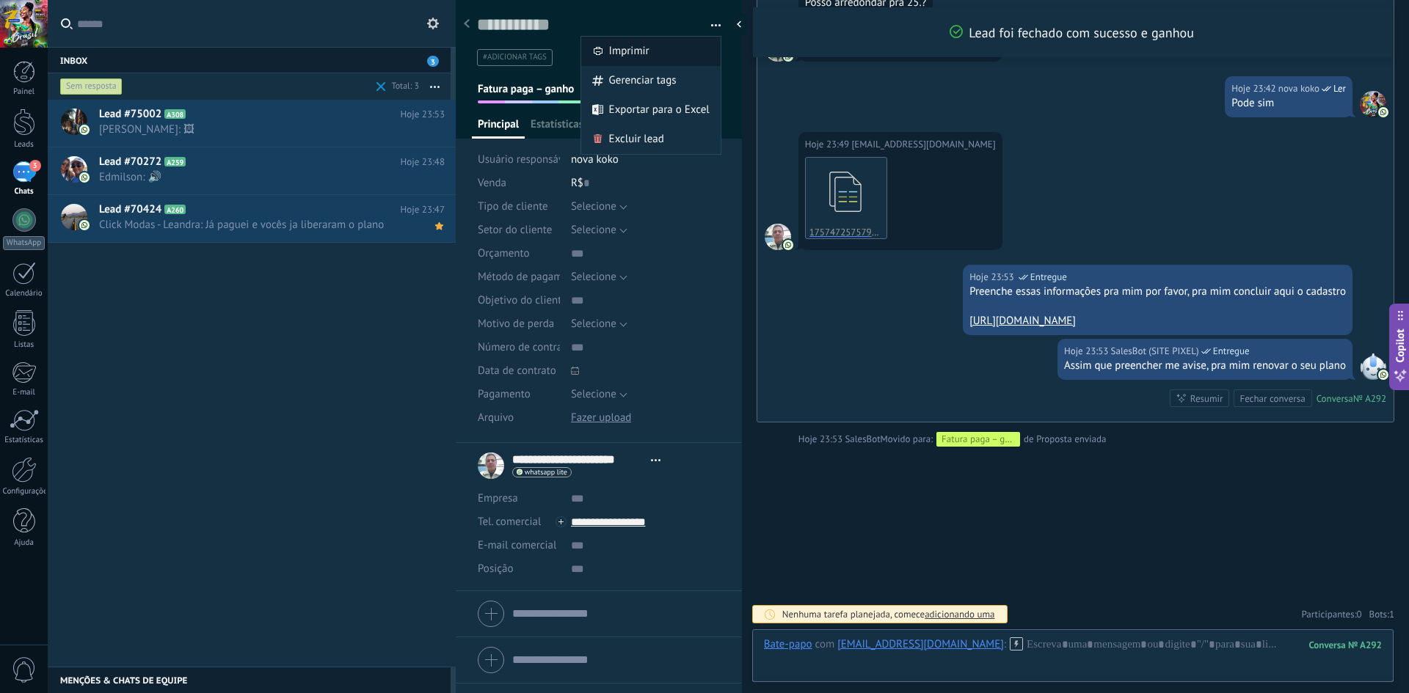
click at [668, 43] on div "Imprimir" at bounding box center [650, 51] width 139 height 29
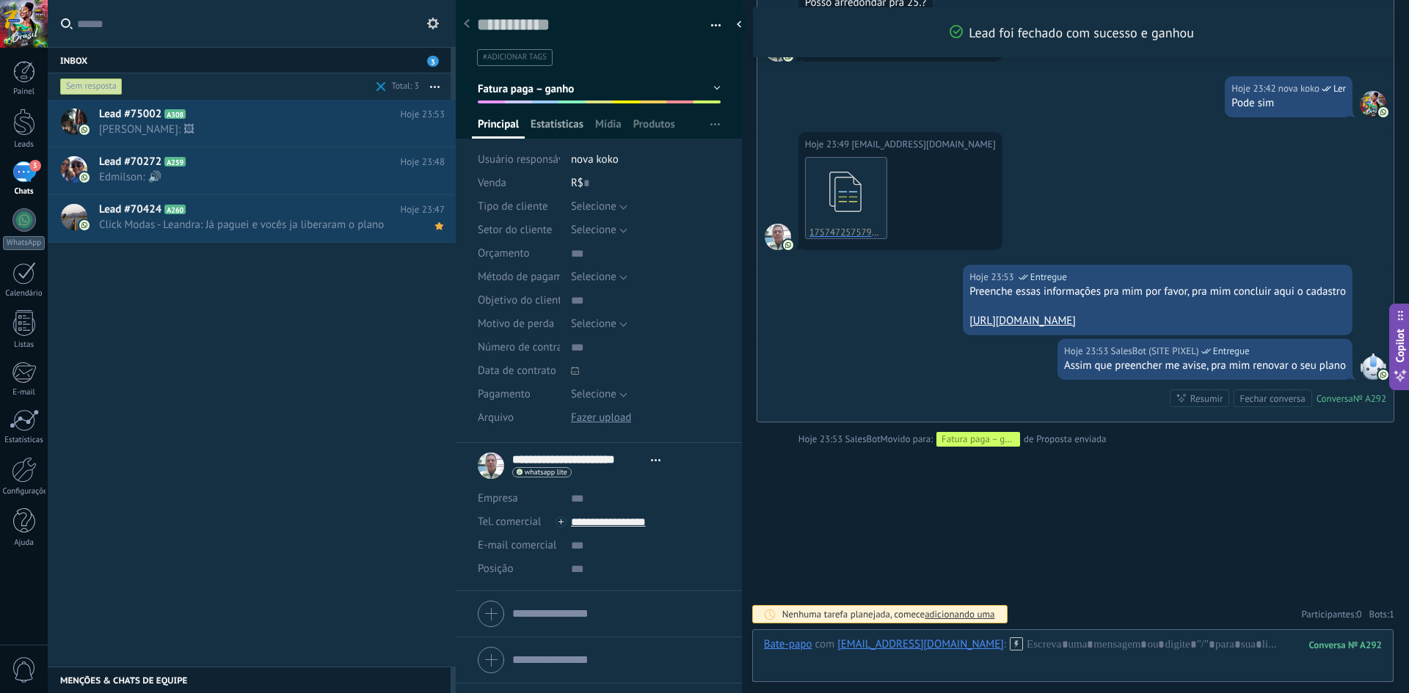
click at [546, 121] on span "Estatísticas" at bounding box center [556, 127] width 53 height 21
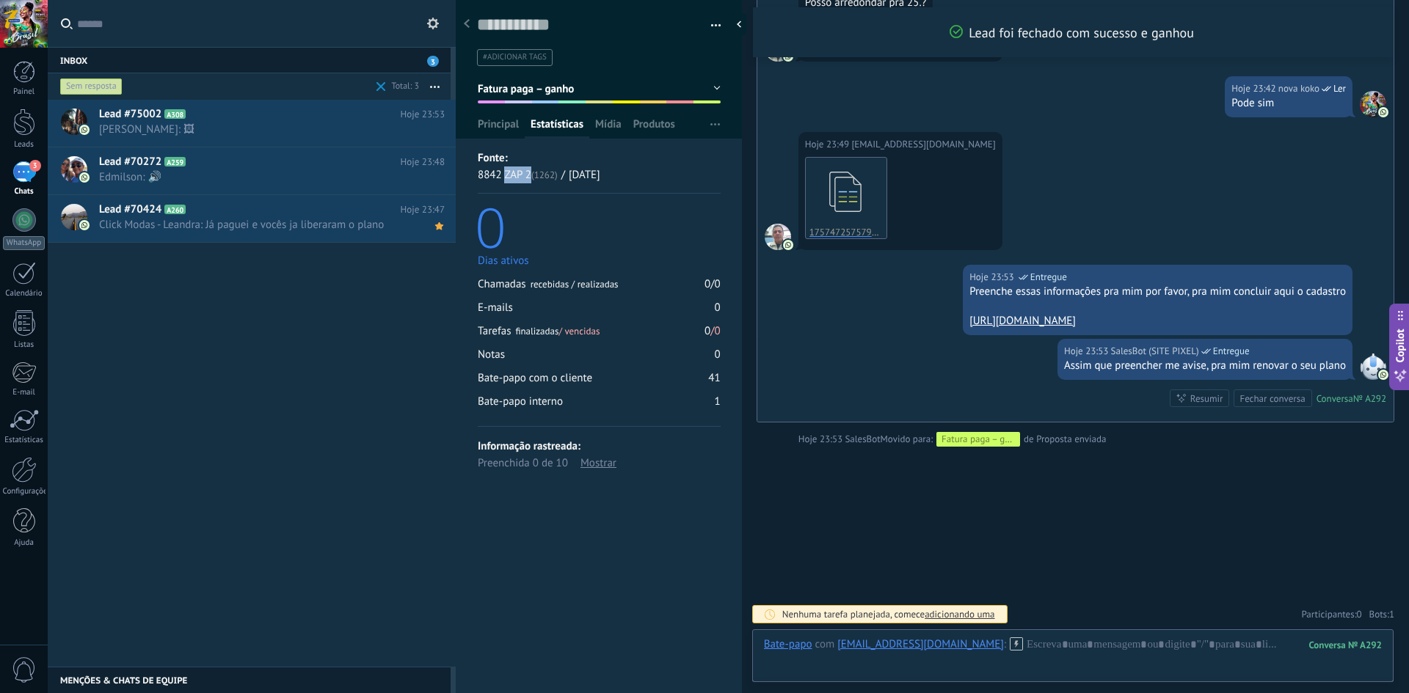
drag, startPoint x: 503, startPoint y: 175, endPoint x: 528, endPoint y: 183, distance: 26.2
click at [528, 183] on div "8842 ZAP 2 (1262)" at bounding box center [518, 175] width 80 height 17
copy div "ZAP 2"
click at [702, 189] on link "1757472575795.pdf Download" at bounding box center [846, 198] width 82 height 82
click at [702, 227] on button "Download" at bounding box center [846, 231] width 81 height 15
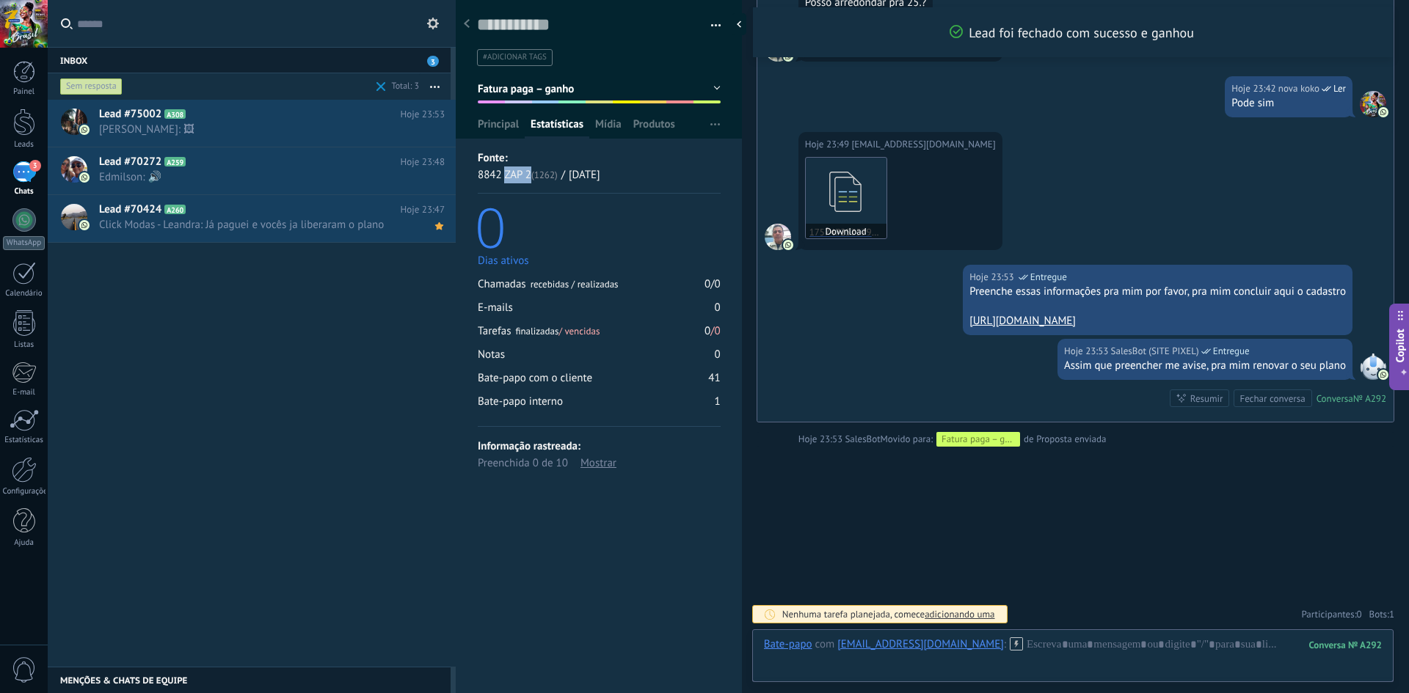
click at [702, 235] on button "Download" at bounding box center [846, 231] width 81 height 15
click at [702, 198] on icon at bounding box center [845, 191] width 57 height 61
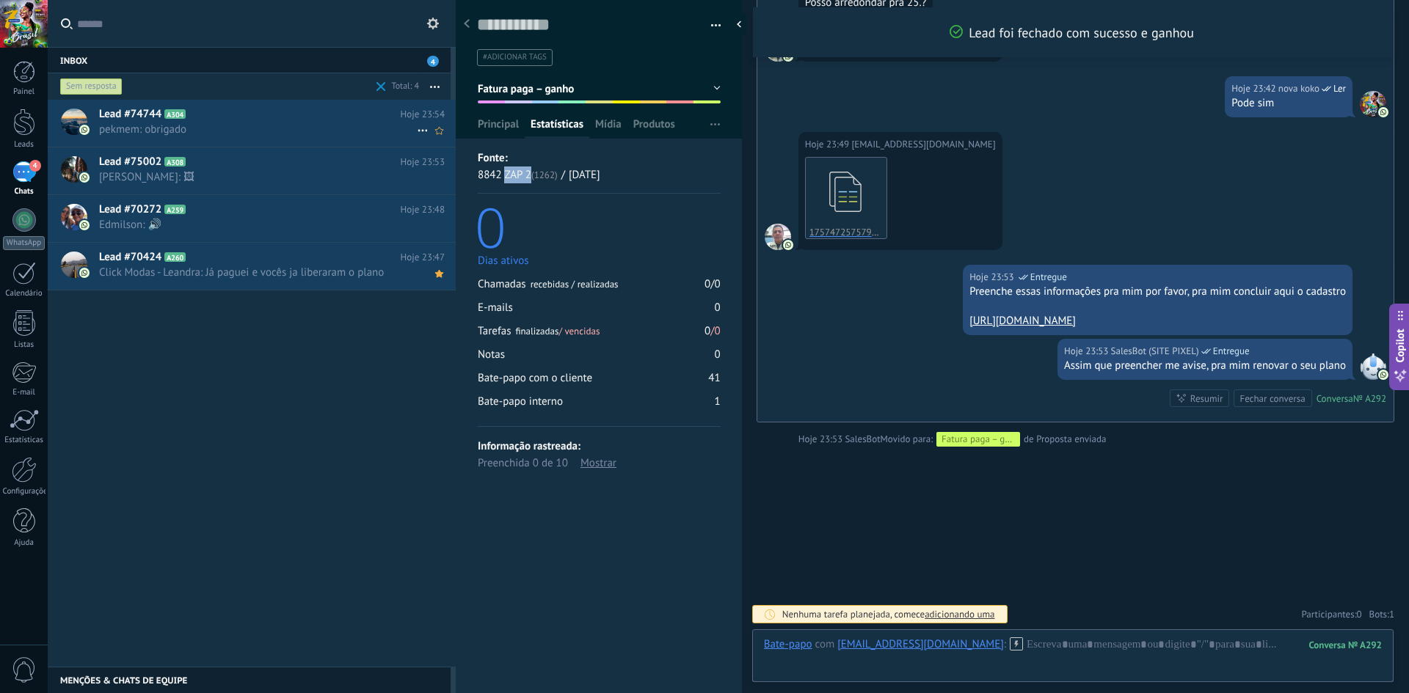
click at [340, 131] on span "pekmem: obrigado" at bounding box center [258, 130] width 318 height 14
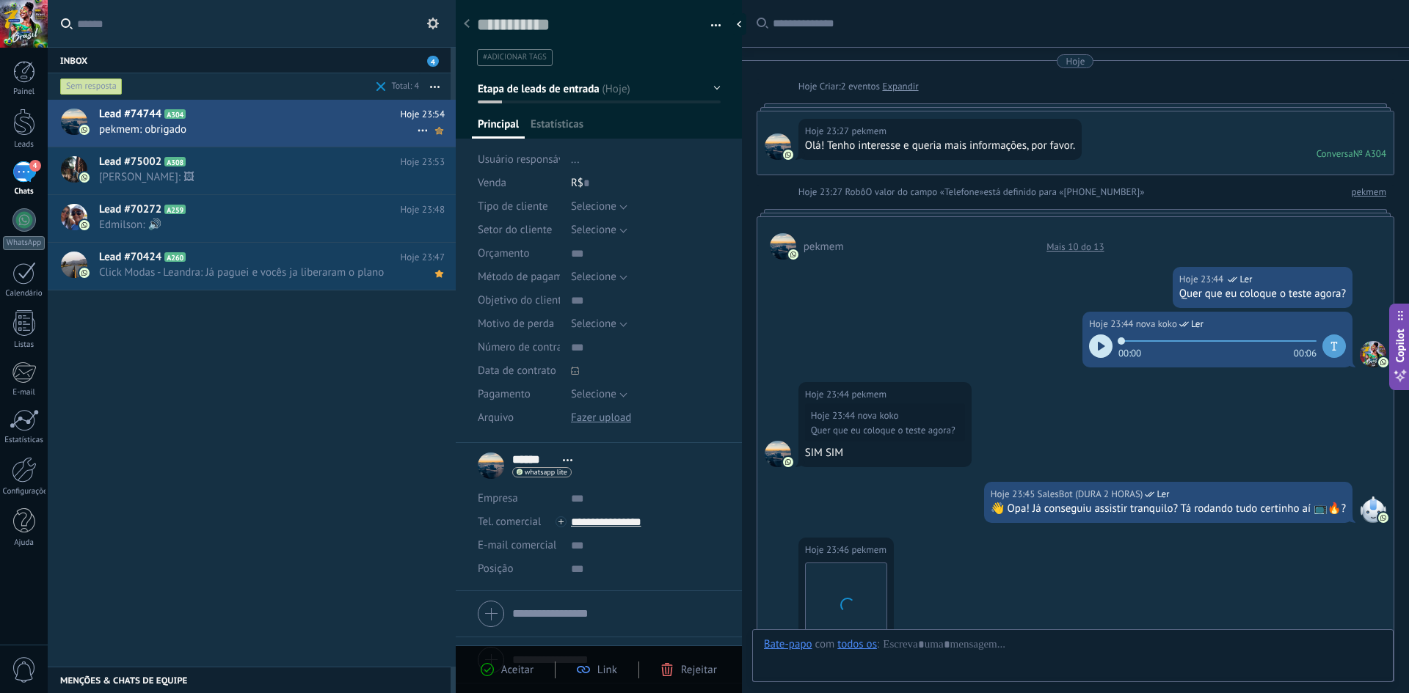
scroll to position [550, 0]
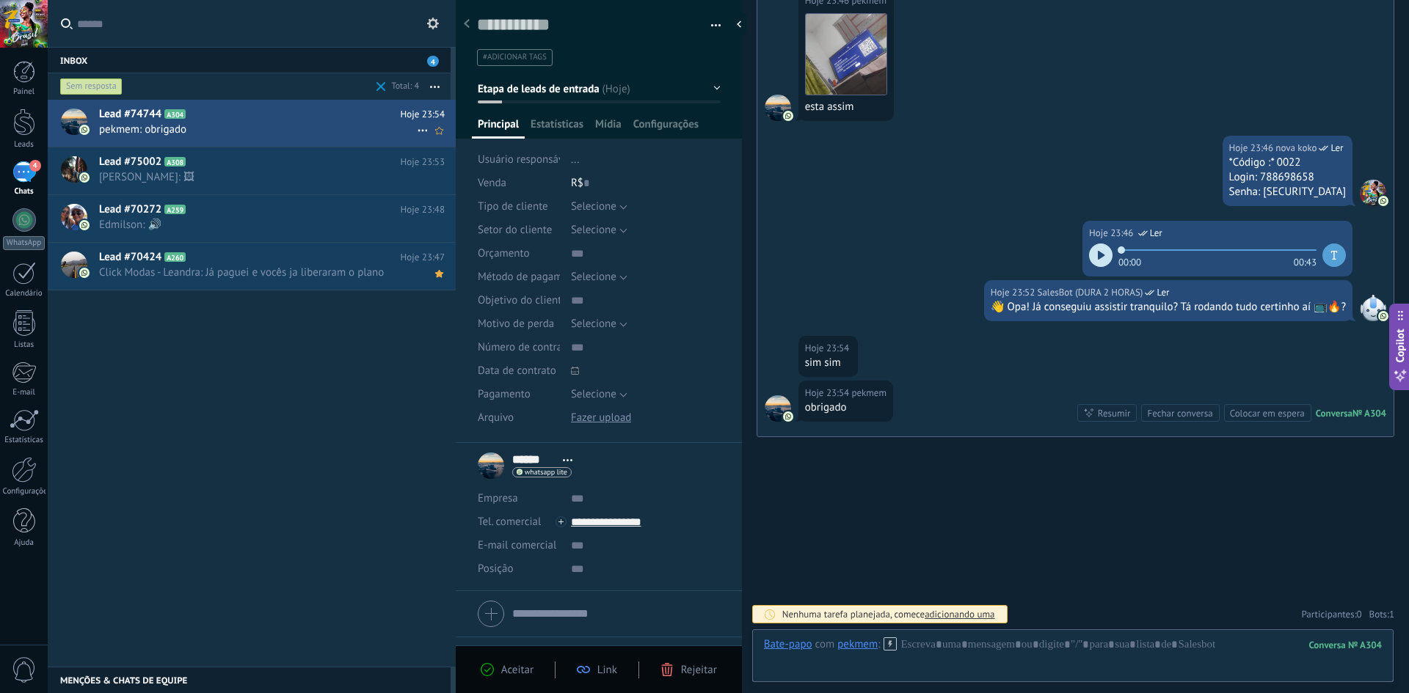
click at [414, 136] on icon at bounding box center [423, 131] width 18 height 18
click at [421, 135] on span at bounding box center [427, 138] width 12 height 10
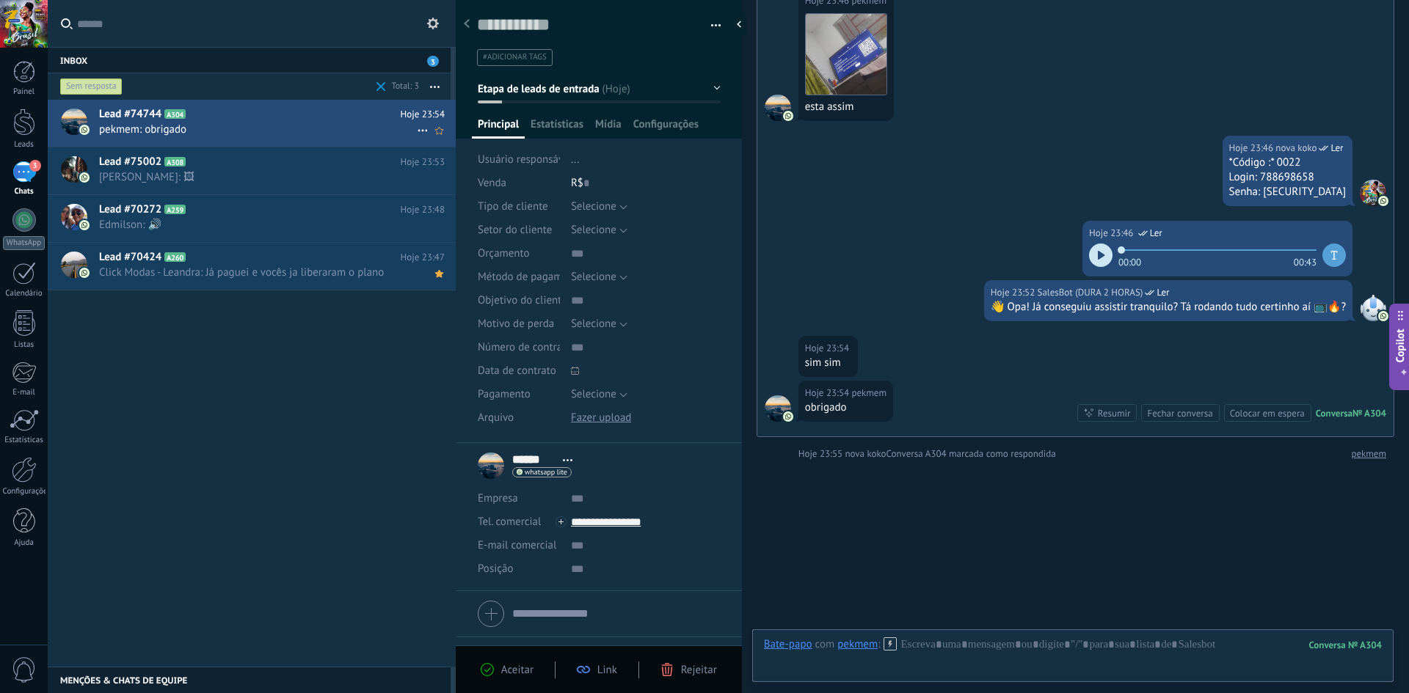
scroll to position [574, 0]
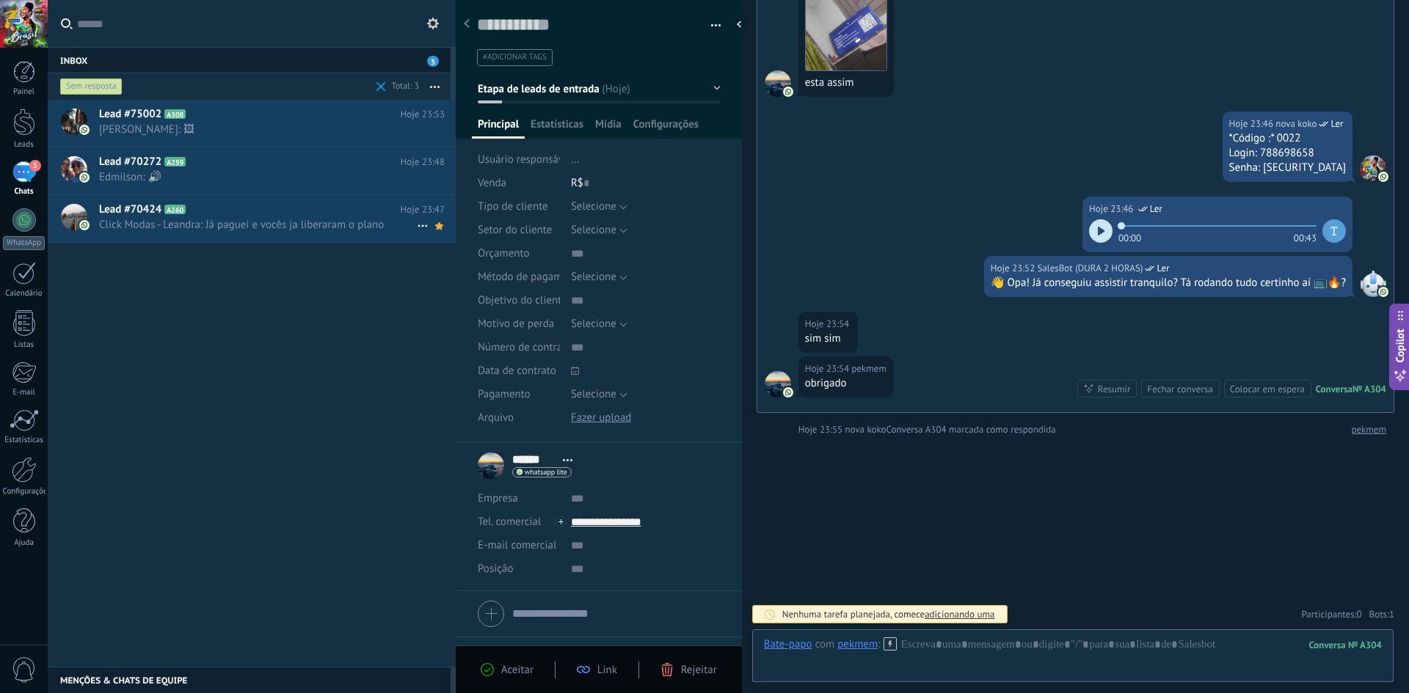
click at [416, 222] on icon at bounding box center [423, 226] width 18 height 18
click at [417, 235] on li "Marcar como respondida" at bounding box center [487, 233] width 154 height 29
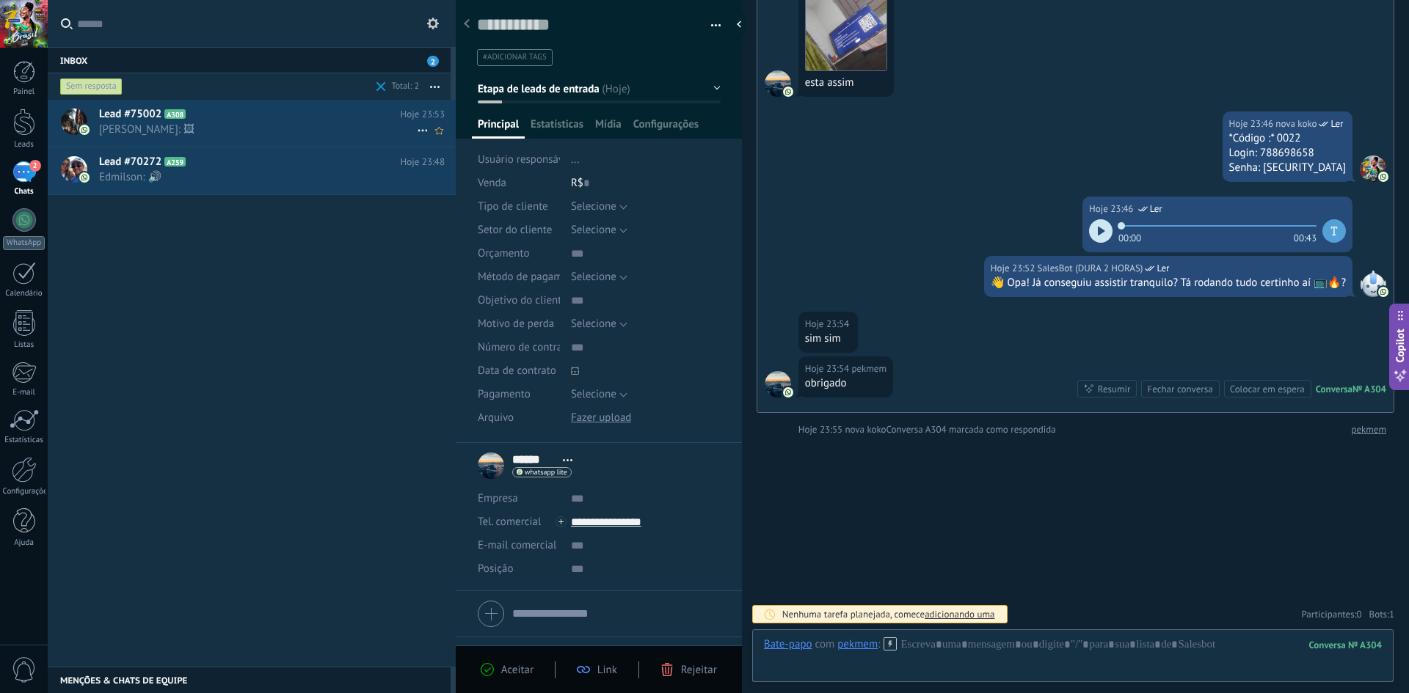
click at [255, 128] on span "[PERSON_NAME]: 🖼" at bounding box center [258, 130] width 318 height 14
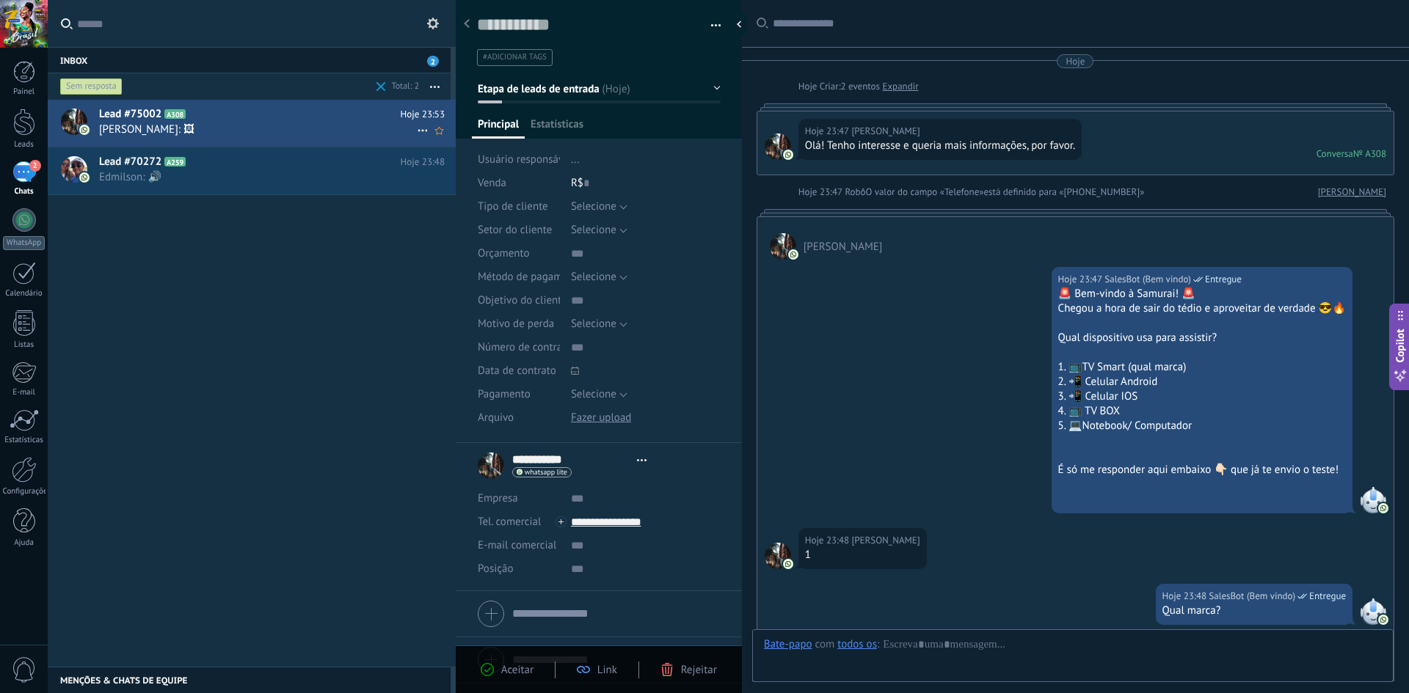
type textarea "**********"
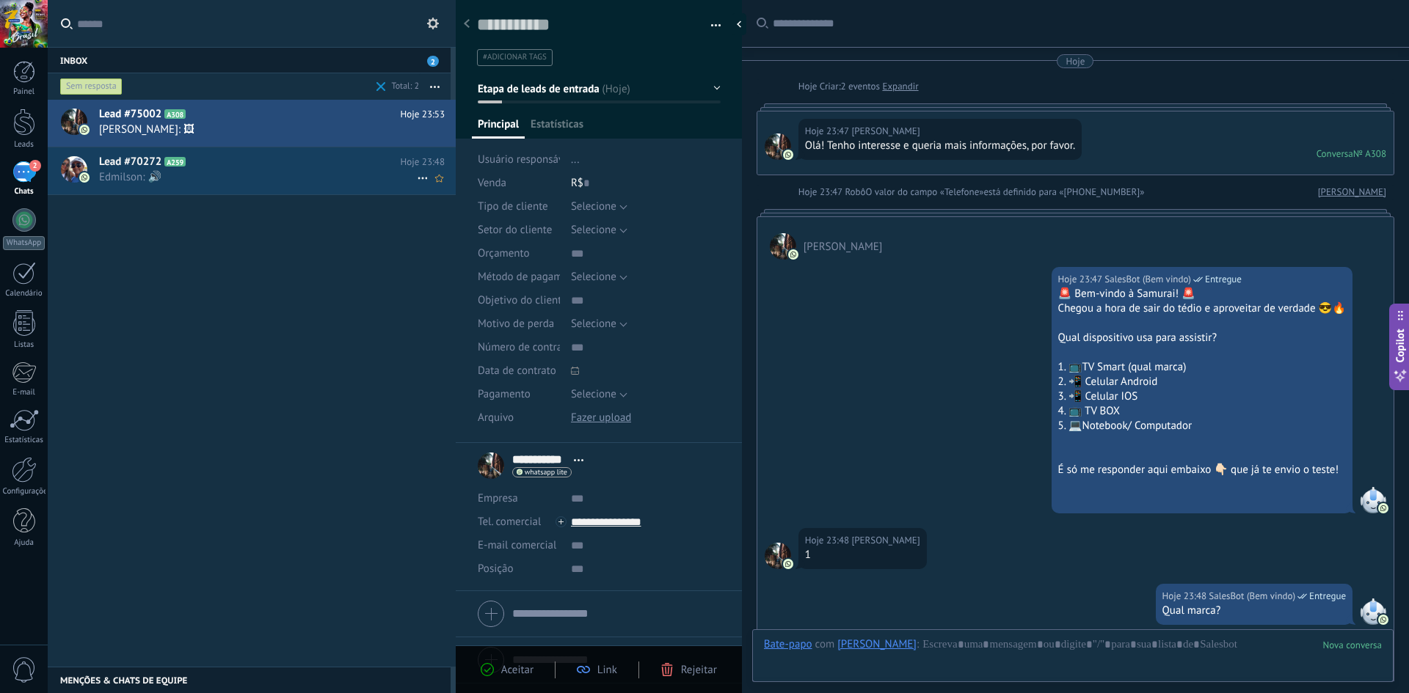
scroll to position [787, 0]
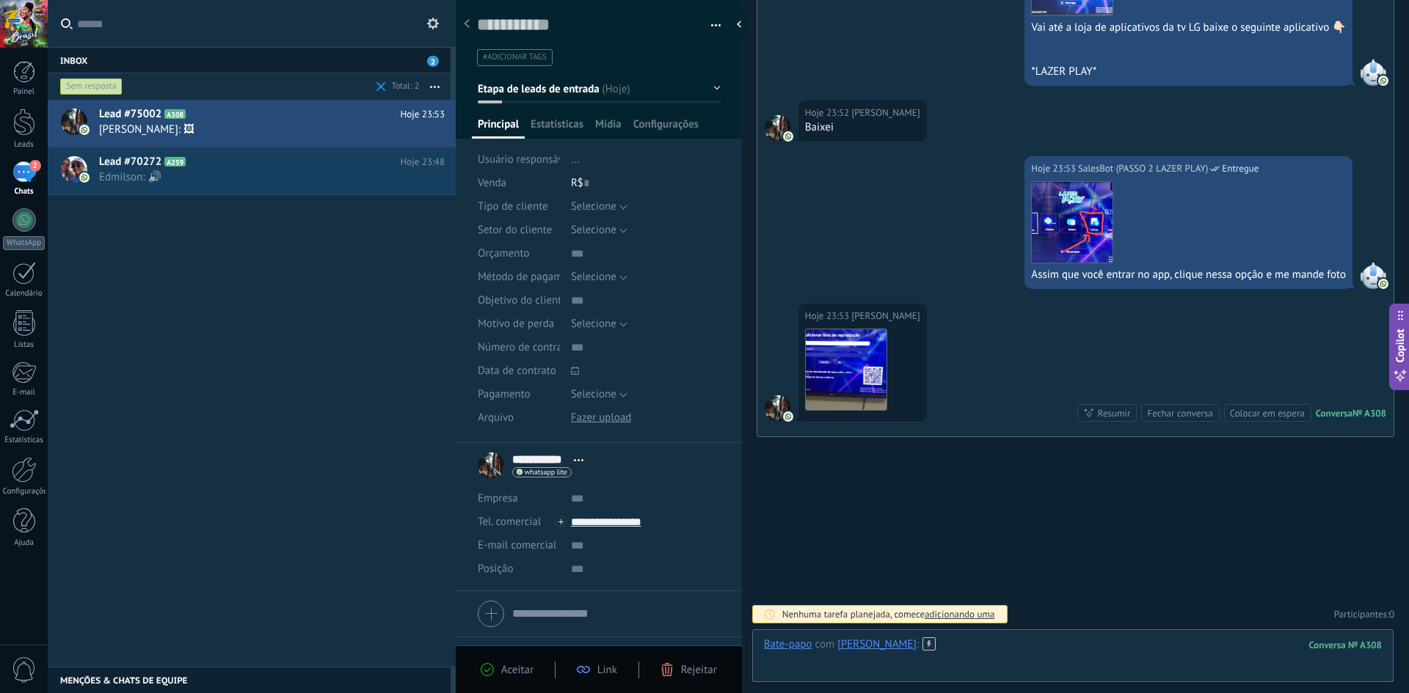
click at [702, 641] on div at bounding box center [1073, 660] width 618 height 44
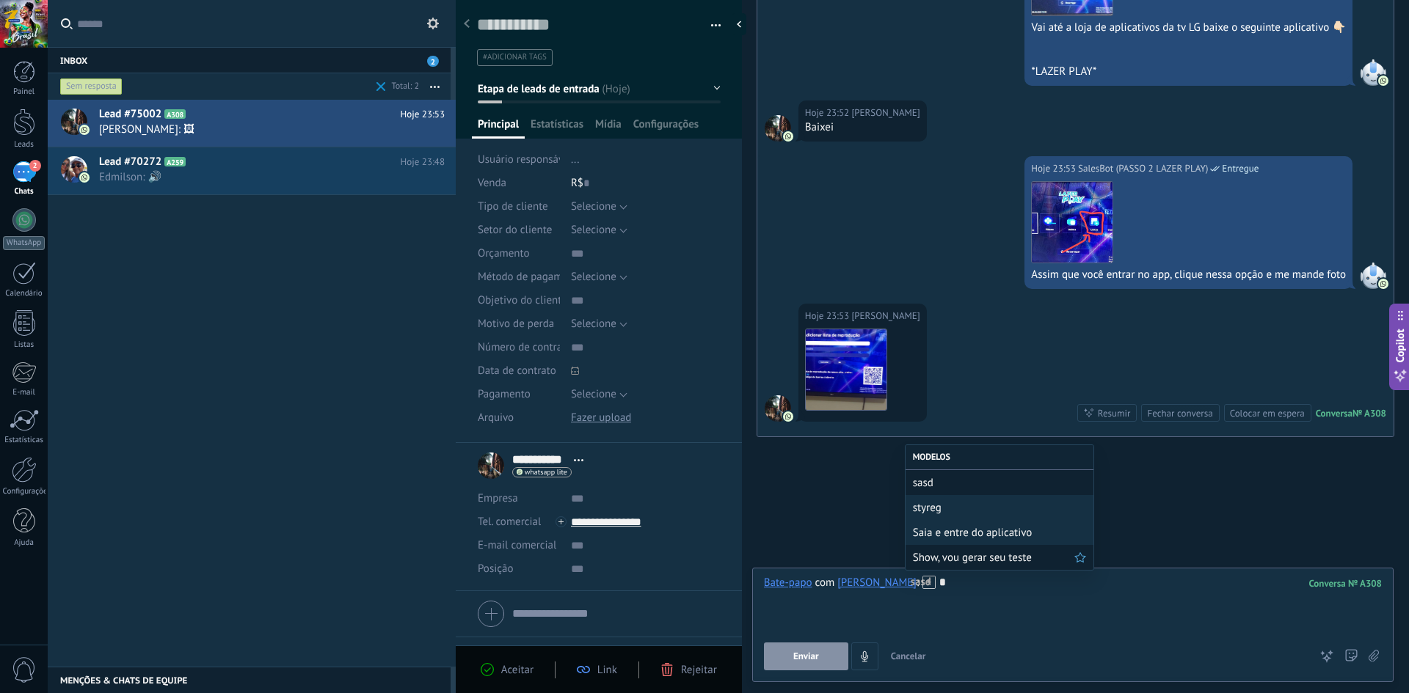
click at [702, 561] on span "Show, vou gerar seu teste" at bounding box center [993, 558] width 161 height 14
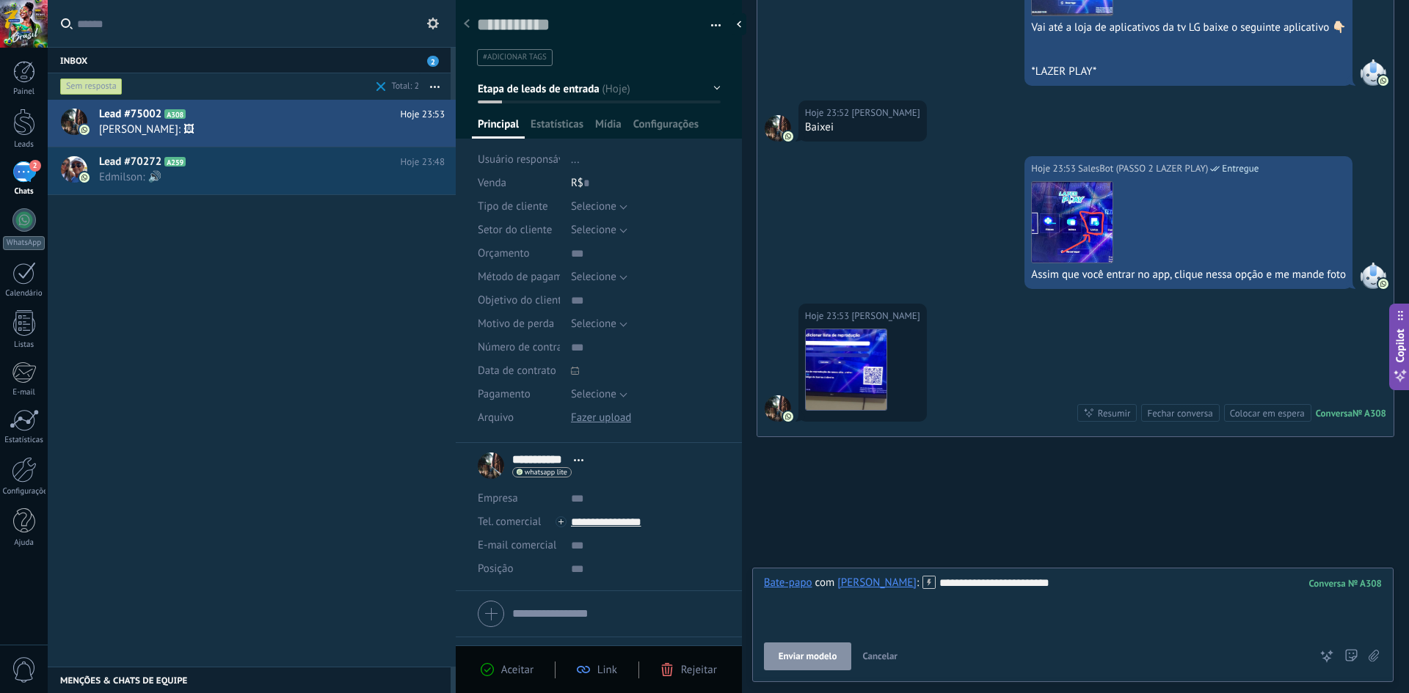
click at [702, 659] on span "Enviar modelo" at bounding box center [807, 657] width 59 height 10
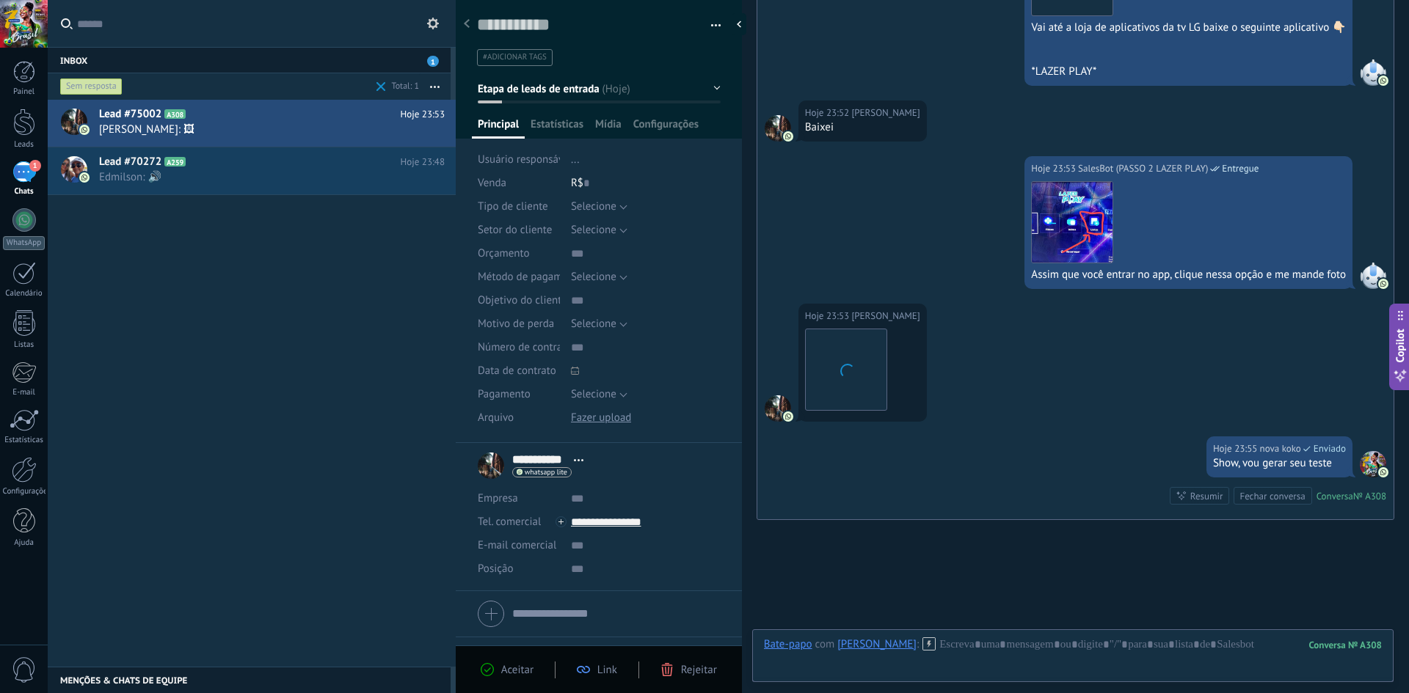
scroll to position [869, 0]
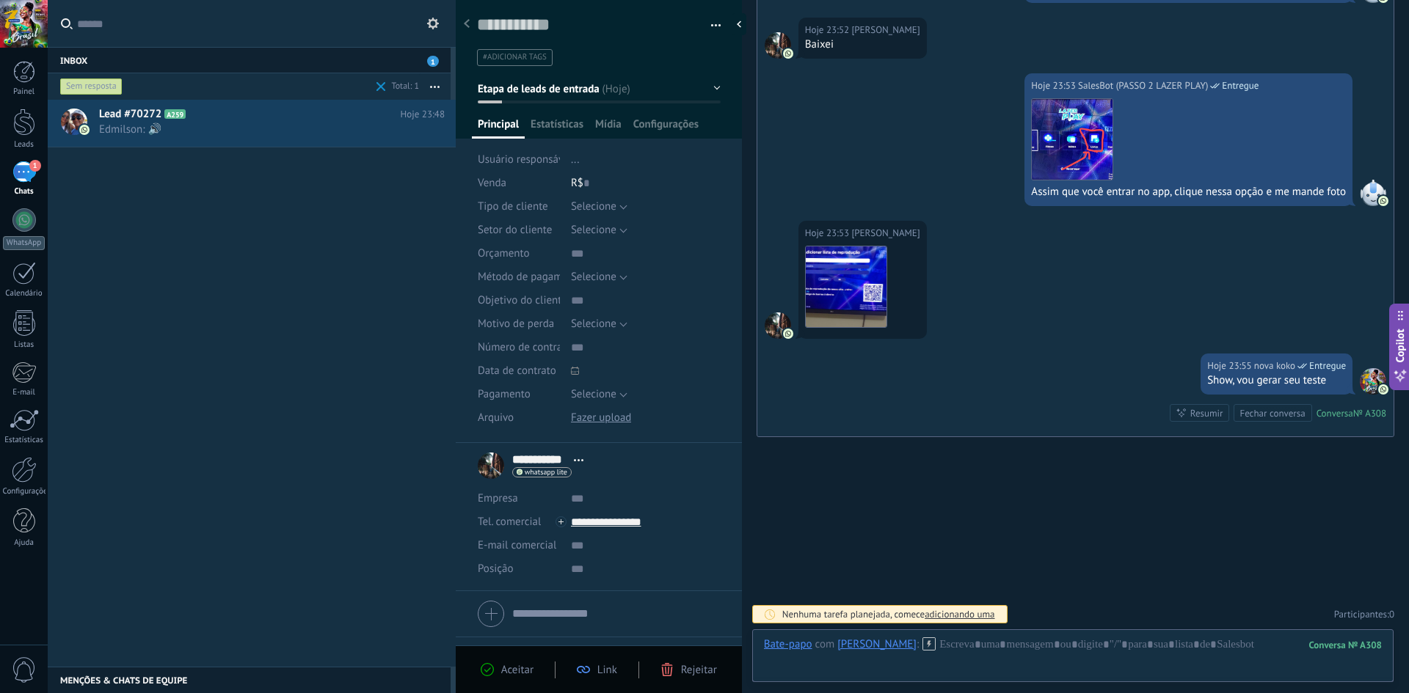
drag, startPoint x: 718, startPoint y: 15, endPoint x: 712, endPoint y: 22, distance: 9.9
click at [702, 15] on div "Salvar e criar Imprimir Gerenciar tags Exportar para o Excel" at bounding box center [599, 28] width 287 height 76
click at [702, 22] on button "button" at bounding box center [710, 26] width 21 height 22
click at [649, 48] on div "Imprimir" at bounding box center [650, 51] width 139 height 29
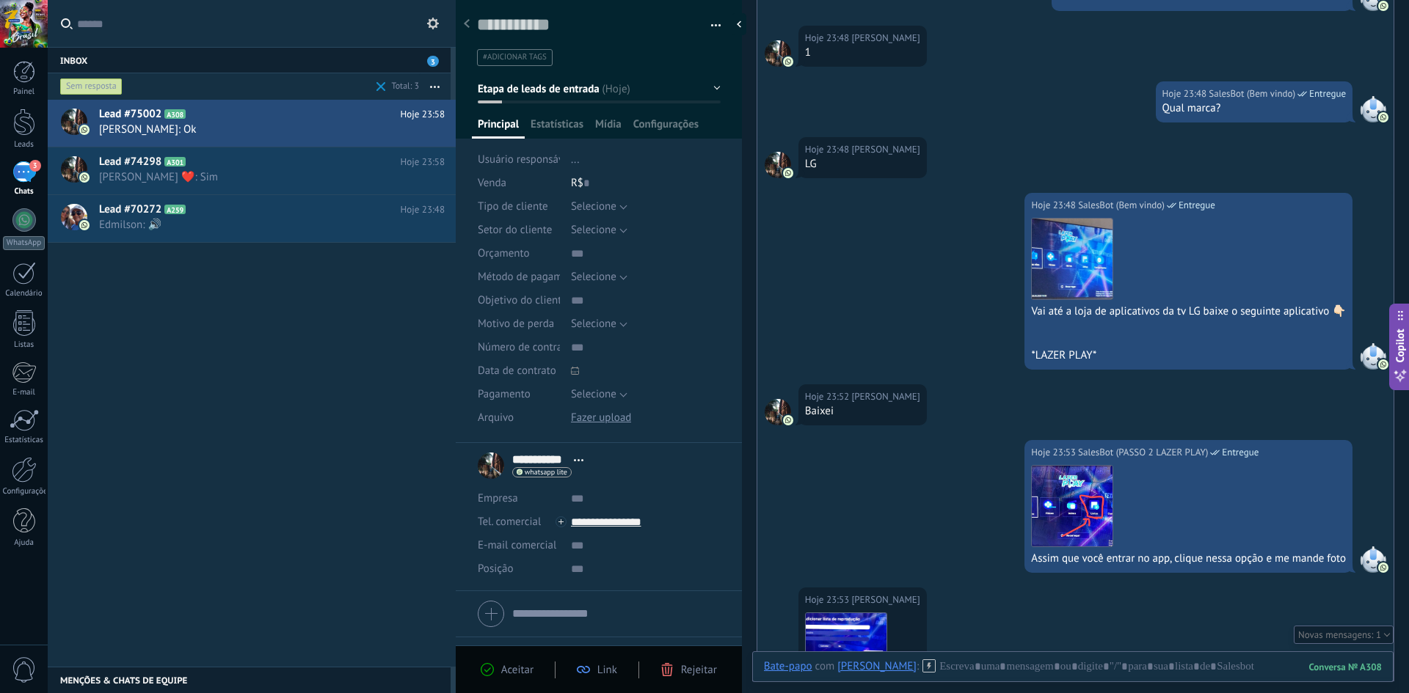
scroll to position [578, 0]
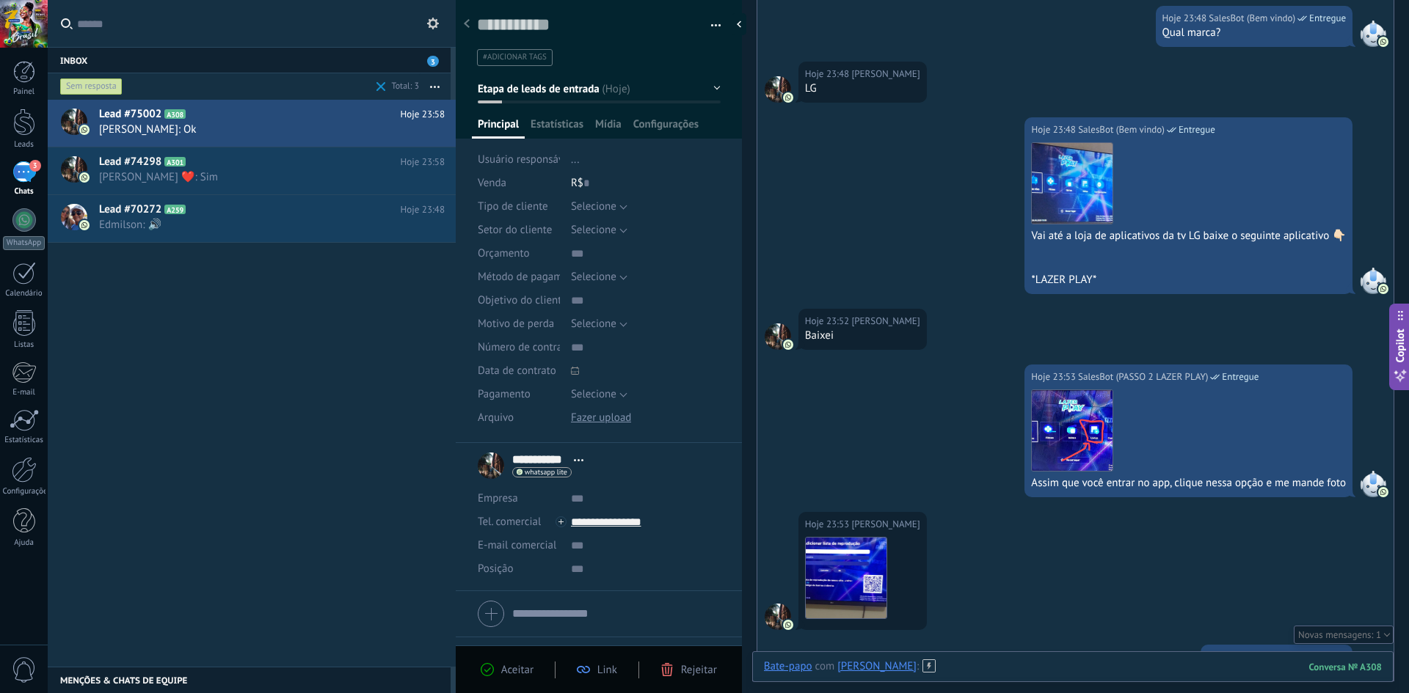
click at [702, 666] on div at bounding box center [1073, 682] width 618 height 44
paste div
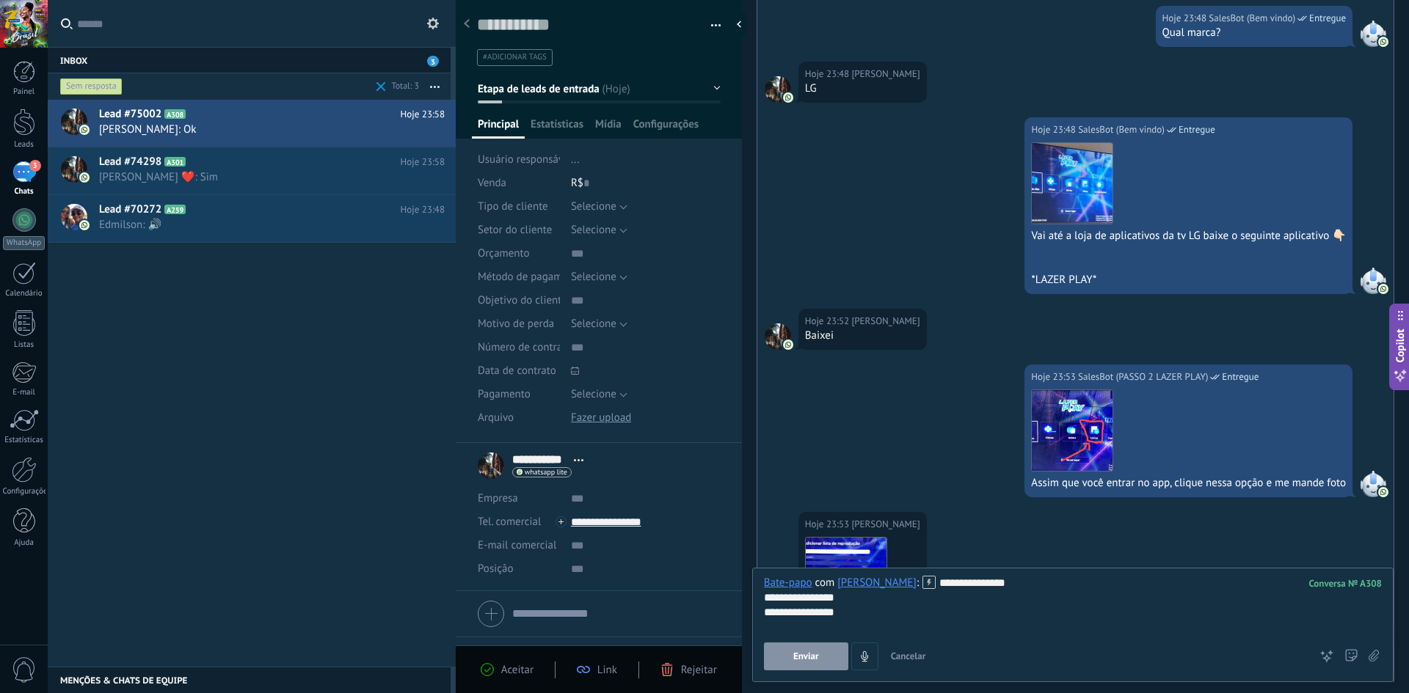
click at [702, 662] on span "Enviar" at bounding box center [806, 657] width 26 height 10
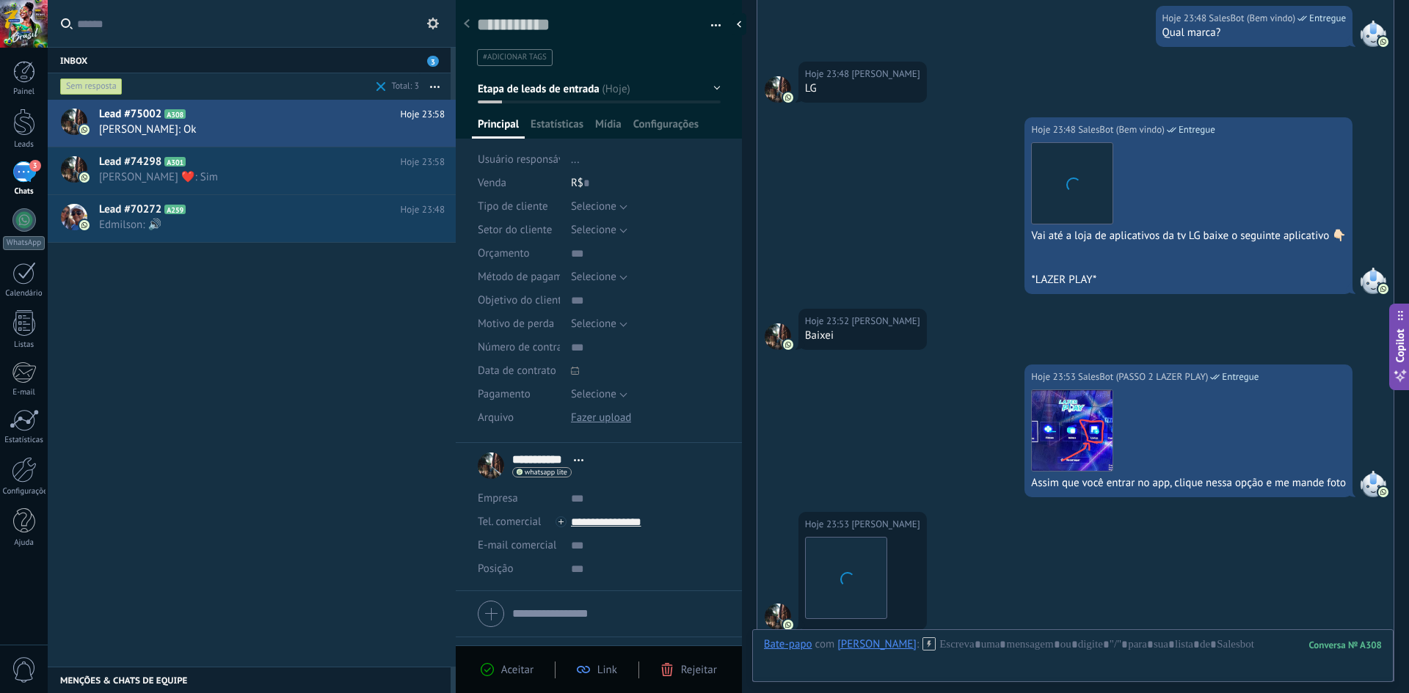
scroll to position [1054, 0]
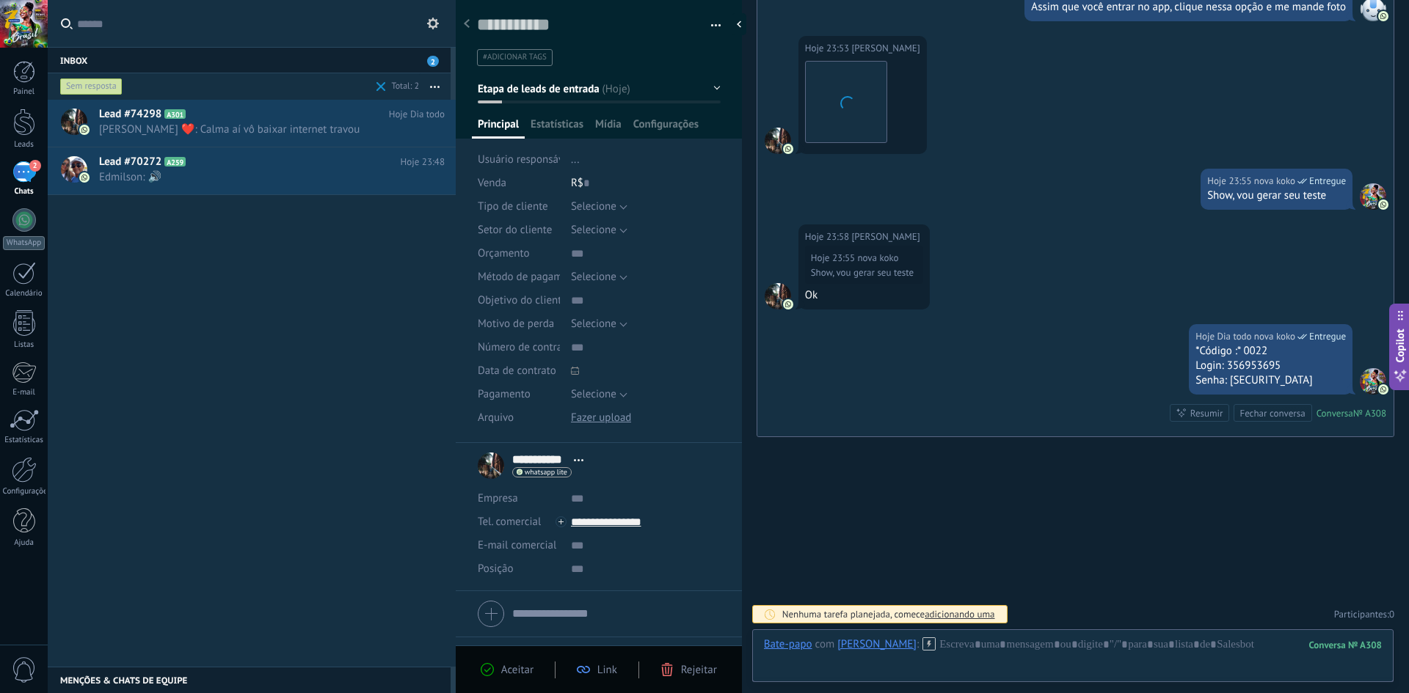
click at [702, 642] on icon at bounding box center [928, 644] width 13 height 13
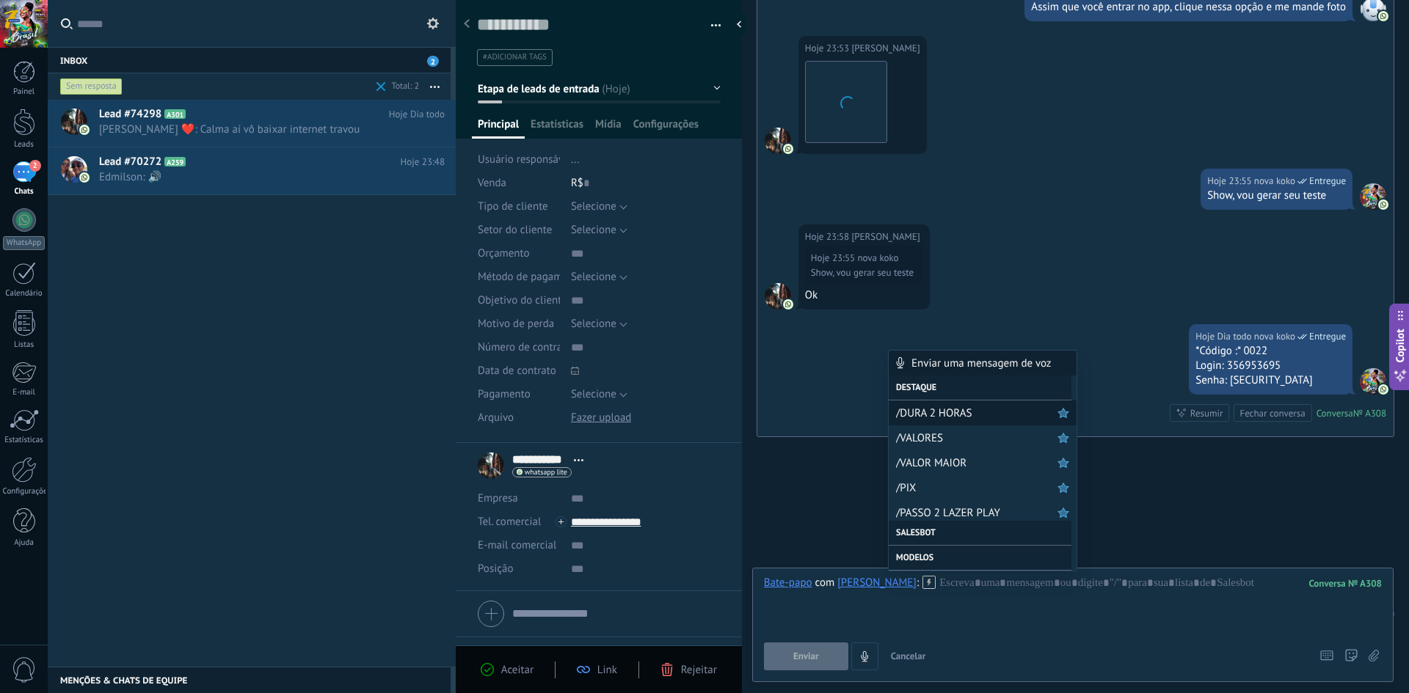
click at [702, 417] on span "/DURA 2 HORAS" at bounding box center [976, 413] width 161 height 14
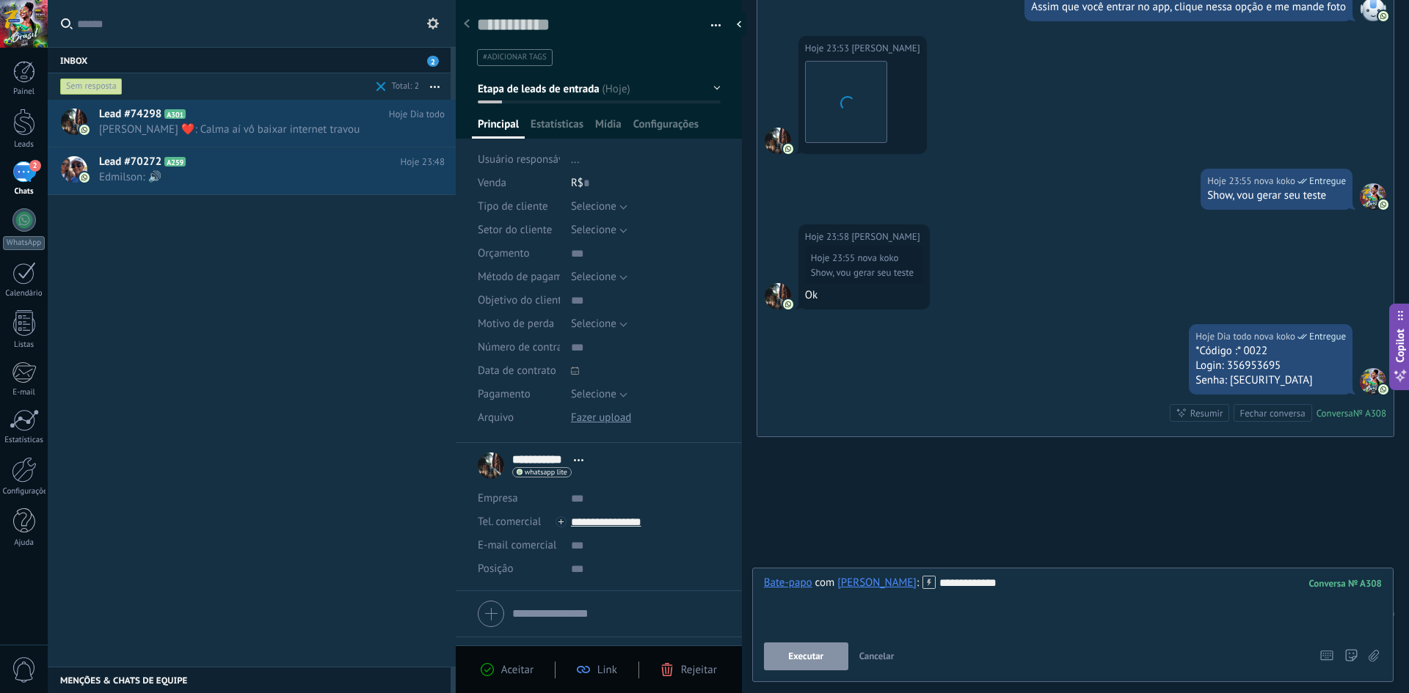
click at [702, 657] on span "Executar" at bounding box center [805, 657] width 35 height 10
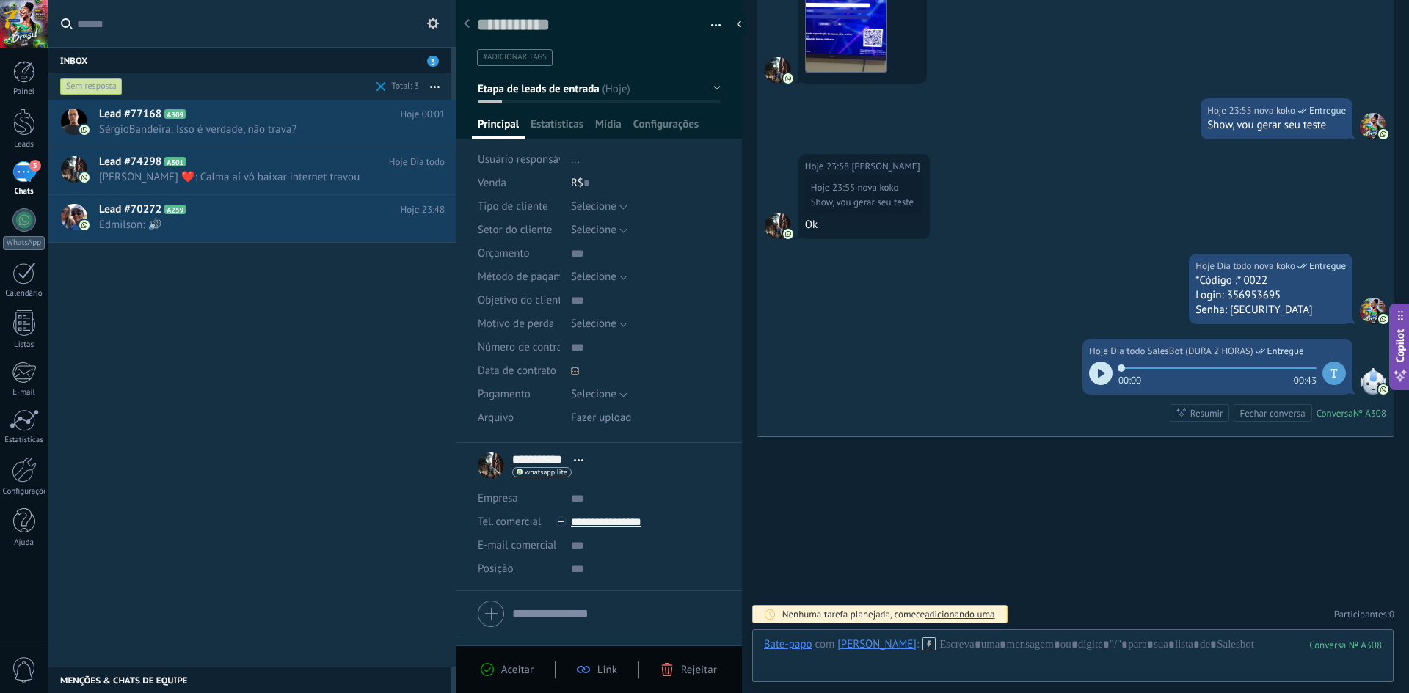
scroll to position [1131, 0]
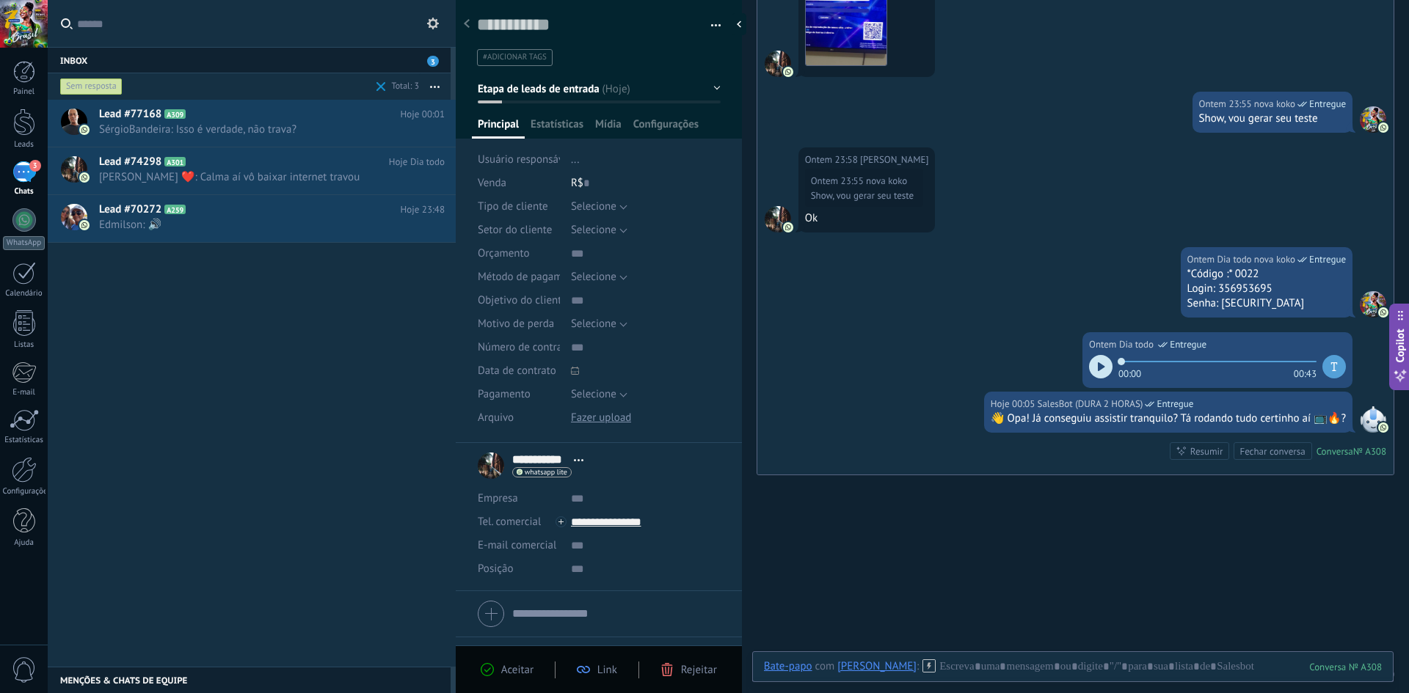
click at [378, 84] on span at bounding box center [381, 87] width 10 height 10
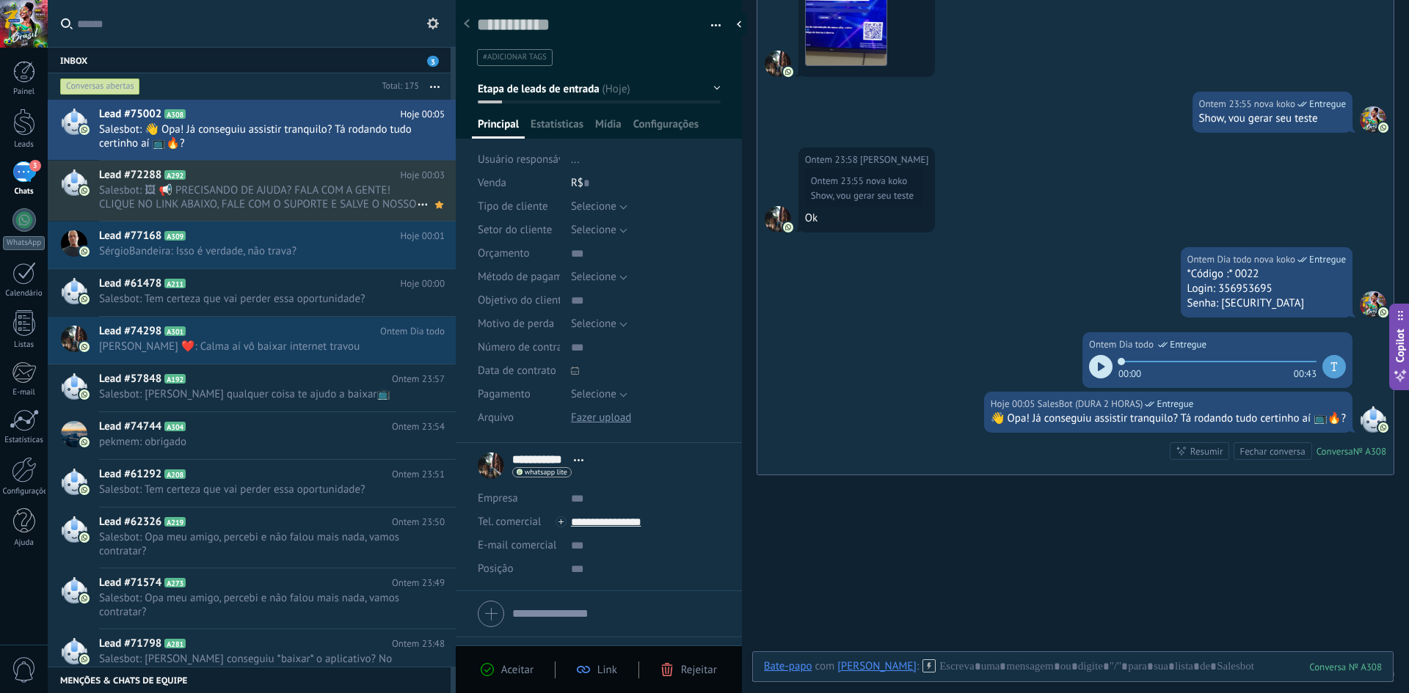
click at [259, 193] on span "Salesbot: 🖼 📢 PRECISANDO DE AJUDA? FALA COM A GENTE! CLIQUE NO LINK ABAIXO, FAL…" at bounding box center [258, 197] width 318 height 28
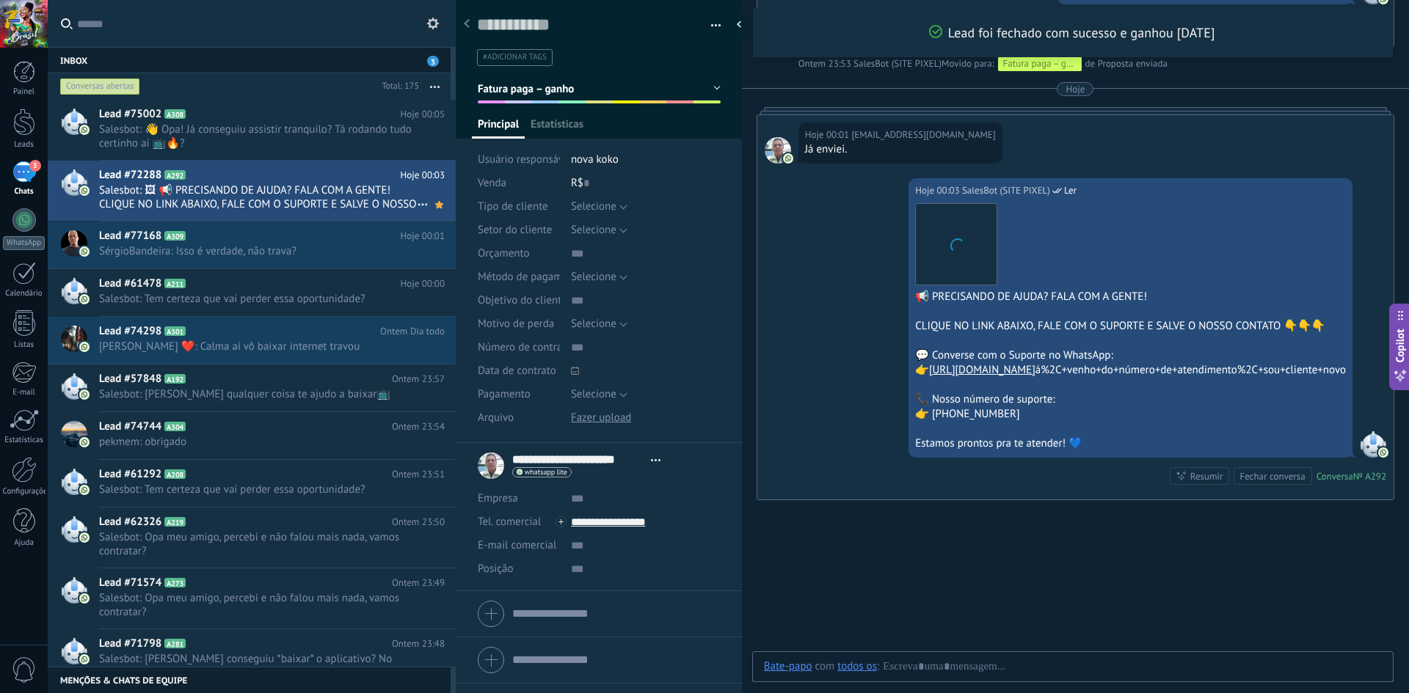
scroll to position [22, 0]
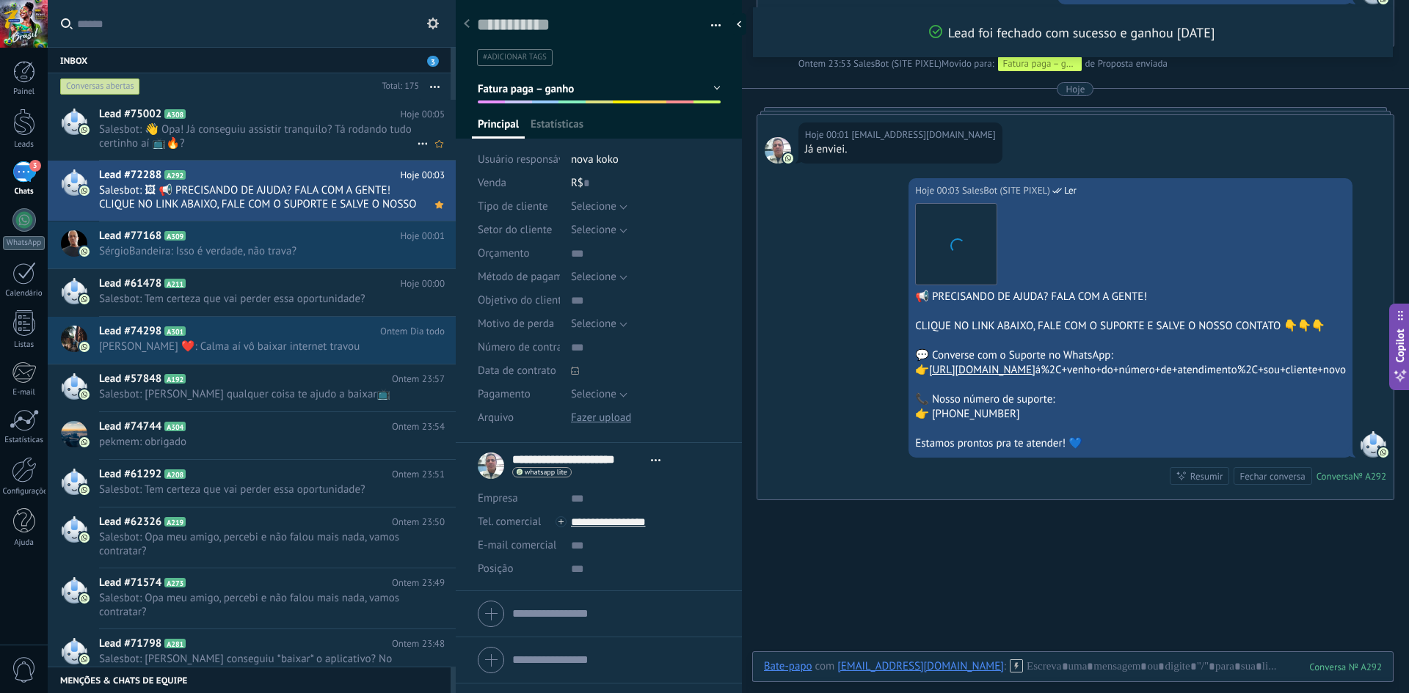
click at [256, 121] on h2 "Lead #75002 A308" at bounding box center [250, 114] width 302 height 15
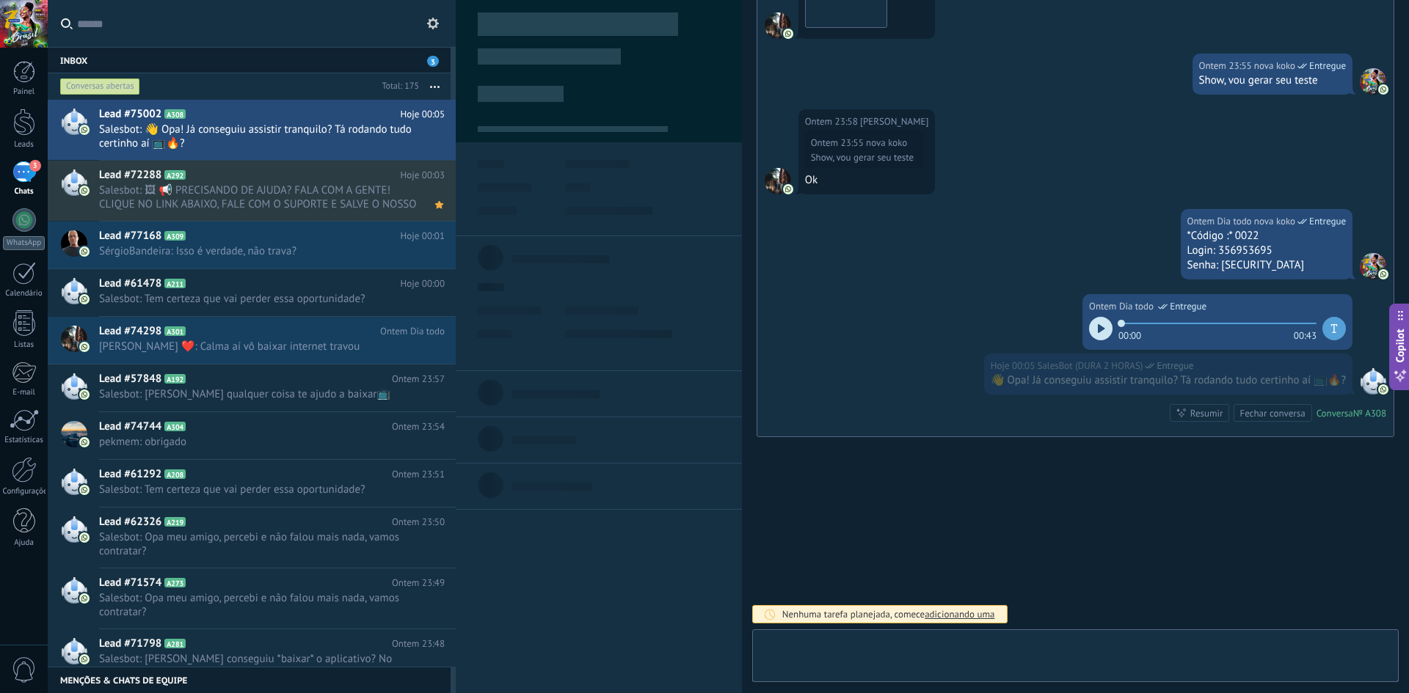
scroll to position [22, 0]
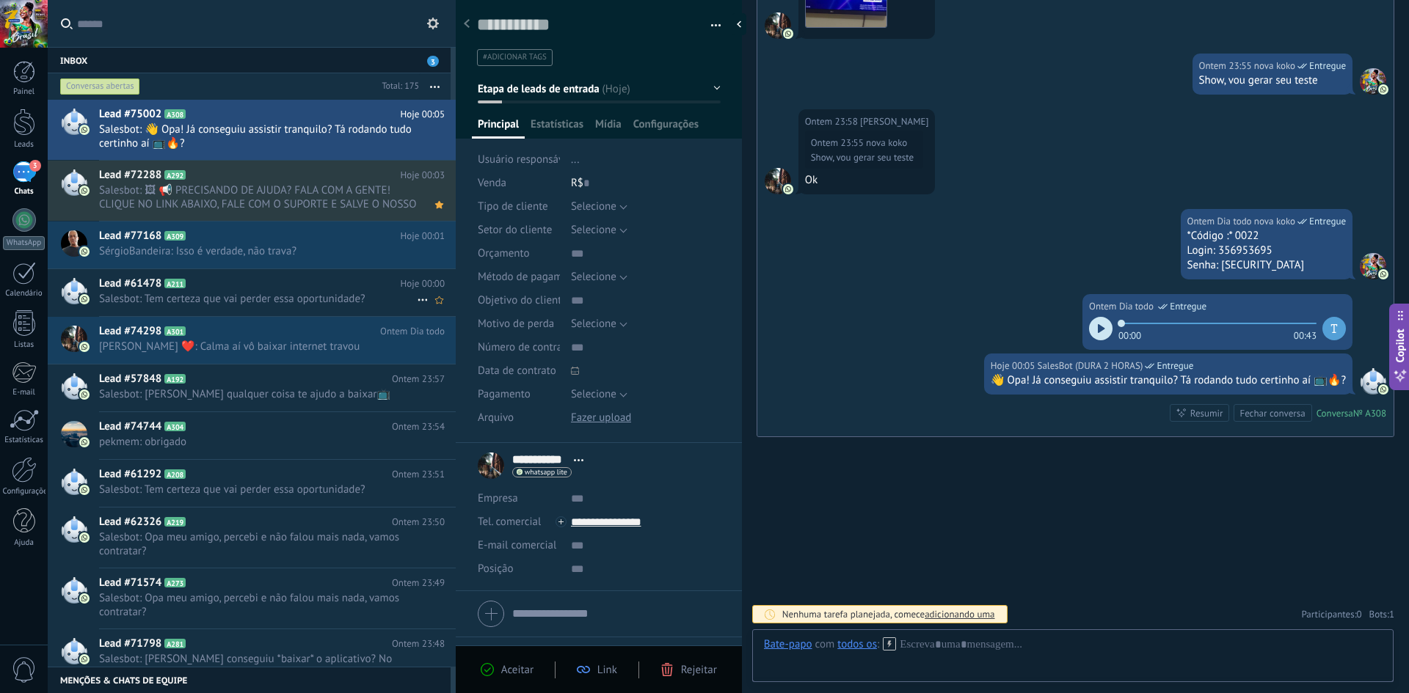
click at [235, 292] on span "Salesbot: Tem certeza que vai perder essa oportunidade?" at bounding box center [258, 299] width 318 height 14
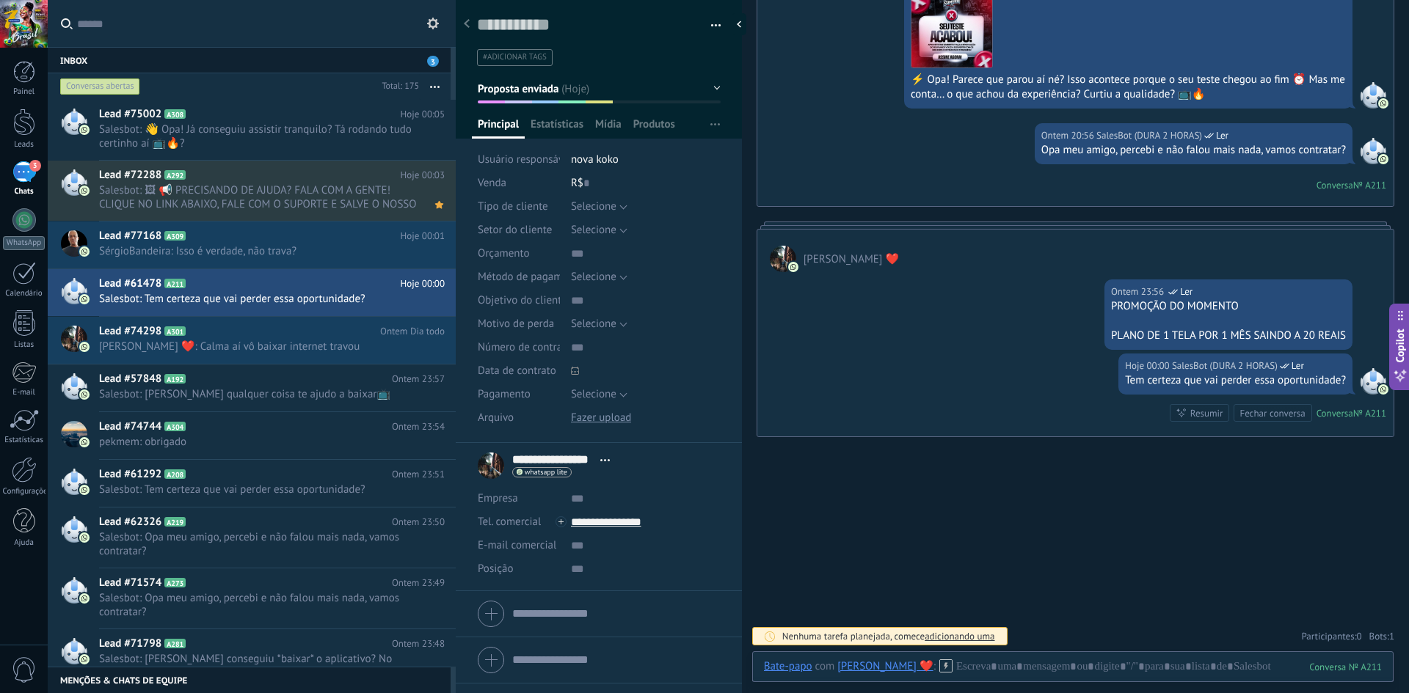
scroll to position [1462, 0]
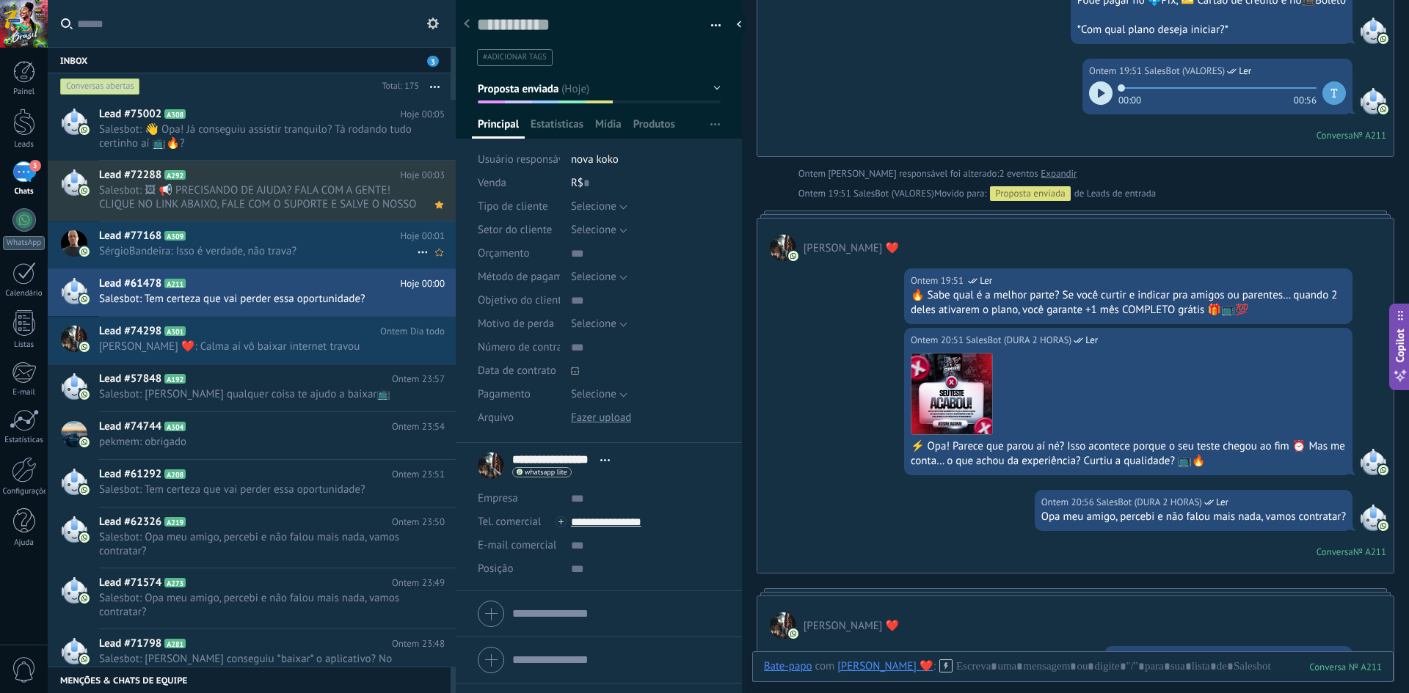
click at [238, 250] on span "SérgioBandeira: Isso é verdade, não trava?" at bounding box center [258, 251] width 318 height 14
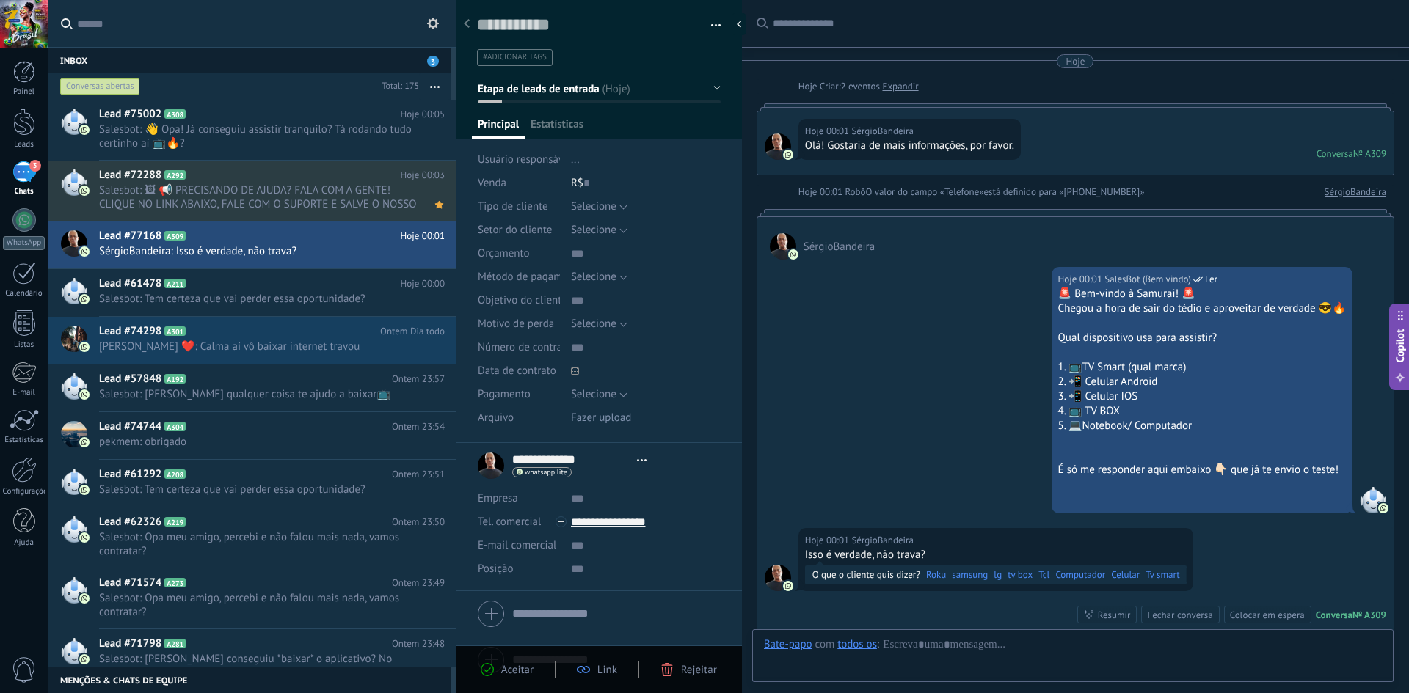
type textarea "**********"
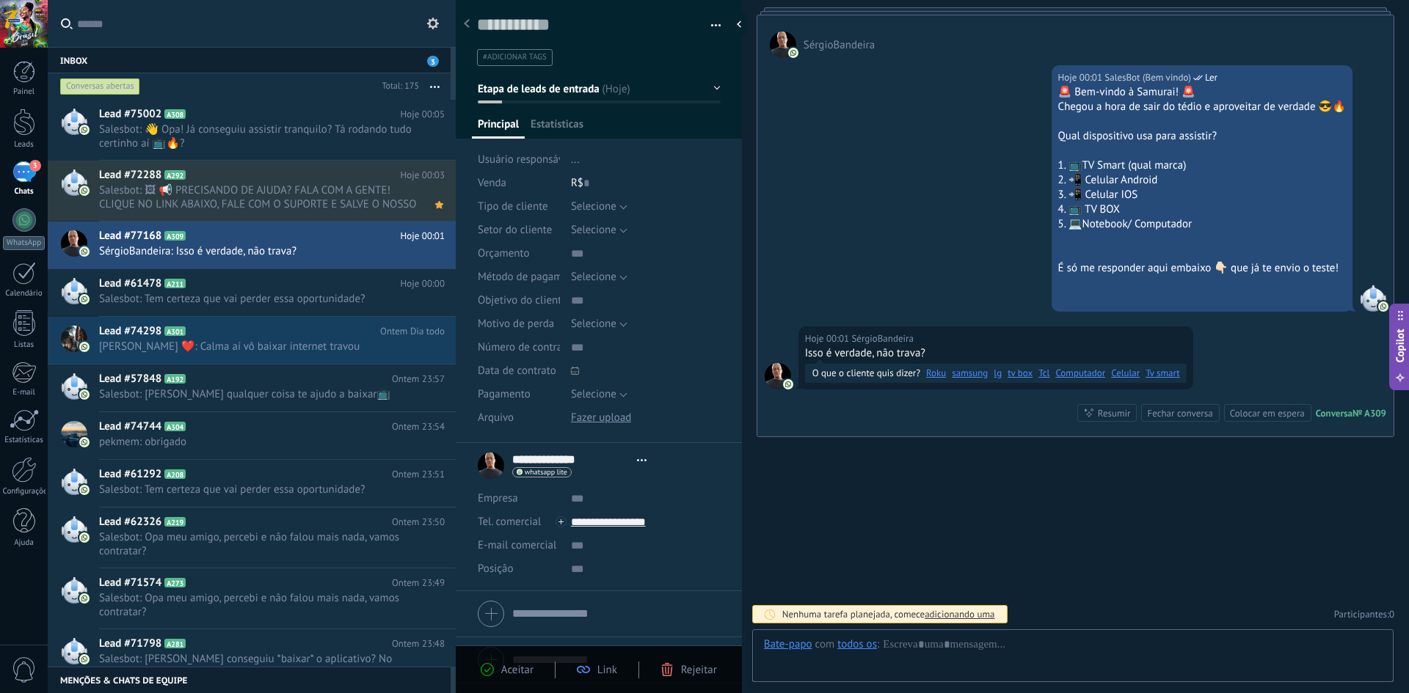
scroll to position [22, 0]
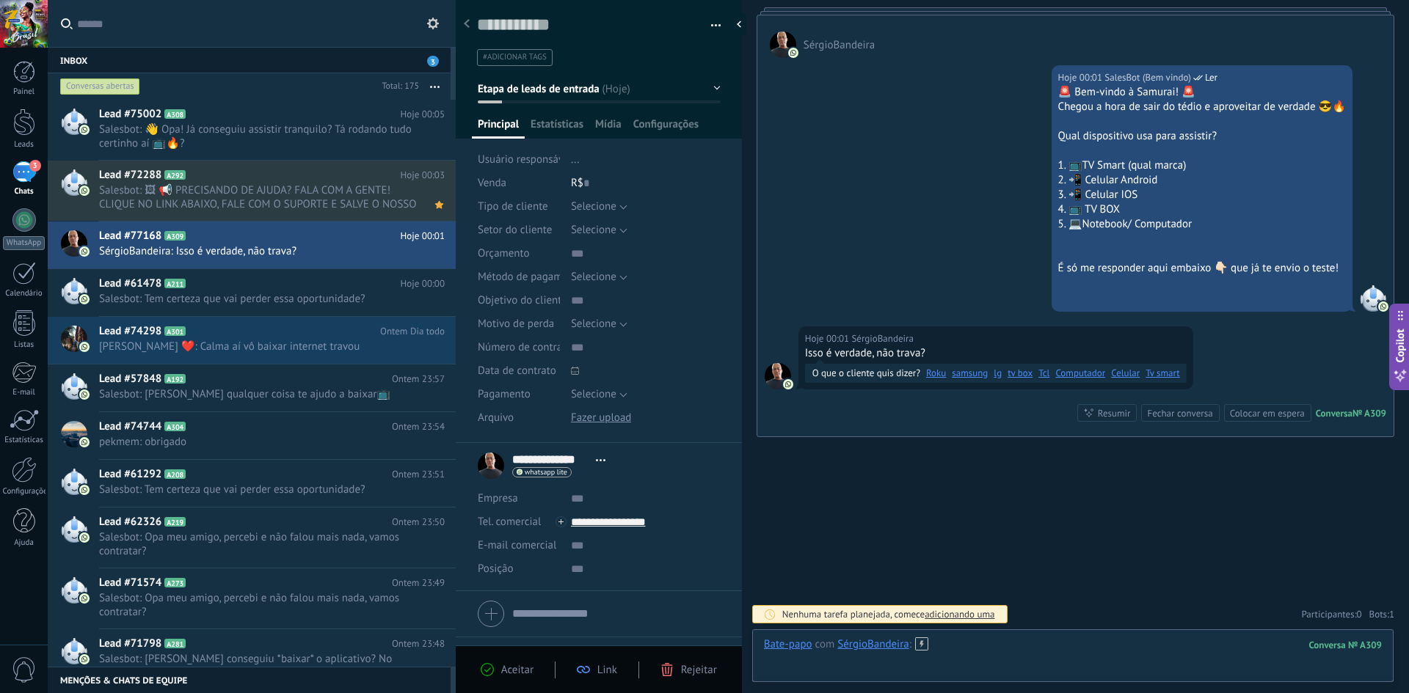
click at [702, 652] on div at bounding box center [1073, 660] width 618 height 44
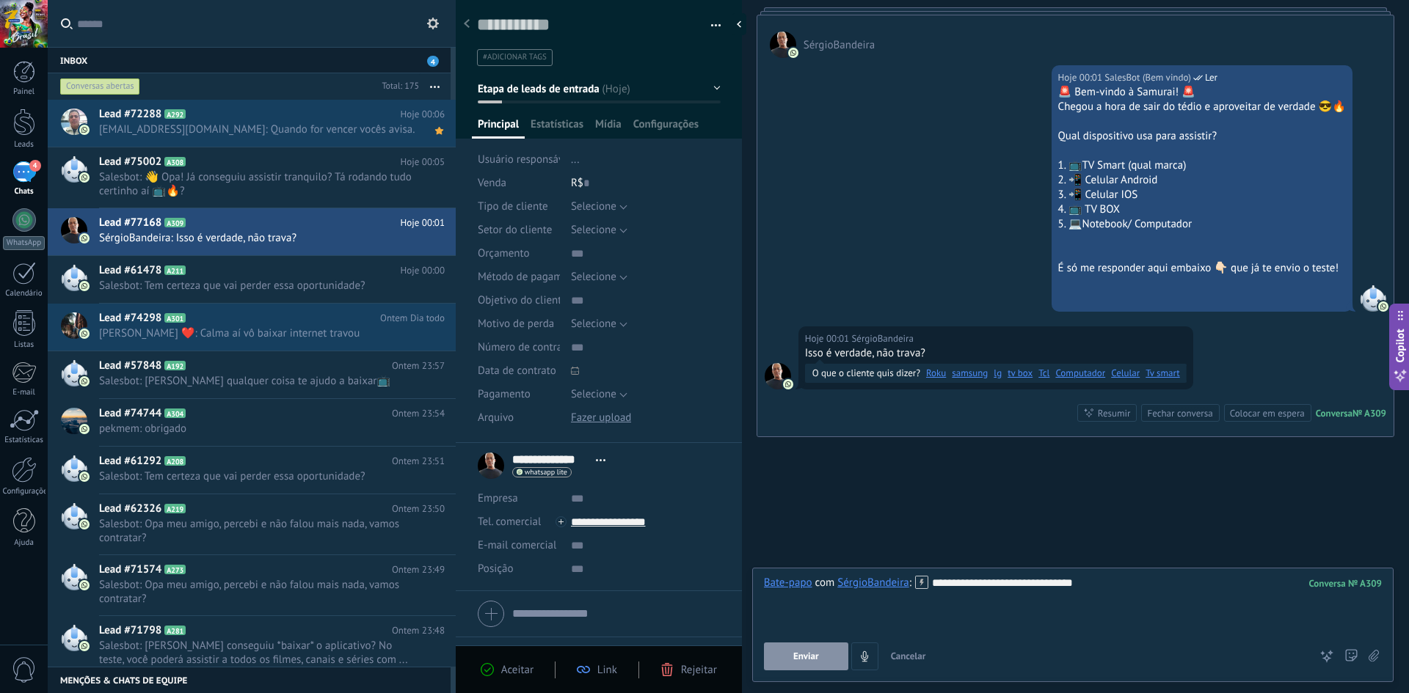
click at [702, 653] on button "Enviar" at bounding box center [806, 657] width 84 height 28
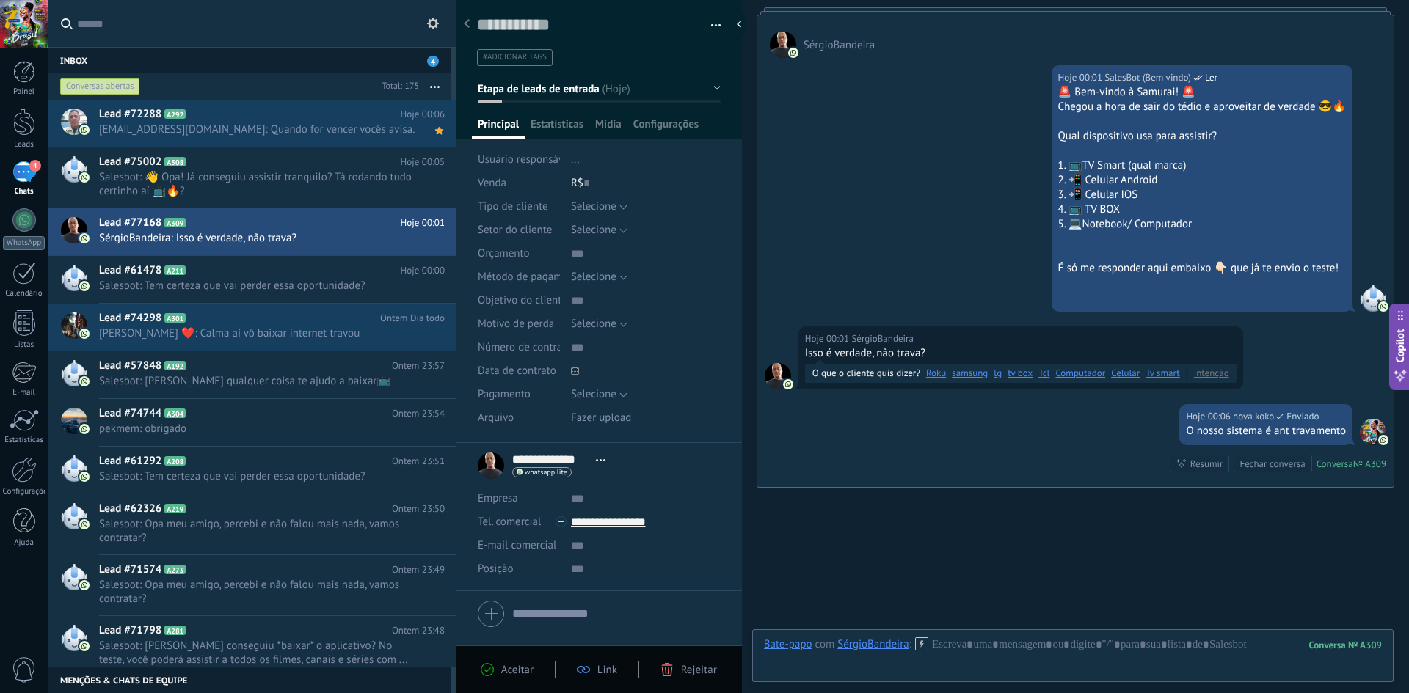
scroll to position [252, 0]
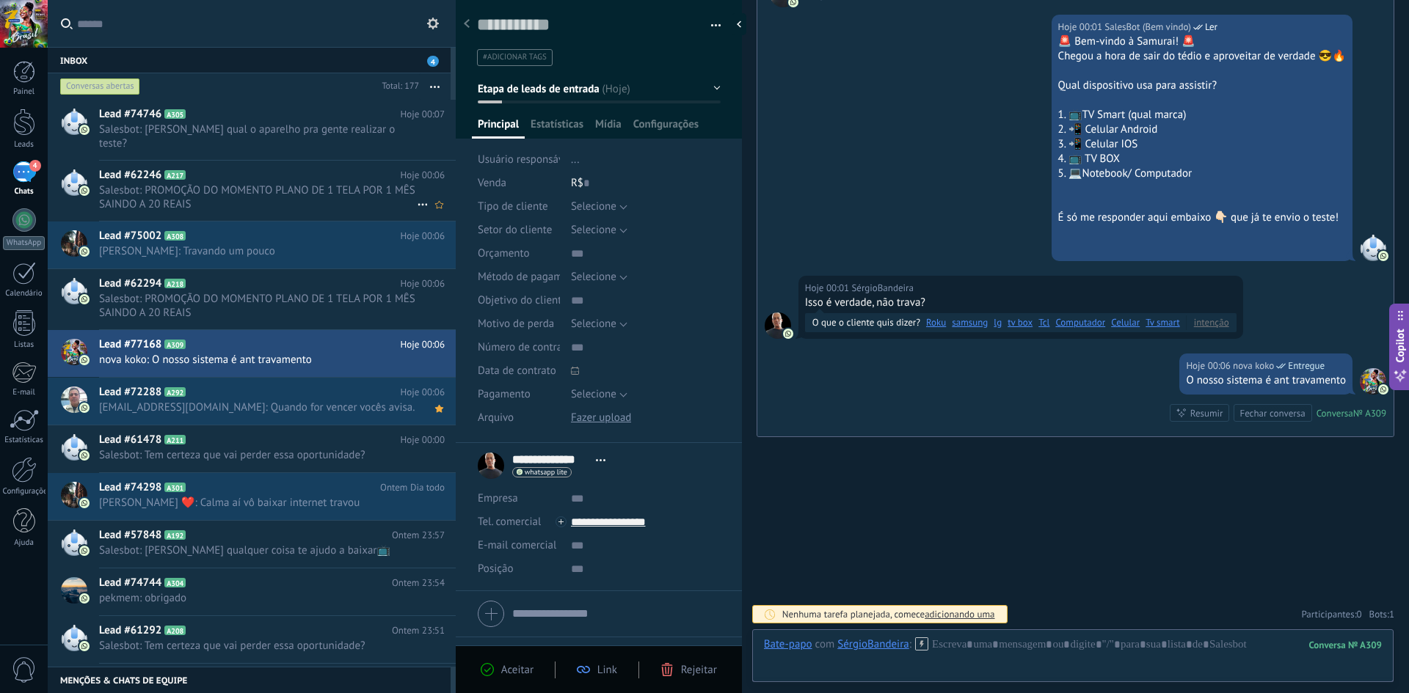
click at [108, 168] on span "Lead #62246" at bounding box center [130, 175] width 62 height 15
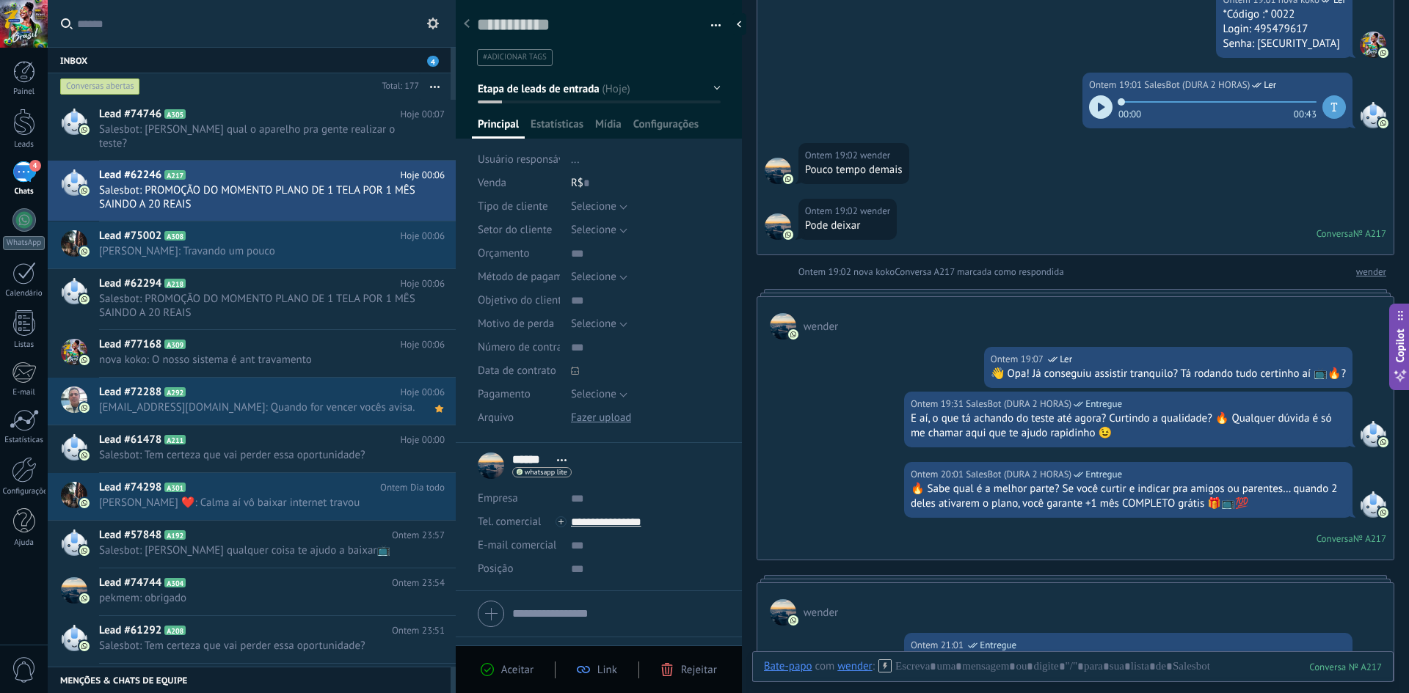
scroll to position [532, 0]
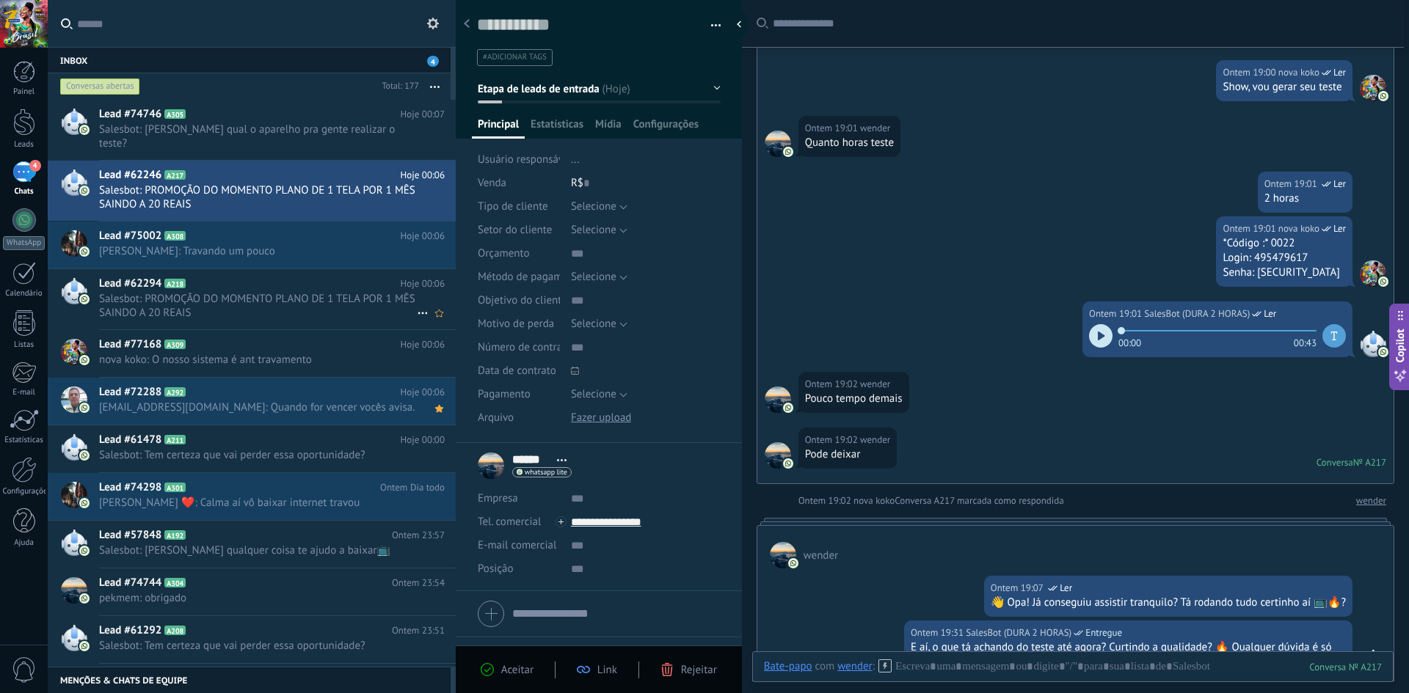
click at [167, 292] on span "Salesbot: PROMOÇÃO DO MOMENTO PLANO DE 1 TELA POR 1 MÊS SAINDO A 20 REAIS" at bounding box center [258, 306] width 318 height 28
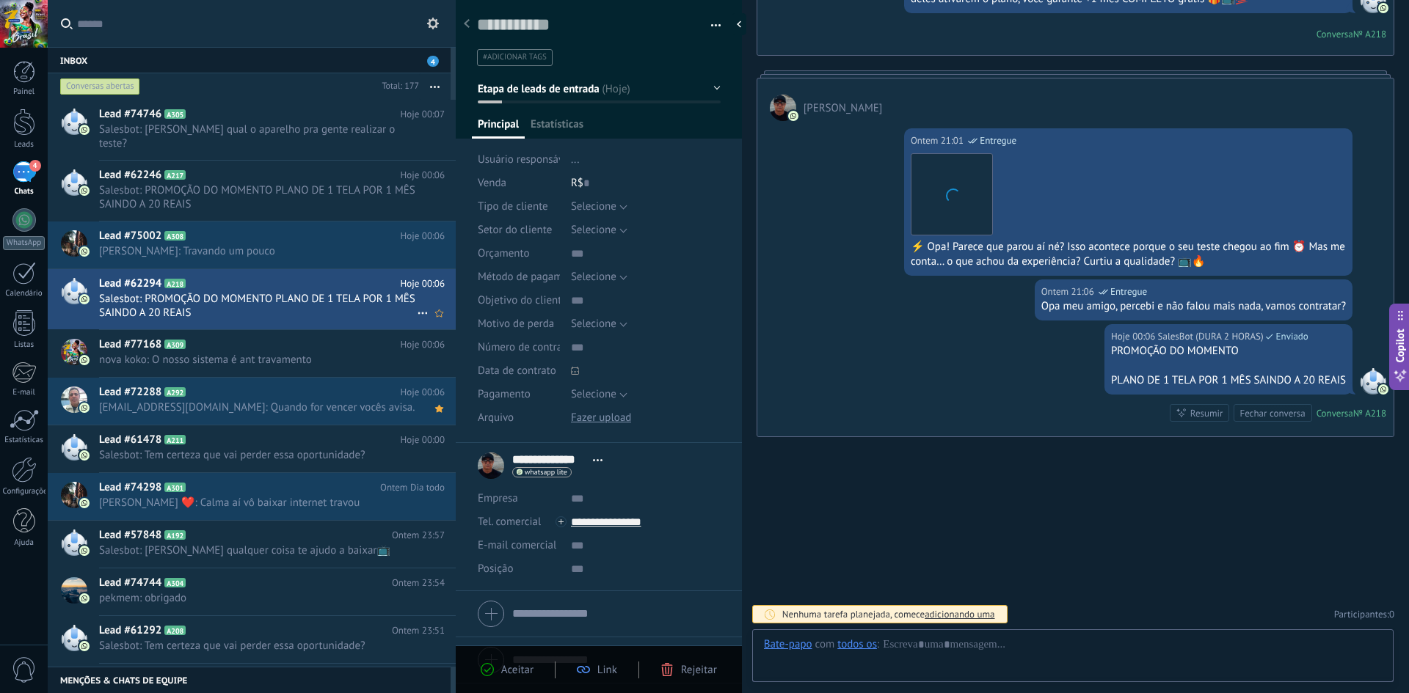
scroll to position [22, 0]
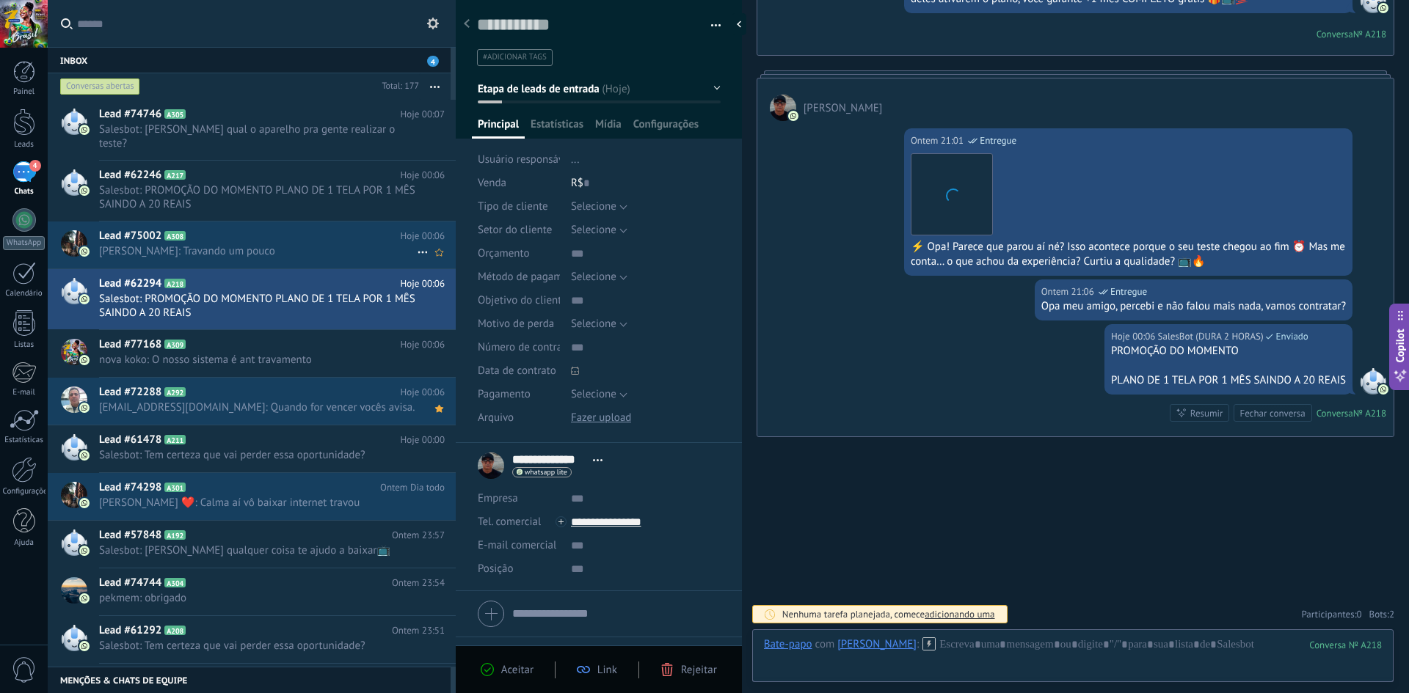
click at [208, 248] on div "Lead #75002 A308 Hoje 00:06 [PERSON_NAME]: Travando um pouco" at bounding box center [277, 245] width 357 height 46
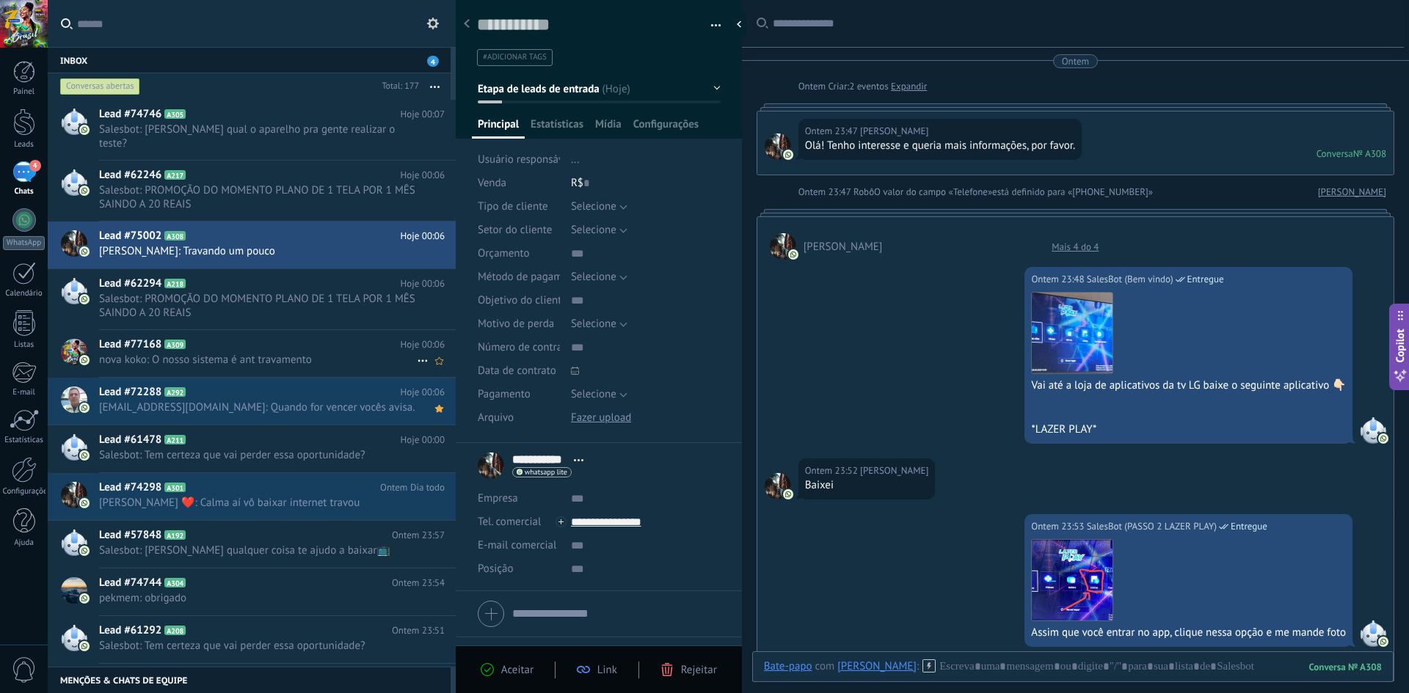
click at [182, 340] on span "A309" at bounding box center [174, 345] width 21 height 10
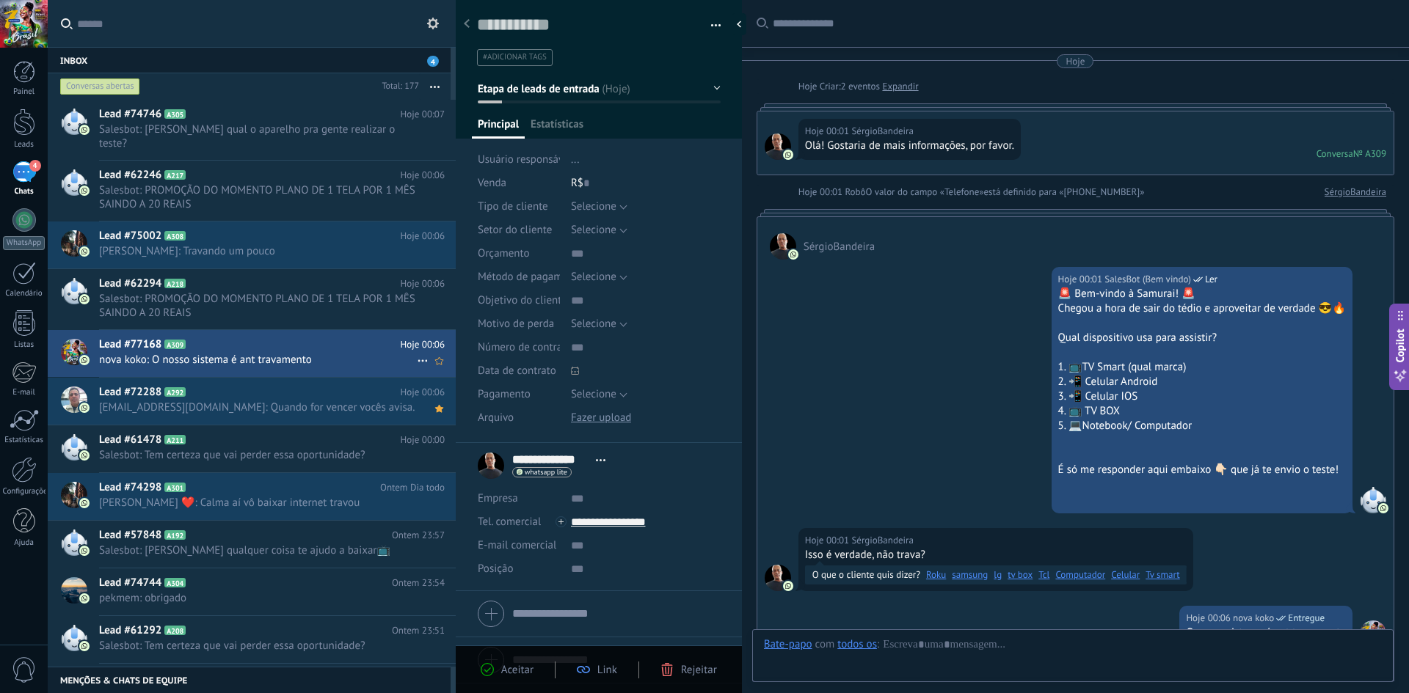
scroll to position [252, 0]
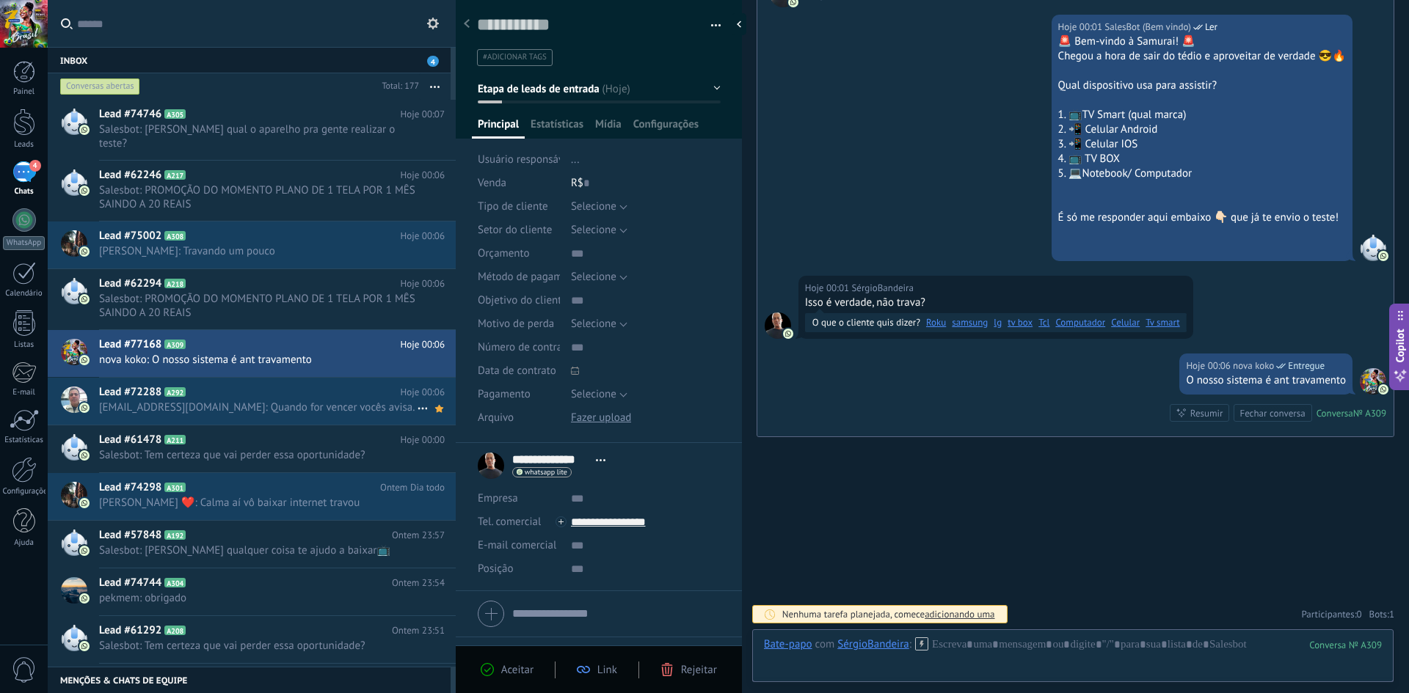
click at [273, 401] on span "[EMAIL_ADDRESS][DOMAIN_NAME]: Quando for vencer vocês avisa." at bounding box center [258, 408] width 318 height 14
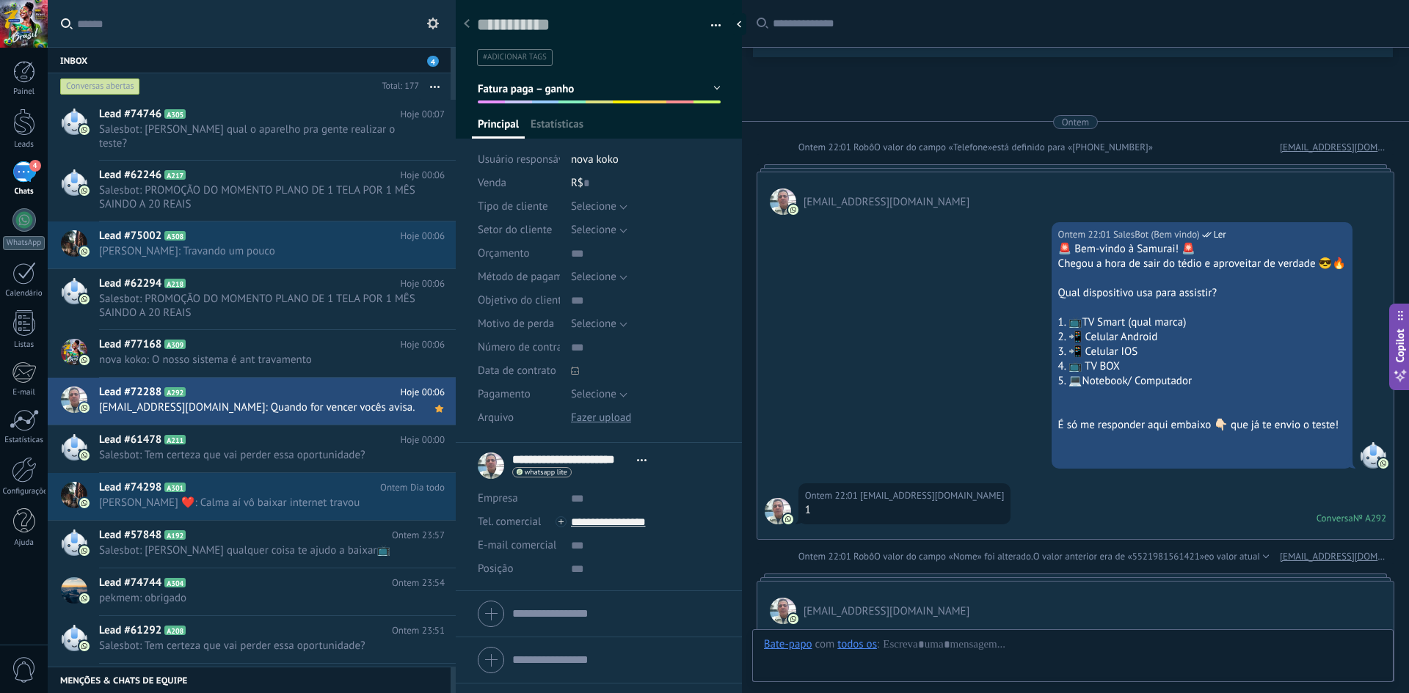
type textarea "**********"
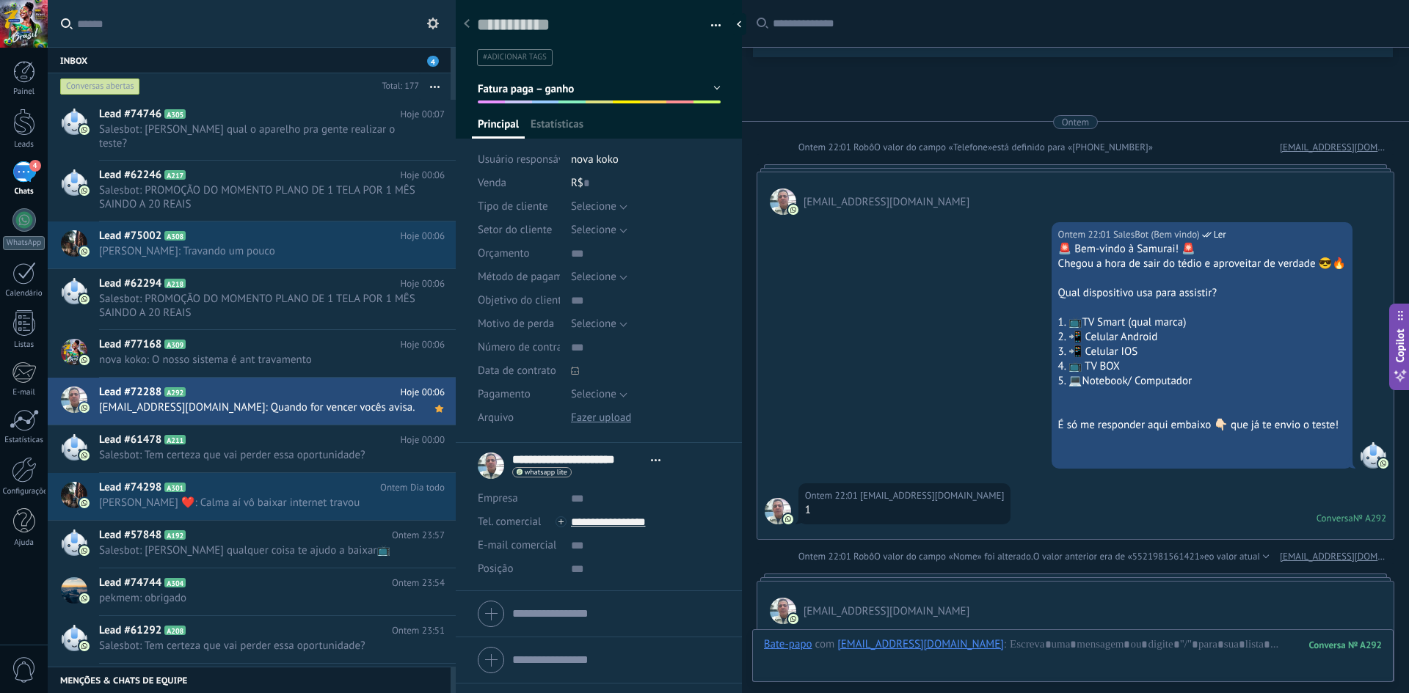
scroll to position [2904, 0]
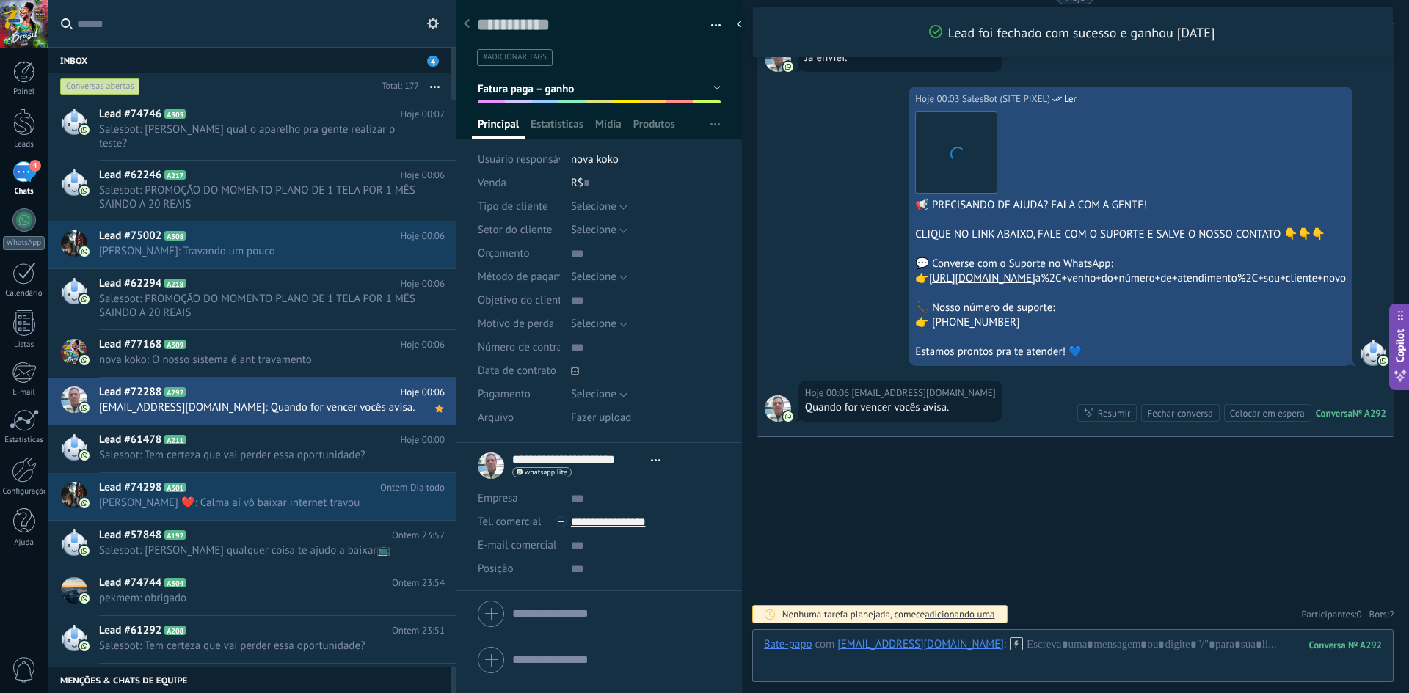
click at [702, 618] on span "2" at bounding box center [1391, 614] width 5 height 12
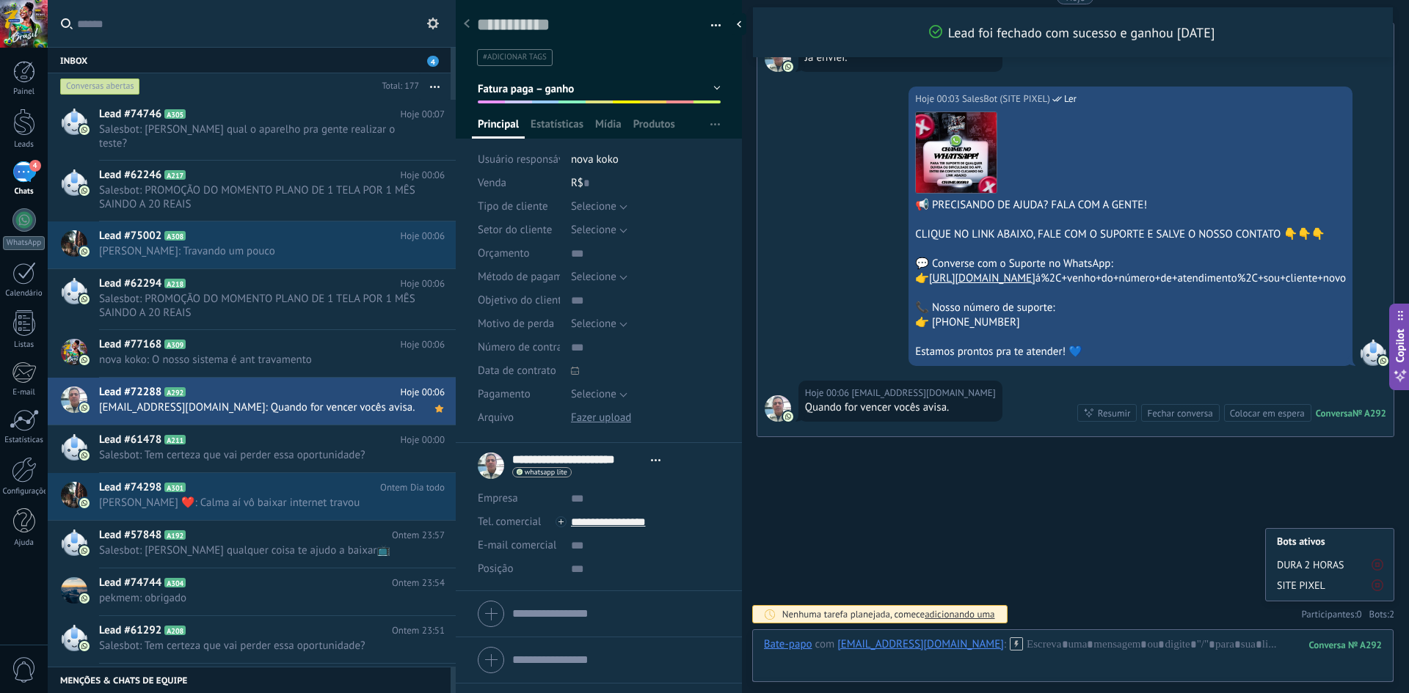
click at [702, 584] on icon at bounding box center [1377, 586] width 12 height 12
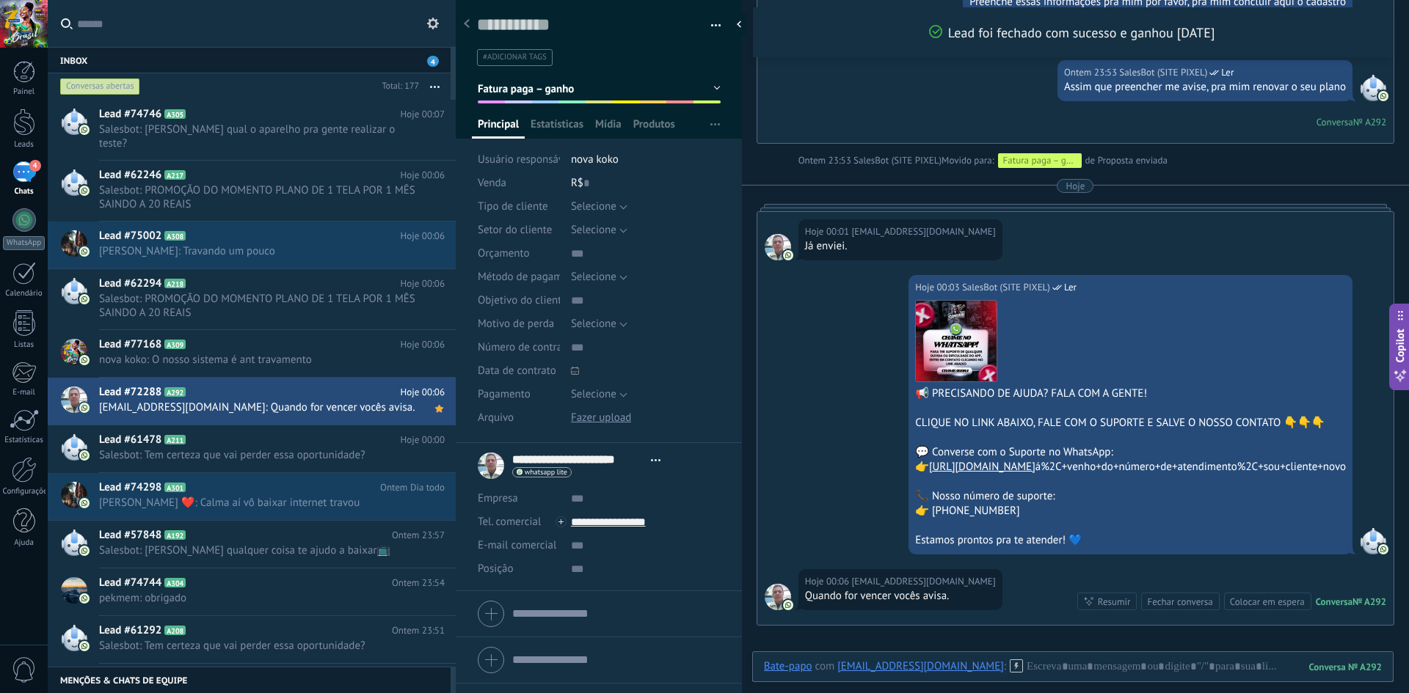
scroll to position [2611, 0]
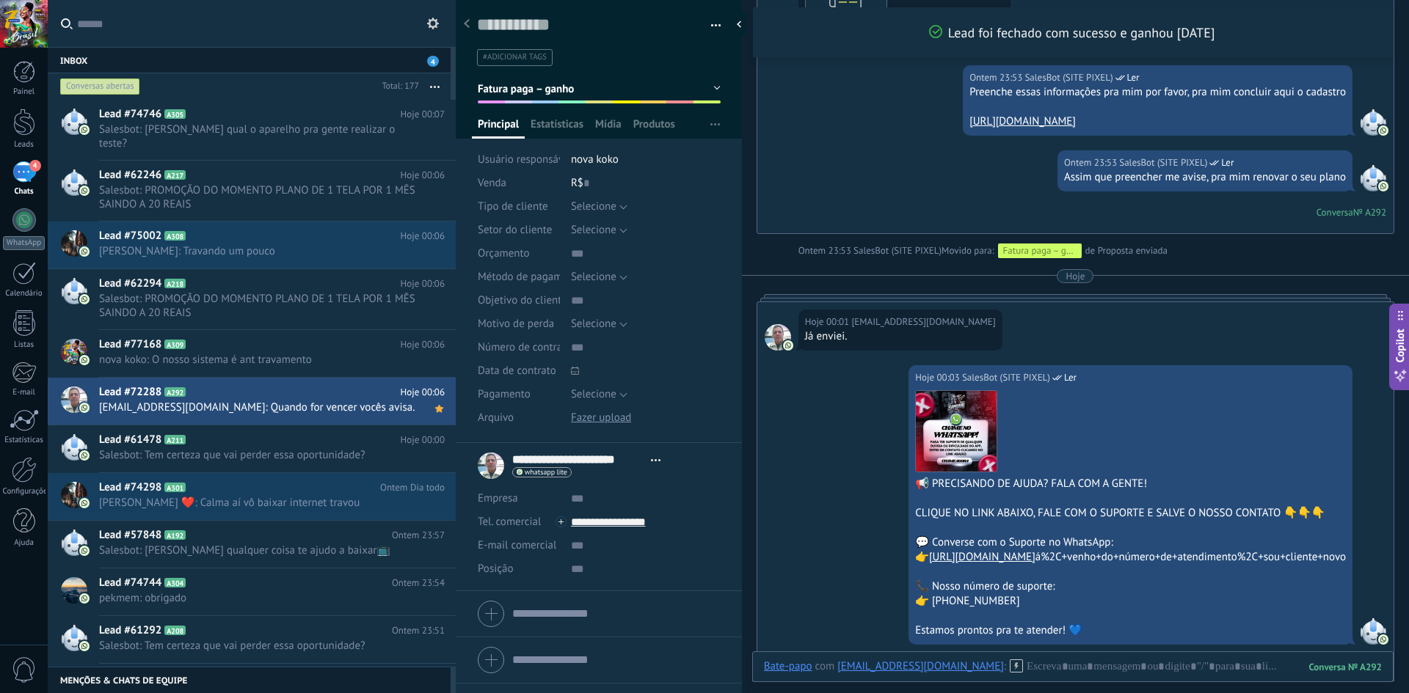
click at [702, 30] on button "button" at bounding box center [710, 26] width 21 height 22
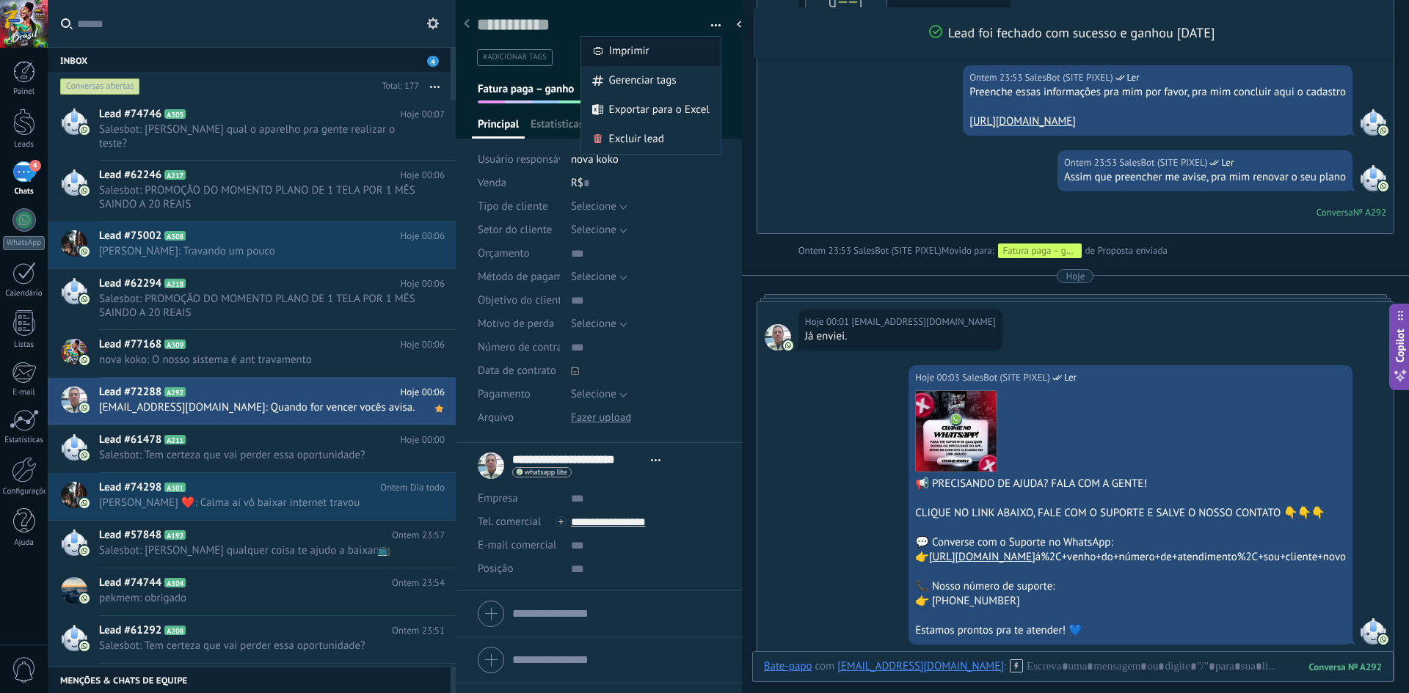
click at [681, 51] on div "Imprimir" at bounding box center [650, 51] width 139 height 29
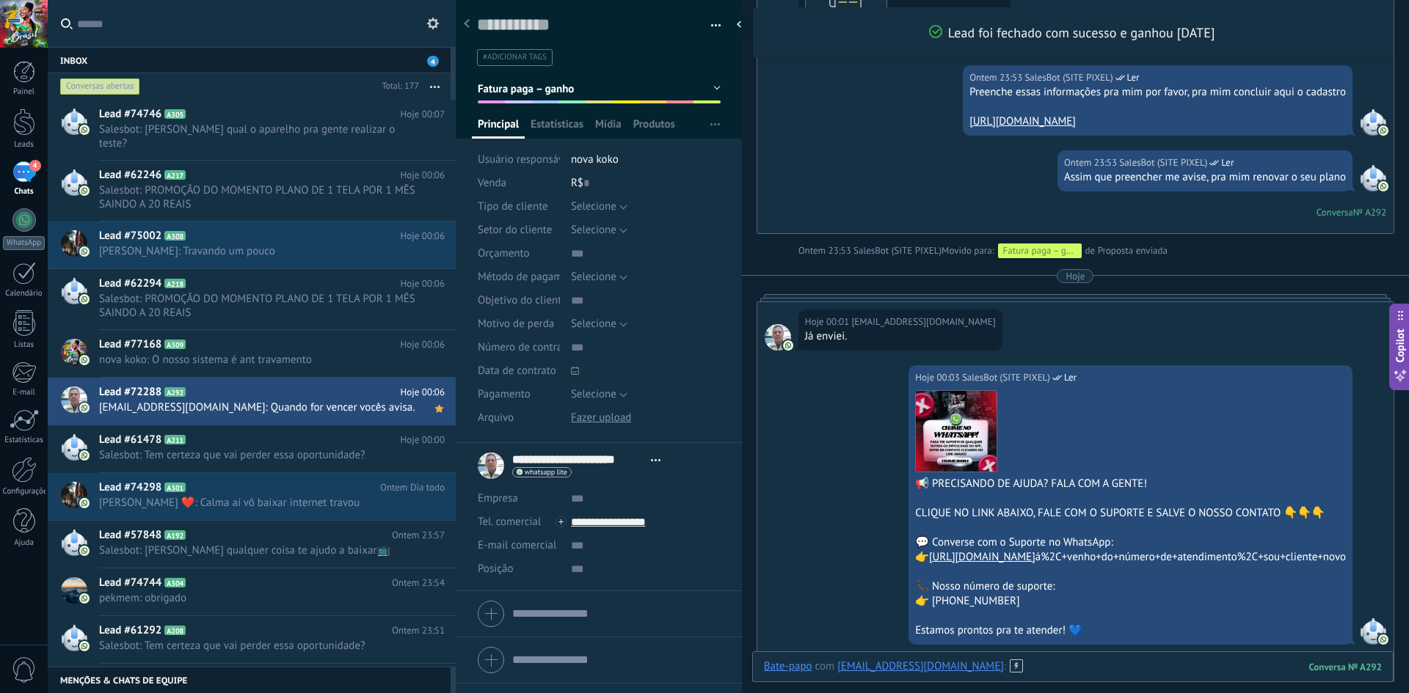
click at [702, 674] on div at bounding box center [1073, 682] width 618 height 44
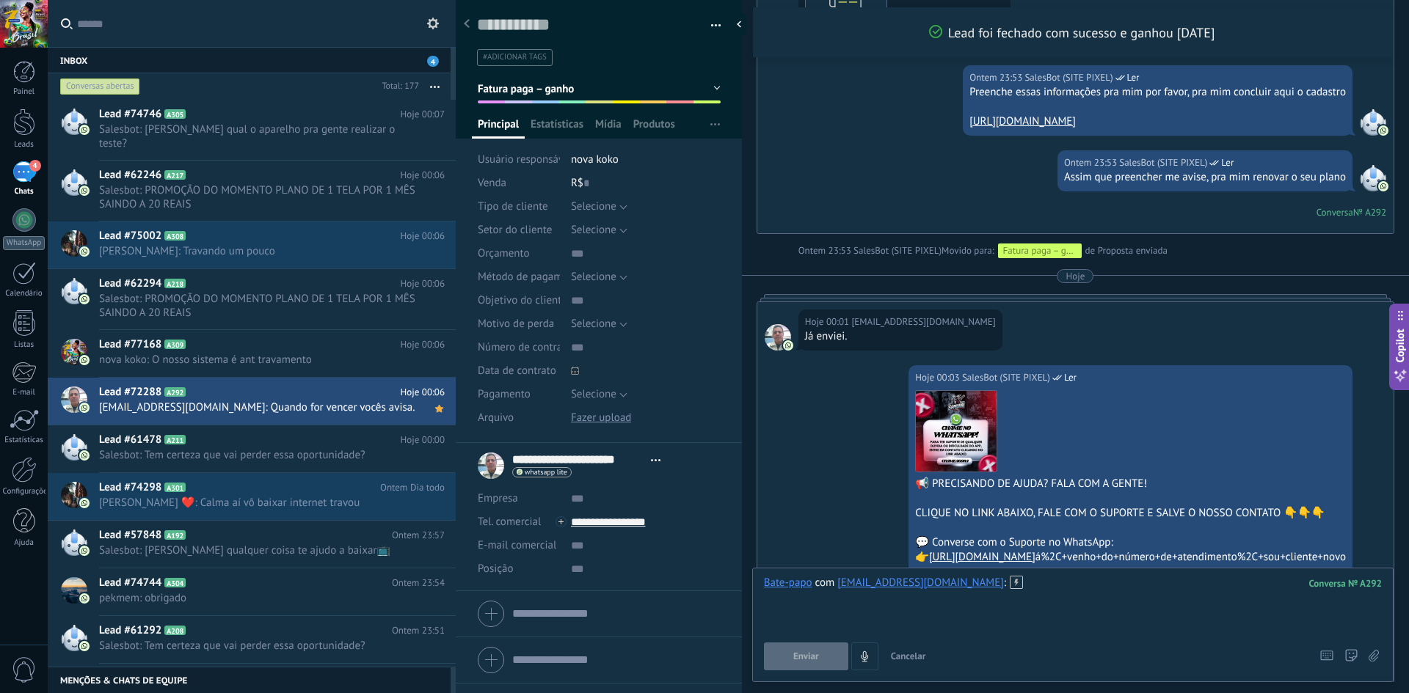
paste div
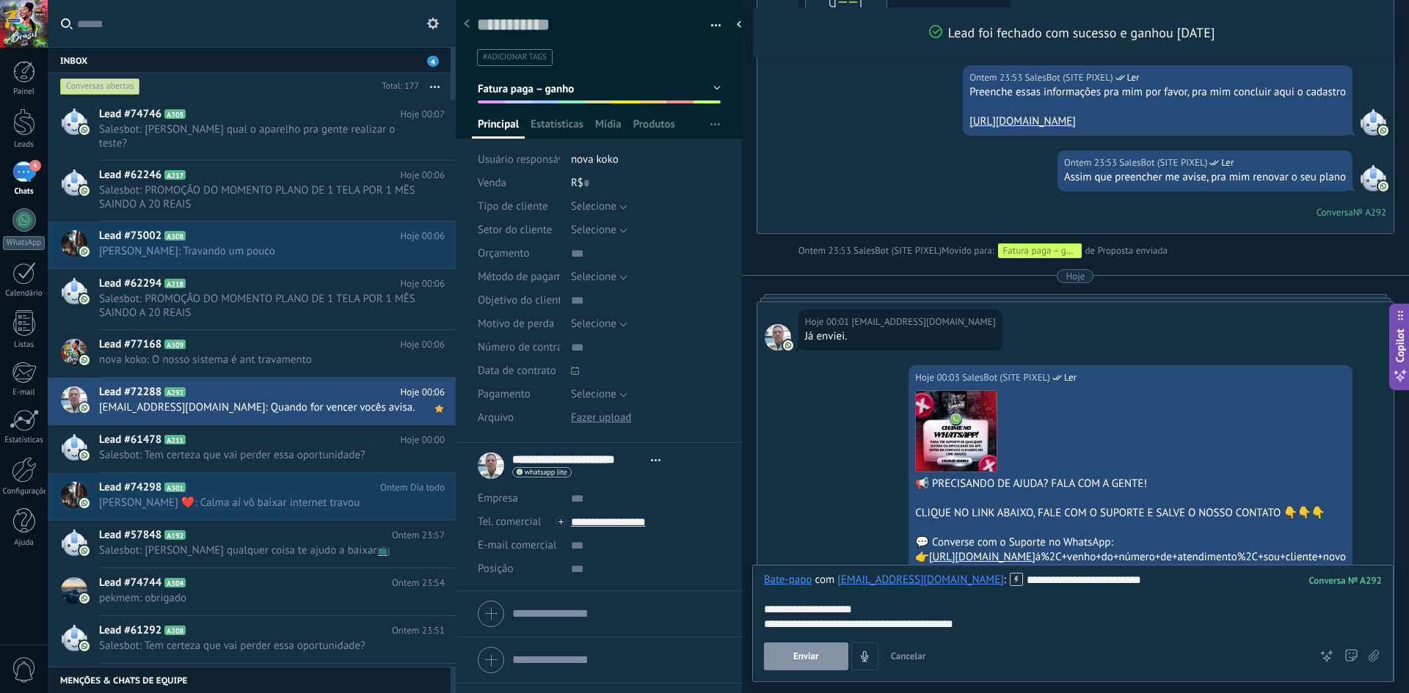
click at [702, 663] on button "Enviar" at bounding box center [806, 657] width 84 height 28
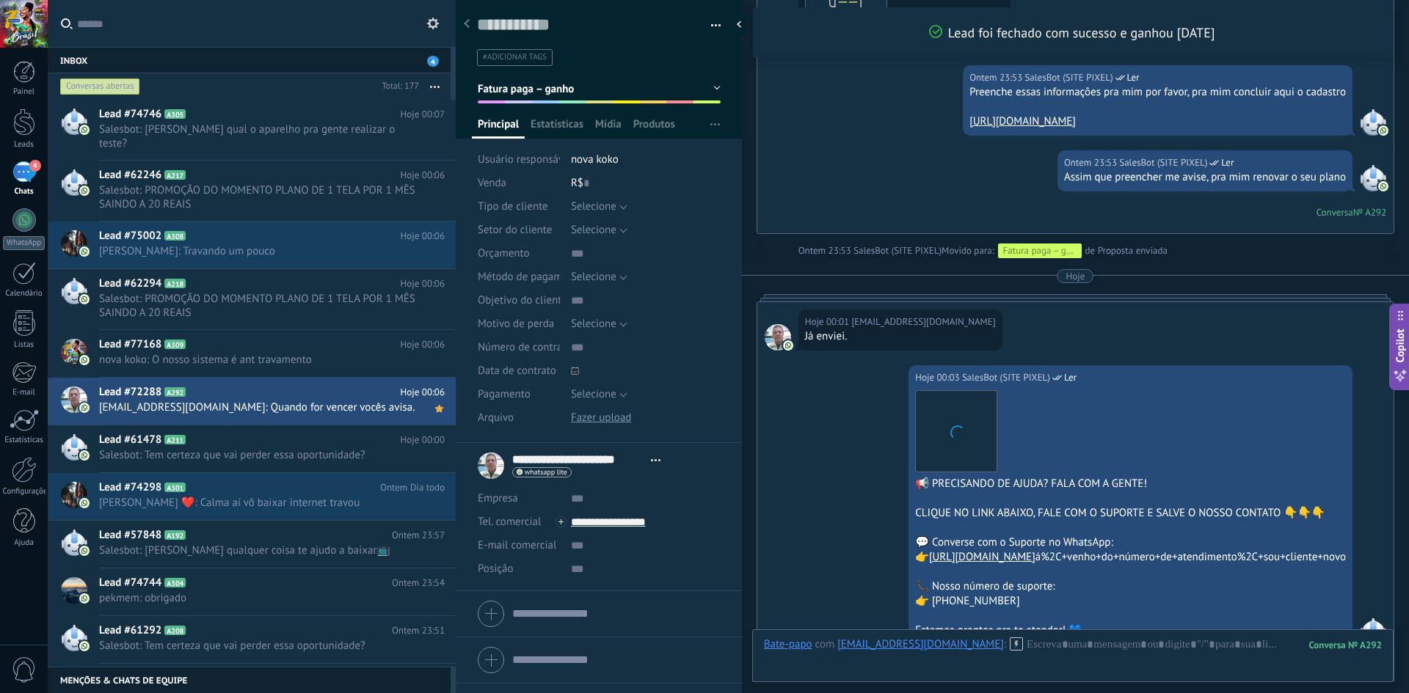
scroll to position [3031, 0]
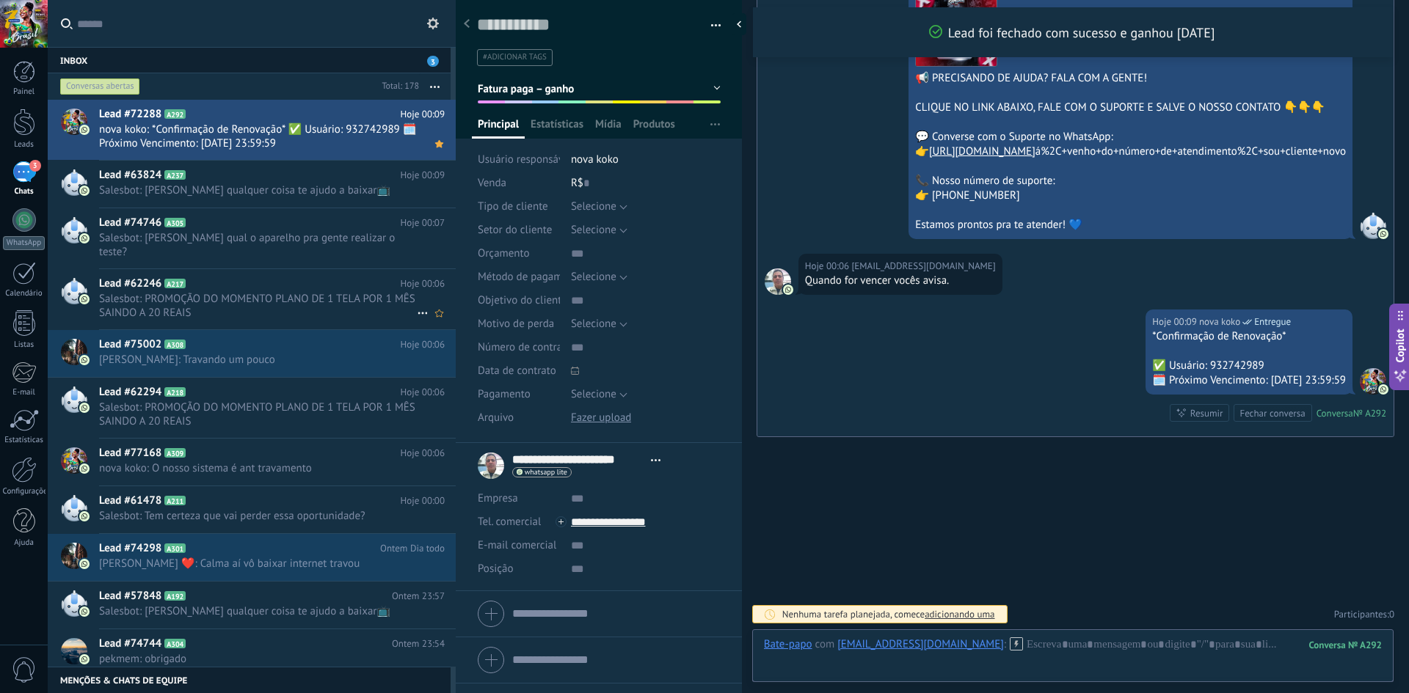
drag, startPoint x: 341, startPoint y: 218, endPoint x: 132, endPoint y: 262, distance: 213.7
click at [132, 269] on div "Lead #62246 A217 Hoje 00:06 Salesbot: PROMOÇÃO DO MOMENTO PLANO DE 1 TELA POR 1…" at bounding box center [277, 299] width 357 height 60
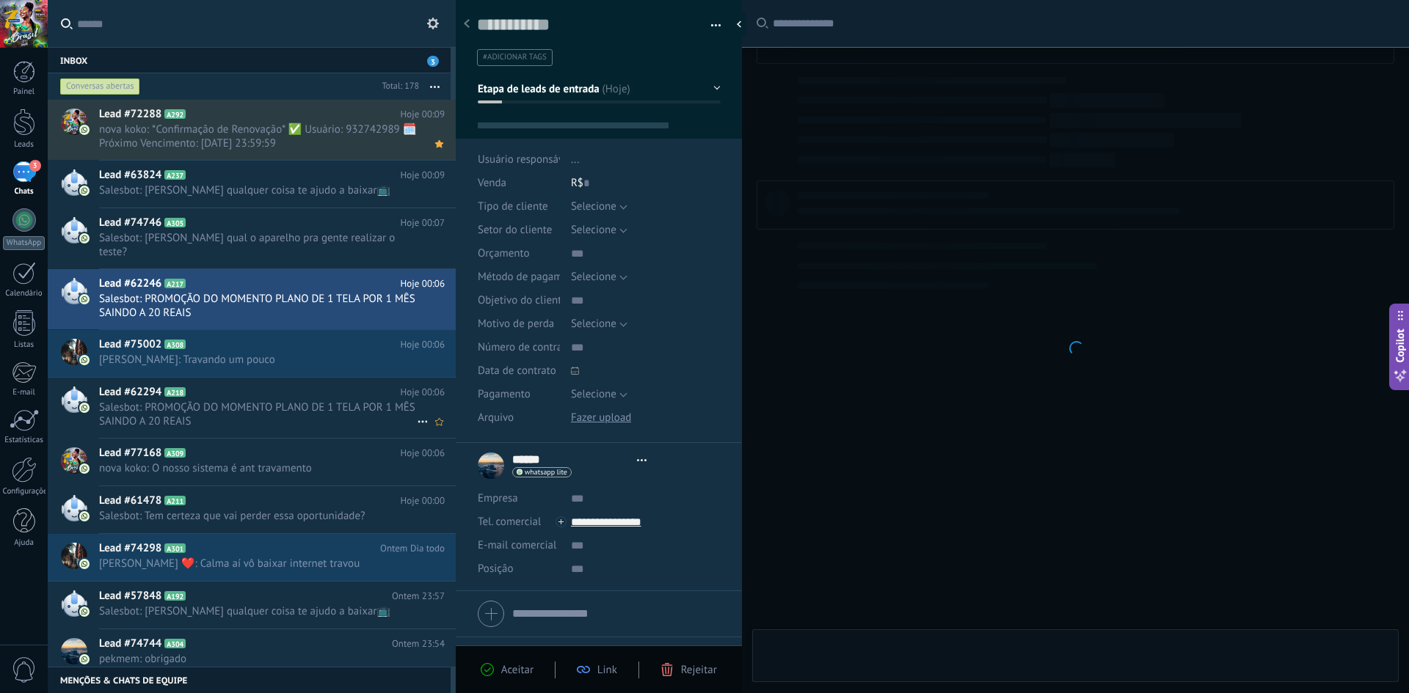
scroll to position [22, 0]
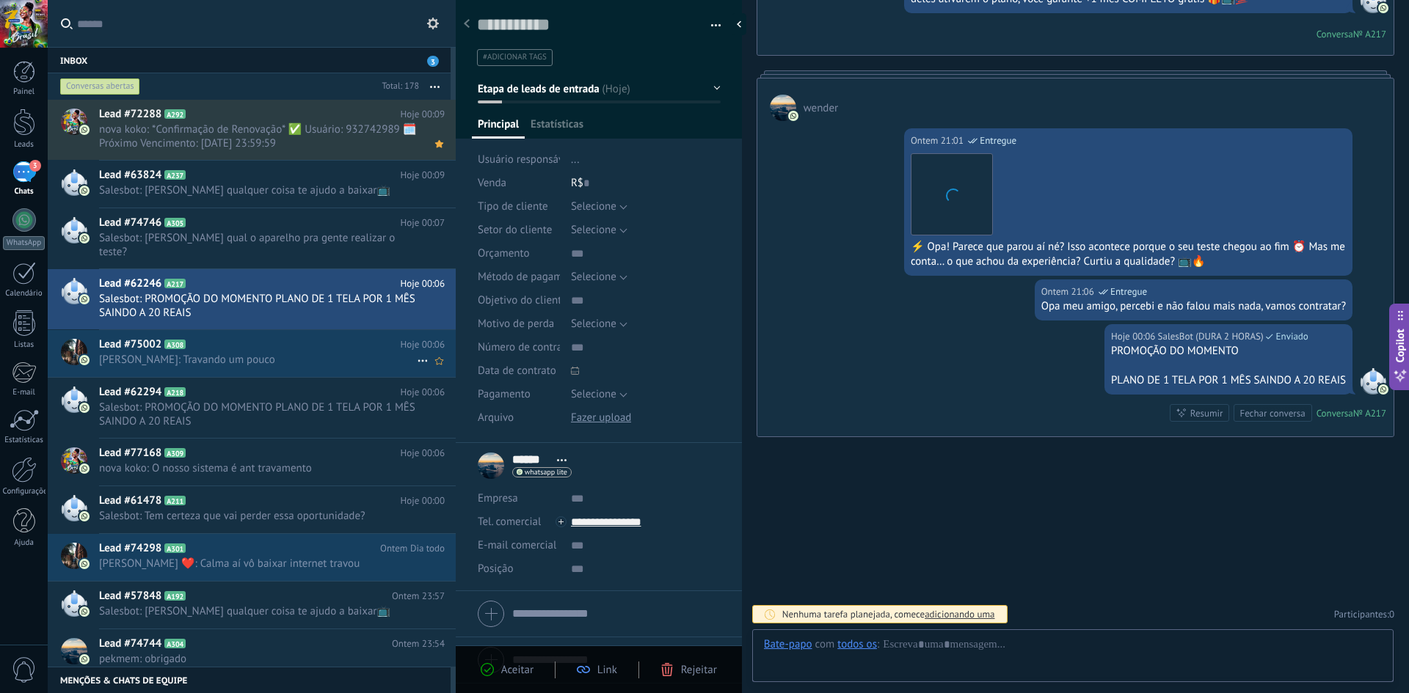
click at [317, 364] on div "Lead #75002 A308 Hoje 00:06 [PERSON_NAME]: Travando um pouco" at bounding box center [252, 354] width 408 height 48
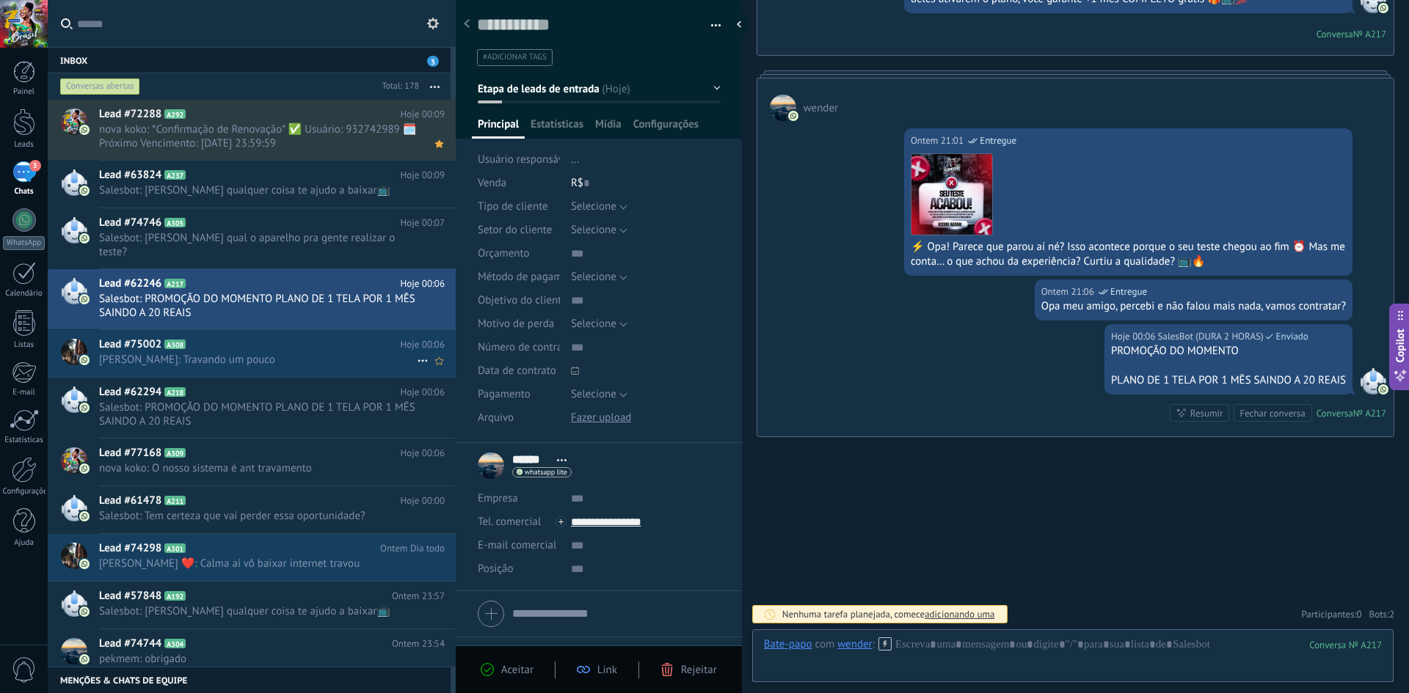
click at [404, 353] on span "[PERSON_NAME]: Travando um pouco" at bounding box center [258, 360] width 318 height 14
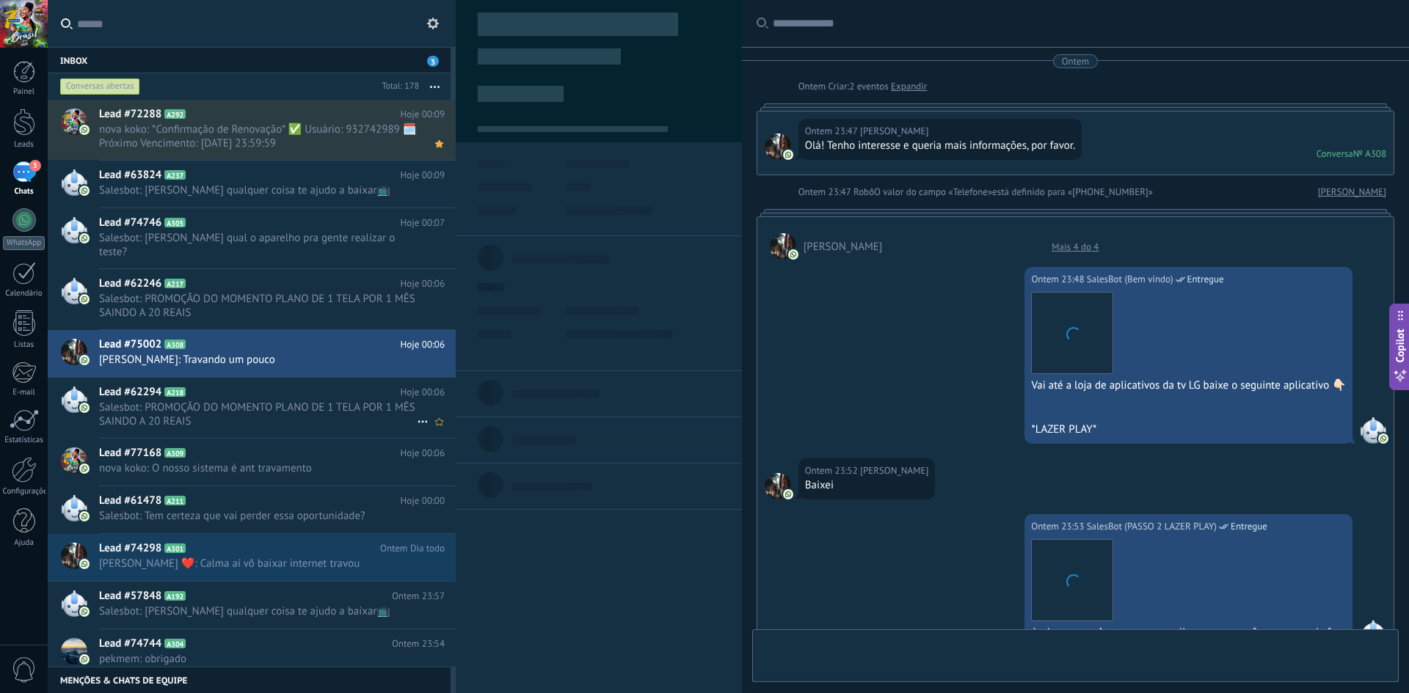
type textarea "**********"
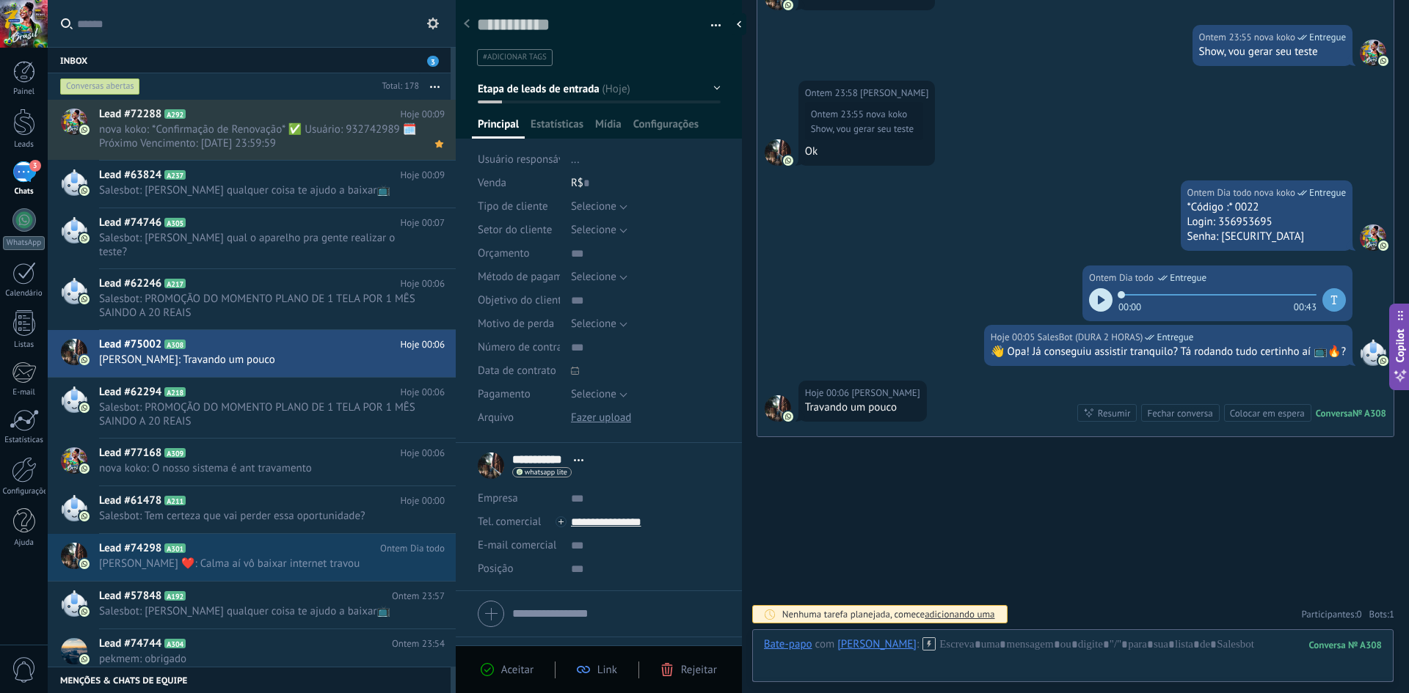
click at [702, 642] on icon at bounding box center [928, 644] width 13 height 13
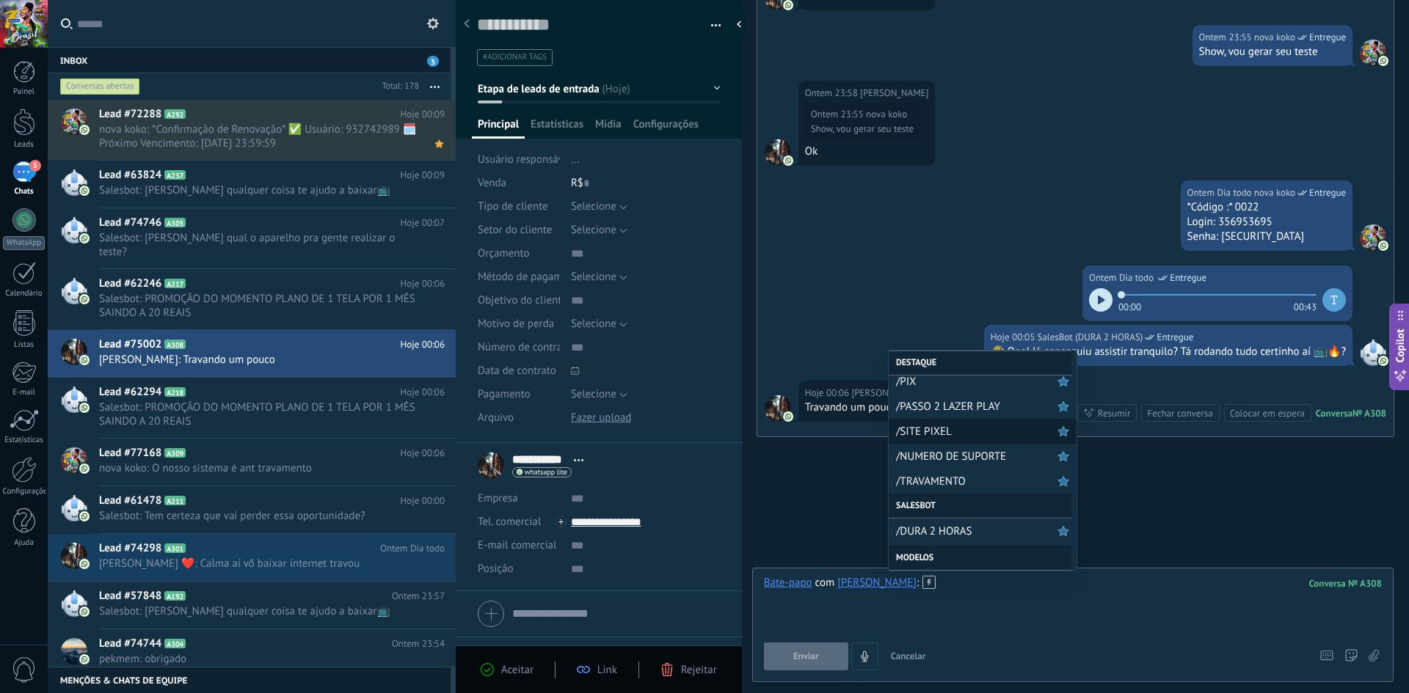
scroll to position [147, 0]
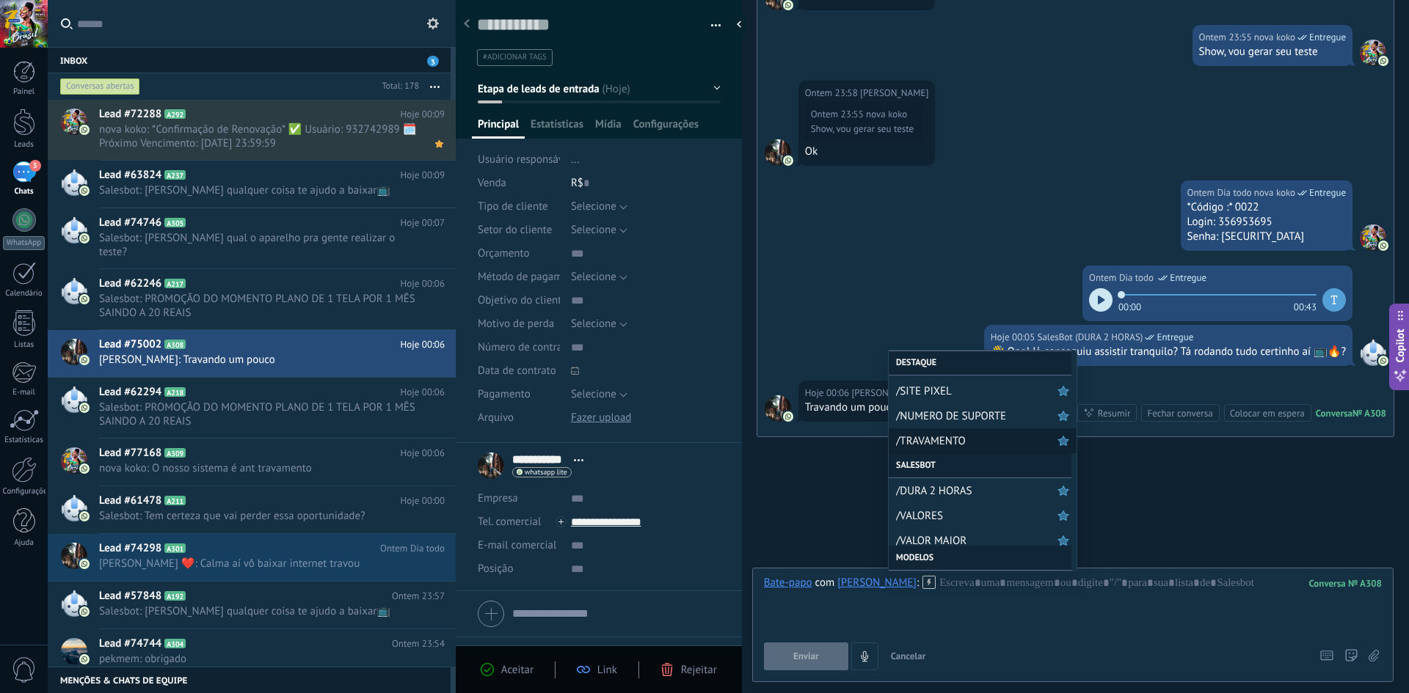
click at [702, 439] on span "/TRAVAMENTO" at bounding box center [976, 441] width 161 height 14
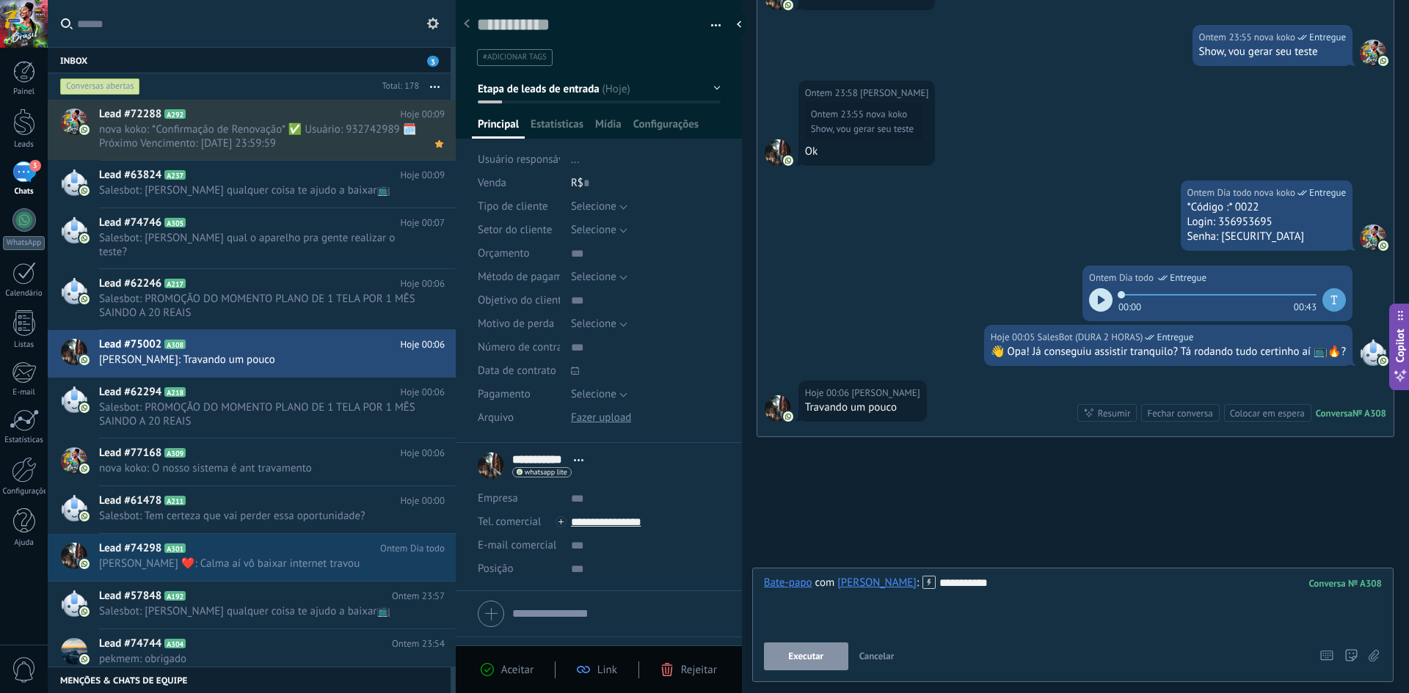
click at [702, 652] on button "Executar" at bounding box center [806, 657] width 84 height 28
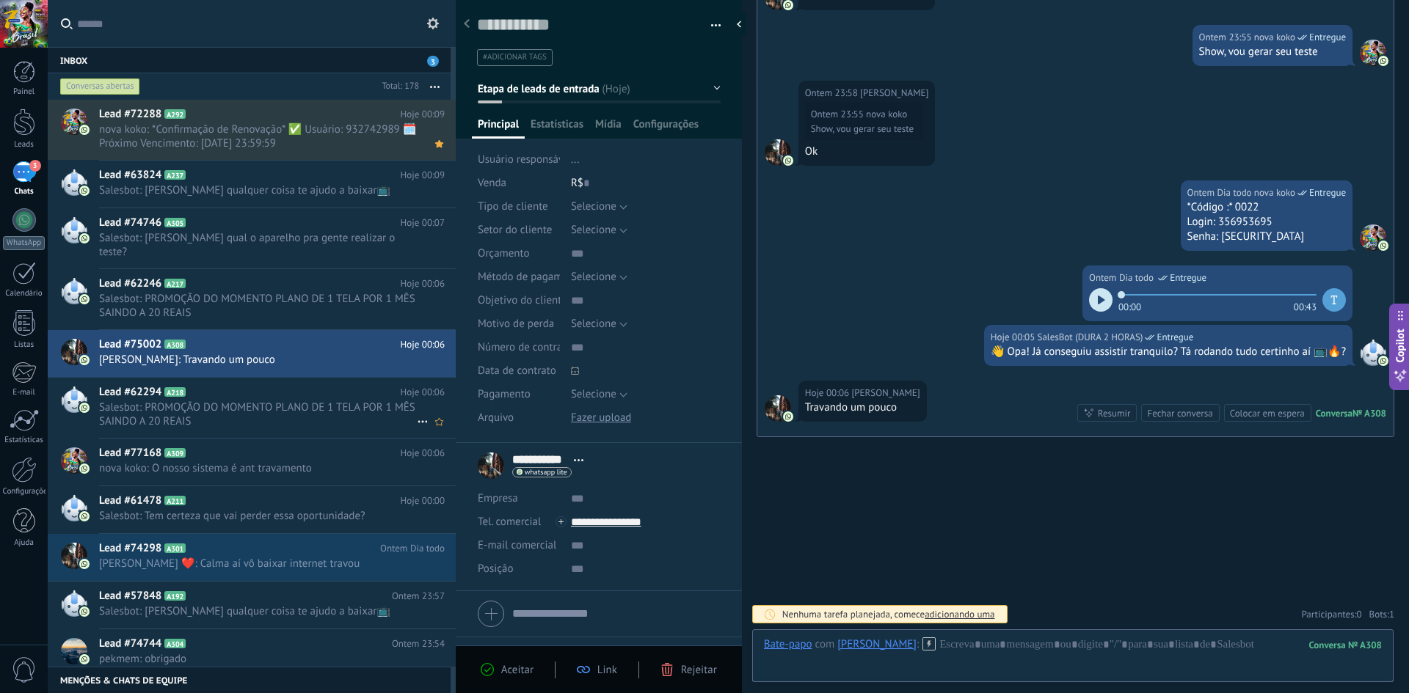
scroll to position [882, 0]
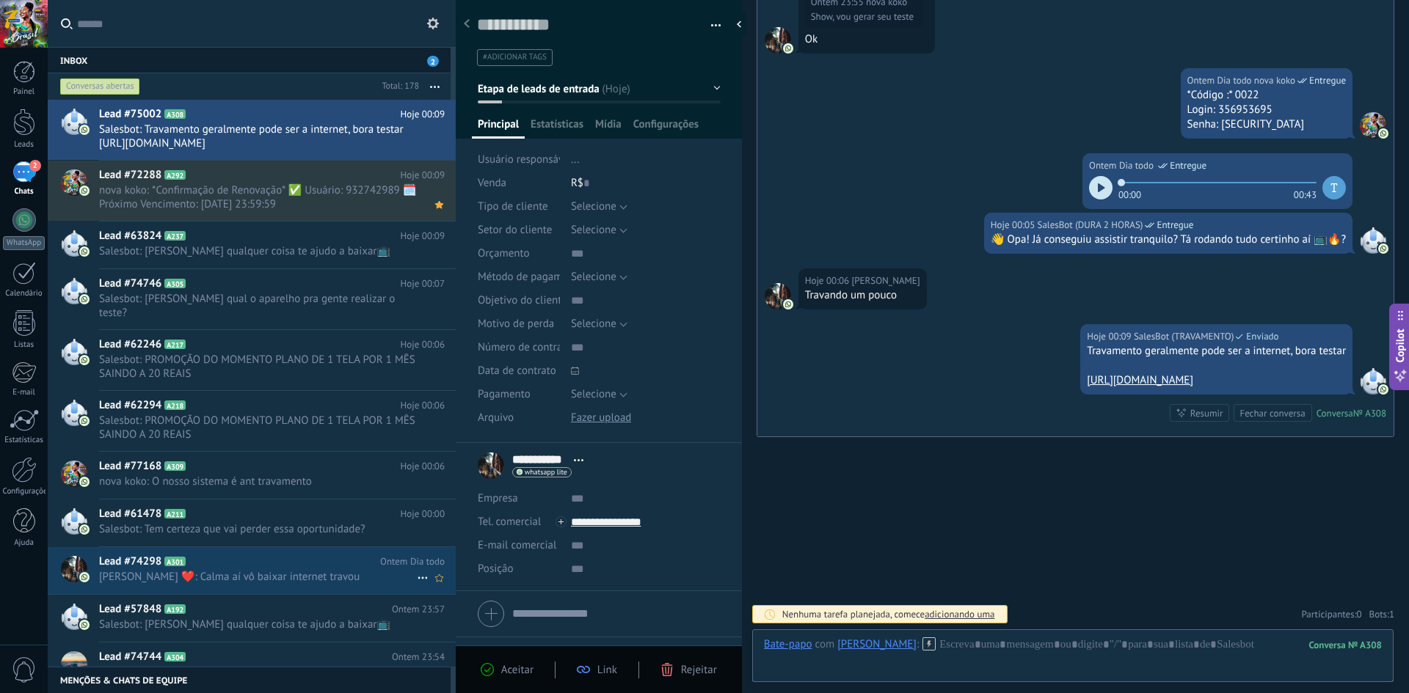
click at [238, 570] on span "[PERSON_NAME] ❤️: Calma aí vô baixar internet travou" at bounding box center [258, 577] width 318 height 14
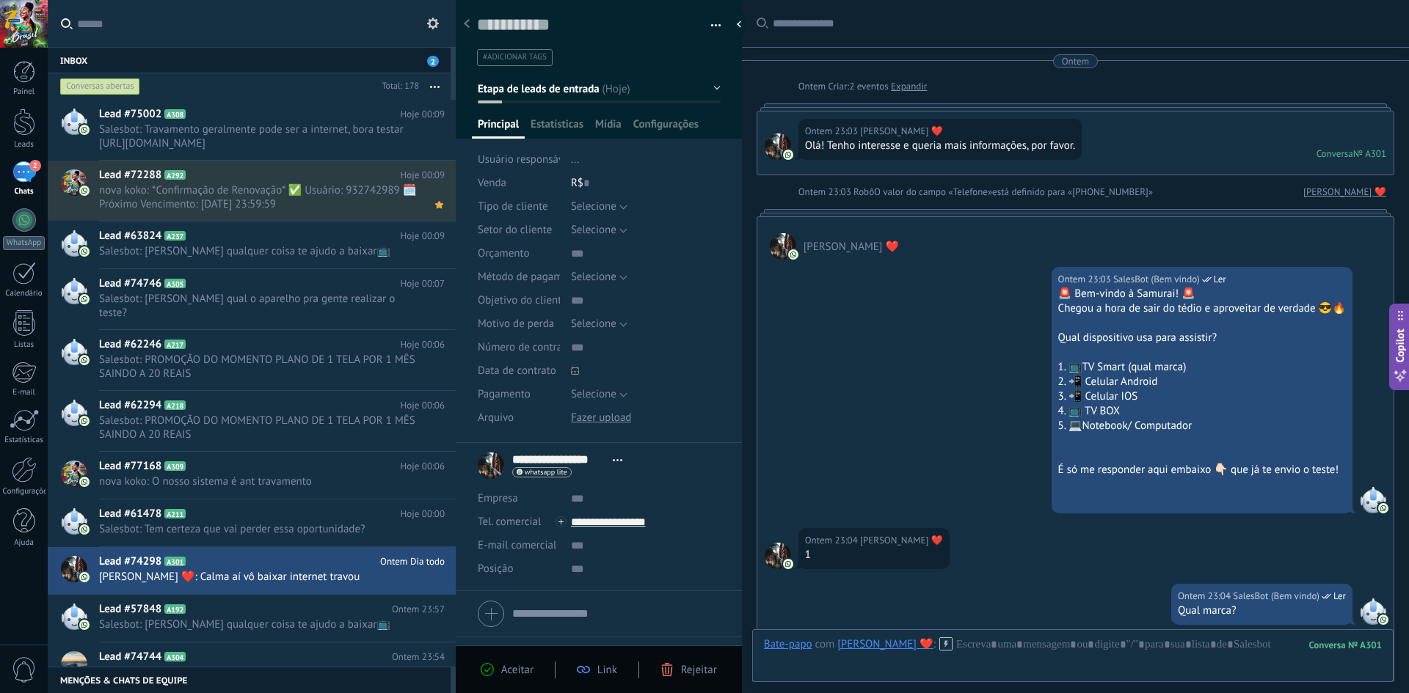
scroll to position [22, 0]
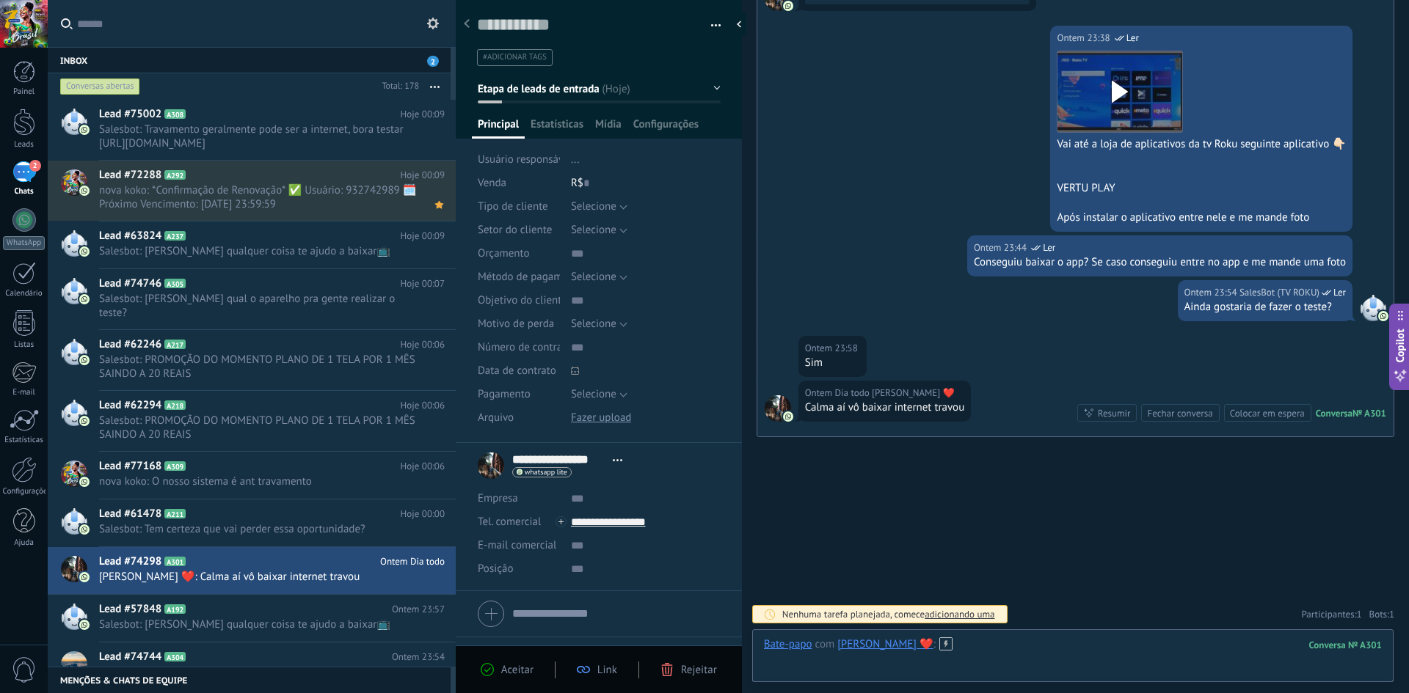
drag, startPoint x: 1047, startPoint y: 646, endPoint x: 1054, endPoint y: 624, distance: 22.5
click at [1048, 646] on div at bounding box center [1073, 660] width 618 height 44
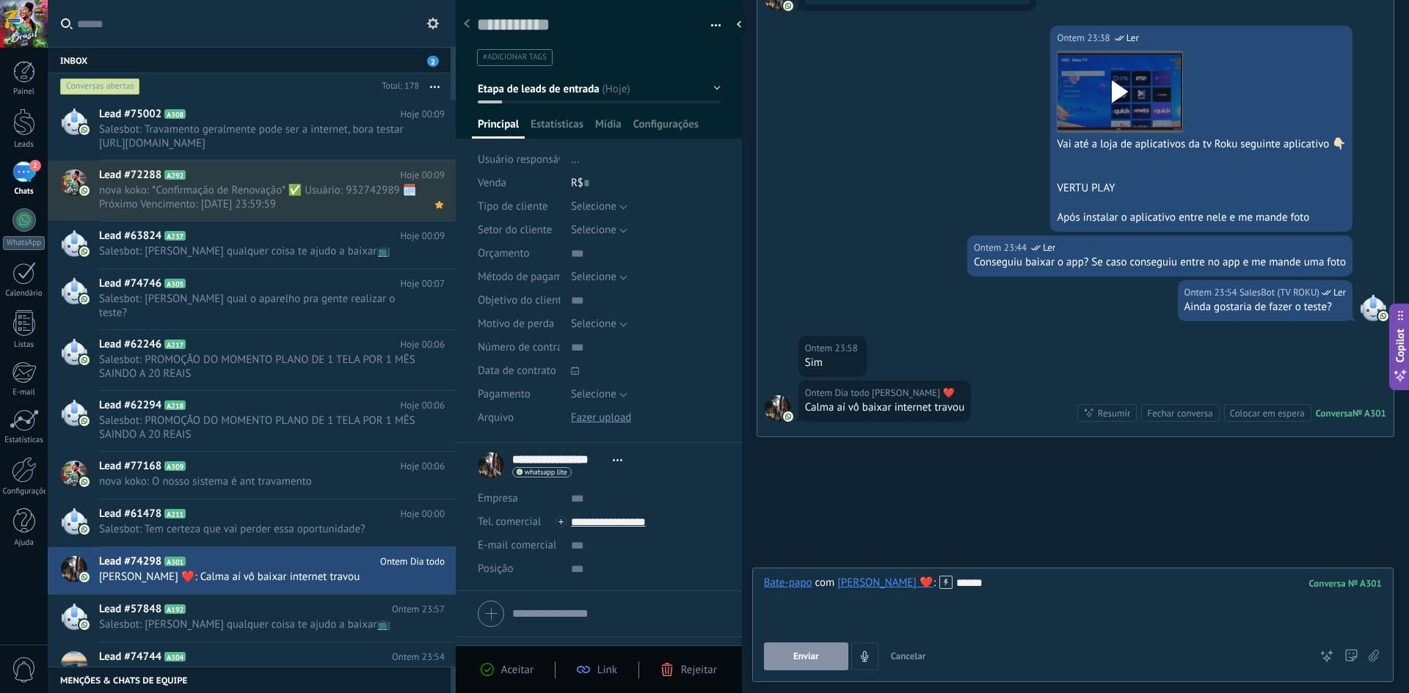
click at [833, 654] on button "Enviar" at bounding box center [806, 657] width 84 height 28
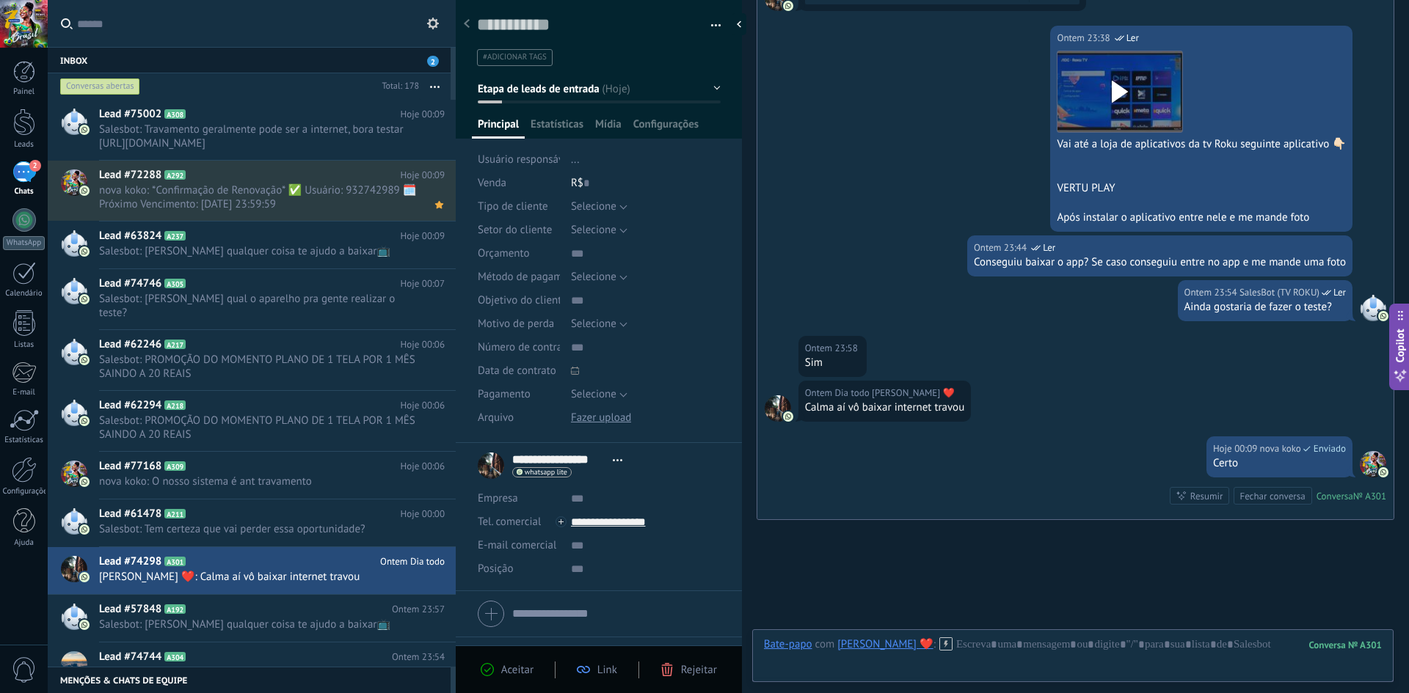
scroll to position [775, 0]
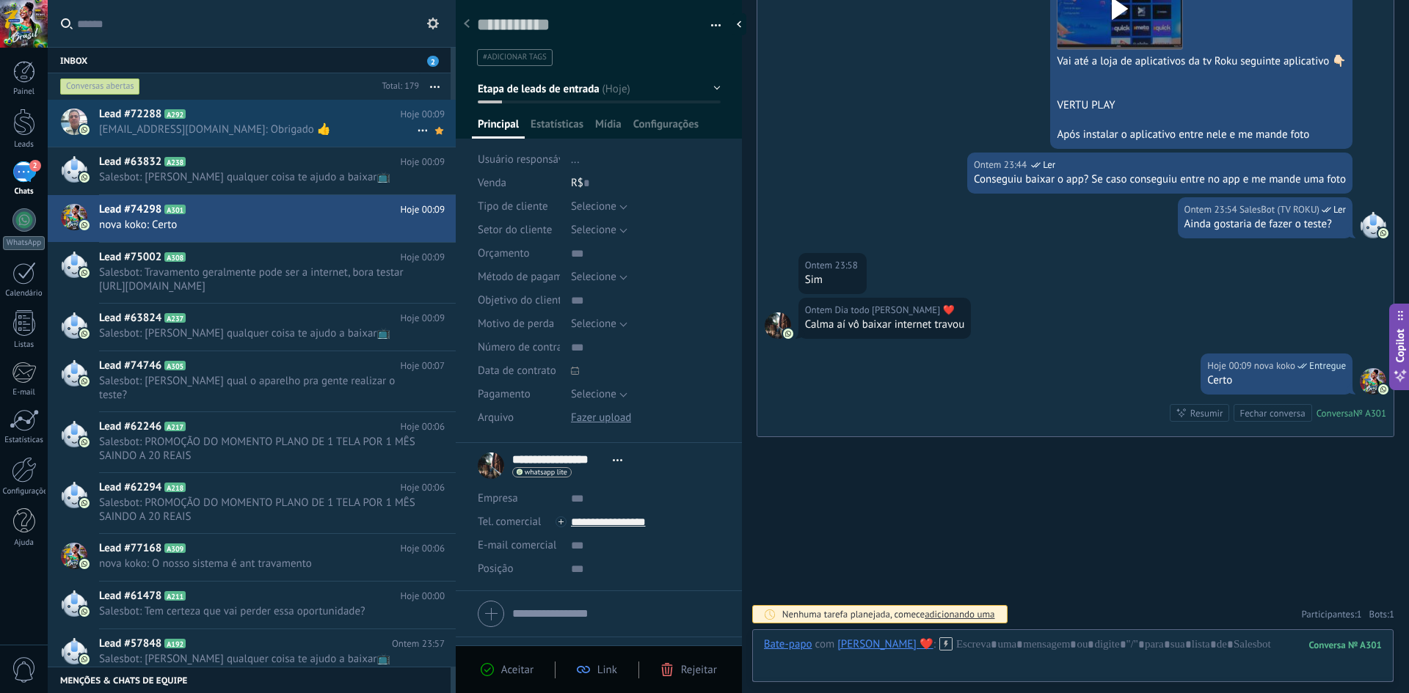
click at [415, 128] on icon at bounding box center [423, 131] width 18 height 18
click at [428, 136] on icon at bounding box center [427, 138] width 10 height 10
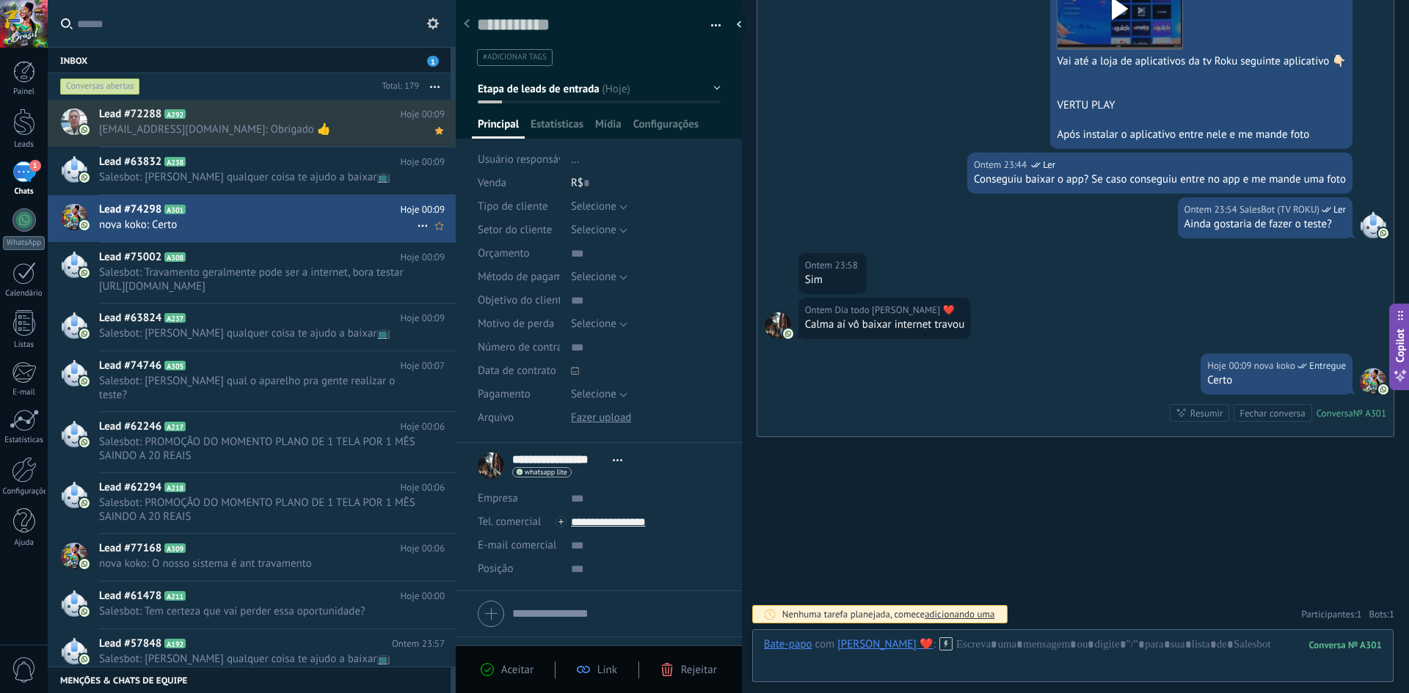
click at [420, 225] on use at bounding box center [422, 226] width 10 height 2
click at [430, 231] on icon at bounding box center [427, 233] width 10 height 10
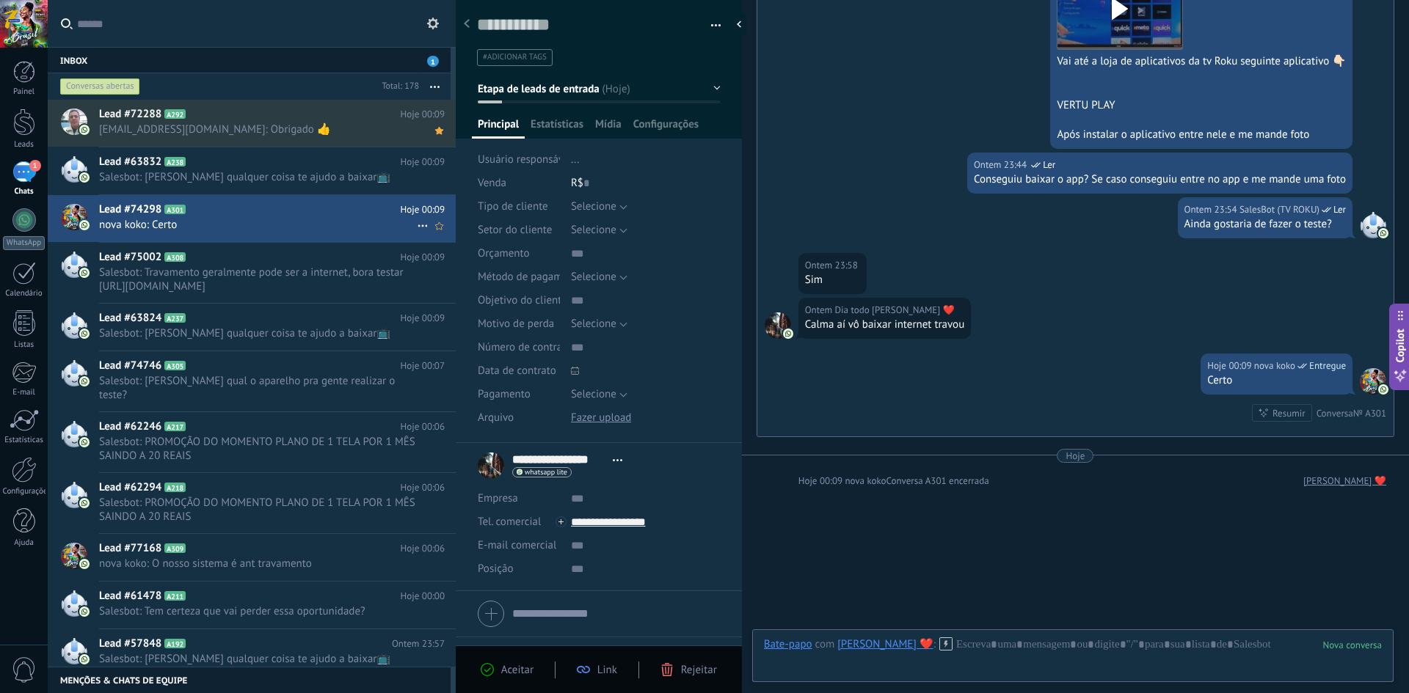
scroll to position [826, 0]
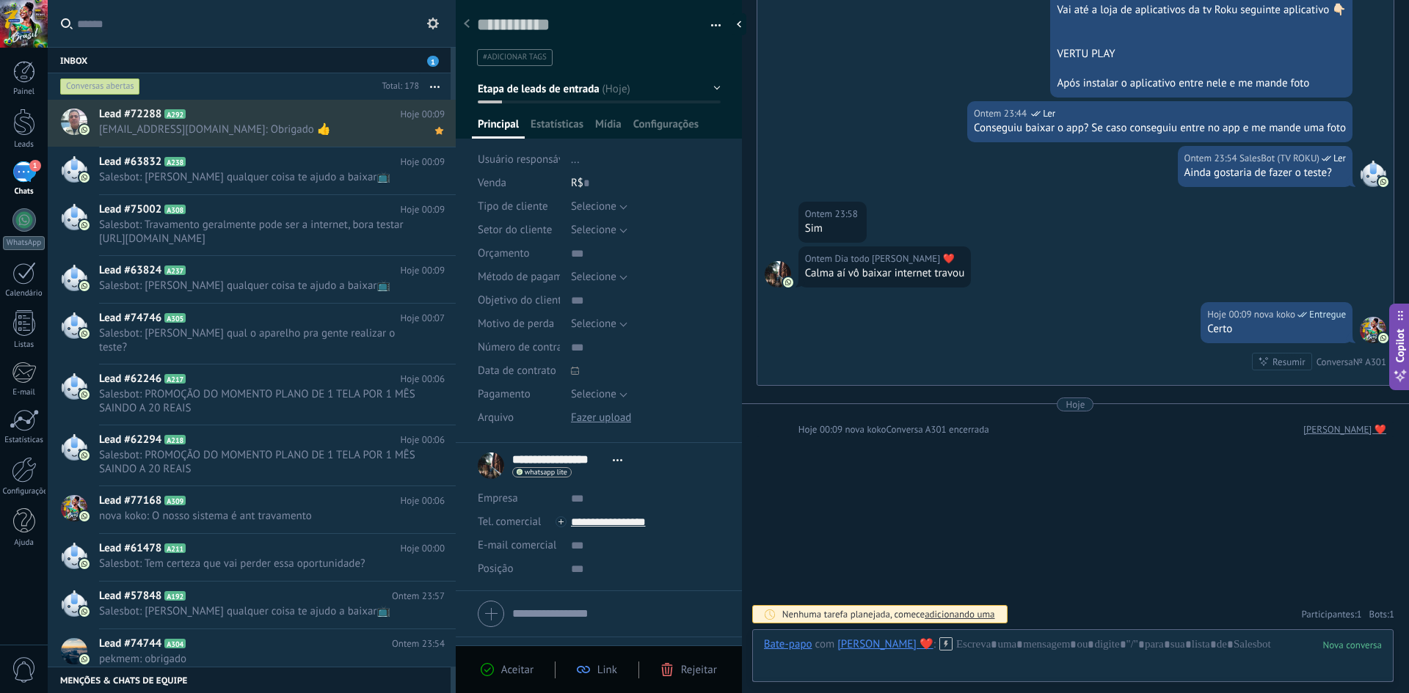
click at [709, 23] on button "button" at bounding box center [710, 26] width 21 height 22
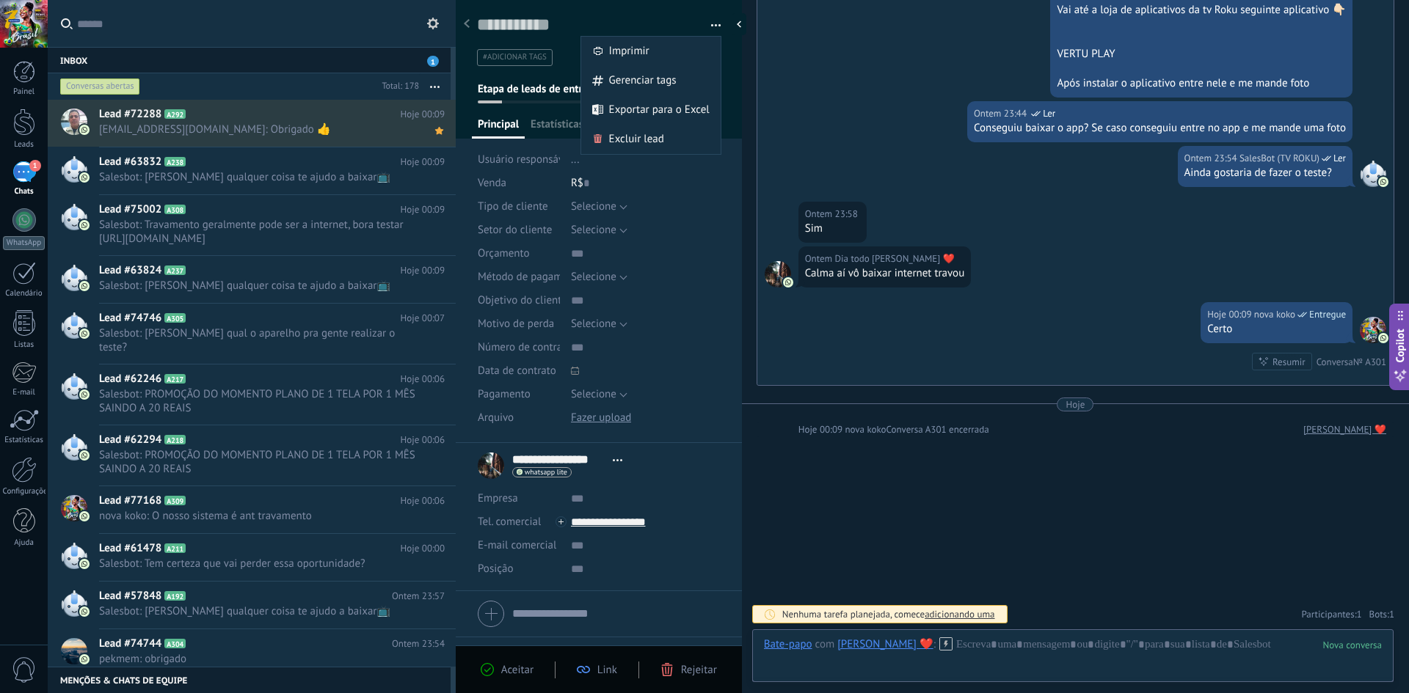
click at [711, 26] on span "button" at bounding box center [716, 27] width 10 height 3
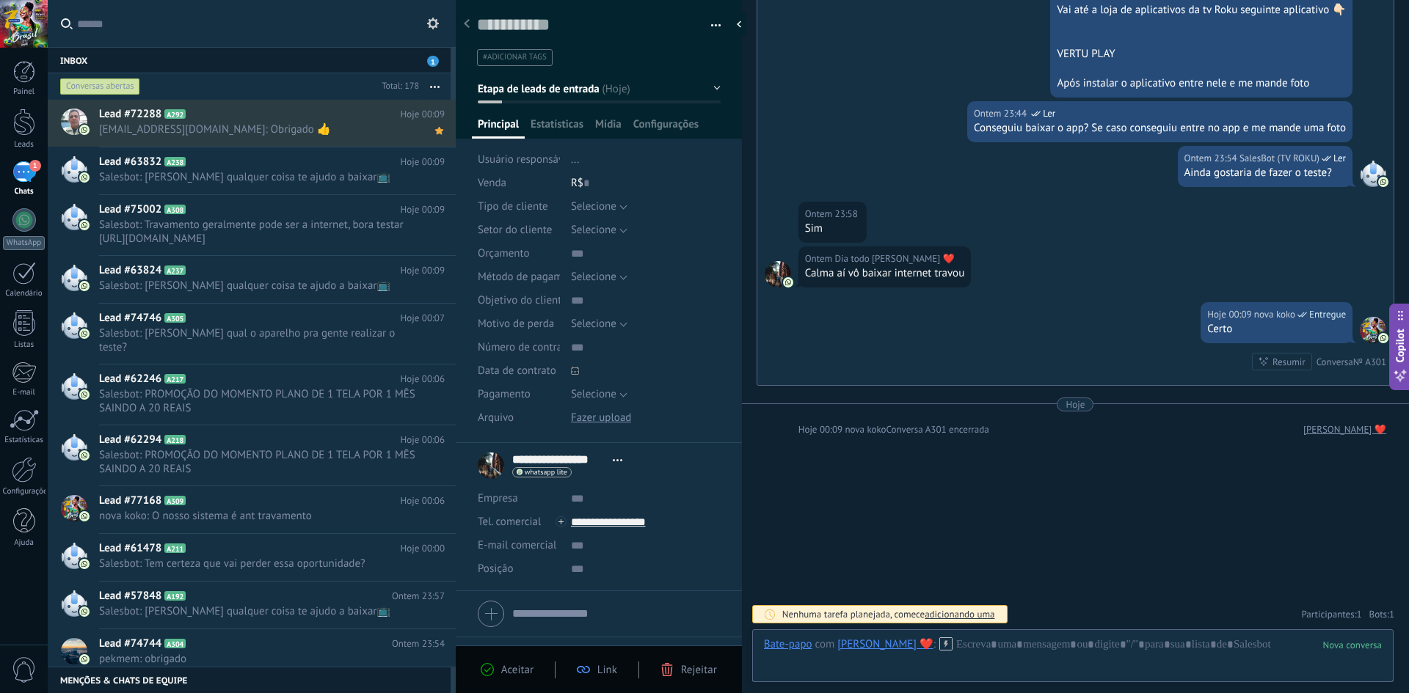
click at [28, 172] on div "1" at bounding box center [23, 171] width 23 height 21
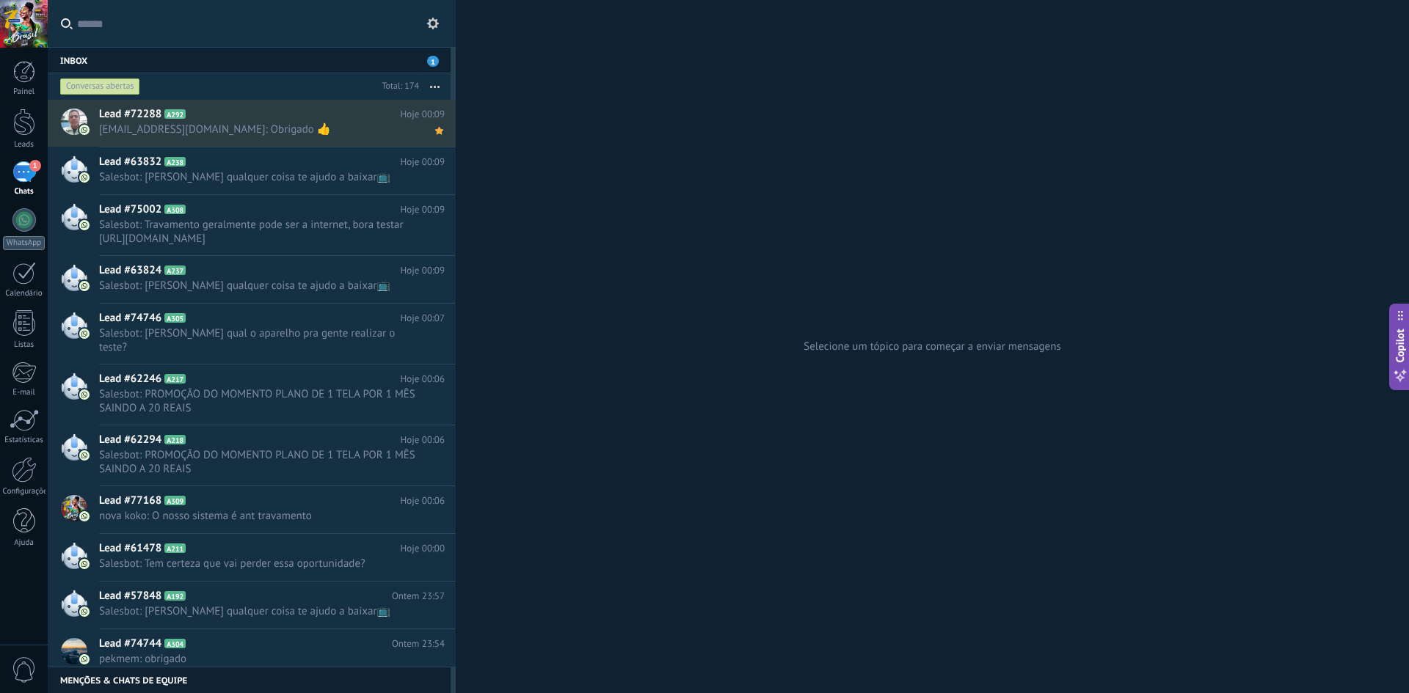
click at [434, 60] on span "1" at bounding box center [433, 61] width 12 height 11
click at [111, 80] on div "Conversas abertas" at bounding box center [100, 87] width 80 height 18
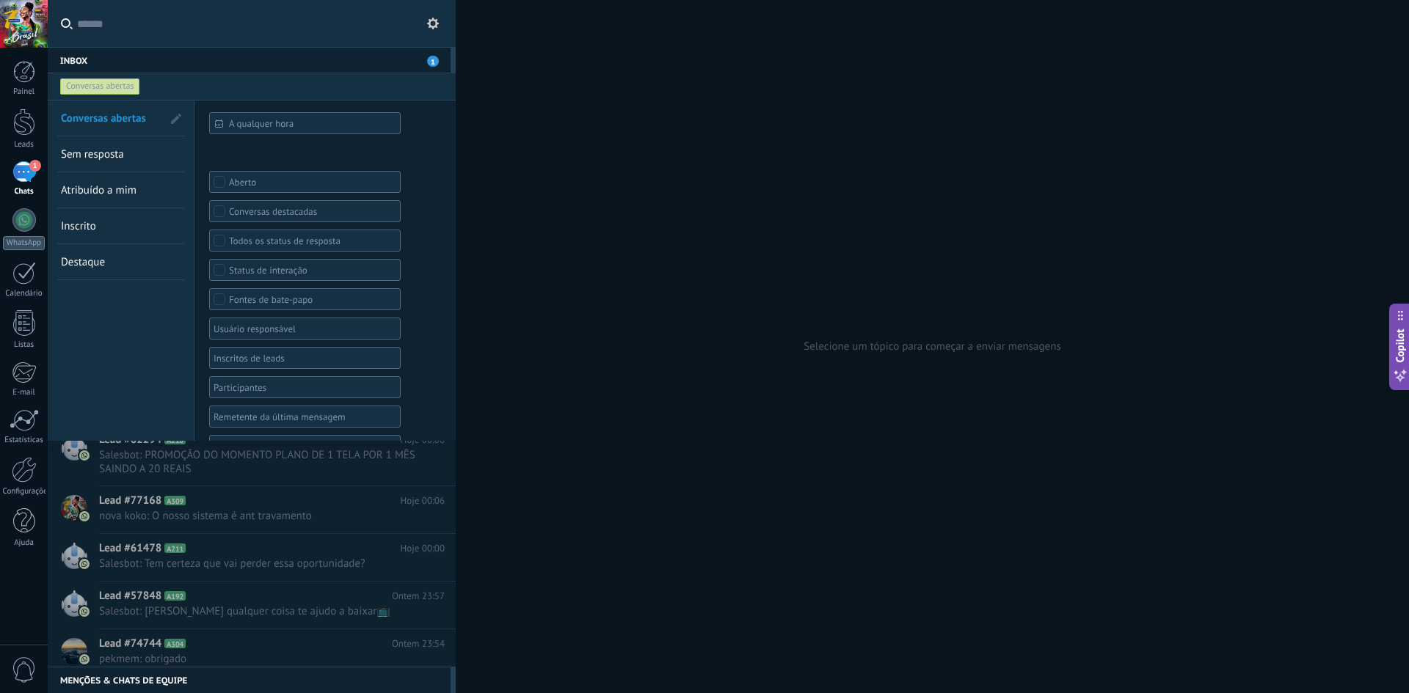
click at [104, 152] on span "Sem resposta" at bounding box center [92, 154] width 63 height 14
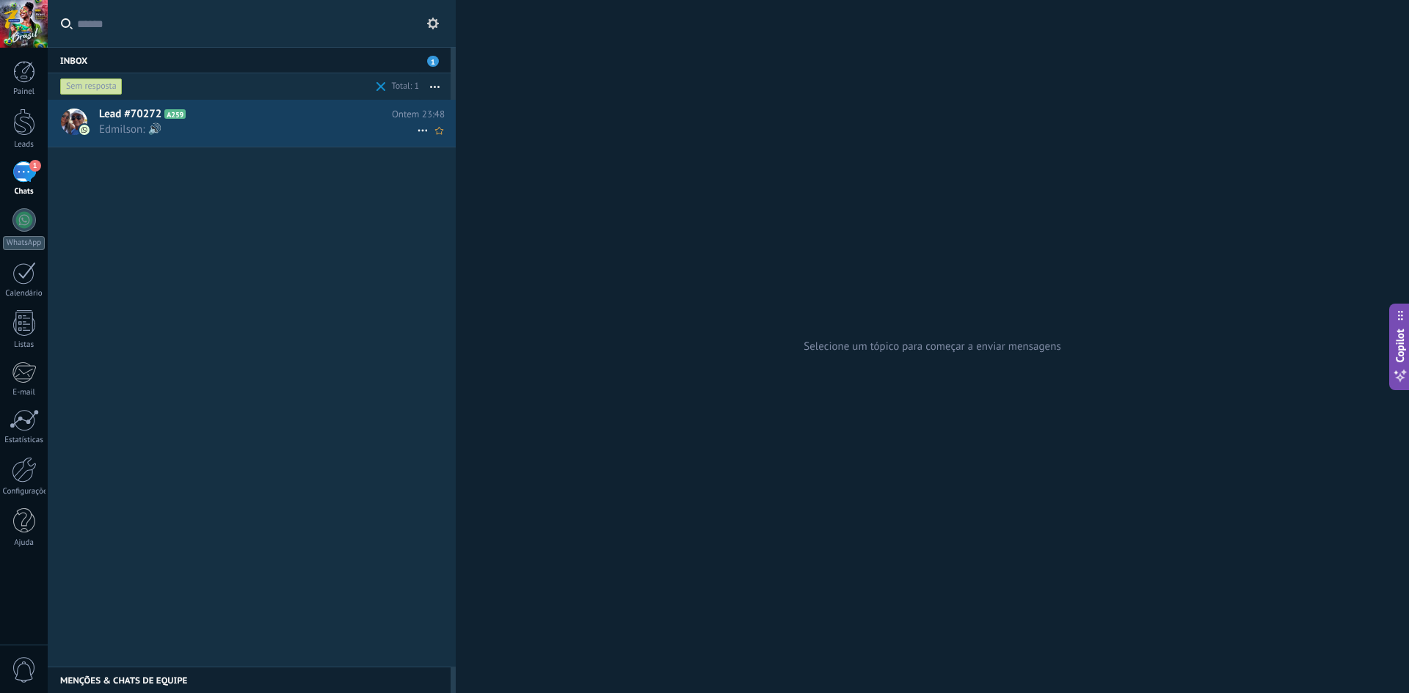
click at [233, 119] on h2 "Lead #70272 A259" at bounding box center [245, 114] width 293 height 15
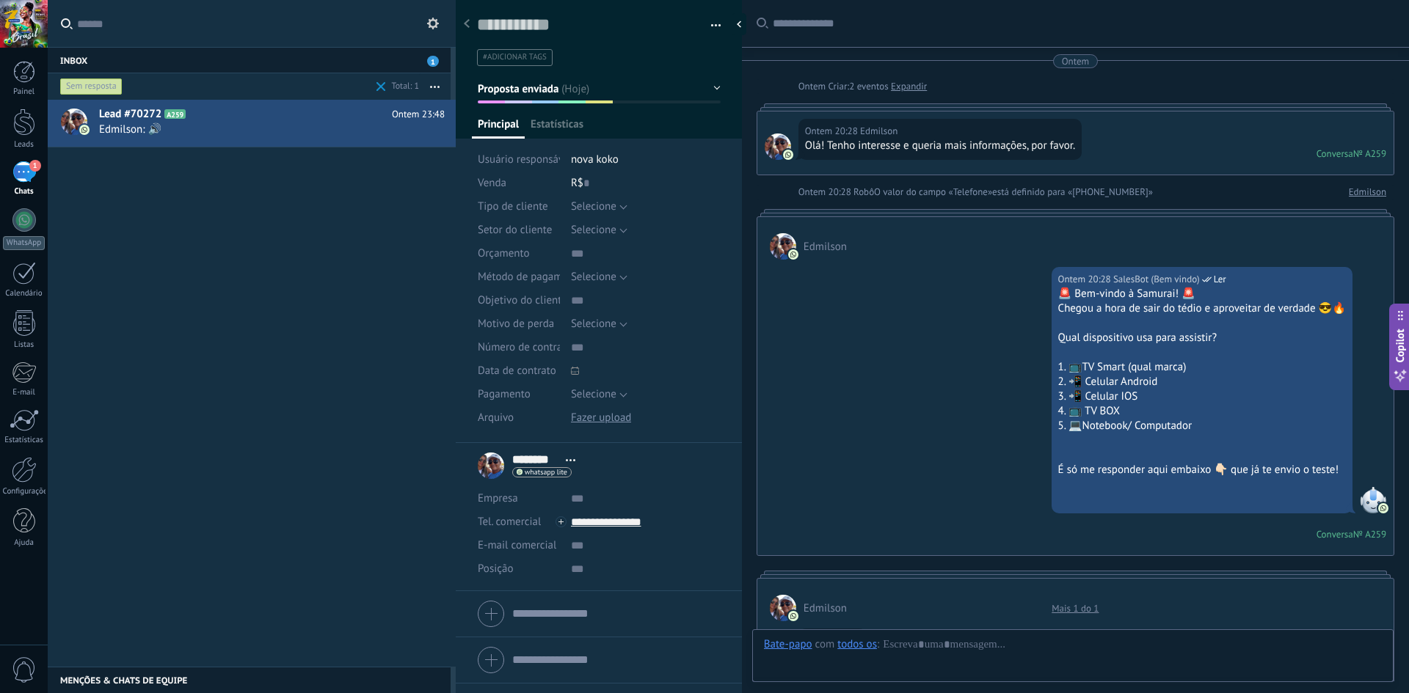
scroll to position [1960, 0]
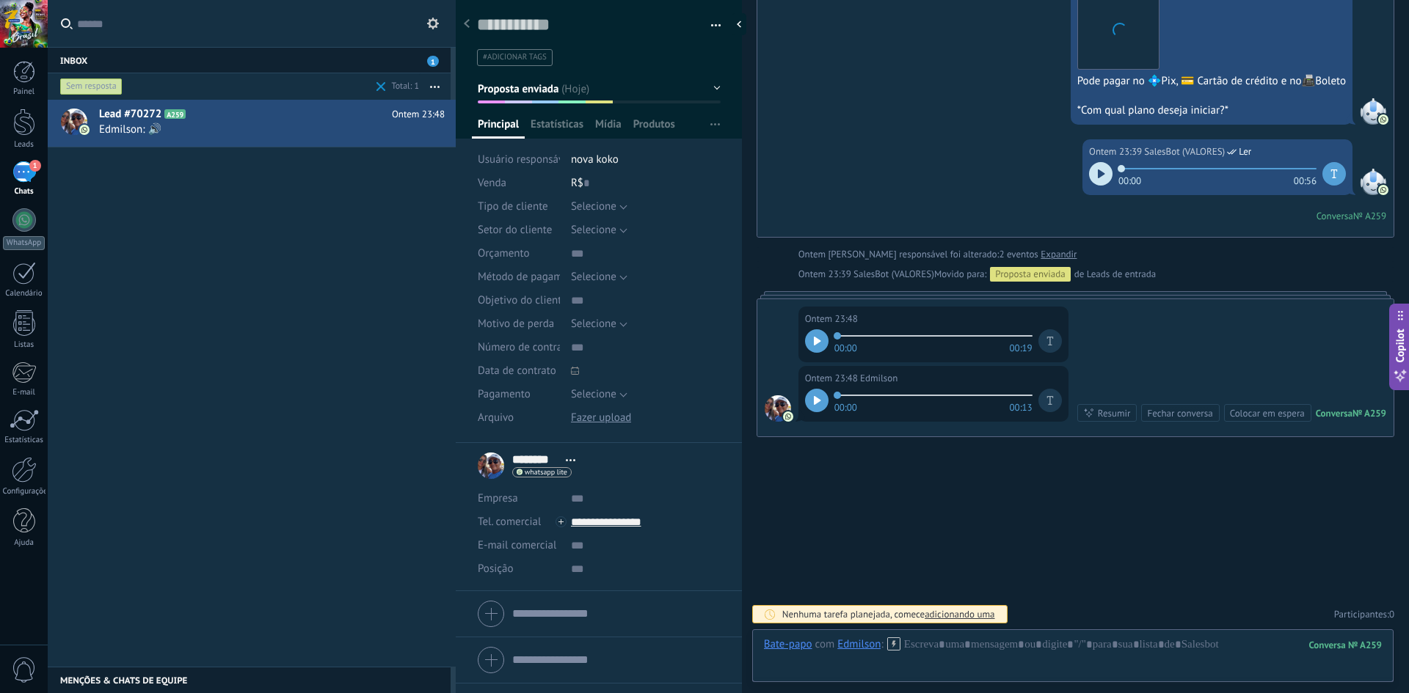
click at [823, 338] on div at bounding box center [816, 340] width 23 height 23
click at [895, 646] on icon at bounding box center [893, 644] width 13 height 13
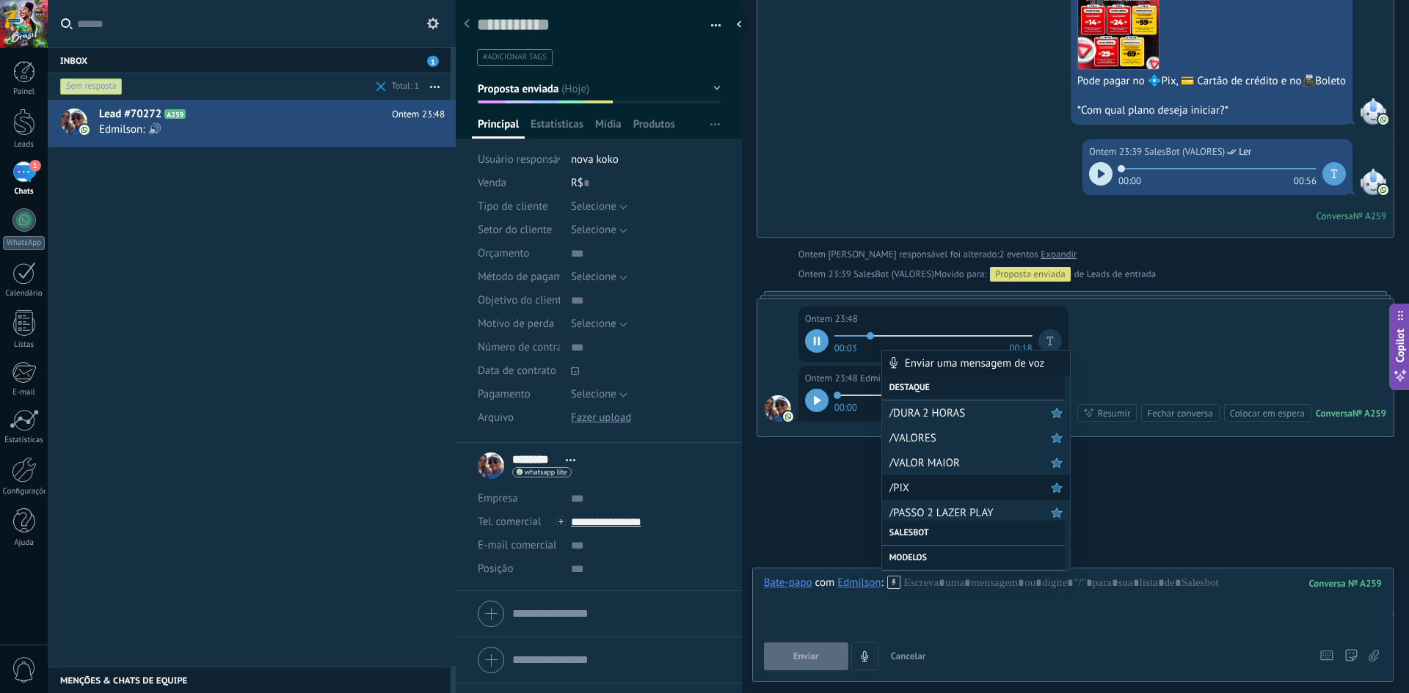
click at [938, 483] on span "/PIX" at bounding box center [969, 488] width 161 height 14
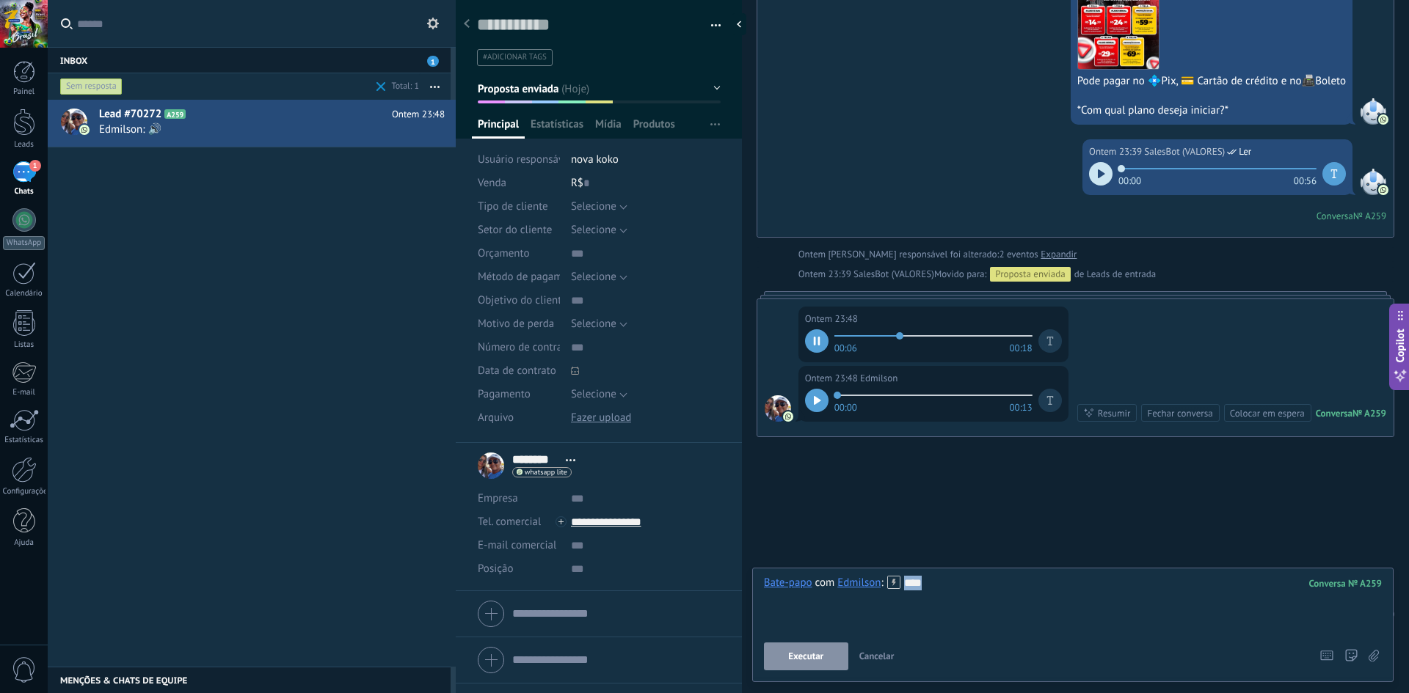
drag, startPoint x: 932, startPoint y: 593, endPoint x: 902, endPoint y: 593, distance: 29.3
click at [902, 593] on div "****" at bounding box center [1073, 604] width 618 height 56
drag, startPoint x: 894, startPoint y: 580, endPoint x: 895, endPoint y: 573, distance: 7.4
click at [895, 580] on icon at bounding box center [893, 582] width 13 height 13
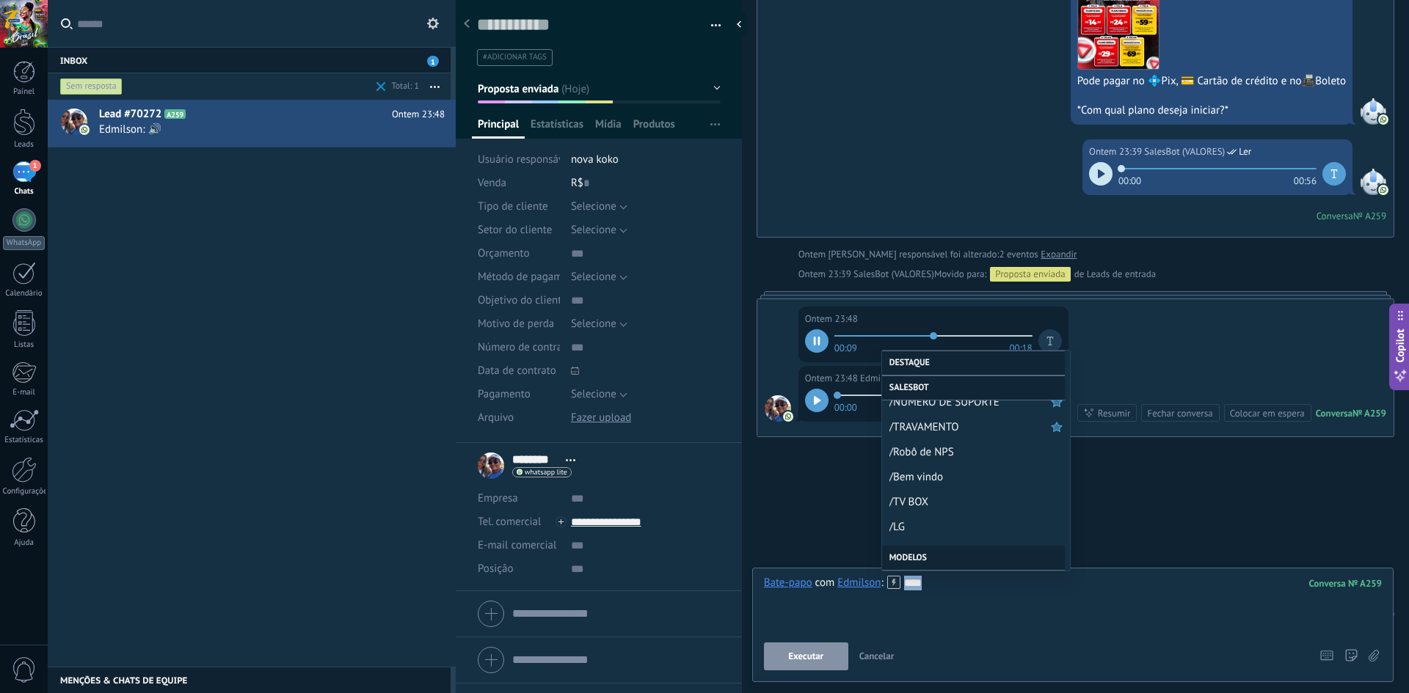
scroll to position [367, 0]
click at [927, 497] on span "/TV BOX" at bounding box center [969, 496] width 161 height 14
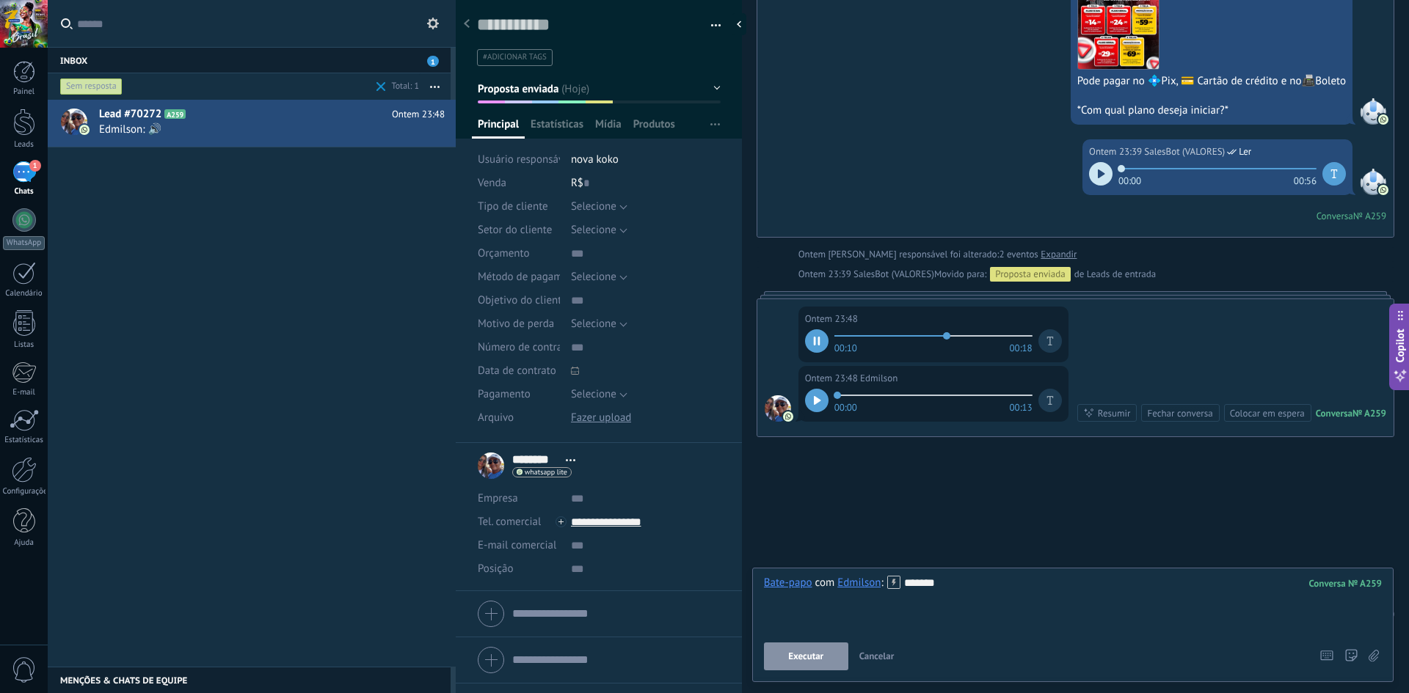
click at [822, 660] on span "Executar" at bounding box center [805, 657] width 35 height 10
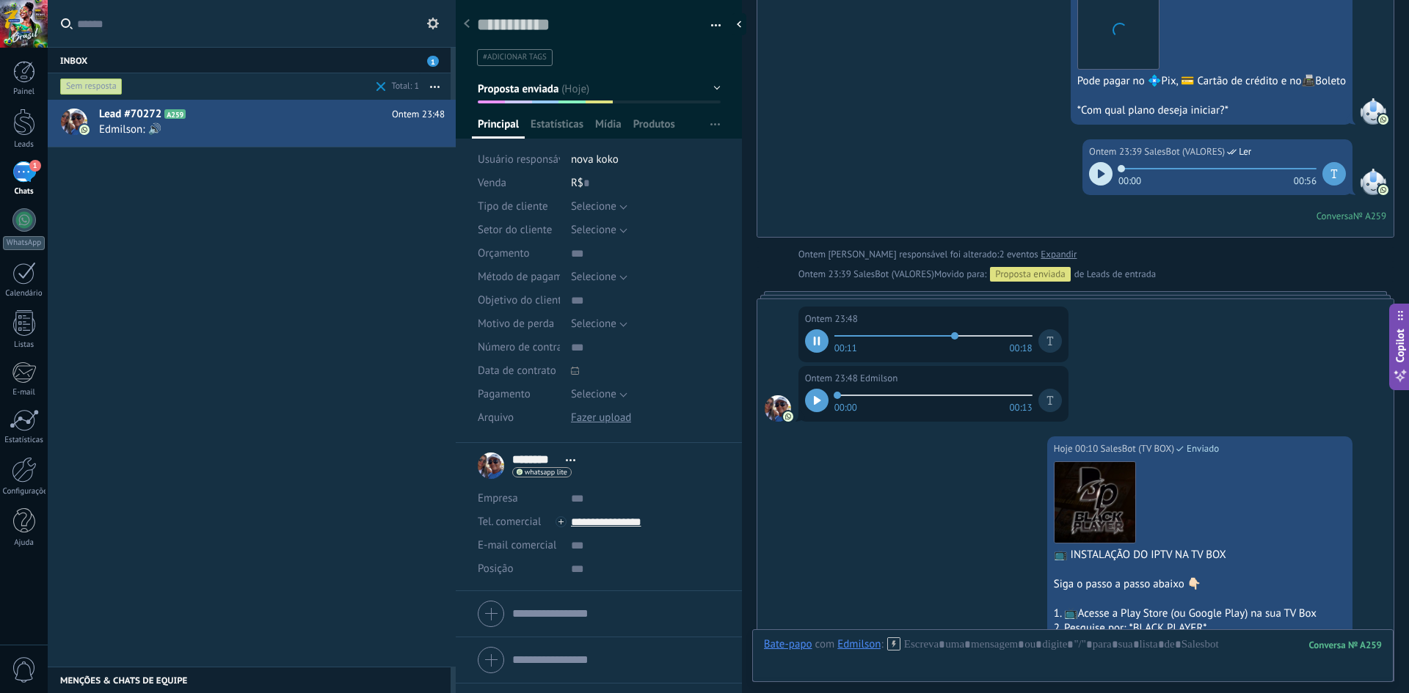
scroll to position [2252, 0]
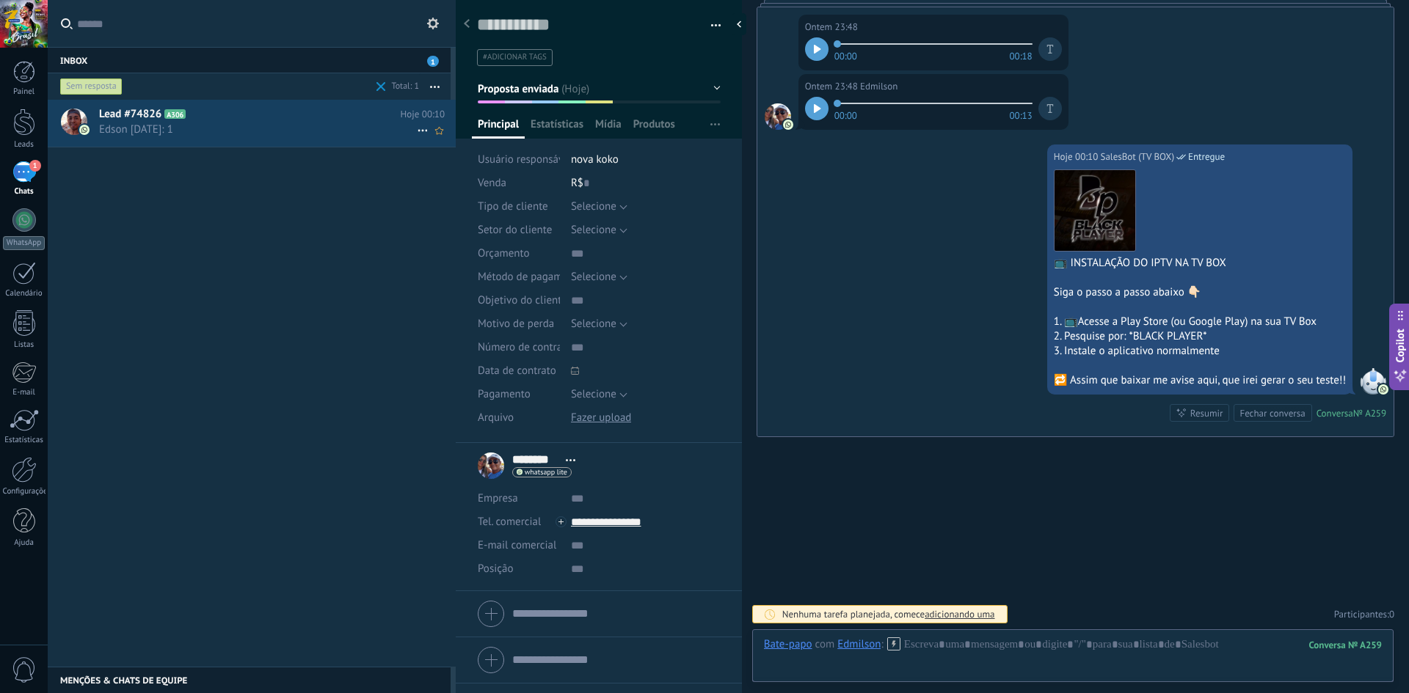
click at [198, 131] on span "Edson 29 / 11/ 2018: 1" at bounding box center [258, 130] width 318 height 14
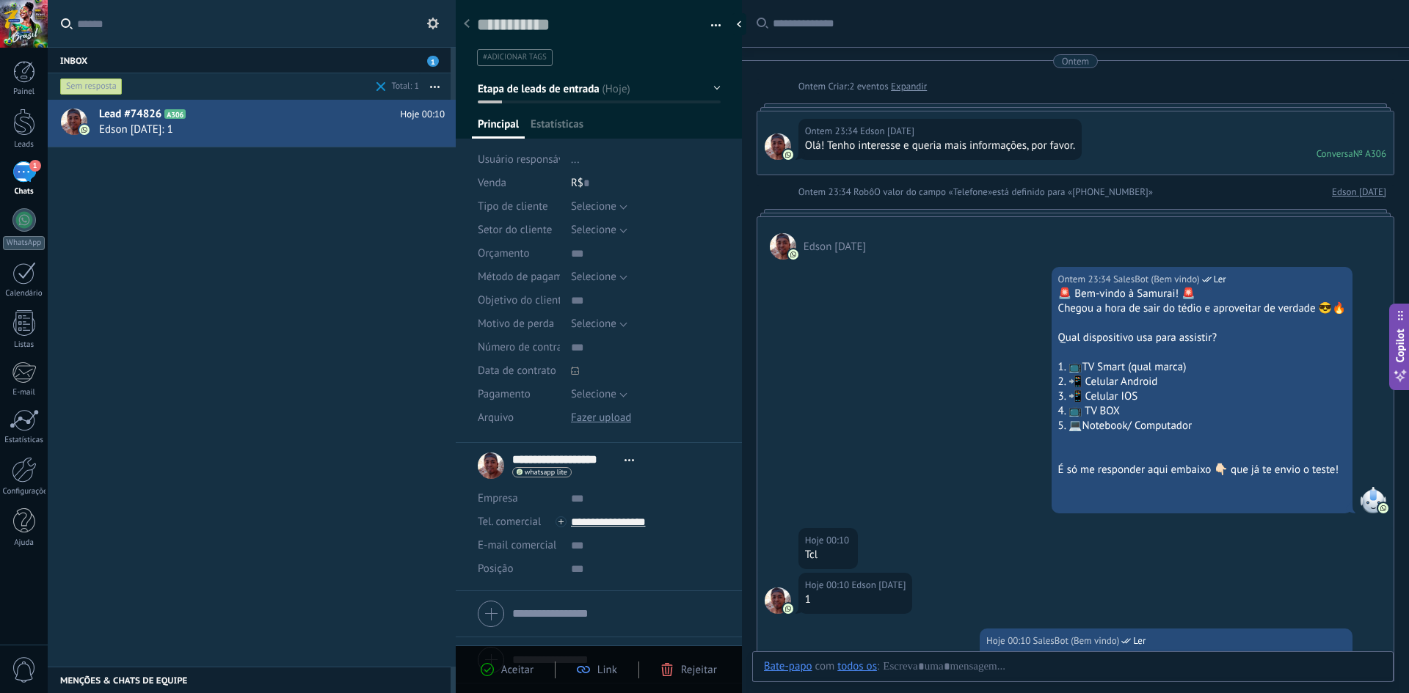
scroll to position [421, 0]
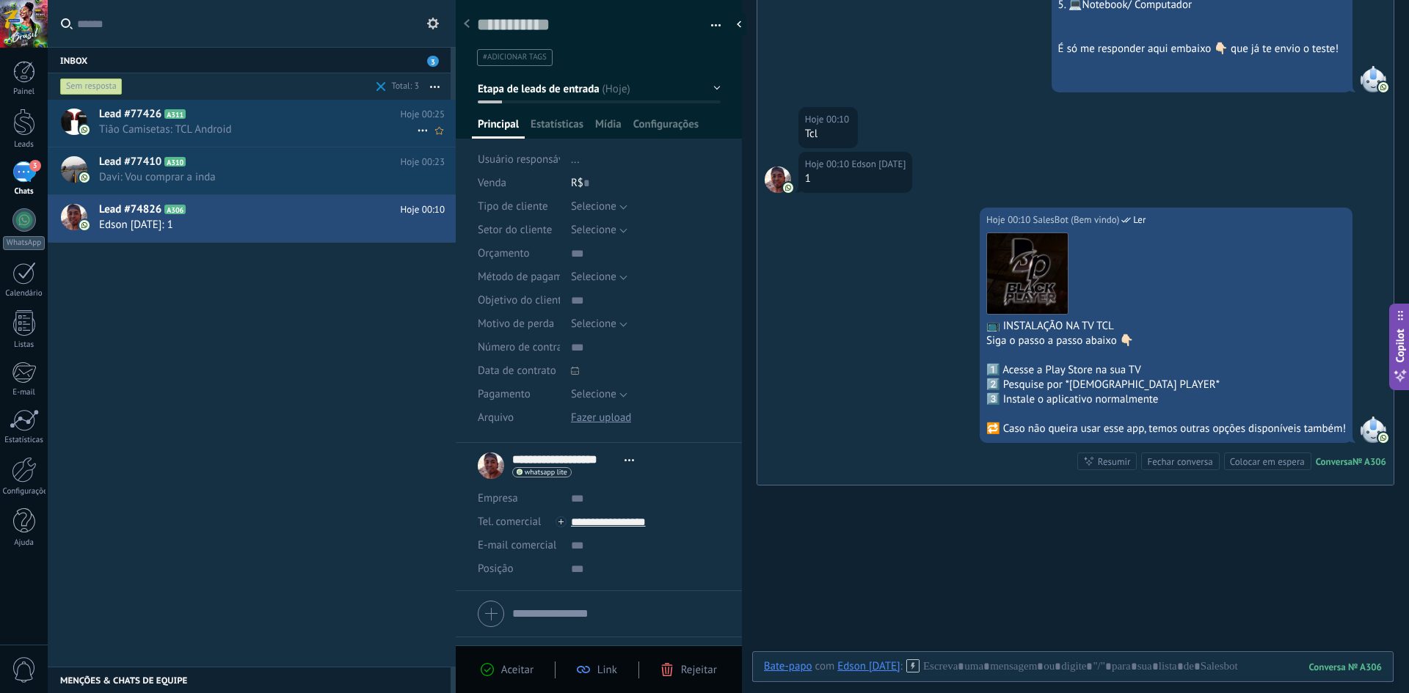
click at [333, 127] on span "Tião Camisetas: TCL Android" at bounding box center [258, 130] width 318 height 14
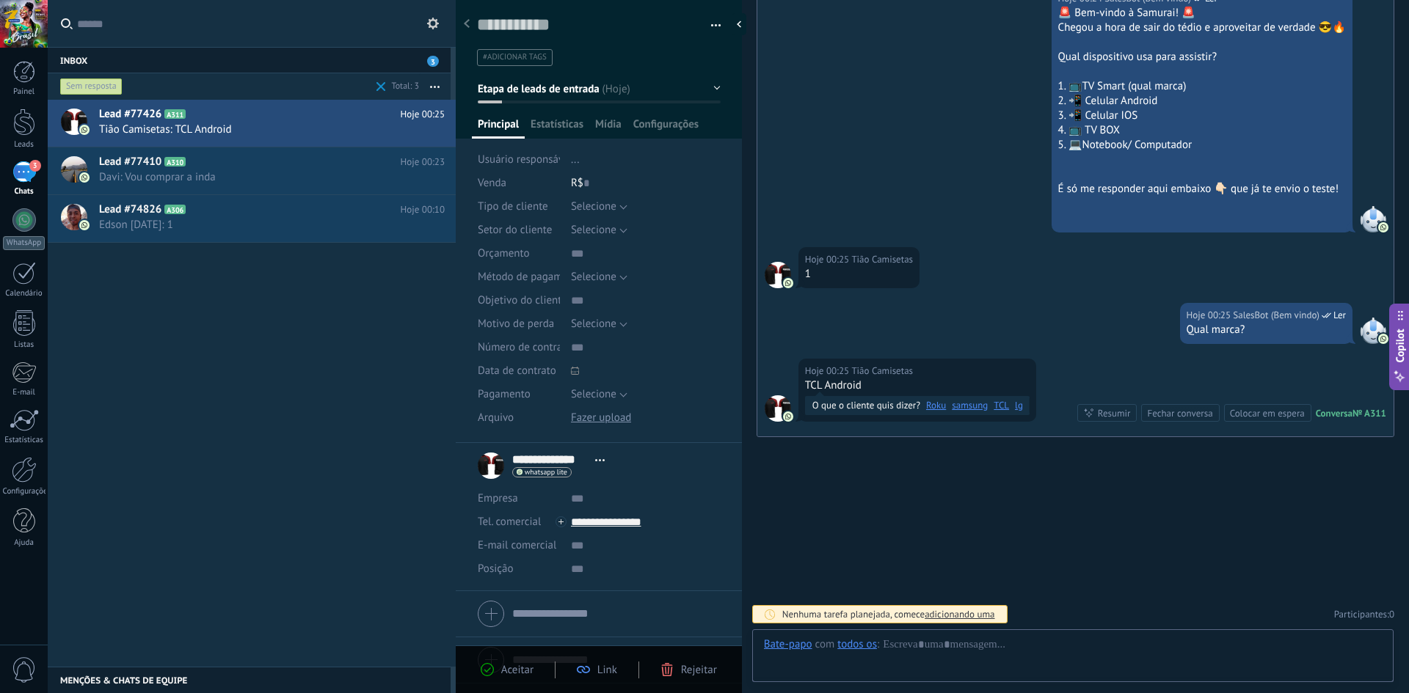
scroll to position [22, 0]
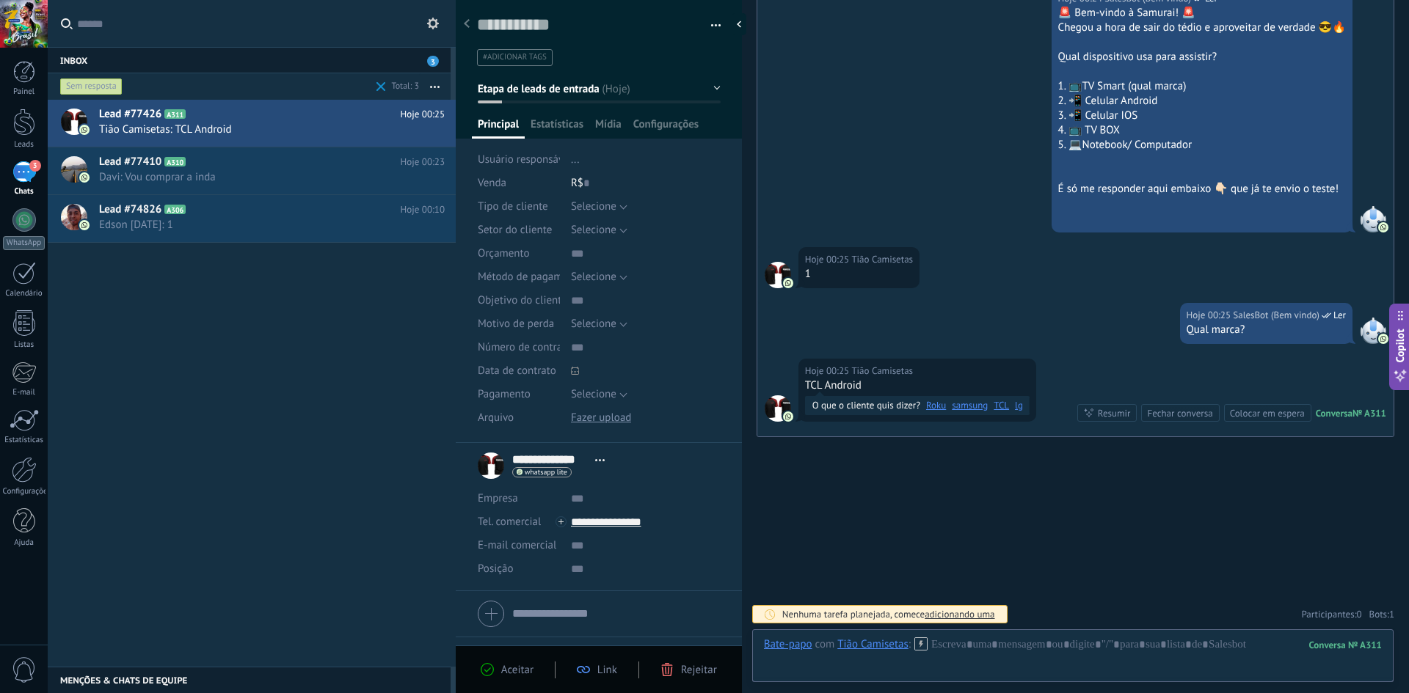
click at [999, 406] on link "TCL" at bounding box center [1000, 405] width 15 height 15
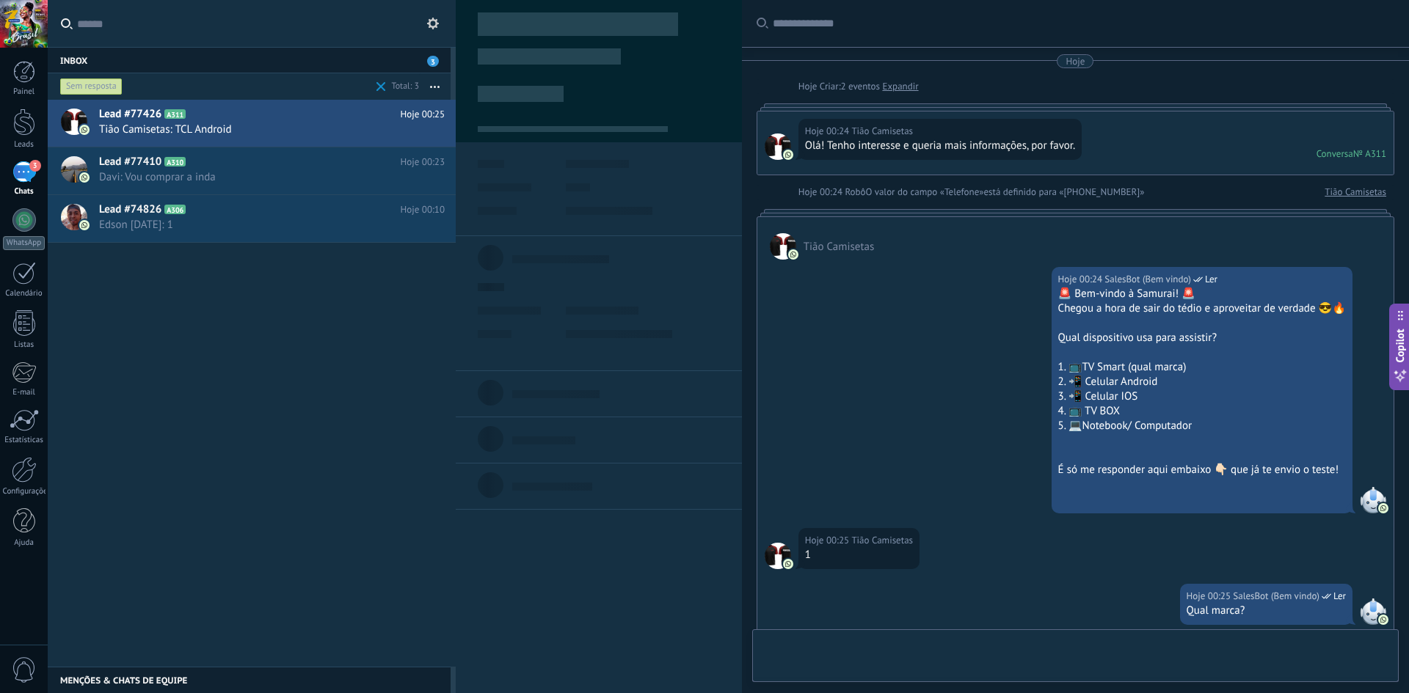
type textarea "**********"
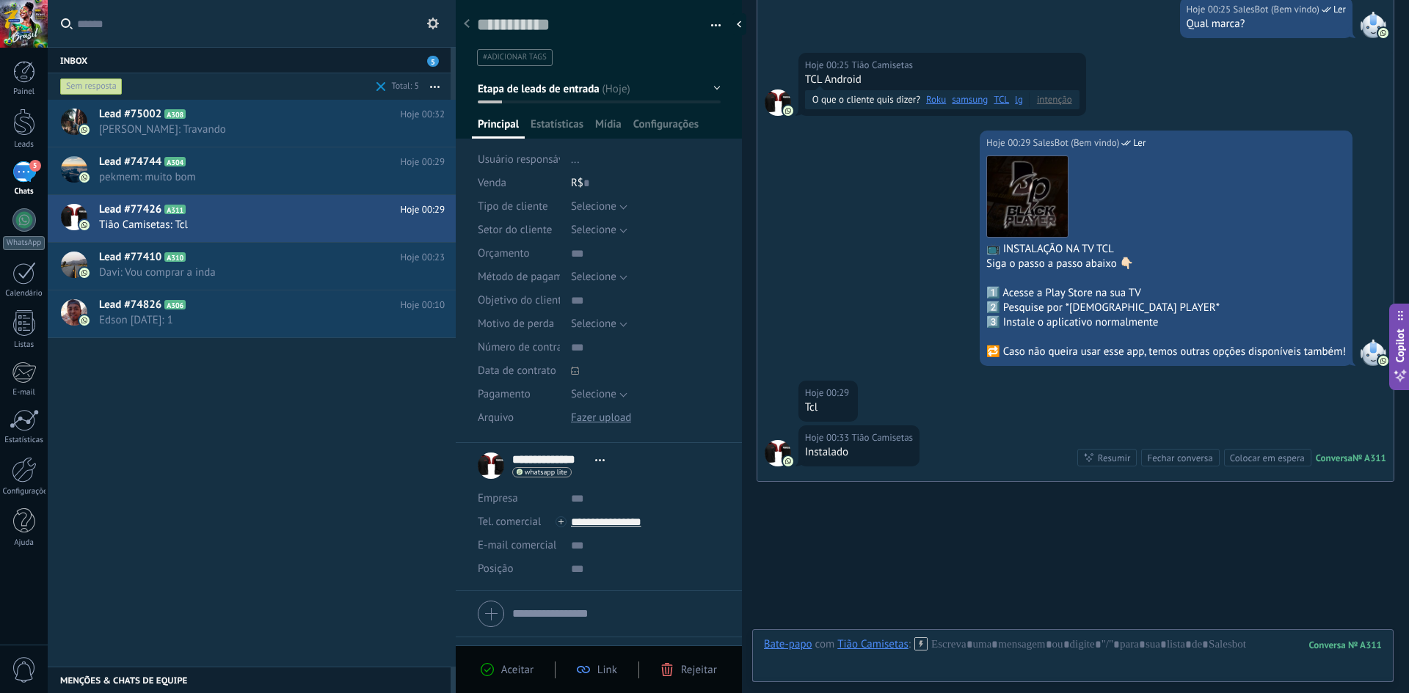
scroll to position [632, 0]
